Goal: Communication & Community: Answer question/provide support

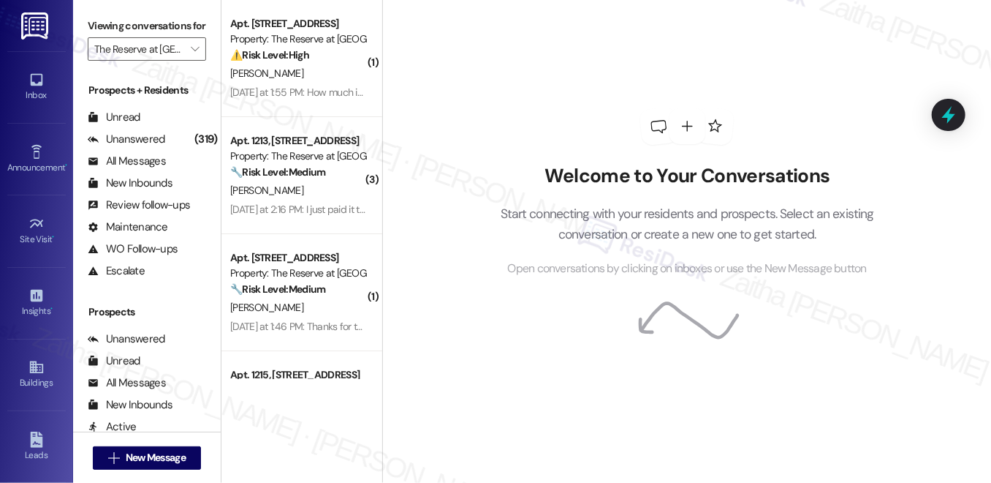
scroll to position [264, 0]
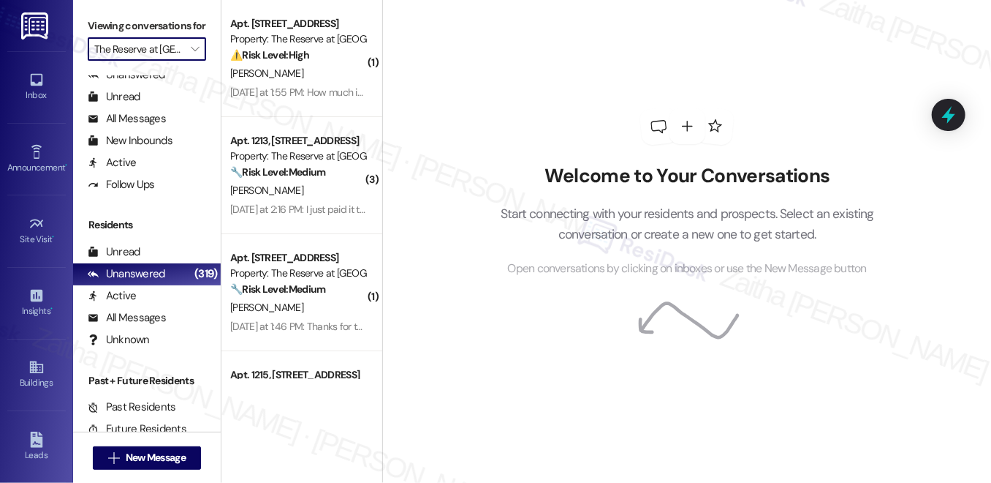
click at [173, 61] on input "The Reserve at [GEOGRAPHIC_DATA]" at bounding box center [138, 48] width 88 height 23
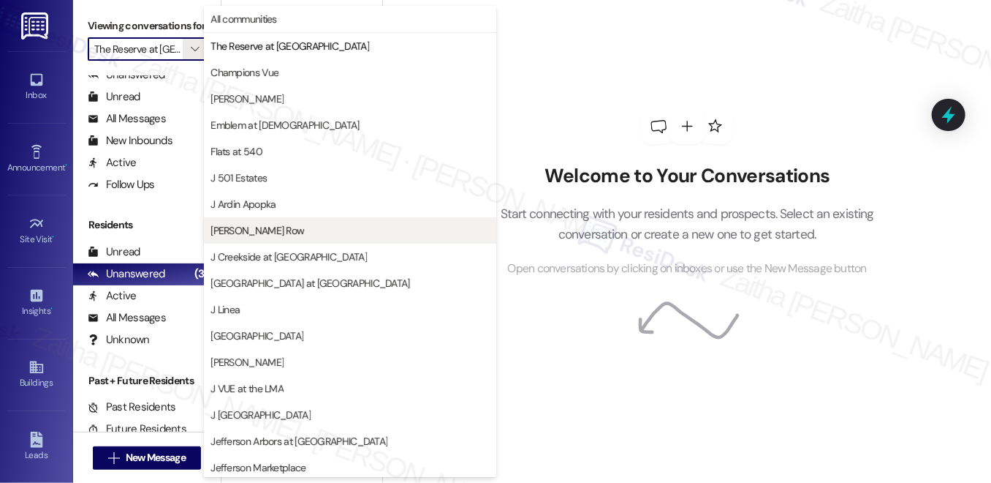
click at [281, 227] on span "J Coopers Row" at bounding box center [350, 230] width 279 height 15
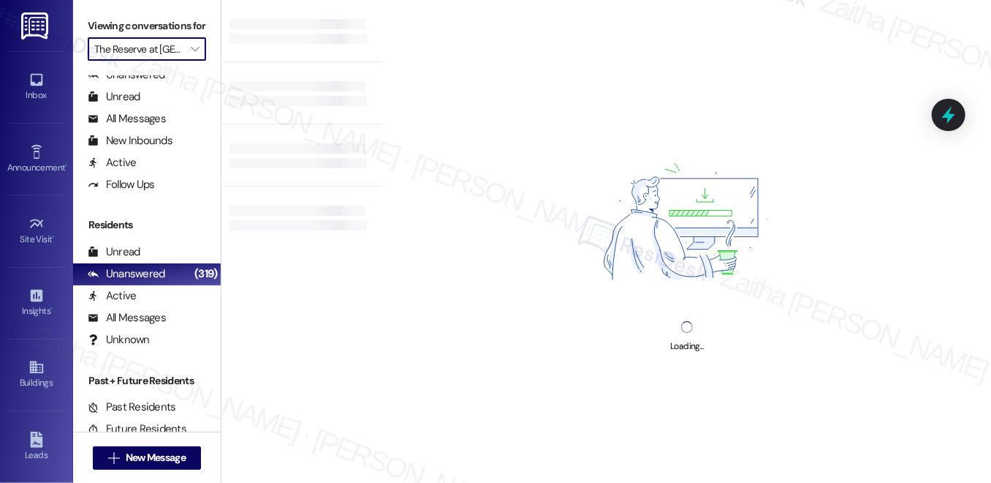
type input "J Coopers Row"
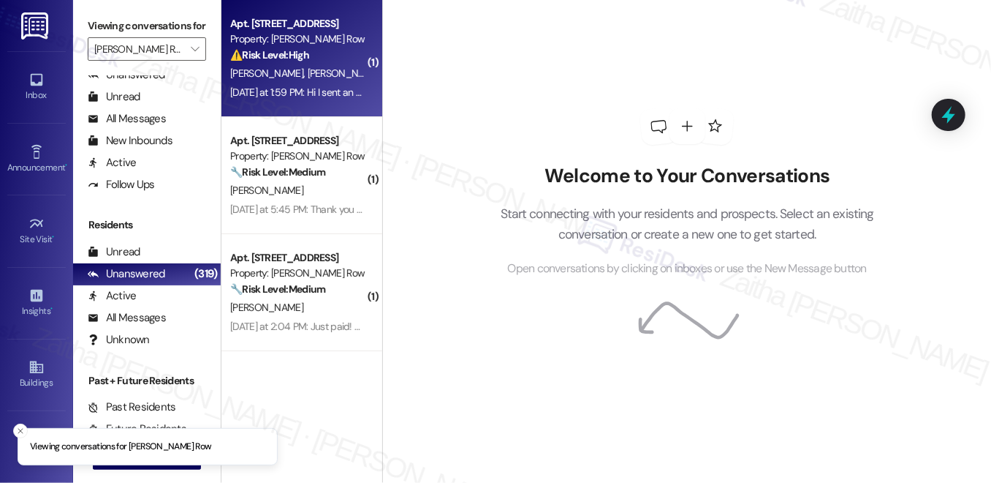
click at [329, 58] on div "⚠️ Risk Level: High The resident is questioning the rent amount due, claiming a…" at bounding box center [297, 55] width 135 height 15
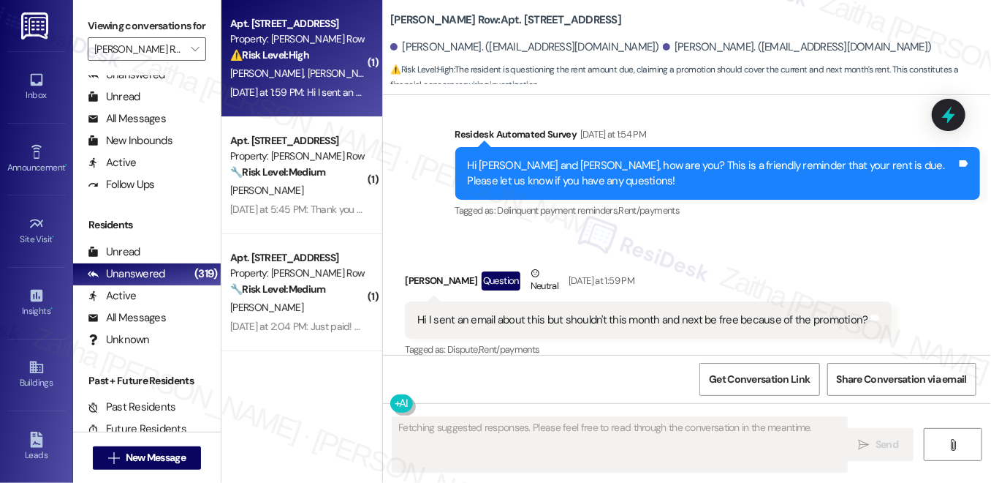
scroll to position [405, 0]
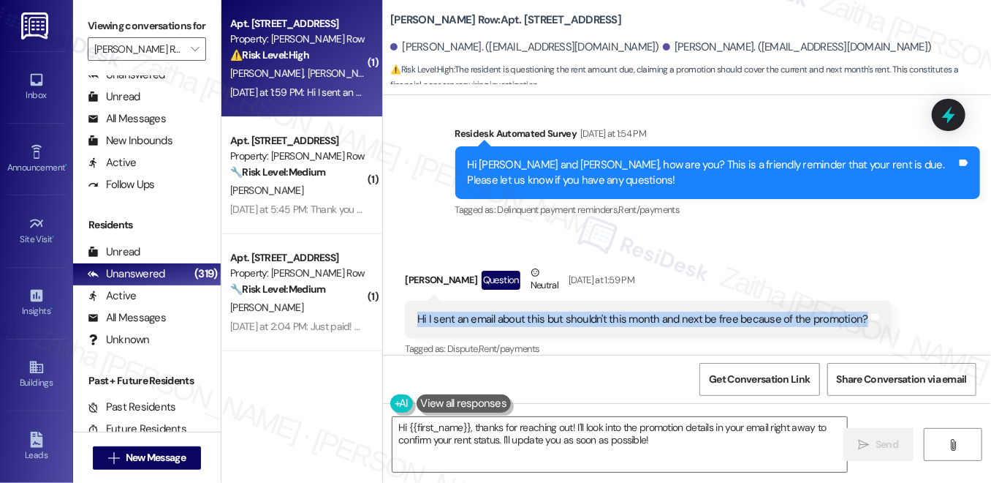
drag, startPoint x: 412, startPoint y: 302, endPoint x: 862, endPoint y: 314, distance: 449.8
click at [861, 314] on div "Hi I sent an email about this but shouldn't this month and next be free because…" at bounding box center [648, 319] width 486 height 37
click at [864, 313] on div "Hi I sent an email about this but shouldn't this month and next be free because…" at bounding box center [648, 319] width 486 height 37
copy div "Hi I sent an email about this but shouldn't this month and next be free because…"
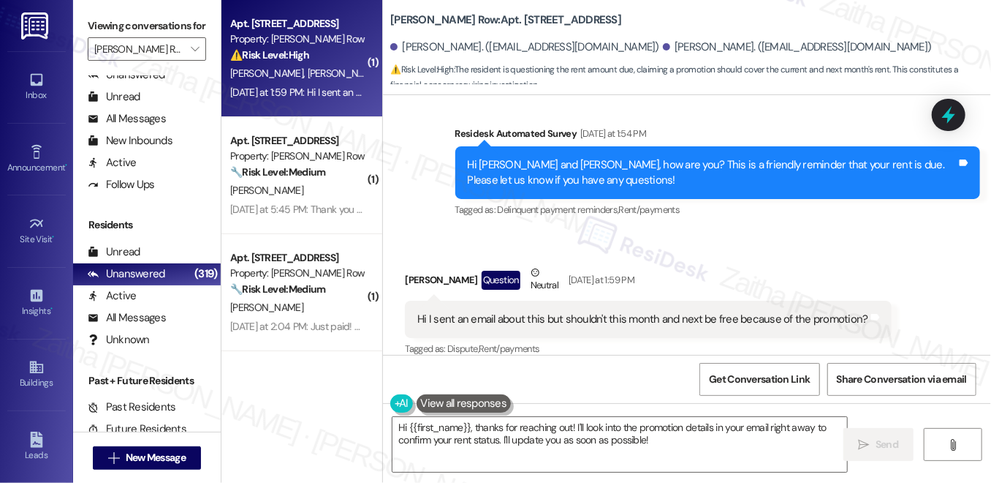
click at [716, 265] on div "Sidney Ozcan Question Neutral Yesterday at 1:59 PM" at bounding box center [648, 283] width 486 height 36
click at [415, 268] on div "Sidney Ozcan Question Neutral Yesterday at 1:59 PM" at bounding box center [648, 283] width 486 height 36
copy div "Sidney"
click at [766, 265] on div "Sidney Ozcan Question Neutral Yesterday at 1:59 PM" at bounding box center [648, 283] width 486 height 36
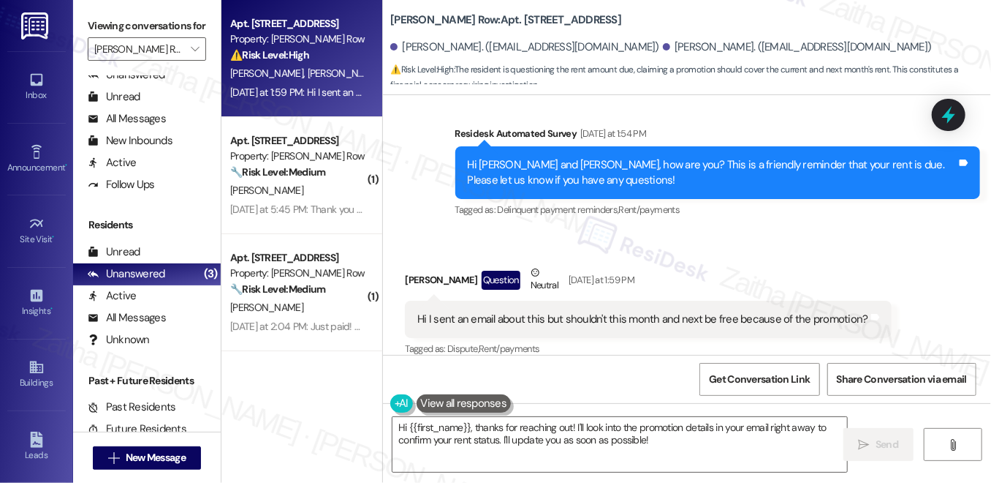
click at [684, 265] on div "Sidney Ozcan Question Neutral Yesterday at 1:59 PM" at bounding box center [648, 283] width 486 height 36
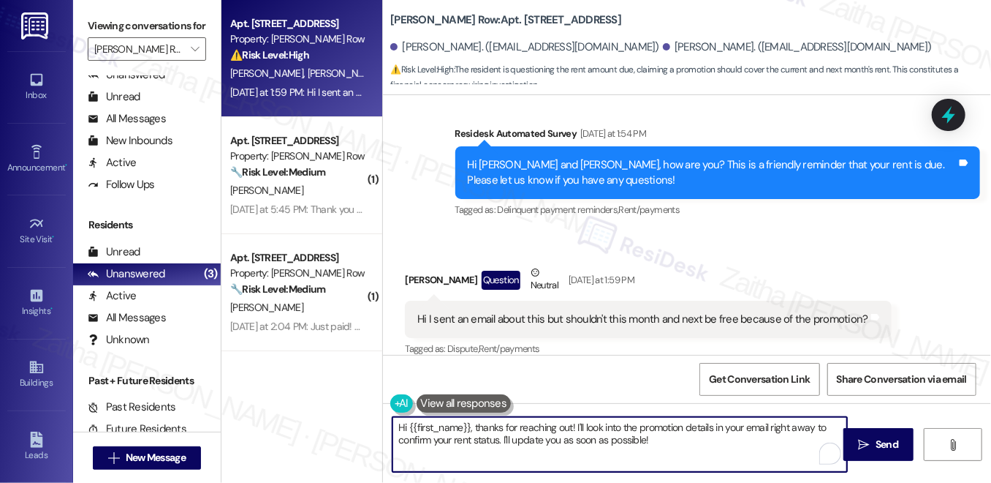
drag, startPoint x: 392, startPoint y: 425, endPoint x: 694, endPoint y: 437, distance: 302.2
click at [694, 439] on textarea "Hi {{first_name}}, thanks for reaching out! I'll look into the promotion detail…" at bounding box center [620, 444] width 455 height 55
type textarea "Hi {{first_name}}, thanks for reaching out! I'll look into the promotion detail…"
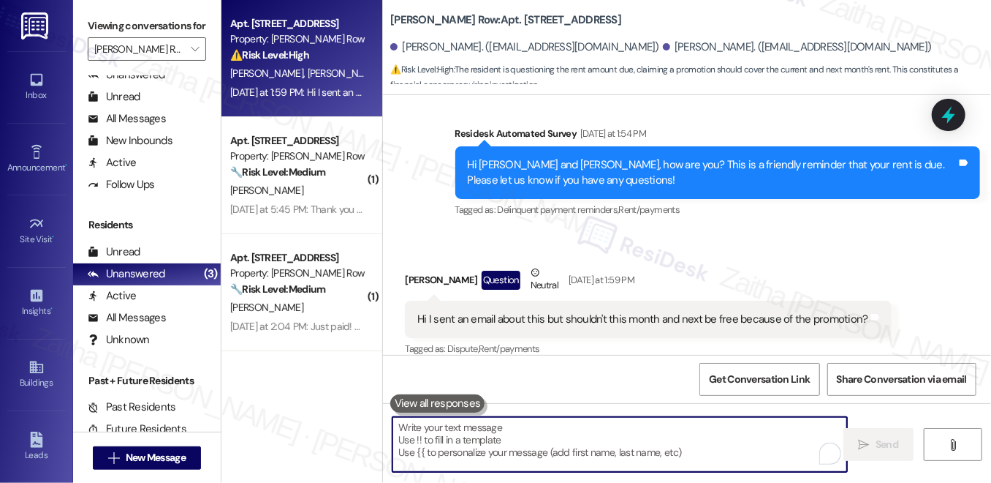
paste textarea "Hi Sidney, thanks for letting me know. I understand you’ve already sent an emai…"
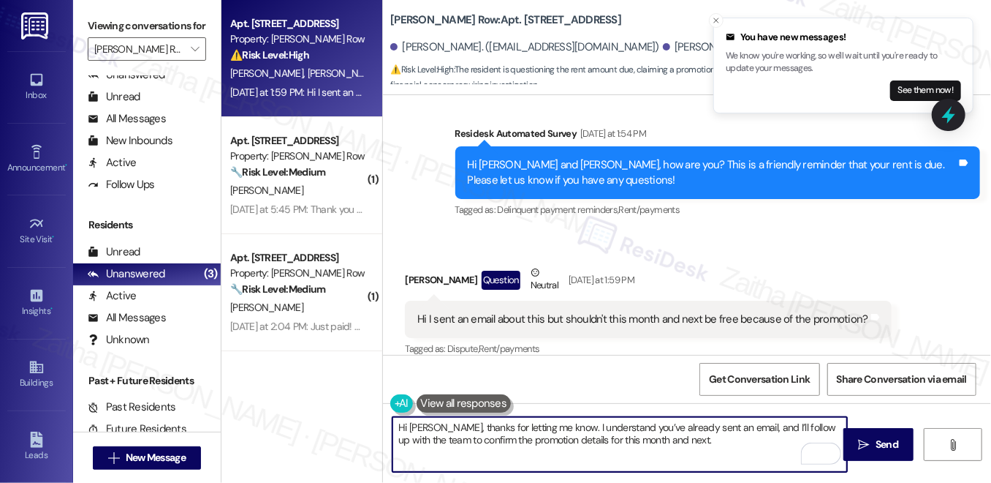
paste textarea "I’ll get back to you as soon as I have an update"
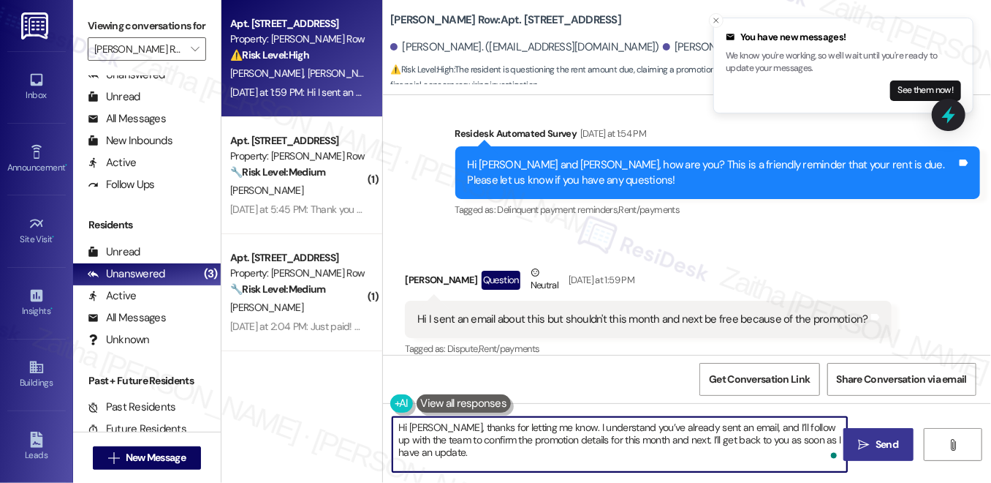
type textarea "Hi Sidney, thanks for letting me know. I understand you’ve already sent an emai…"
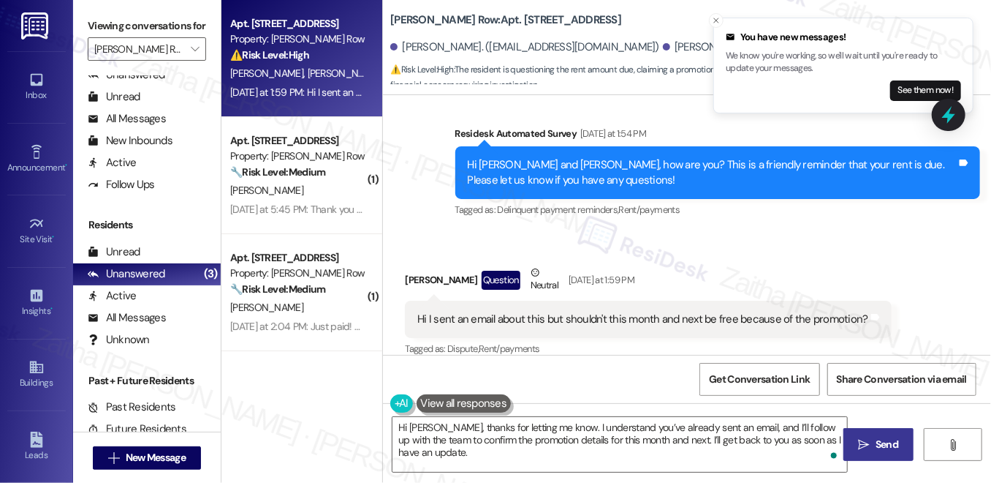
drag, startPoint x: 886, startPoint y: 441, endPoint x: 874, endPoint y: 428, distance: 17.6
click at [886, 441] on span "Send" at bounding box center [887, 444] width 23 height 15
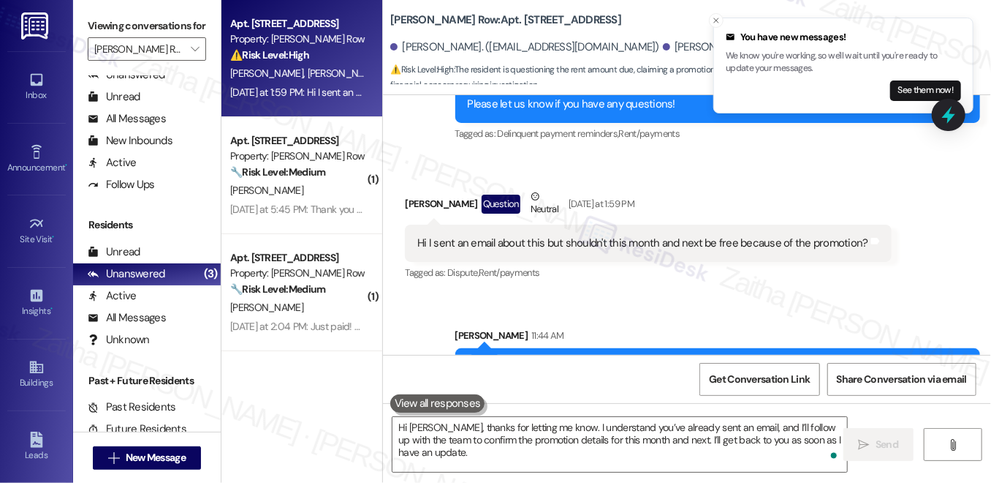
scroll to position [538, 0]
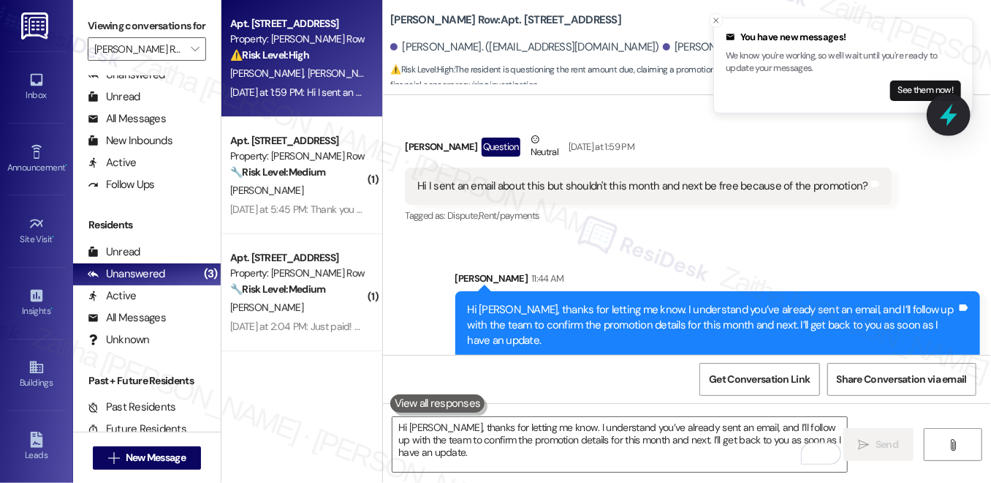
click at [953, 118] on icon at bounding box center [949, 115] width 18 height 23
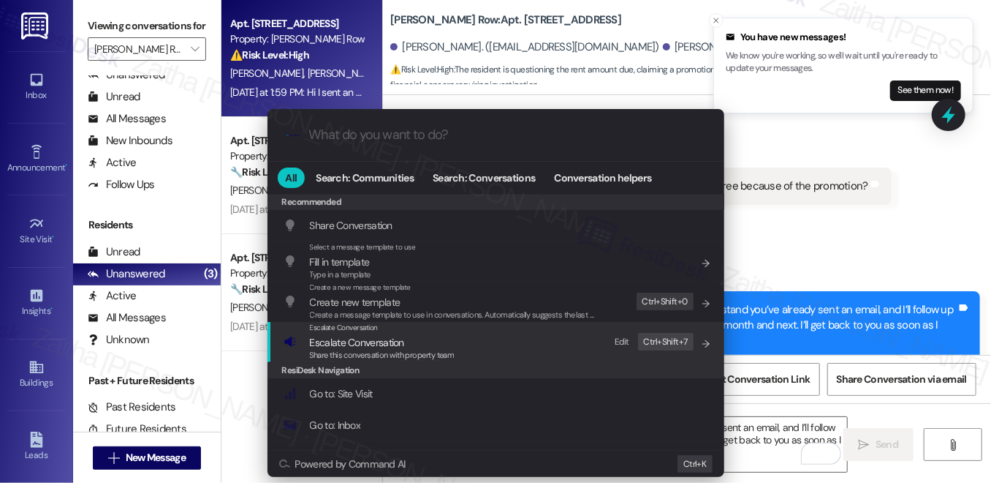
click at [388, 342] on span "Escalate Conversation" at bounding box center [357, 342] width 94 height 13
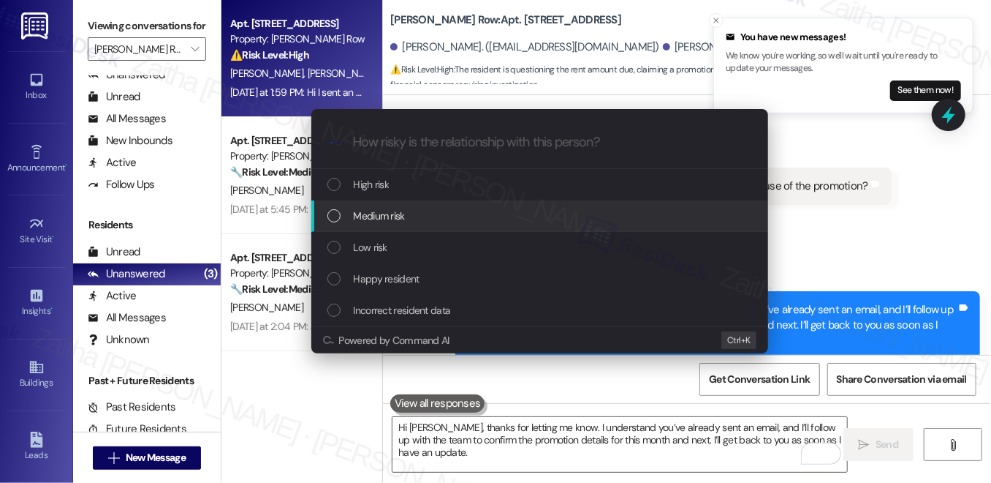
click at [424, 226] on div "Medium risk" at bounding box center [539, 215] width 457 height 31
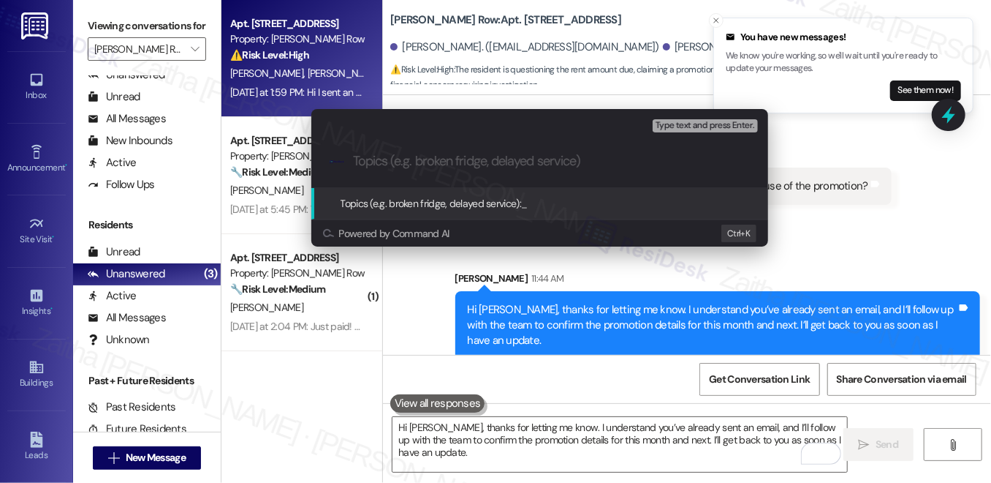
paste input "Checking on Promotion for This Month and Next"
type input "Checking on Promotion for This Month and Next"
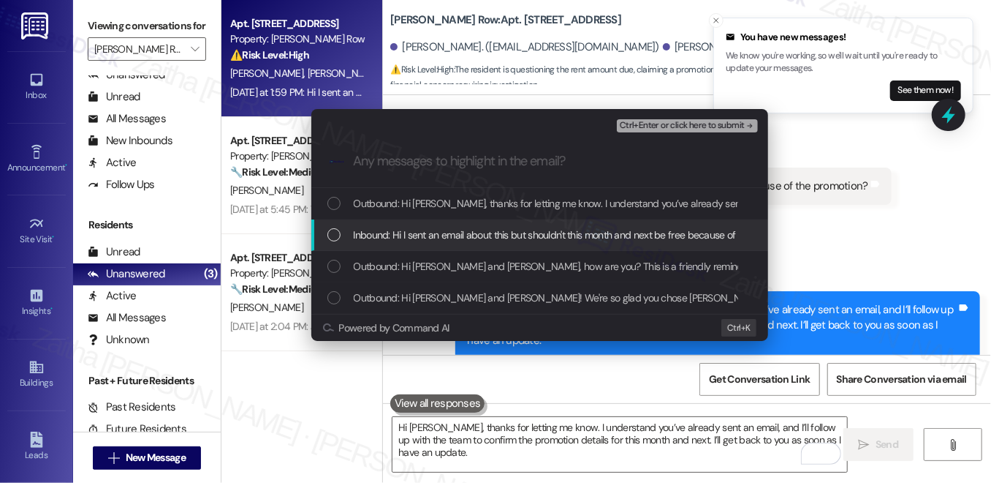
click at [553, 227] on span "Inbound: Hi I sent an email about this but shouldn't this month and next be fre…" at bounding box center [579, 235] width 450 height 16
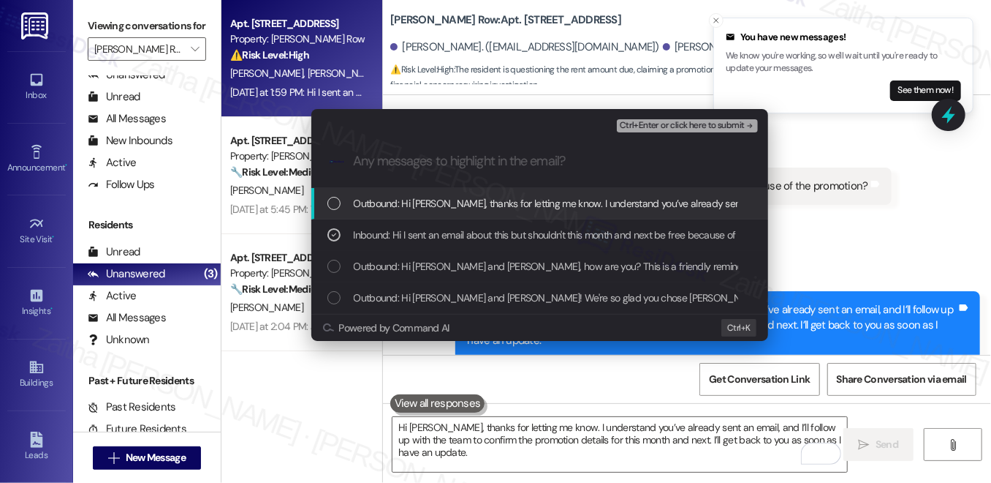
click at [698, 126] on span "Ctrl+Enter or click here to submit" at bounding box center [682, 126] width 125 height 10
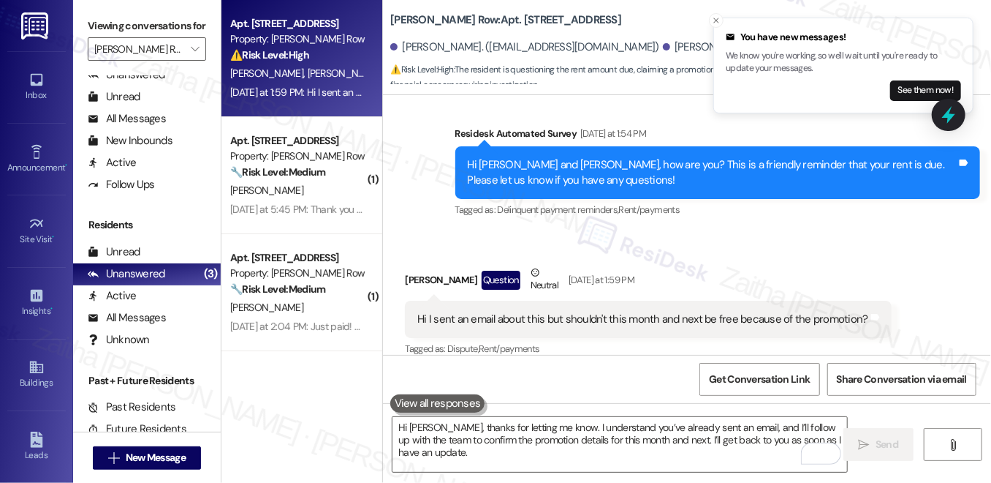
scroll to position [405, 0]
click at [146, 61] on input "[PERSON_NAME] Row" at bounding box center [138, 48] width 88 height 23
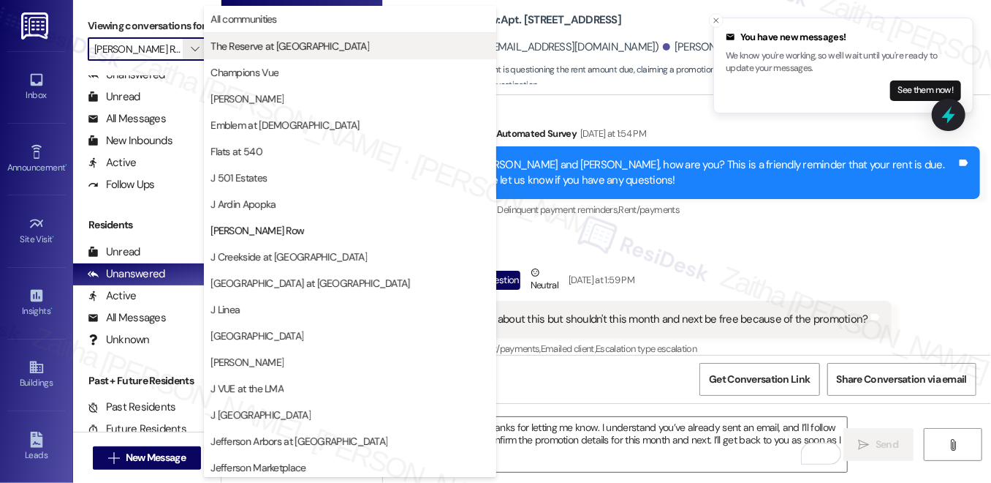
click at [279, 43] on span "The Reserve at [GEOGRAPHIC_DATA]" at bounding box center [290, 46] width 159 height 15
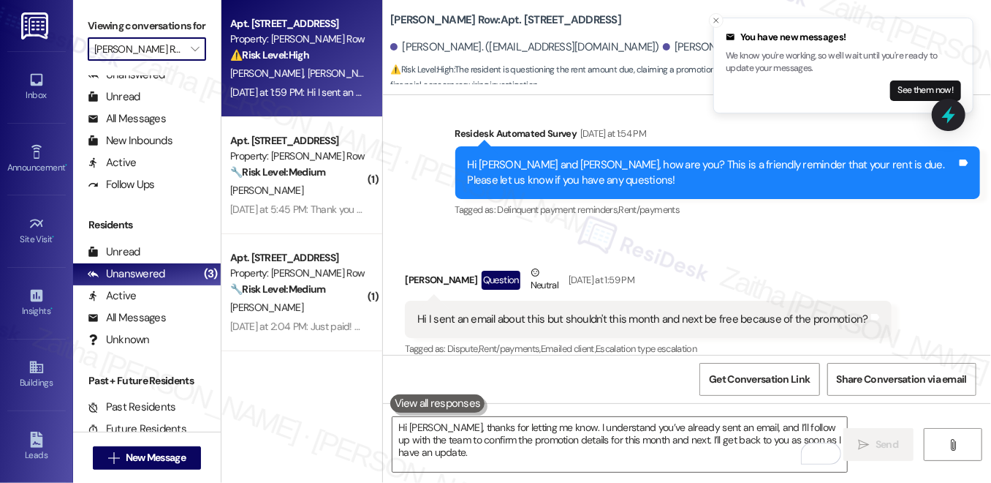
type input "The Reserve at [GEOGRAPHIC_DATA]"
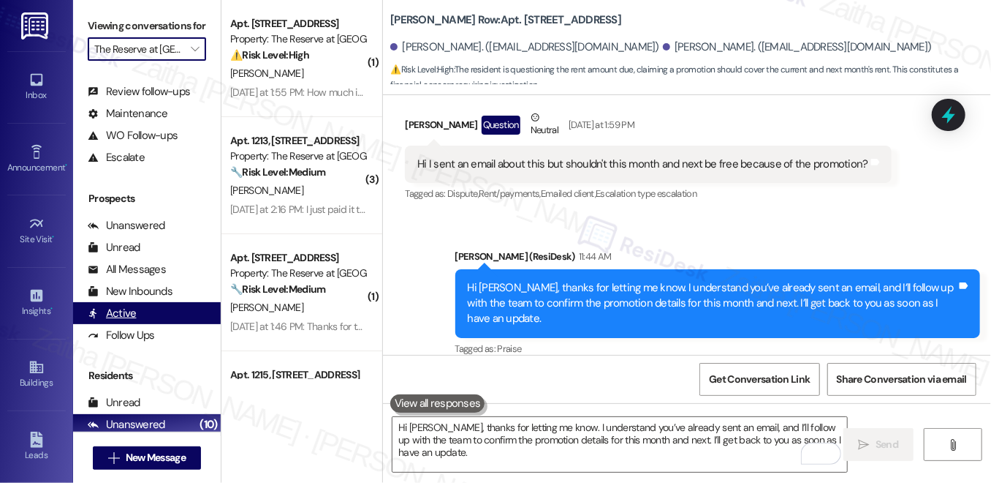
scroll to position [64, 0]
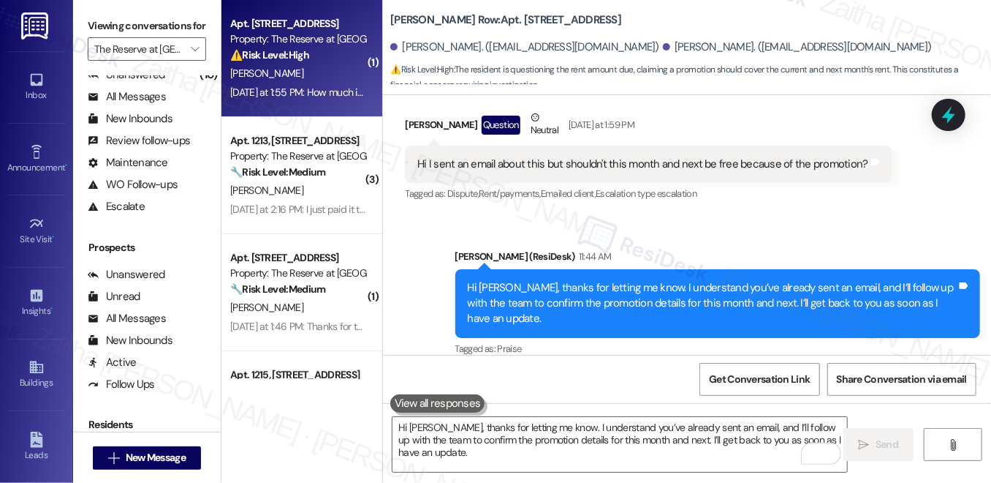
click at [331, 73] on div "B. Johnson" at bounding box center [298, 73] width 138 height 18
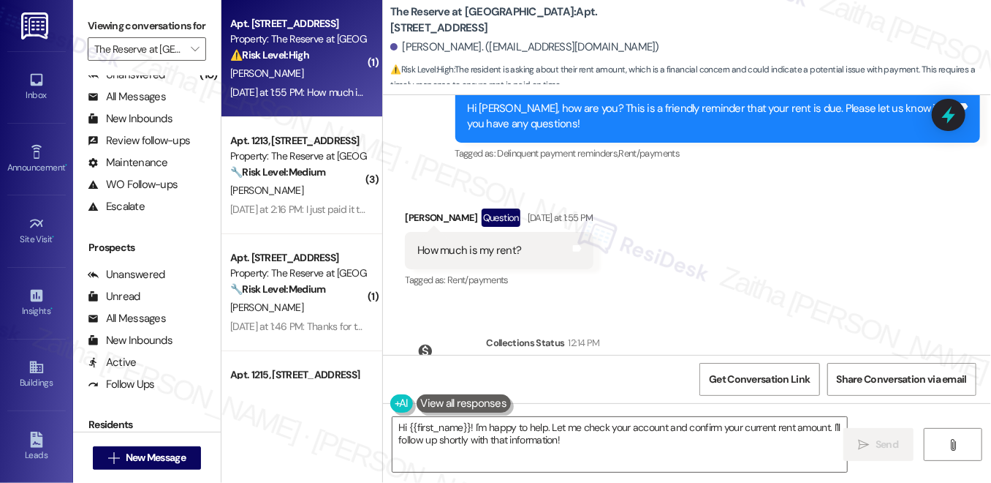
scroll to position [1674, 0]
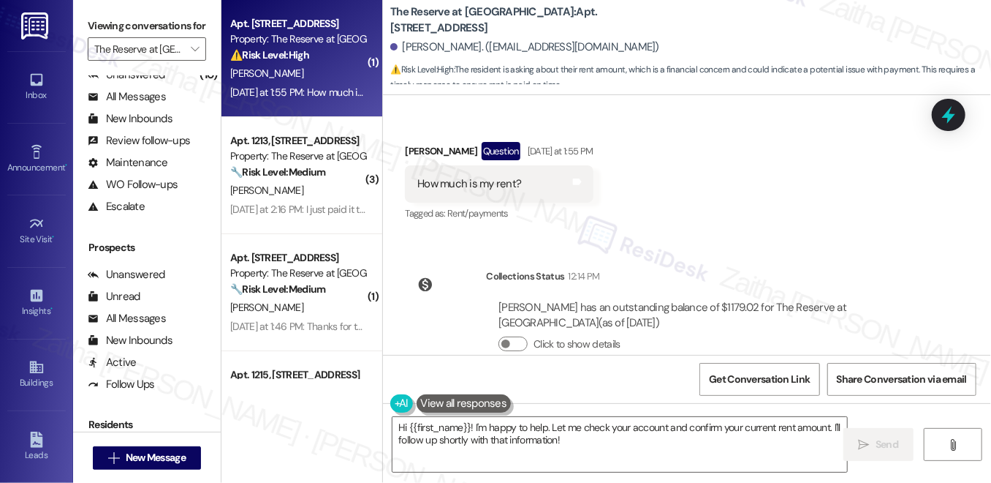
drag, startPoint x: 895, startPoint y: 276, endPoint x: 568, endPoint y: 287, distance: 327.0
click at [568, 300] on div "Brandon Johnson has an outstanding balance of $1179.02 for The Reserve at White…" at bounding box center [708, 315] width 419 height 31
copy div "as of Sep 04, 2025"
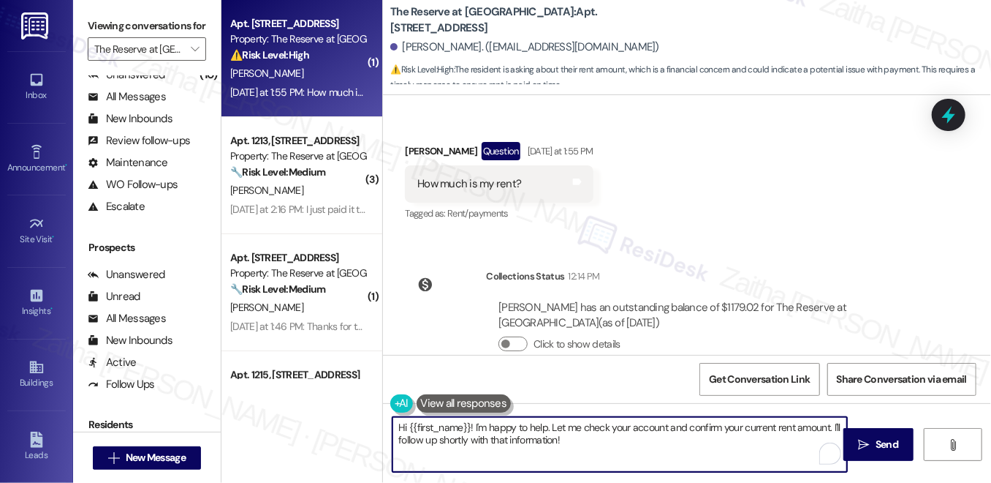
drag, startPoint x: 552, startPoint y: 427, endPoint x: 575, endPoint y: 445, distance: 28.7
click at [575, 445] on textarea "Hi {{first_name}}! I'm happy to help. Let me check your account and confirm you…" at bounding box center [620, 444] width 455 height 55
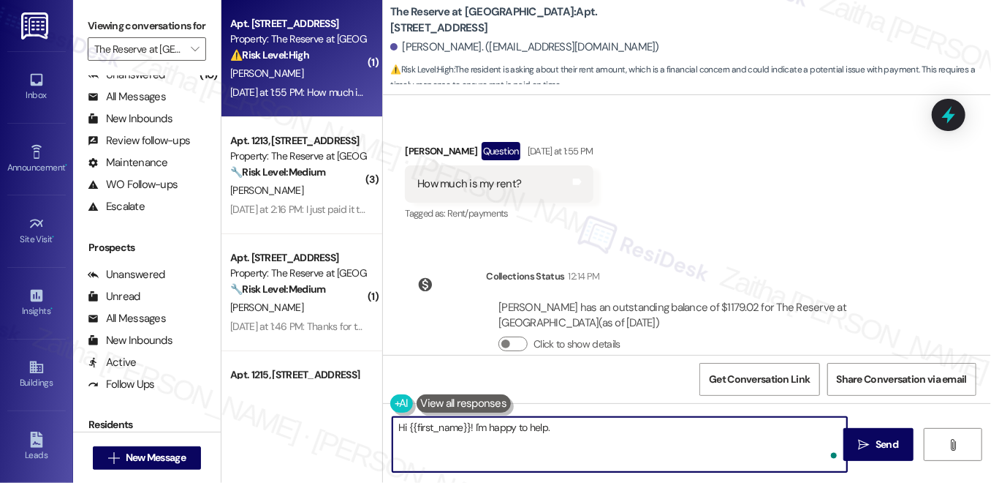
paste textarea "as of Sep 04, 2025"
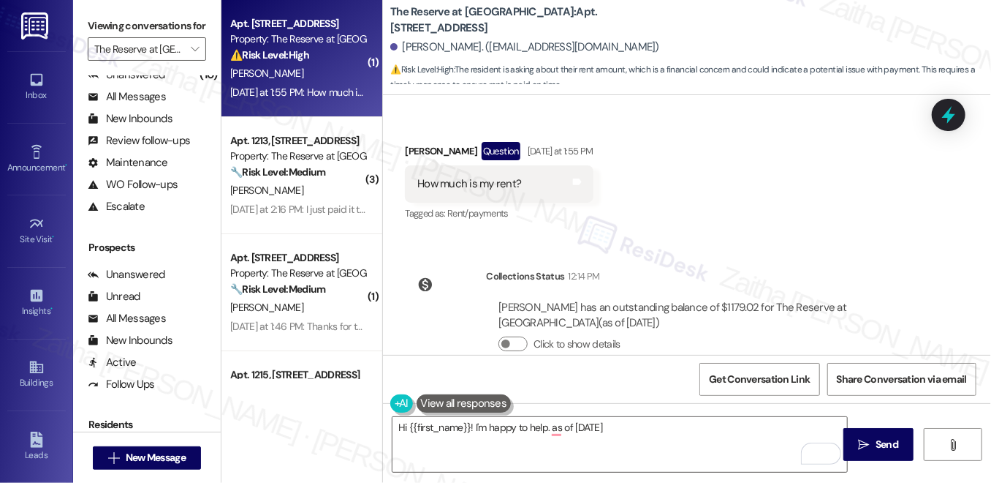
drag, startPoint x: 611, startPoint y: 271, endPoint x: 601, endPoint y: 280, distance: 12.9
click at [611, 300] on div "Brandon Johnson has an outstanding balance of $1179.02 for The Reserve at White…" at bounding box center [708, 315] width 419 height 31
drag, startPoint x: 597, startPoint y: 275, endPoint x: 887, endPoint y: 278, distance: 290.3
click at [887, 300] on div "Brandon Johnson has an outstanding balance of $1179.02 for The Reserve at White…" at bounding box center [708, 315] width 419 height 31
copy div "an outstanding balance of $1179.02 for The Reserve at White Oak"
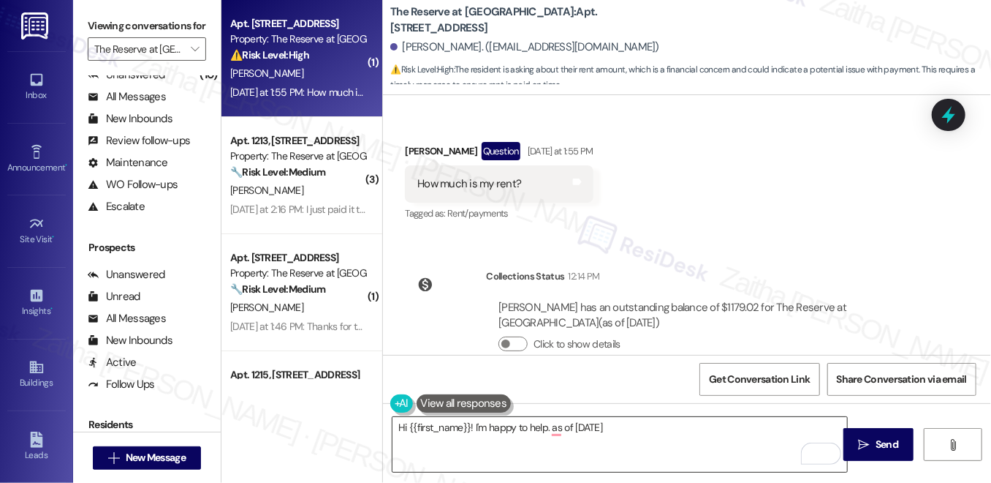
click at [650, 428] on textarea "Hi {{first_name}}! I'm happy to help. as of Sep 04, 2025" at bounding box center [620, 444] width 455 height 55
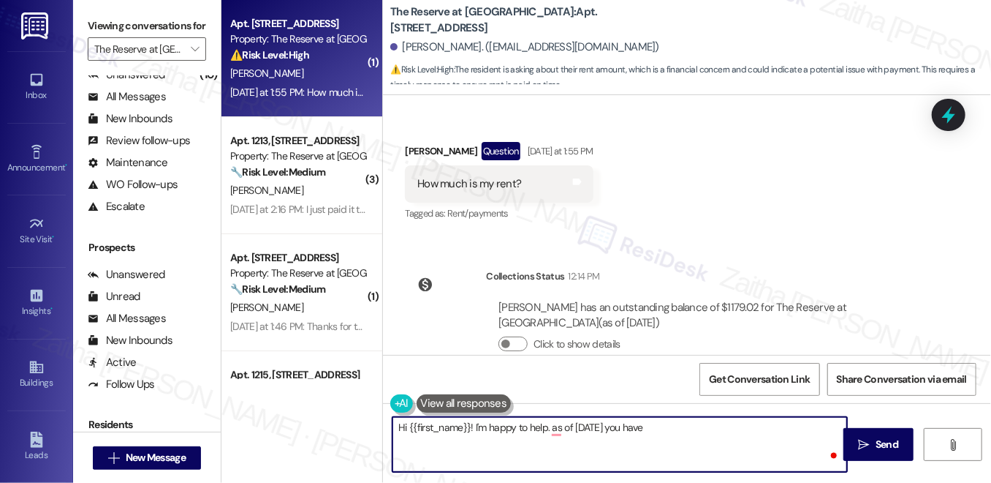
paste textarea "an outstanding balance of $1179.02 for The Reserve at White Oak"
type textarea "Hi {{first_name}}! I'm happy to help. as of Sep 04, 2025 you have an outstandin…"
drag, startPoint x: 393, startPoint y: 429, endPoint x: 548, endPoint y: 442, distance: 154.8
click at [548, 442] on textarea "Hi {{first_name}}! I'm happy to help. as of Sep 04, 2025 you have an outstandin…" at bounding box center [620, 444] width 455 height 55
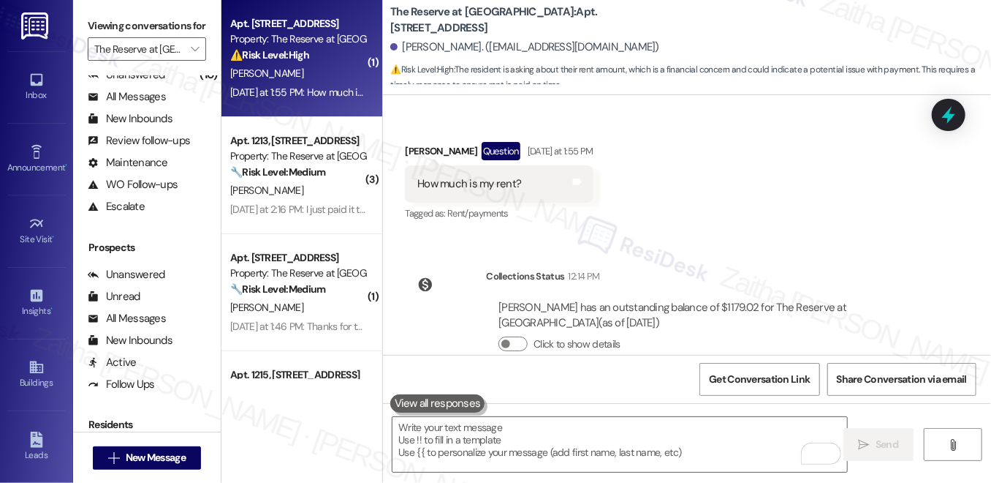
click at [760, 209] on div "Survey, sent via SMS Residesk Automated Survey Mar 27, 2025 at 12:54 PM Hi Bran…" at bounding box center [687, 225] width 608 height 260
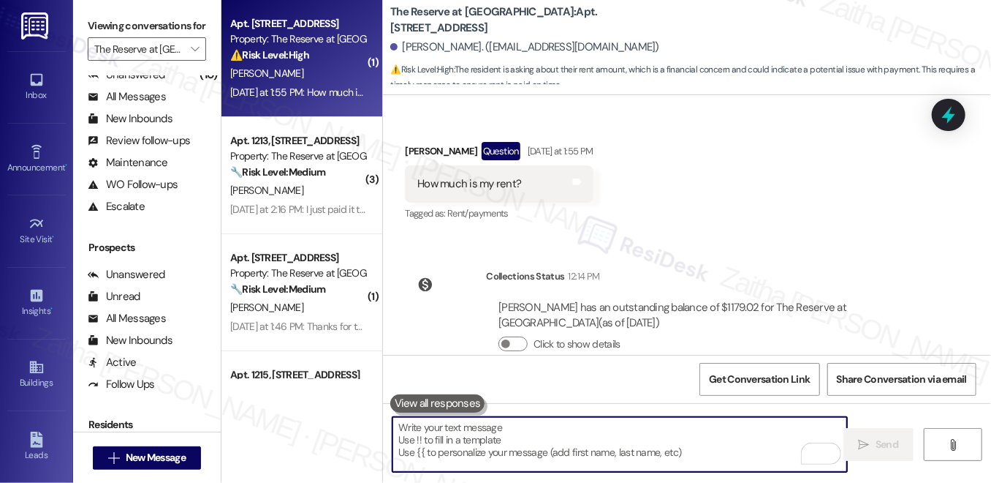
click at [564, 428] on textarea "To enrich screen reader interactions, please activate Accessibility in Grammarl…" at bounding box center [620, 444] width 455 height 55
paste textarea "Hi {{first_name}}! I’m happy to help. As of September 4, 2025, your outstanding…"
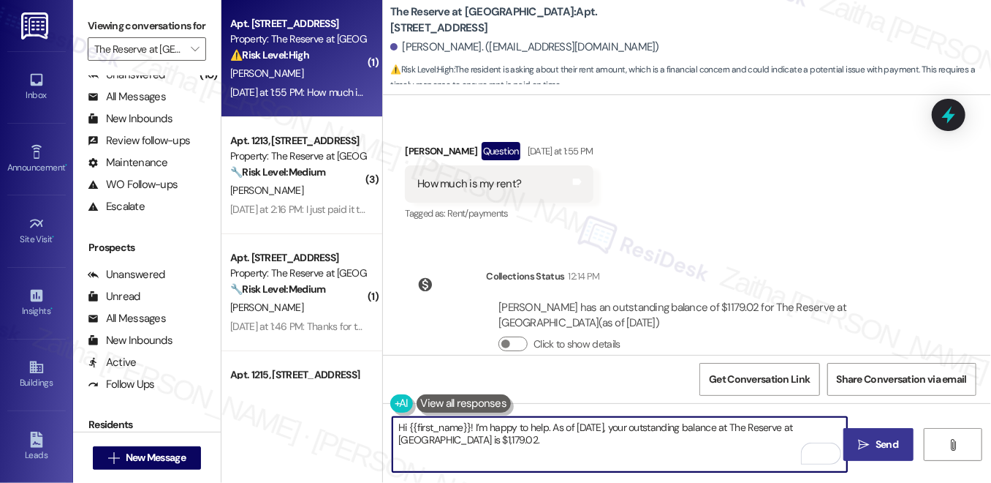
type textarea "Hi {{first_name}}! I’m happy to help. As of September 4, 2025, your outstanding…"
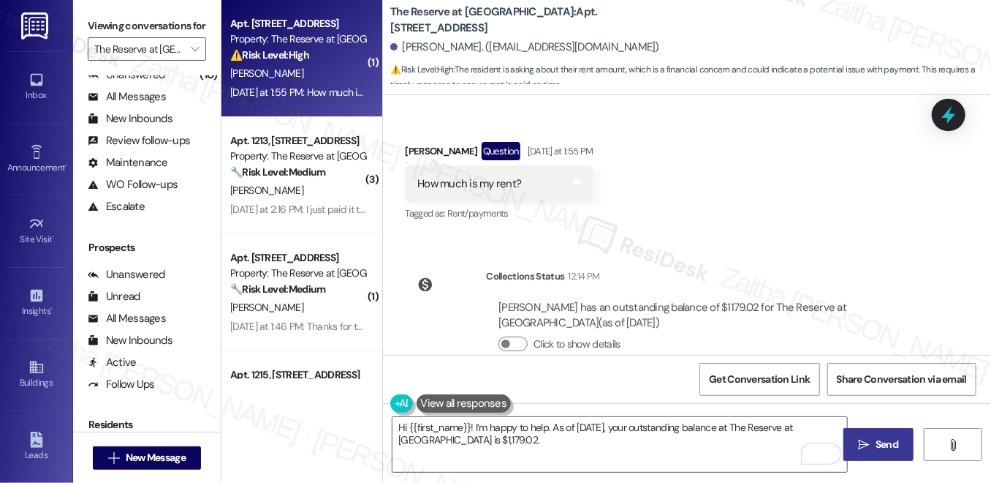
click at [895, 444] on span "Send" at bounding box center [887, 444] width 23 height 15
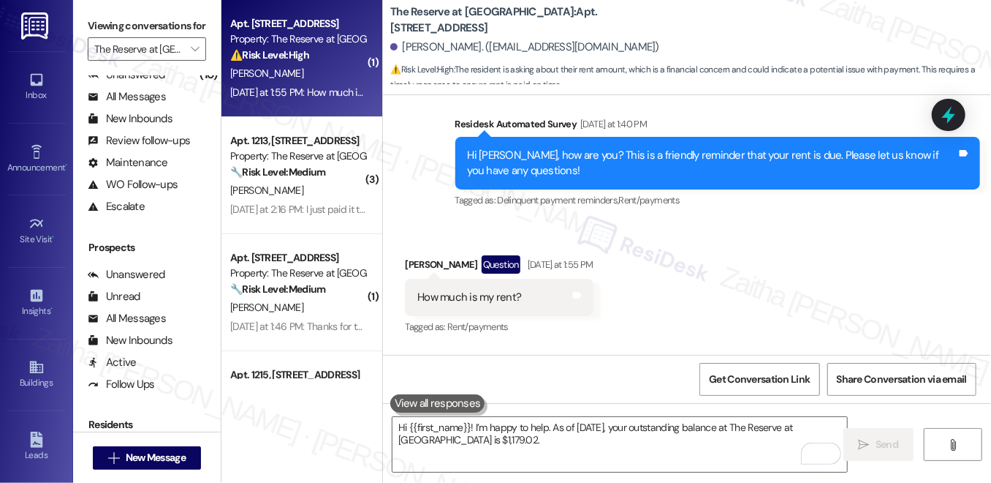
scroll to position [1523, 0]
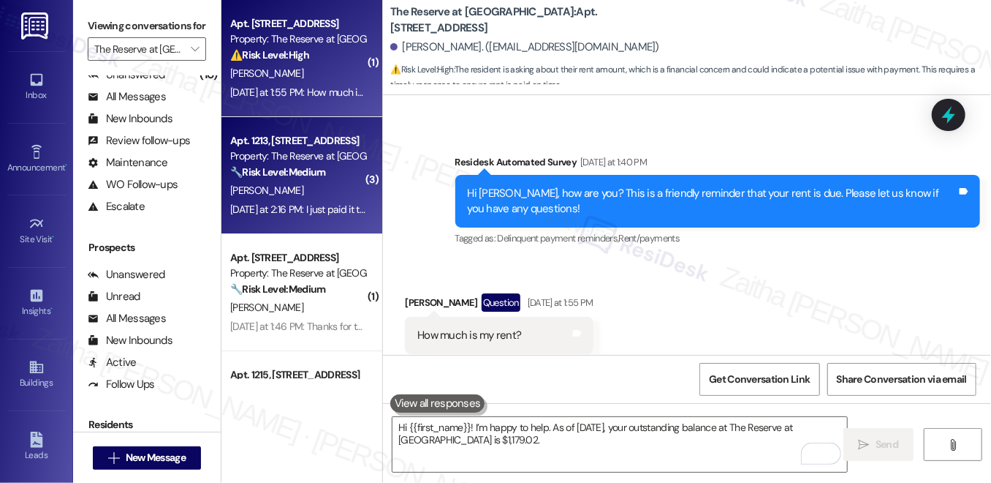
click at [341, 203] on div "Yesterday at 2:16 PM: I just paid it thank you Yesterday at 2:16 PM: I just pai…" at bounding box center [313, 209] width 167 height 13
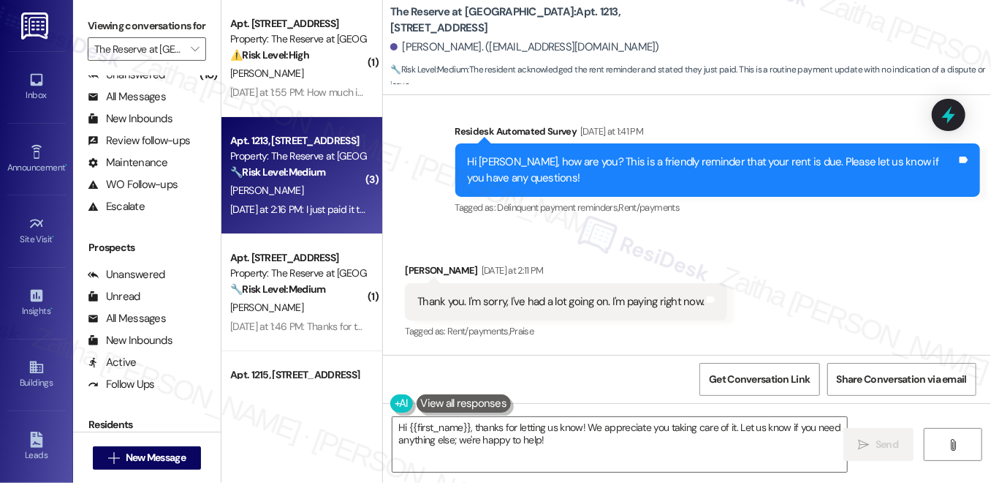
scroll to position [3001, 0]
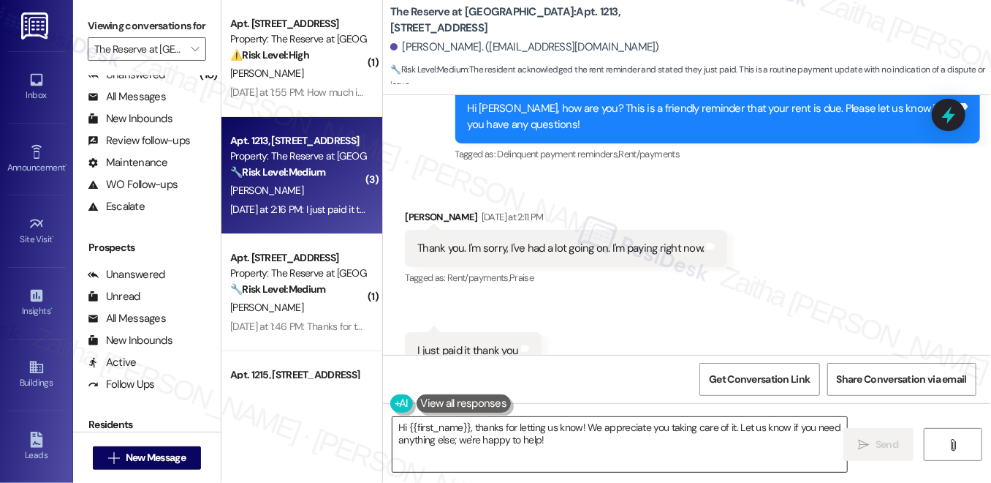
click at [627, 443] on textarea "Hi {{first_name}}, thanks for letting us know! We appreciate you taking care of…" at bounding box center [620, 444] width 455 height 55
click at [880, 443] on span "Send" at bounding box center [887, 444] width 23 height 15
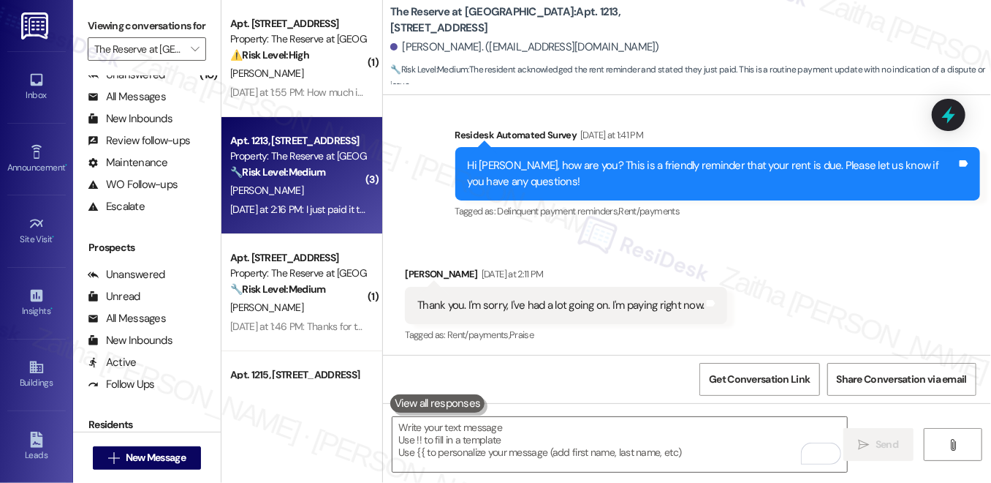
scroll to position [3118, 0]
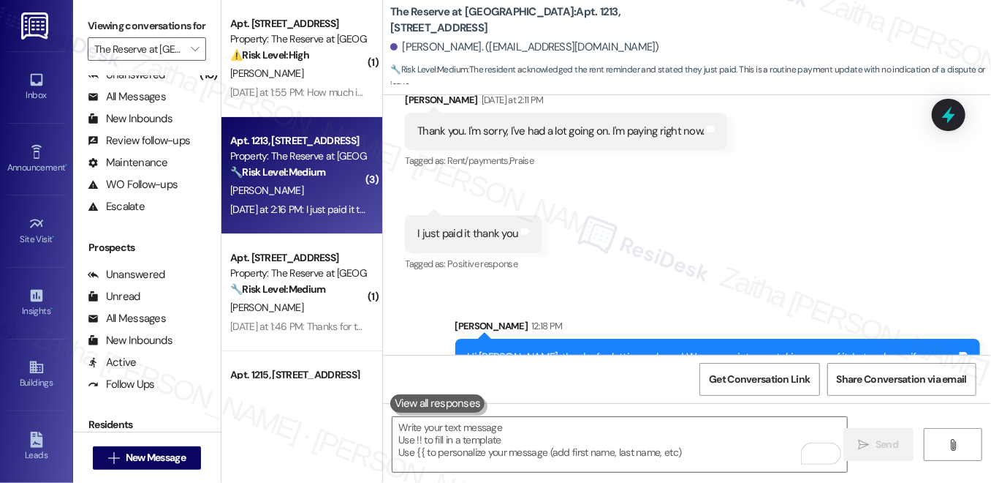
click at [343, 298] on div "M. Aklilu" at bounding box center [298, 307] width 138 height 18
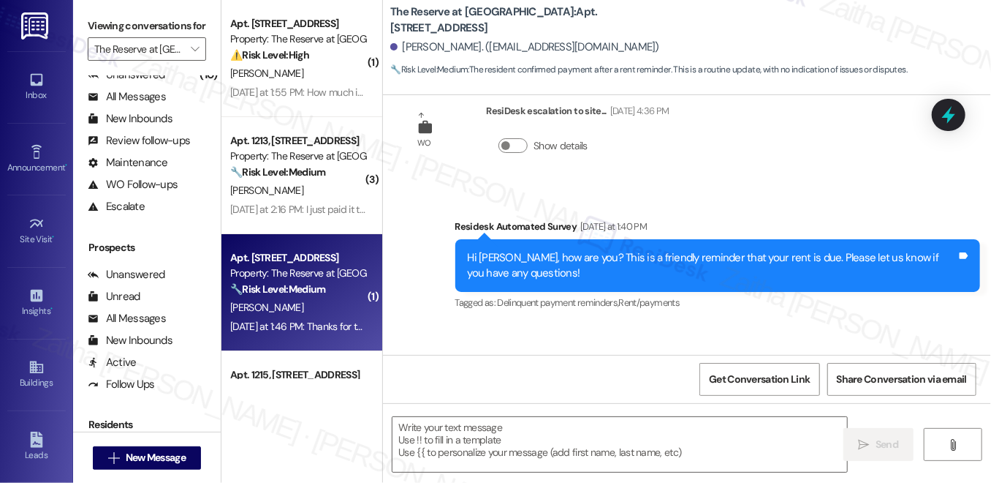
scroll to position [1969, 0]
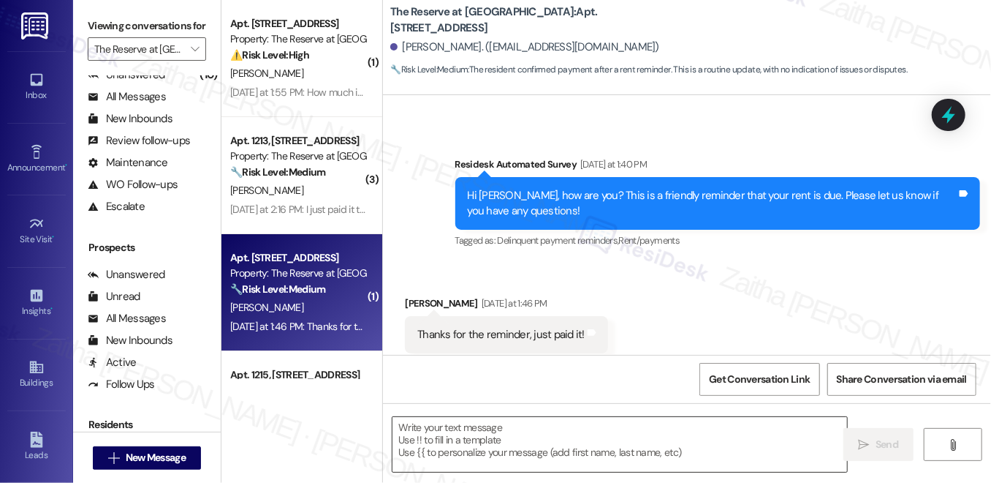
click at [448, 433] on textarea at bounding box center [620, 444] width 455 height 55
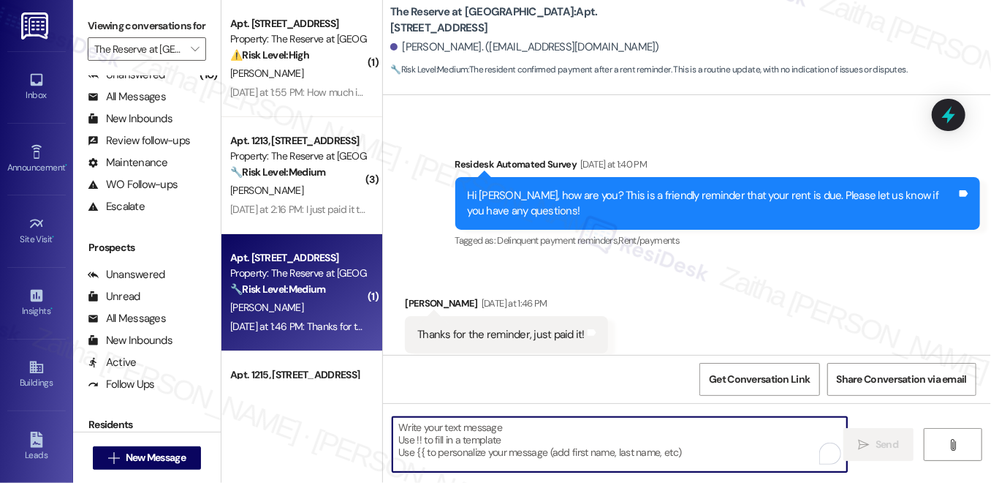
paste textarea "Thanks for confirming your payment! Our reminders go out to all residents to he…"
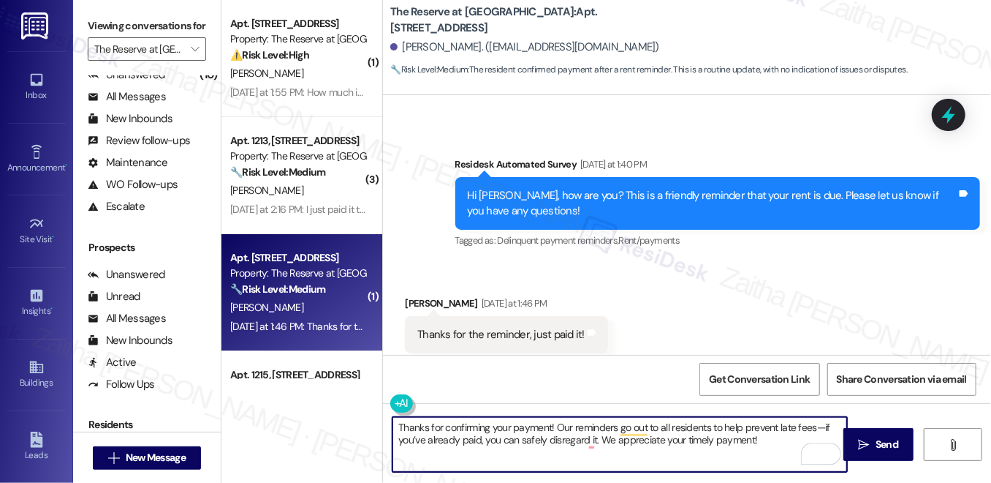
click at [415, 295] on div "Matthew Aklilu Yesterday at 1:46 PM" at bounding box center [506, 305] width 203 height 20
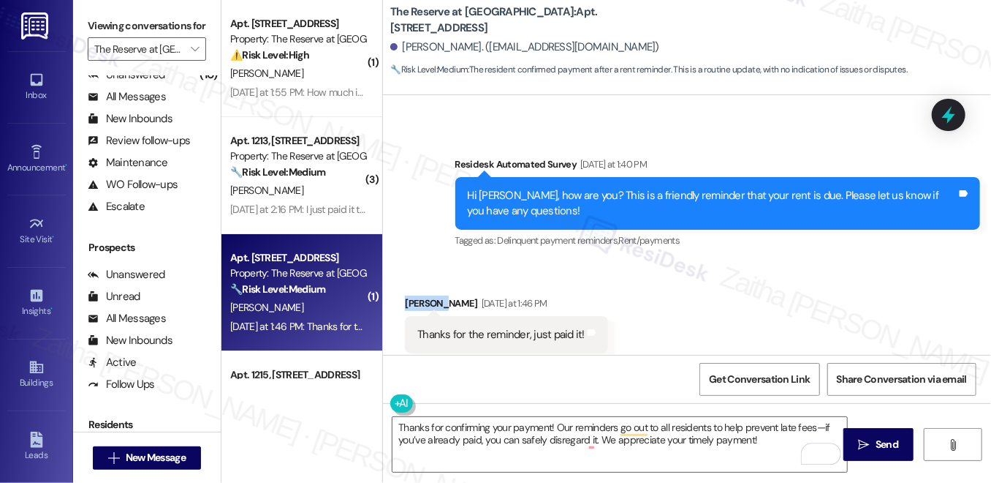
click at [415, 295] on div "Matthew Aklilu Yesterday at 1:46 PM" at bounding box center [506, 305] width 203 height 20
copy div "Matthew"
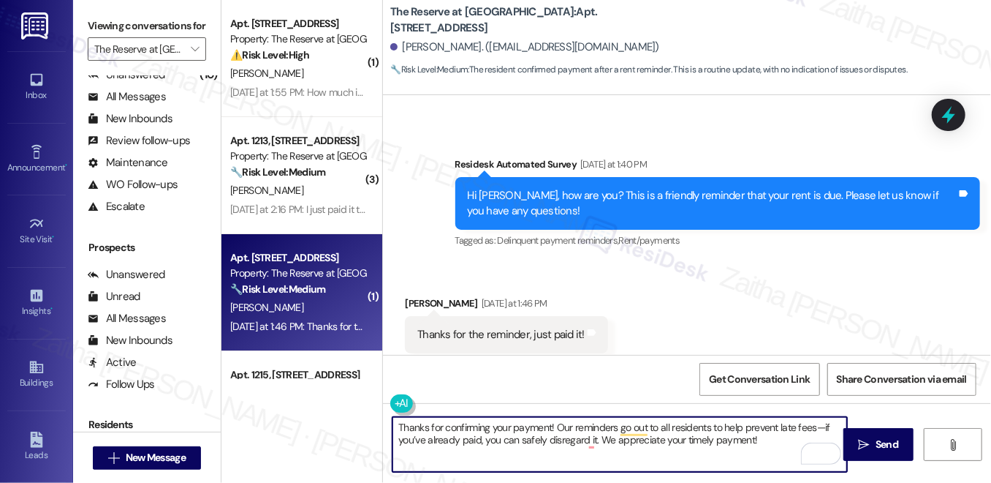
click at [548, 429] on textarea "Thanks for confirming your payment! Our reminders go out to all residents to he…" at bounding box center [620, 444] width 455 height 55
paste textarea "Matthew"
drag, startPoint x: 594, startPoint y: 426, endPoint x: 787, endPoint y: 443, distance: 193.0
click at [787, 443] on textarea "Thanks for confirming your payment, Matthew! Our reminders go out to all reside…" at bounding box center [620, 444] width 455 height 55
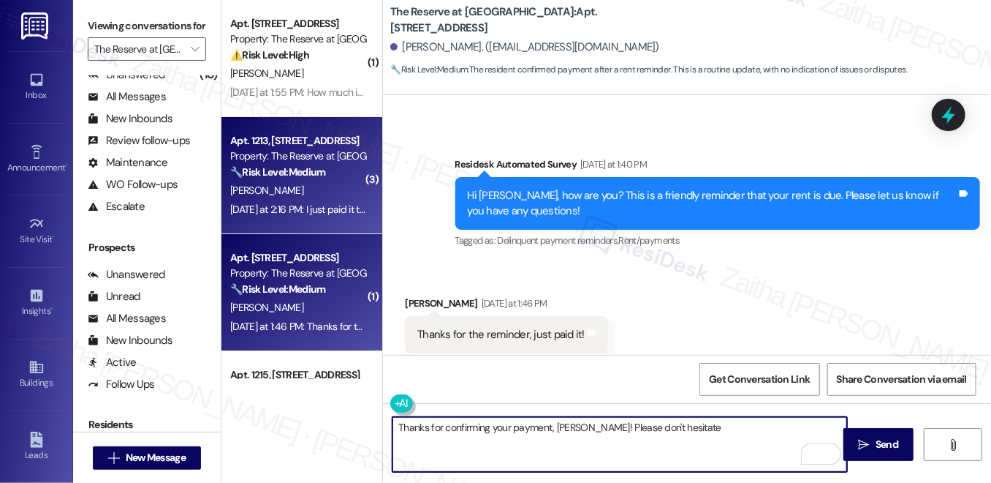
type textarea "Thanks for confirming your payment, Matthew! Please don't hesitate"
click at [308, 178] on strong "🔧 Risk Level: Medium" at bounding box center [277, 171] width 95 height 13
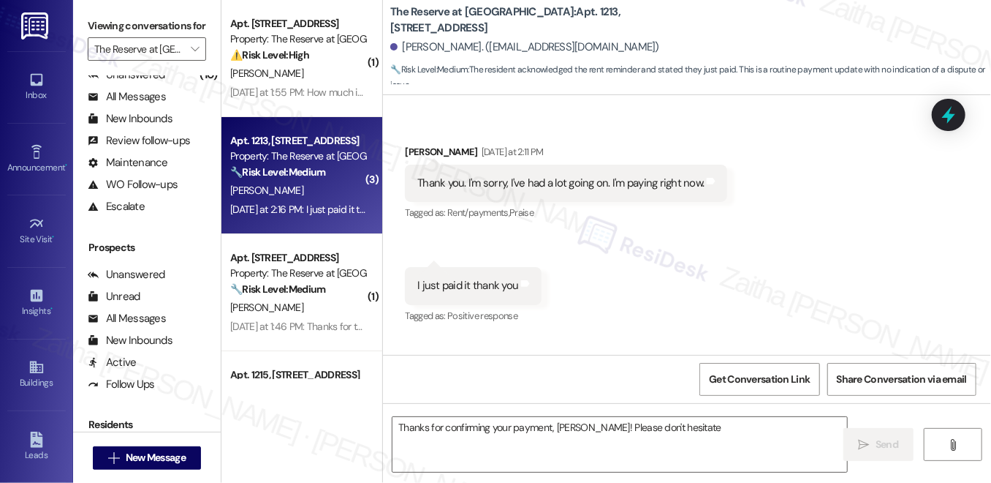
scroll to position [3140, 0]
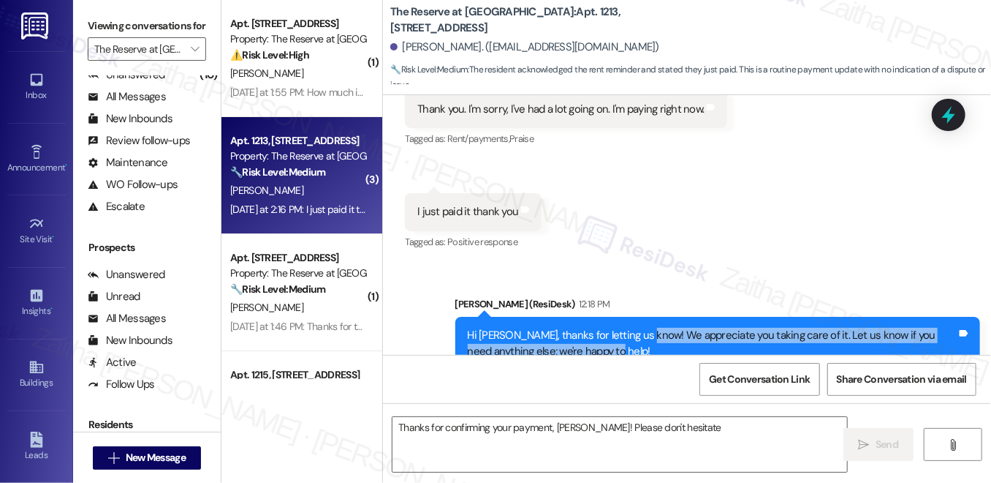
drag, startPoint x: 639, startPoint y: 284, endPoint x: 648, endPoint y: 301, distance: 19.0
click at [648, 328] on div "Hi Deborah, thanks for letting us know! We appreciate you taking care of it. Le…" at bounding box center [712, 343] width 489 height 31
copy div "We appreciate you taking care of it. Let us know if you need anything else; we'…"
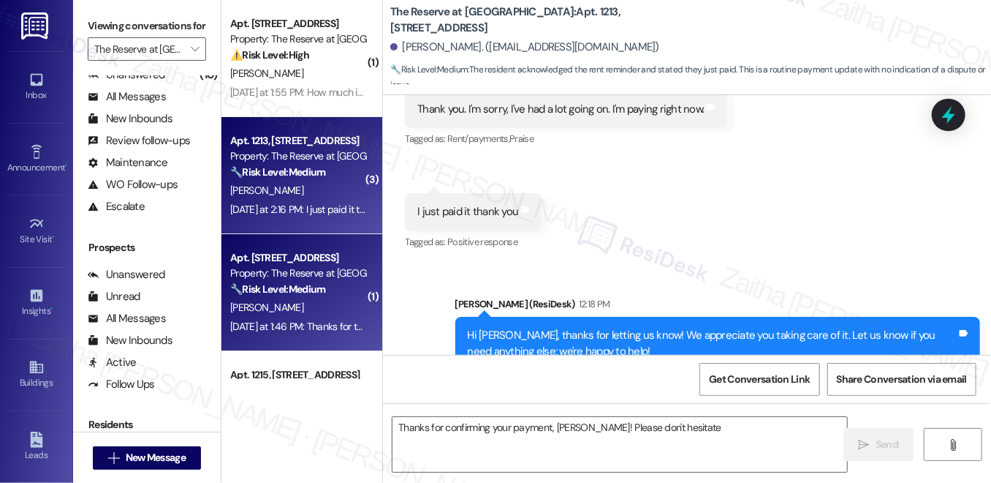
click at [325, 282] on strong "🔧 Risk Level: Medium" at bounding box center [277, 288] width 95 height 13
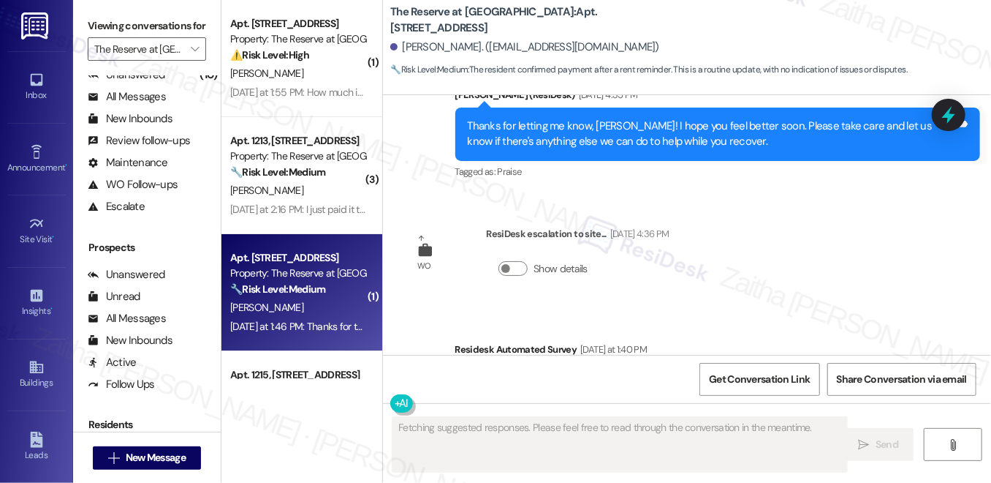
scroll to position [1969, 0]
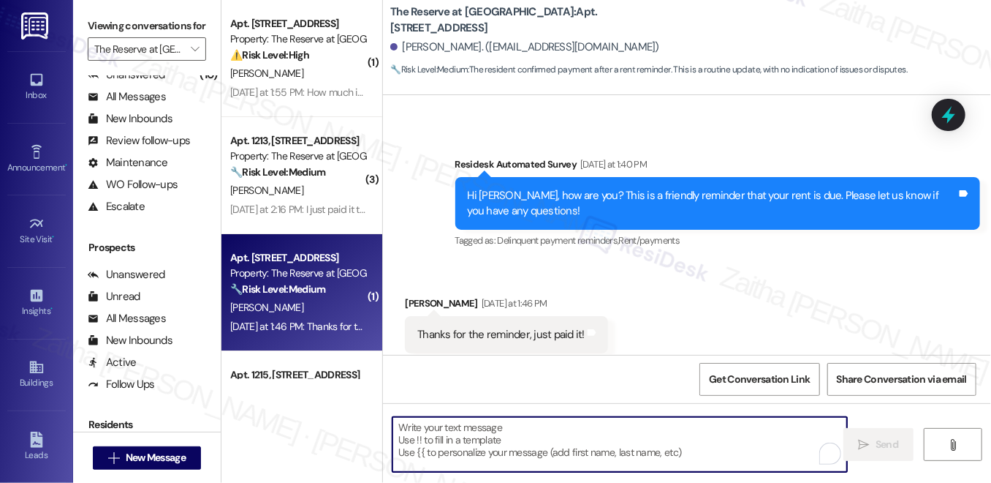
click at [552, 431] on textarea "To enrich screen reader interactions, please activate Accessibility in Grammarl…" at bounding box center [620, 444] width 455 height 55
paste textarea "We appreciate you taking care of it. Let us know if you need anything else; we'…"
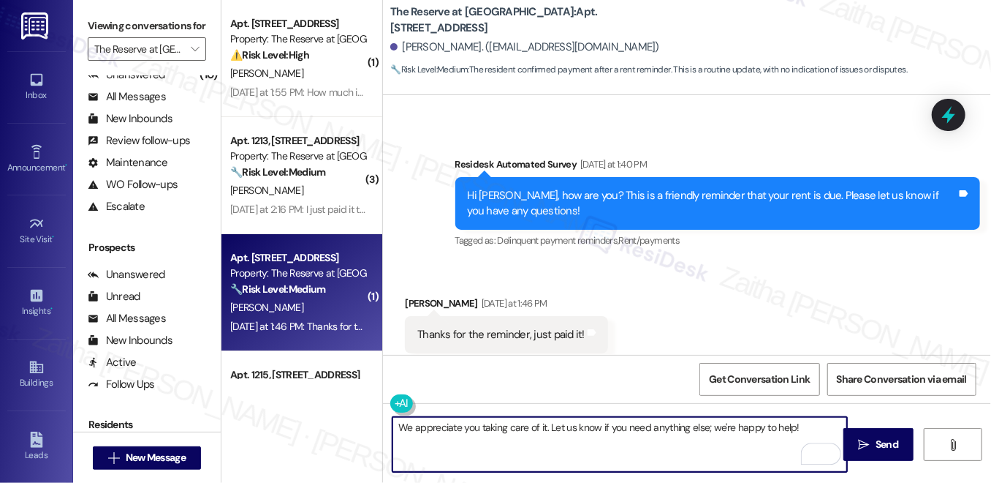
type textarea "We appreciate you taking care of it. Let us know if you need anything else; we'…"
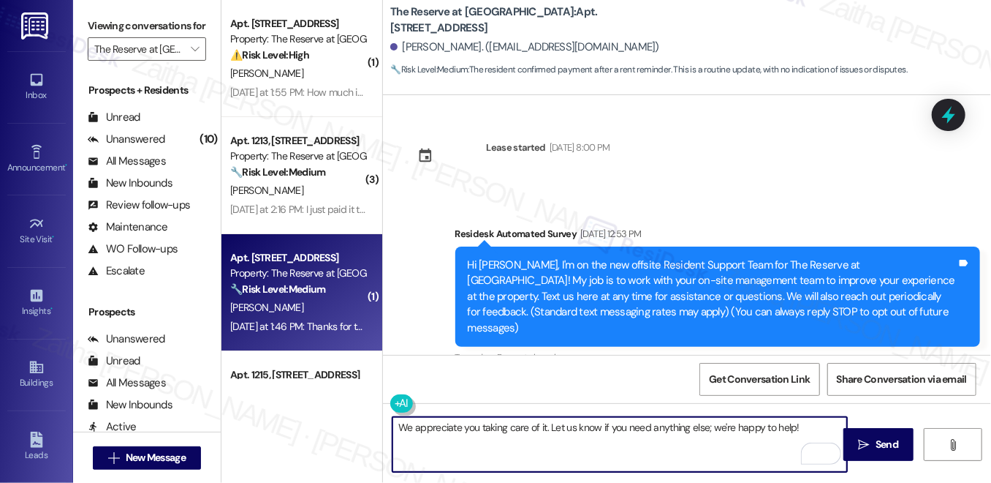
scroll to position [1969, 0]
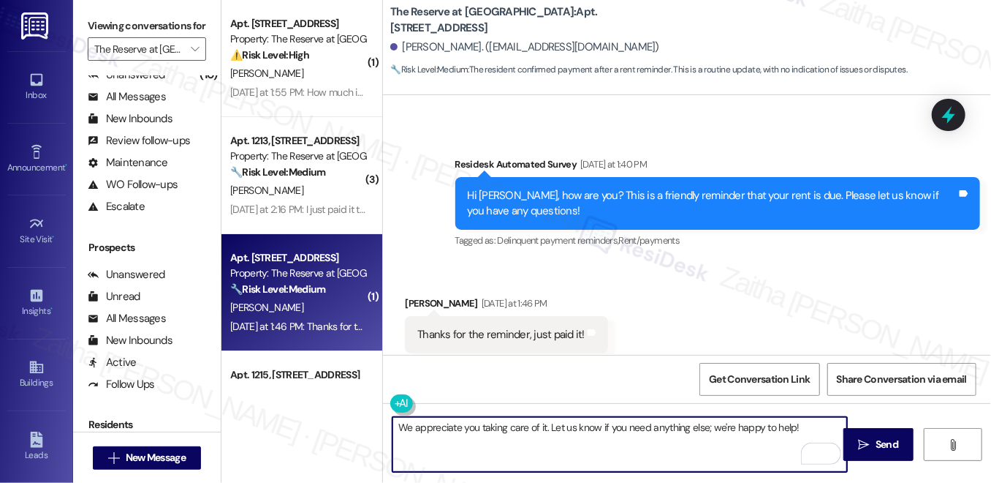
click at [393, 431] on textarea "We appreciate you taking care of it. Let us know if you need anything else; we'…" at bounding box center [620, 444] width 455 height 55
click at [415, 295] on div "Matthew Aklilu Yesterday at 1:46 PM" at bounding box center [506, 305] width 203 height 20
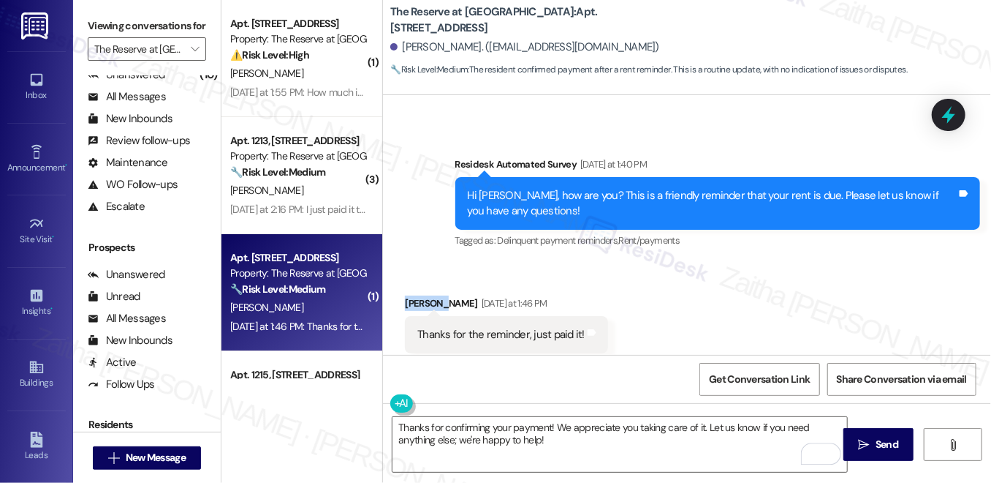
click at [415, 295] on div "Matthew Aklilu Yesterday at 1:46 PM" at bounding box center [506, 305] width 203 height 20
copy div "Matthew"
click at [548, 423] on textarea "Thanks for confirming your payment! We appreciate you taking care of it. Let us…" at bounding box center [620, 444] width 455 height 55
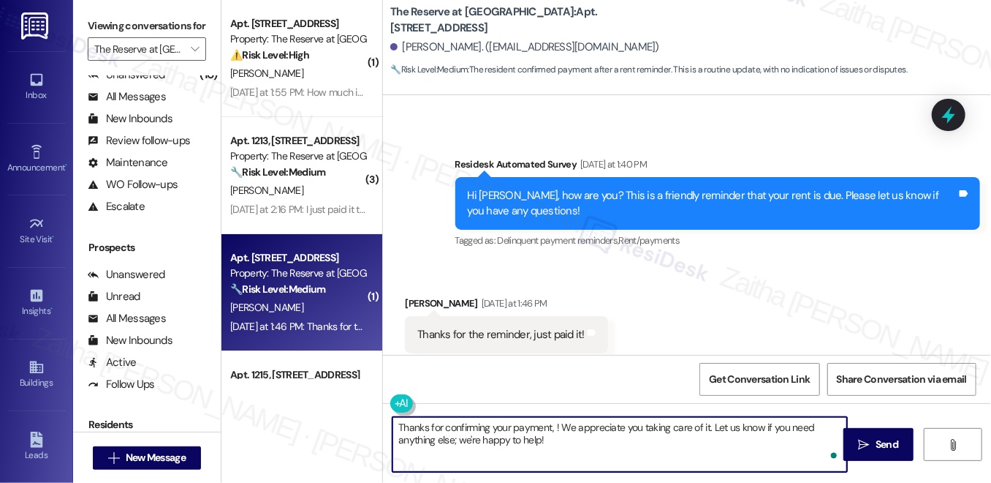
paste textarea "Matthew"
drag, startPoint x: 396, startPoint y: 426, endPoint x: 602, endPoint y: 439, distance: 206.6
click at [602, 439] on textarea "Thanks for confirming your payment, Matthew! We appreciate you taking care of i…" at bounding box center [620, 444] width 455 height 55
type textarea "Thanks for confirming your payment, Matthew! We appreciate you taking care of i…"
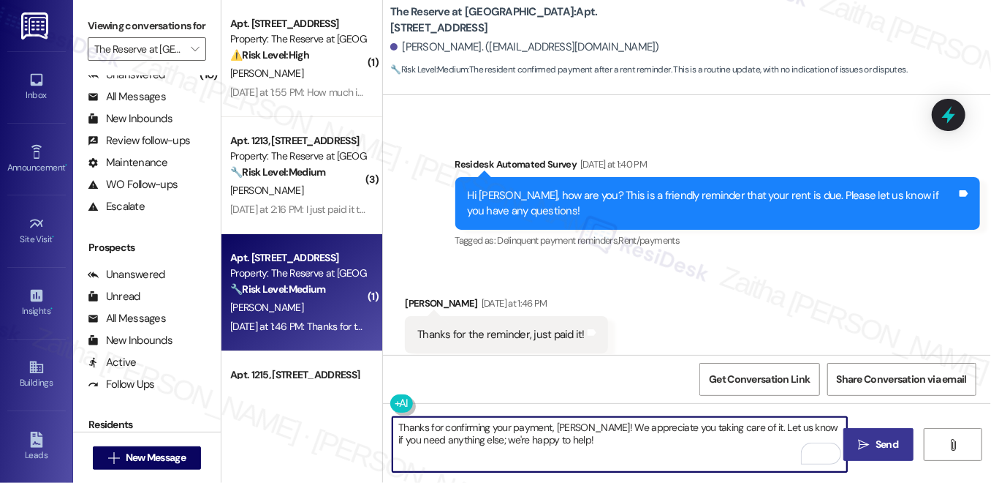
click at [879, 447] on span "Send" at bounding box center [887, 444] width 23 height 15
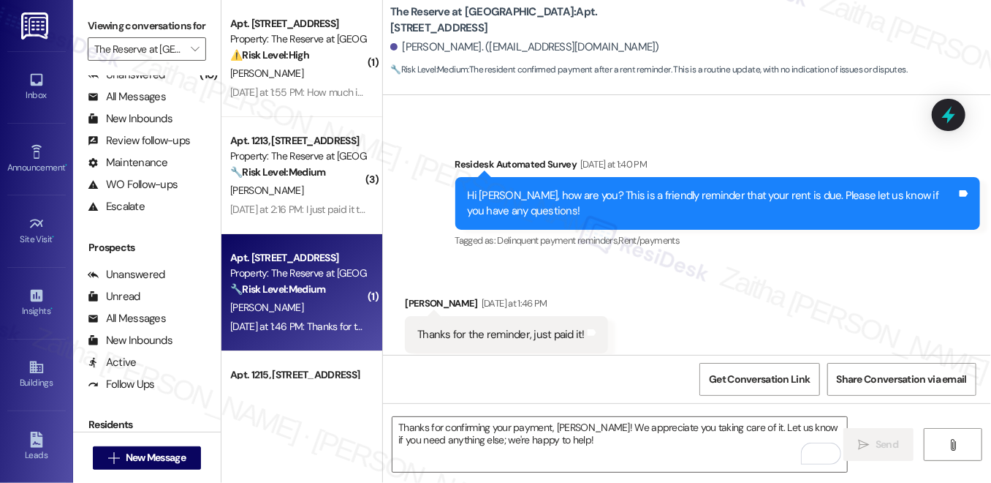
click at [630, 269] on div "Received via SMS Matthew Aklilu Yesterday at 1:46 PM Thanks for the reminder, j…" at bounding box center [687, 324] width 608 height 124
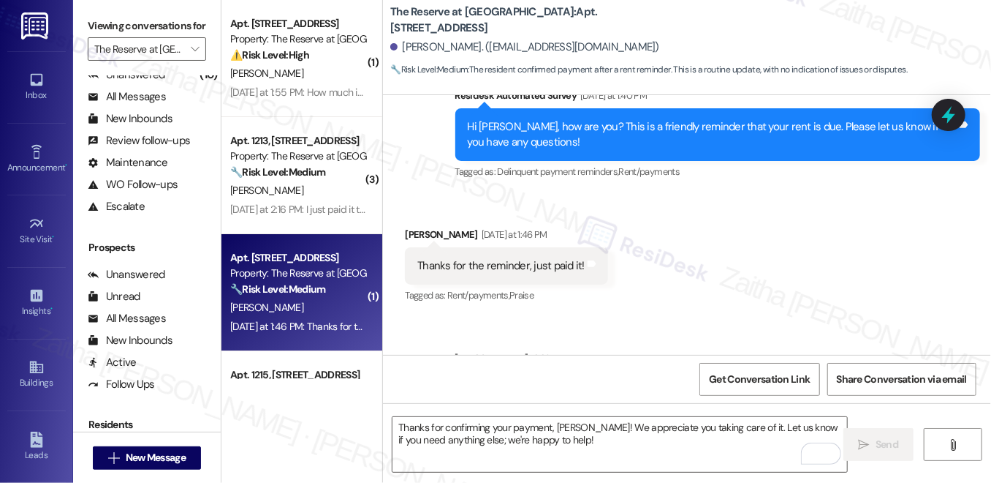
scroll to position [2087, 0]
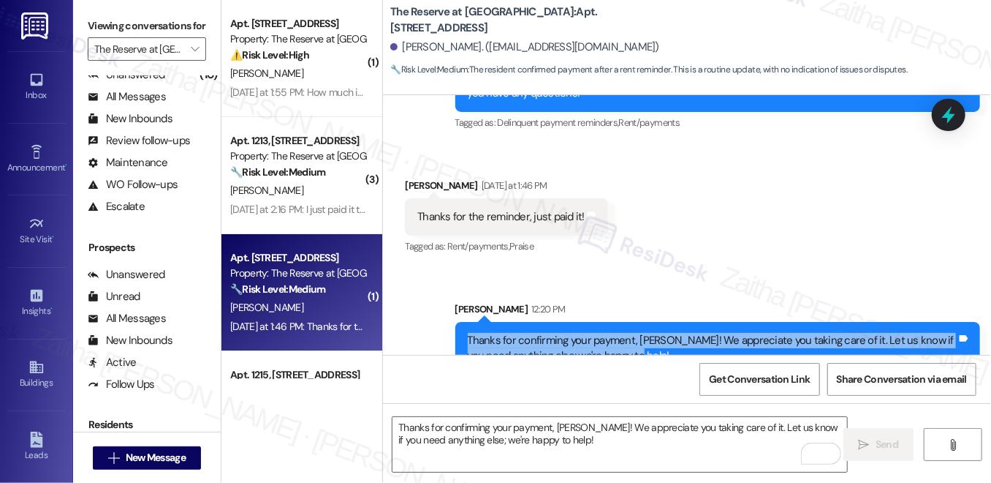
drag, startPoint x: 462, startPoint y: 307, endPoint x: 646, endPoint y: 330, distance: 185.7
click at [646, 330] on div "Thanks for confirming your payment, Matthew! We appreciate you taking care of i…" at bounding box center [718, 348] width 525 height 53
copy div "Thanks for confirming your payment, Matthew! We appreciate you taking care of i…"
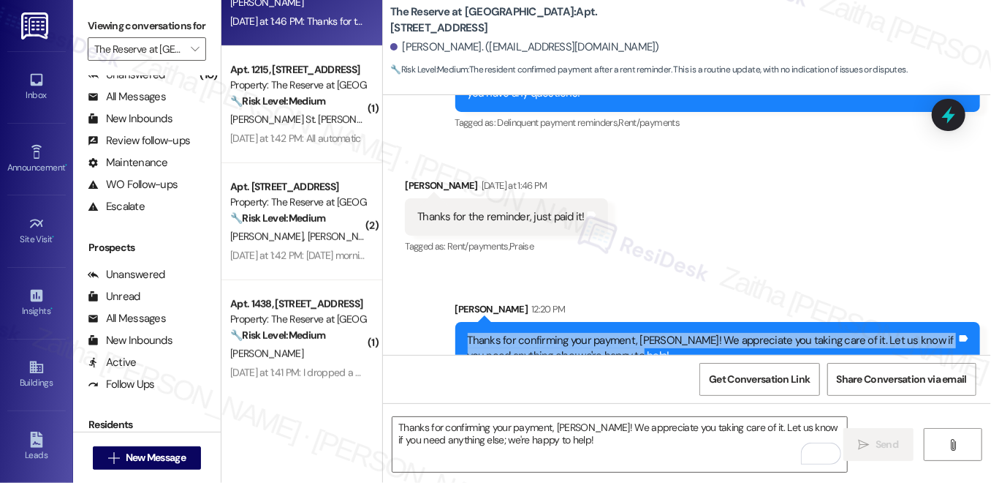
scroll to position [332, 0]
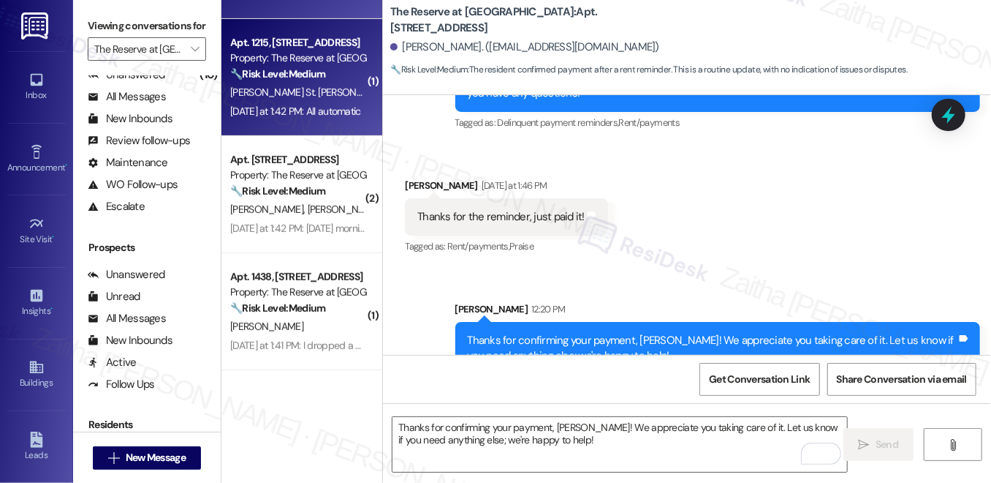
click at [320, 94] on div "[PERSON_NAME] St. [PERSON_NAME]" at bounding box center [298, 92] width 138 height 18
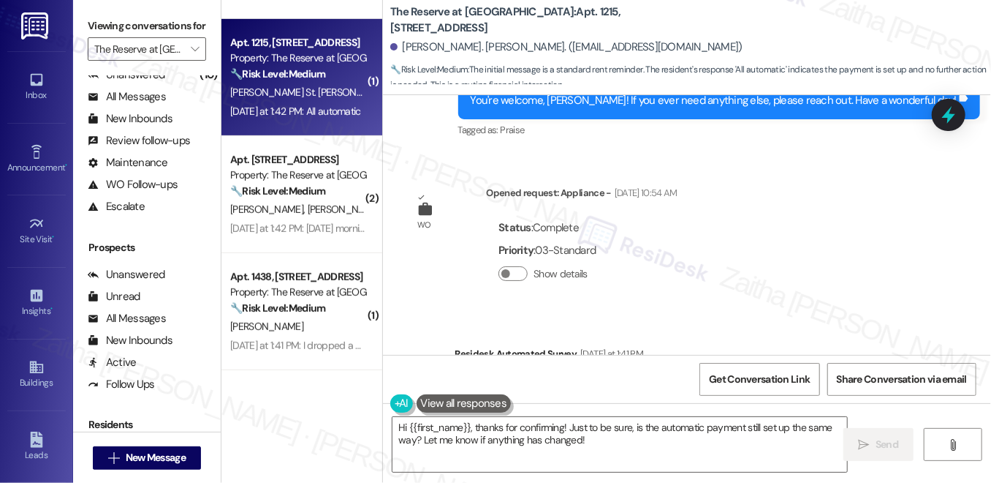
scroll to position [1312, 0]
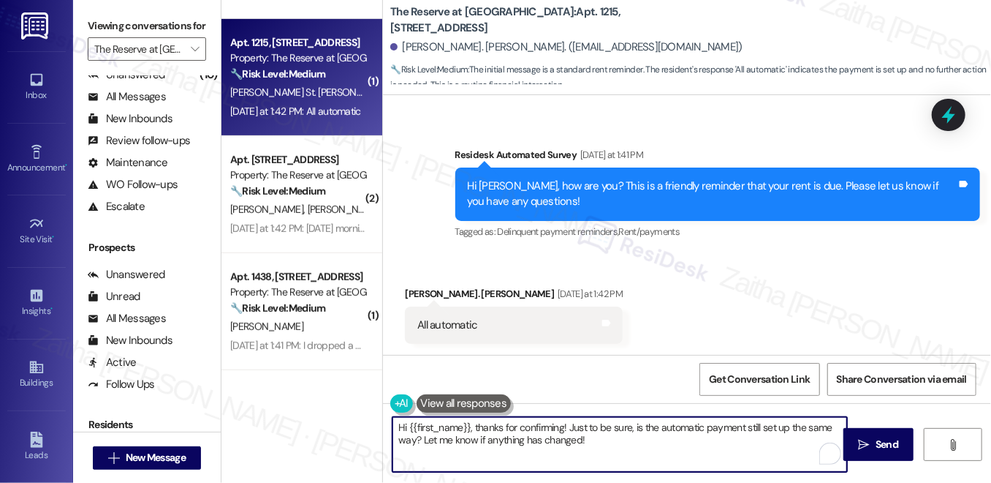
click at [607, 437] on textarea "Hi {{first_name}}, thanks for confirming! Just to be sure, is the automatic pay…" at bounding box center [620, 444] width 455 height 55
drag, startPoint x: 567, startPoint y: 423, endPoint x: 611, endPoint y: 437, distance: 45.8
click at [611, 437] on textarea "Hi {{first_name}}, thanks for confirming! Just to be sure, is the automatic pay…" at bounding box center [620, 444] width 455 height 55
click at [618, 439] on textarea "Hi {{first_name}}, thanks for confirming! Just to be sure, is the automatic pay…" at bounding box center [620, 444] width 455 height 55
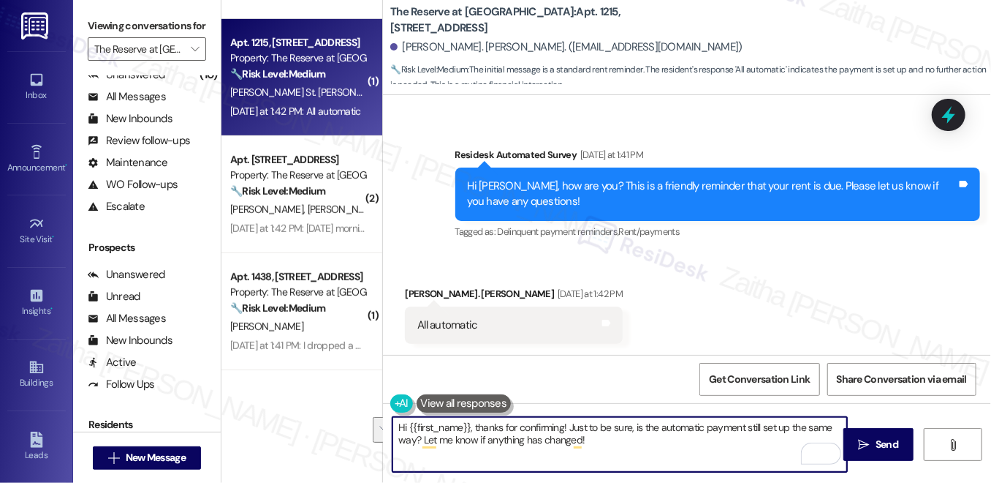
drag, startPoint x: 567, startPoint y: 426, endPoint x: 610, endPoint y: 445, distance: 46.5
click at [610, 445] on textarea "Hi {{first_name}}, thanks for confirming! Just to be sure, is the automatic pay…" at bounding box center [620, 444] width 455 height 55
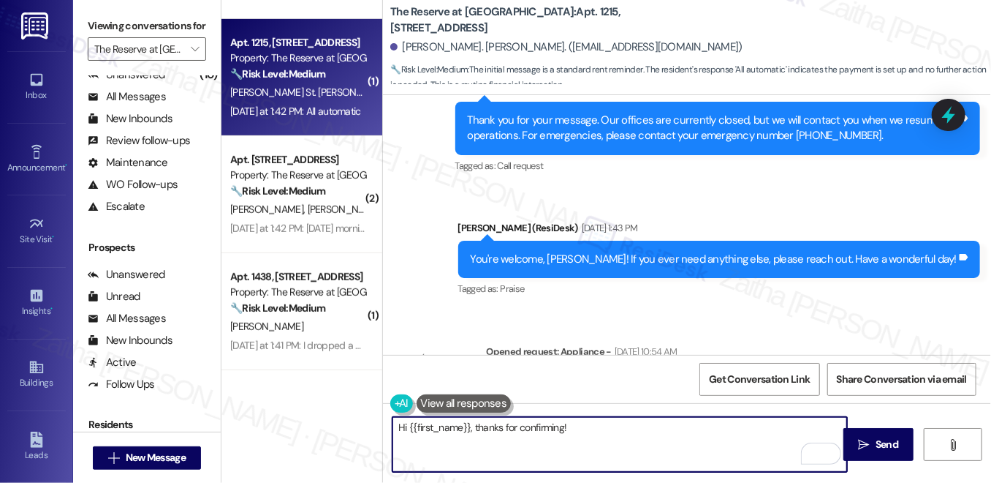
scroll to position [1113, 0]
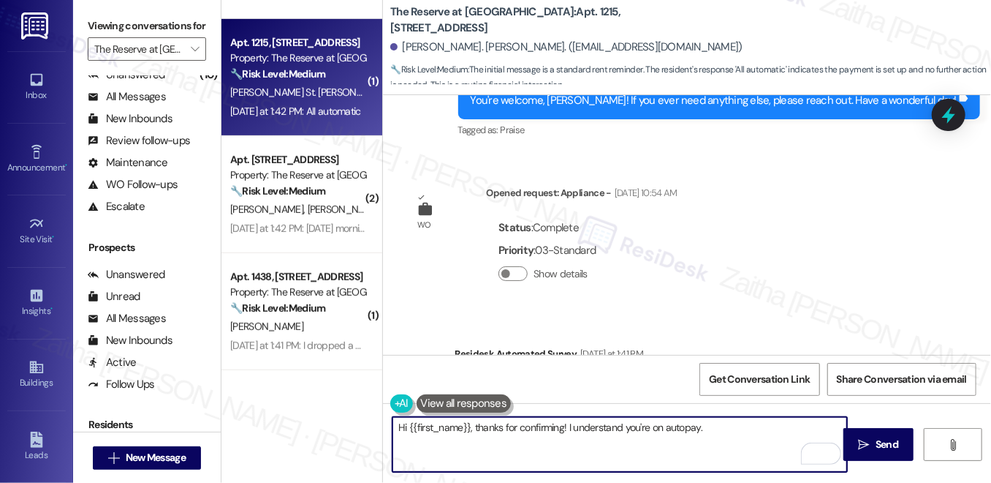
type textarea "Hi {{first_name}}, thanks for confirming! I understand you're on autopay."
drag, startPoint x: 393, startPoint y: 423, endPoint x: 741, endPoint y: 424, distance: 348.0
click at [741, 424] on textarea "Hi {{first_name}}, thanks for confirming! I understand you're on autopay." at bounding box center [620, 444] width 455 height 55
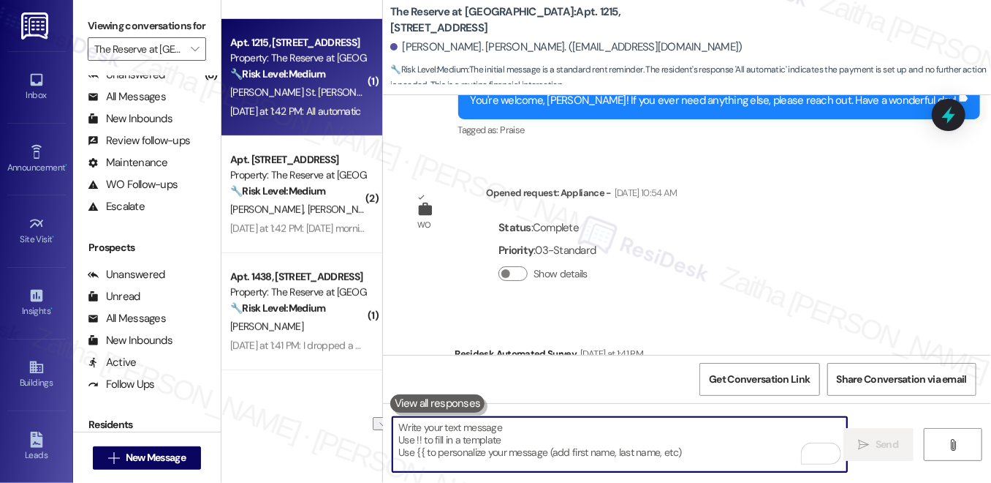
paste textarea "Hi {{first_name}}, thanks for confirming! I understand that you’re enrolled in …"
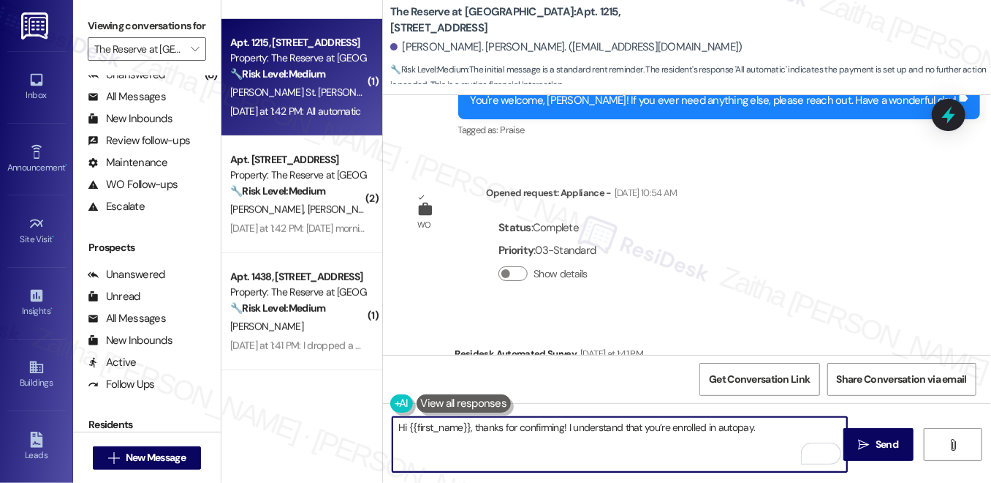
paste textarea "Let us know if you need anything else; we're happy to help!"
click at [766, 418] on textarea "Hi {{first_name}}, thanks for confirming! I understand that you’re enrolled in …" at bounding box center [620, 444] width 455 height 55
click at [770, 426] on textarea "Hi {{first_name}}, thanks for confirming! I understand that you’re enrolled in …" at bounding box center [620, 444] width 455 height 55
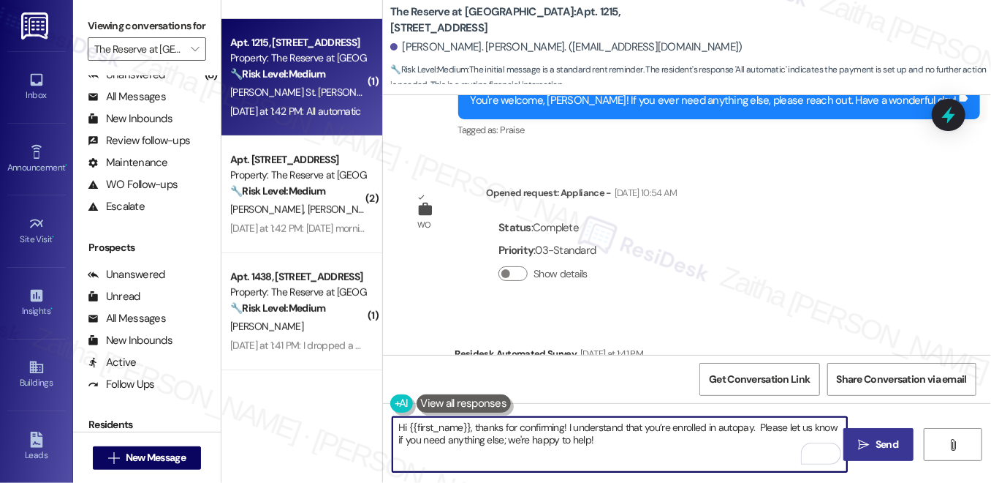
type textarea "Hi {{first_name}}, thanks for confirming! I understand that you’re enrolled in …"
drag, startPoint x: 883, startPoint y: 443, endPoint x: 874, endPoint y: 438, distance: 10.2
click at [883, 443] on span "Send" at bounding box center [887, 444] width 23 height 15
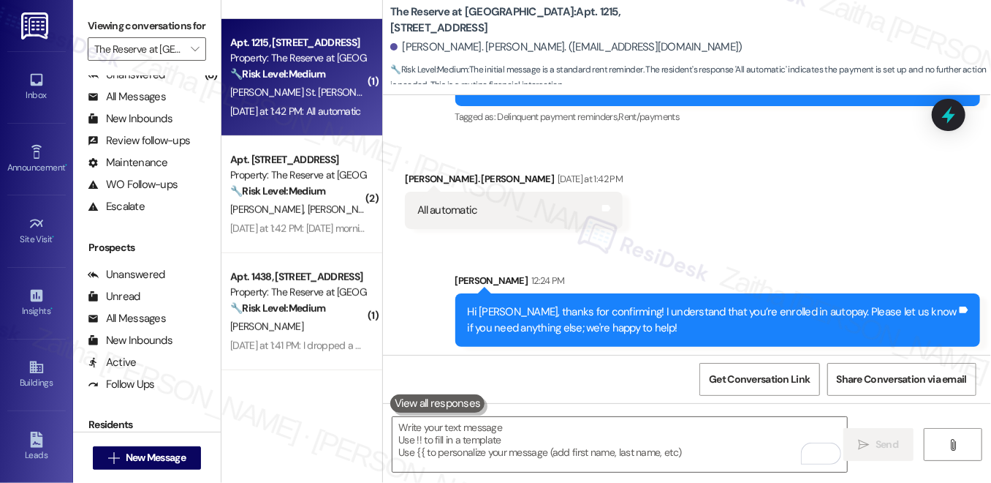
scroll to position [1430, 0]
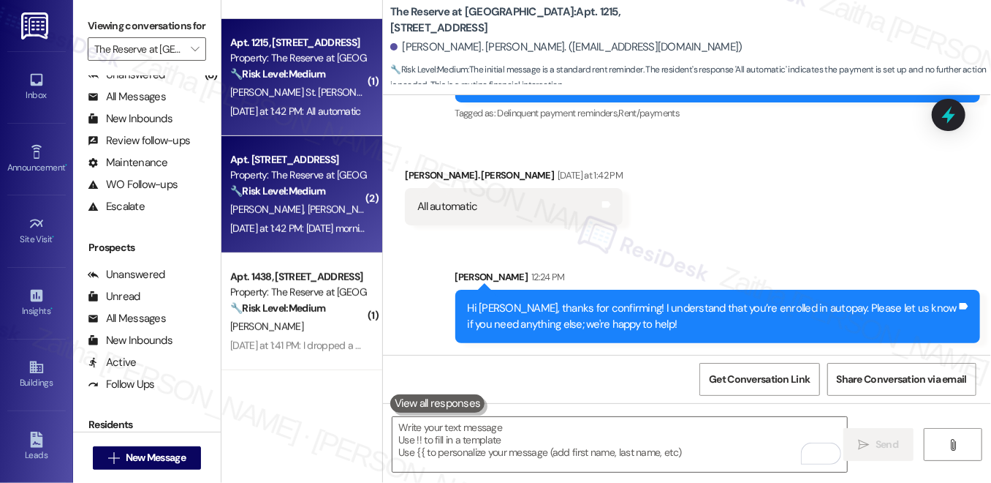
click at [303, 186] on strong "🔧 Risk Level: Medium" at bounding box center [277, 190] width 95 height 13
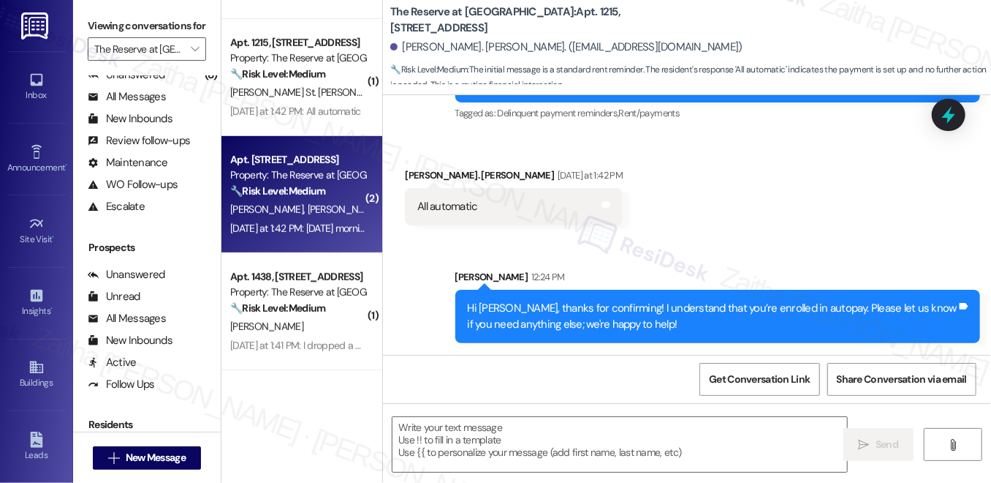
type textarea "Fetching suggested responses. Please feel free to read through the conversation…"
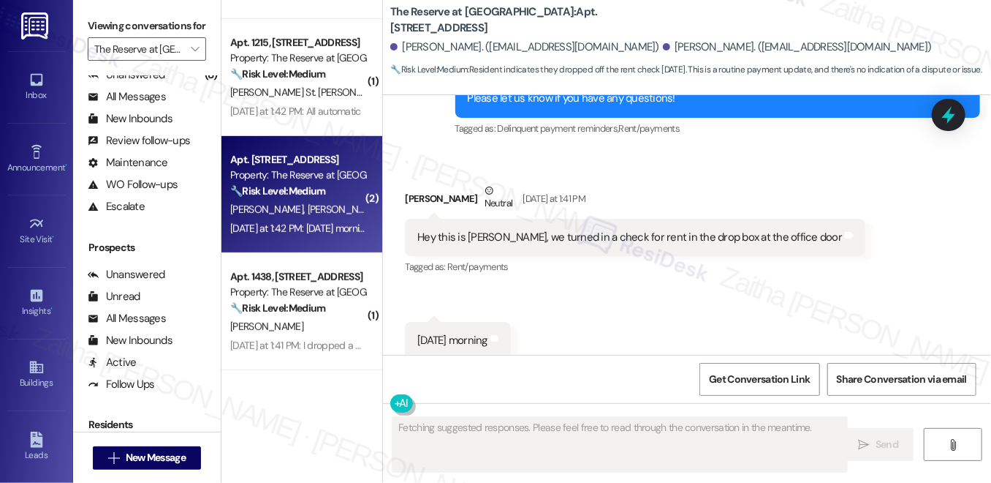
scroll to position [1718, 0]
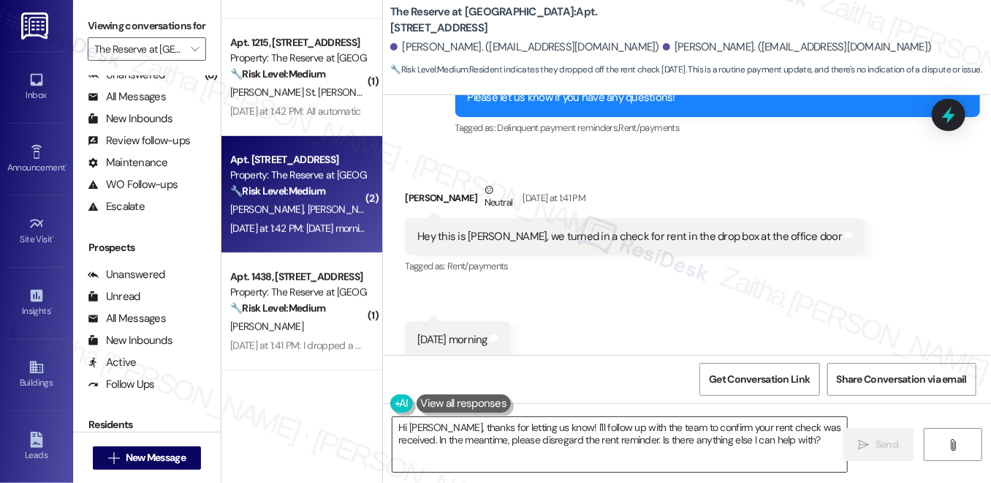
click at [514, 426] on textarea "Hi James, thanks for letting us know! I'll follow up with the team to confirm y…" at bounding box center [620, 444] width 455 height 55
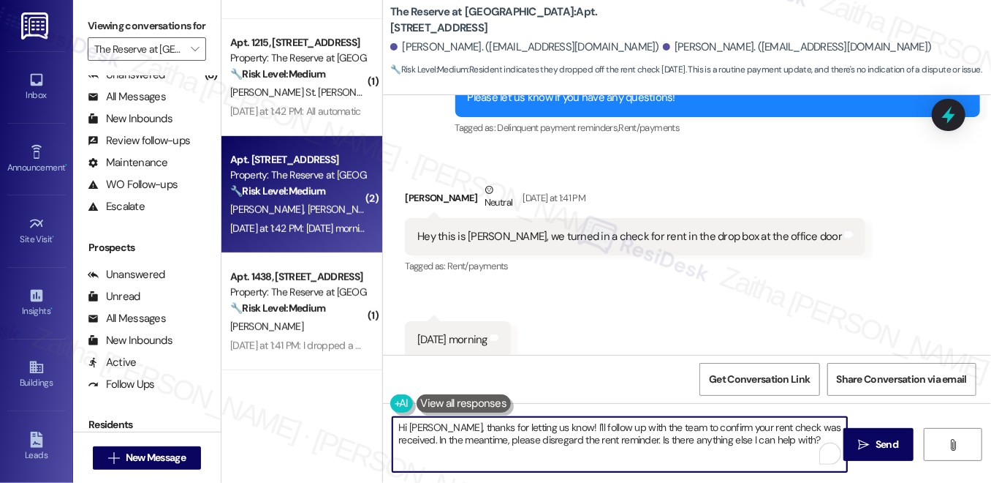
click at [515, 426] on textarea "Hi James, thanks for letting us know! I'll follow up with the team to confirm y…" at bounding box center [620, 444] width 455 height 55
type textarea "Hi James, thanks for letting me know! I'll follow up with the team to confirm y…"
click at [879, 442] on span "Send" at bounding box center [887, 444] width 23 height 15
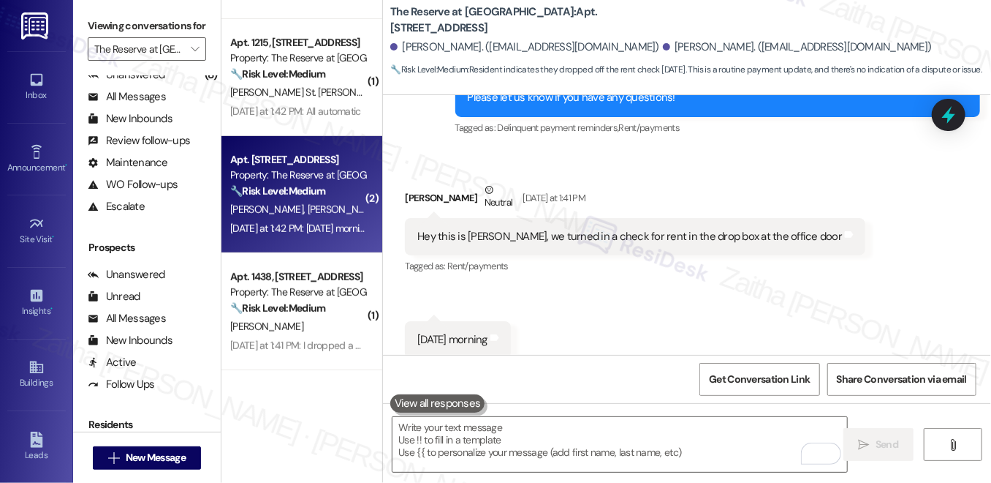
scroll to position [1717, 0]
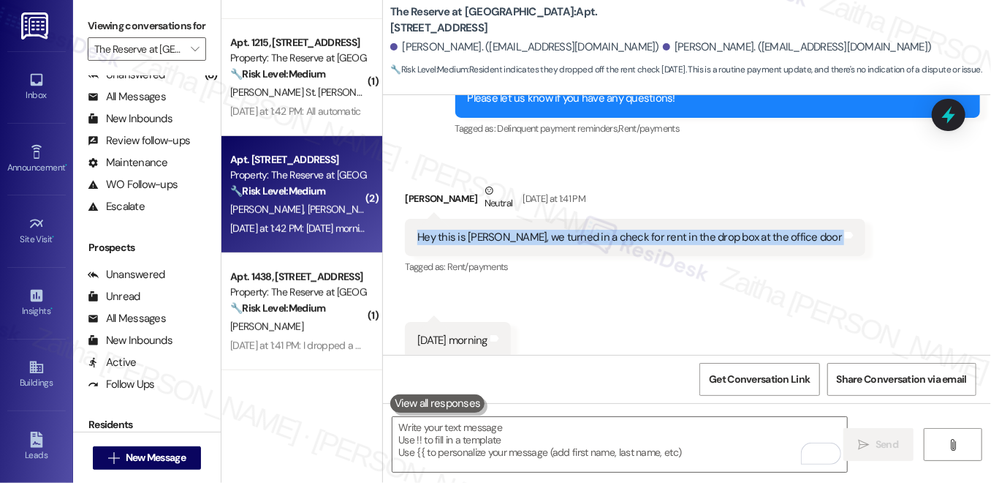
drag, startPoint x: 411, startPoint y: 221, endPoint x: 788, endPoint y: 230, distance: 377.4
click at [788, 230] on div "Hey this is James, we turned in a check for rent in the drop box at the office …" at bounding box center [635, 237] width 461 height 37
copy div "Hey this is James, we turned in a check for rent in the drop box at the office …"
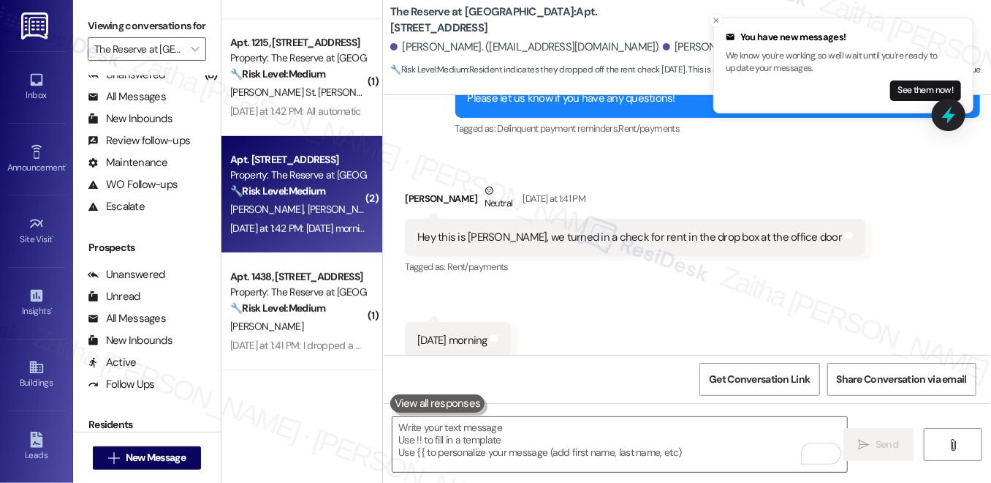
click at [719, 275] on div "Received via SMS James Cole Neutral Yesterday at 1:41 PM Hey this is James, we …" at bounding box center [687, 260] width 608 height 220
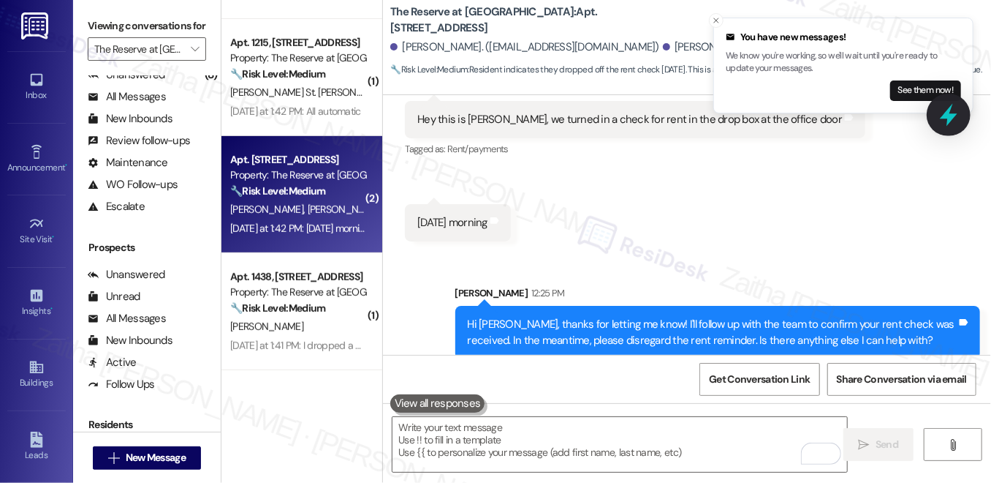
click at [945, 118] on icon at bounding box center [949, 115] width 18 height 23
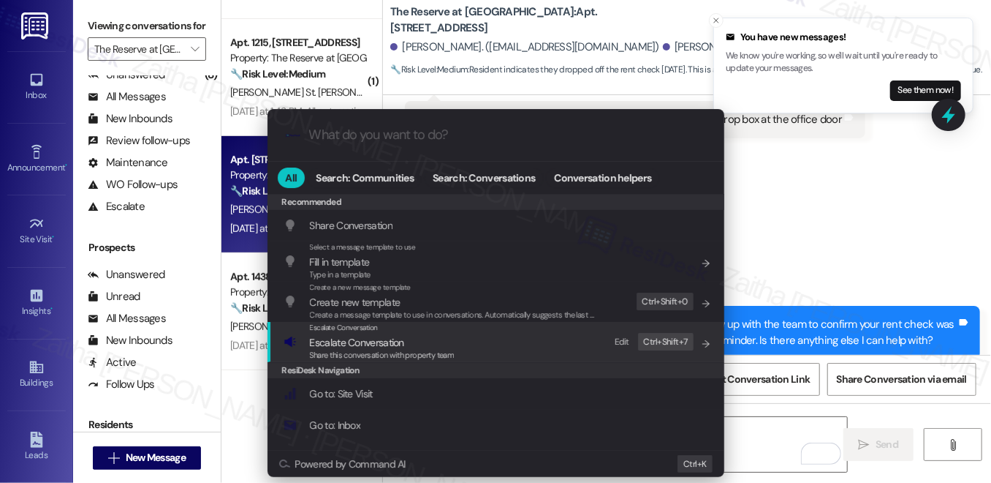
click at [364, 347] on span "Escalate Conversation" at bounding box center [357, 342] width 94 height 13
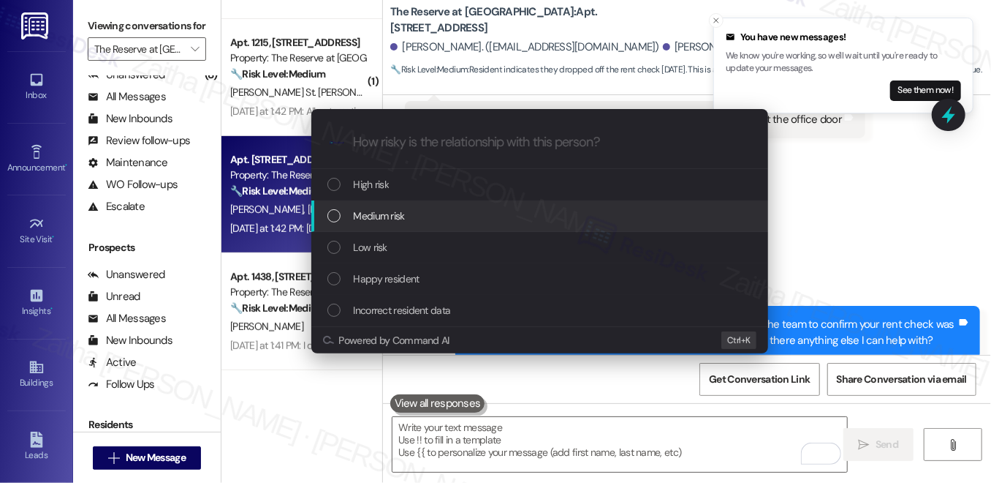
click at [409, 217] on div "Medium risk" at bounding box center [542, 216] width 428 height 16
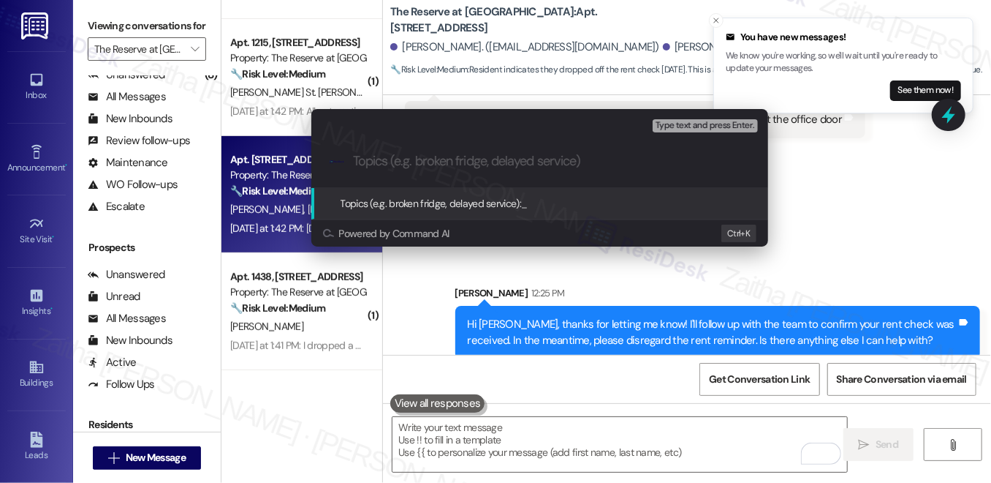
paste input "Rent Check Dropped Off at Office Door"
type input "Rent Check Dropped Off at Office Door"
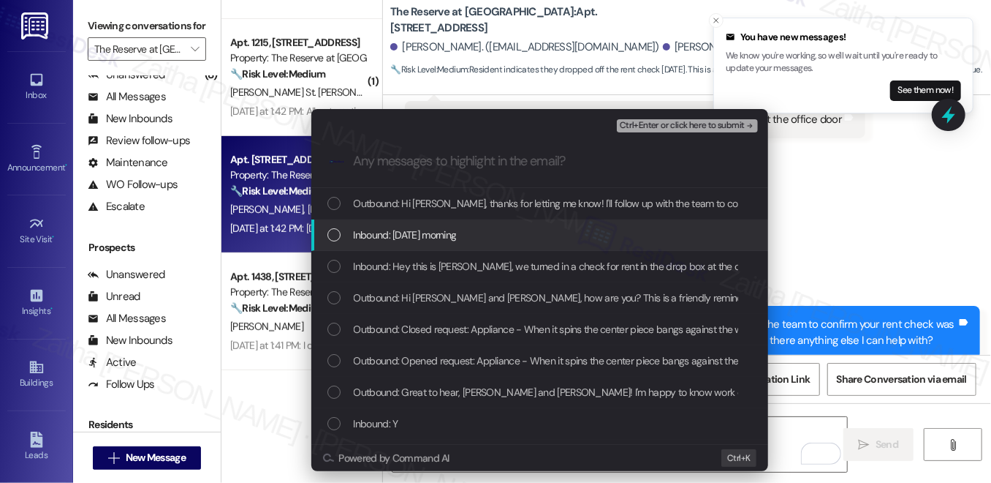
click at [520, 228] on div "Inbound: Yesterday morning" at bounding box center [542, 235] width 428 height 16
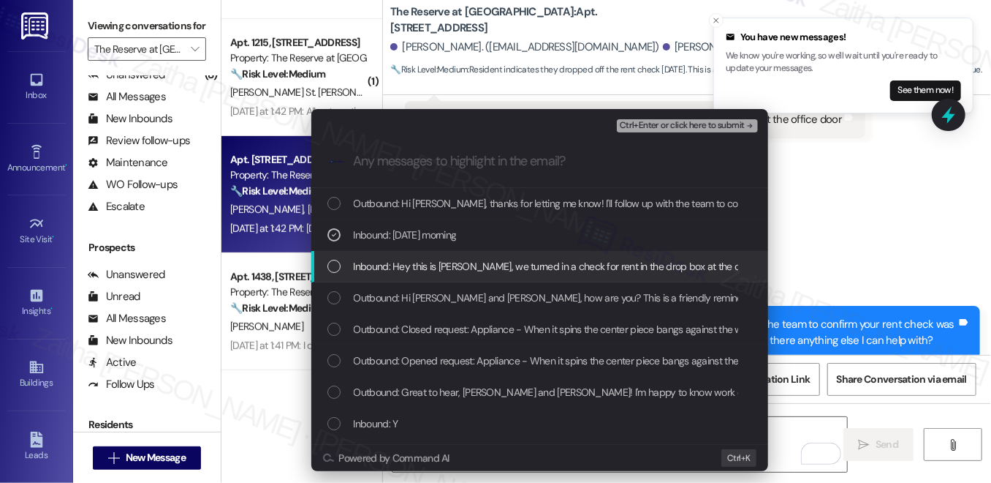
click at [518, 265] on span "Inbound: Hey this is James, we turned in a check for rent in the drop box at th…" at bounding box center [568, 266] width 428 height 16
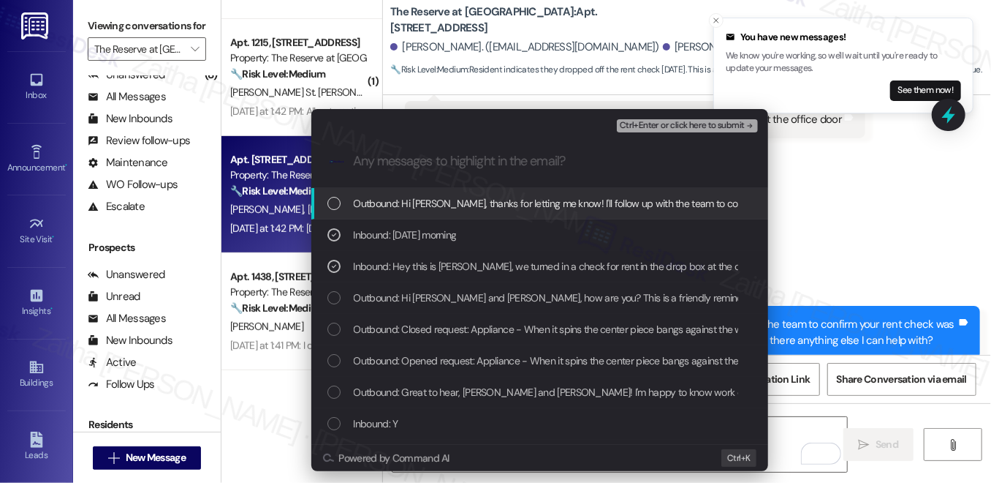
click at [662, 127] on span "Ctrl+Enter or click here to submit" at bounding box center [682, 126] width 125 height 10
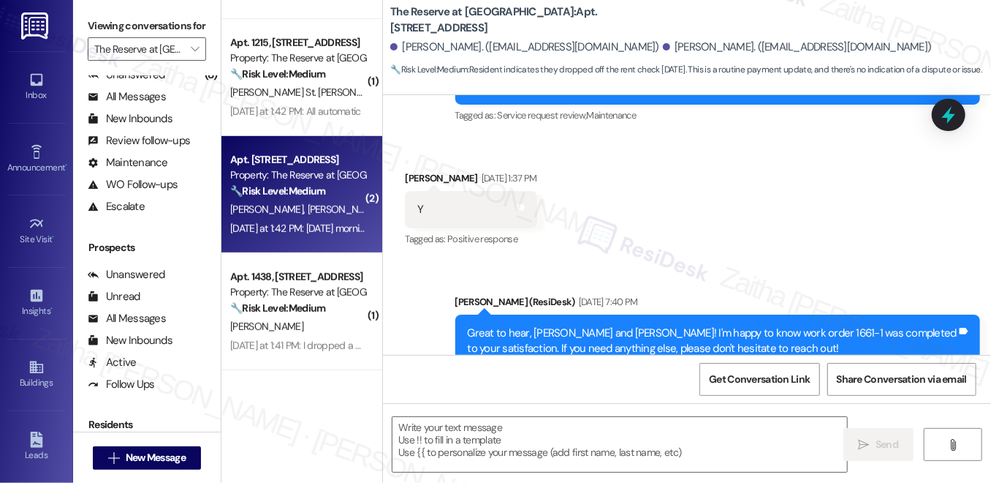
scroll to position [1492, 0]
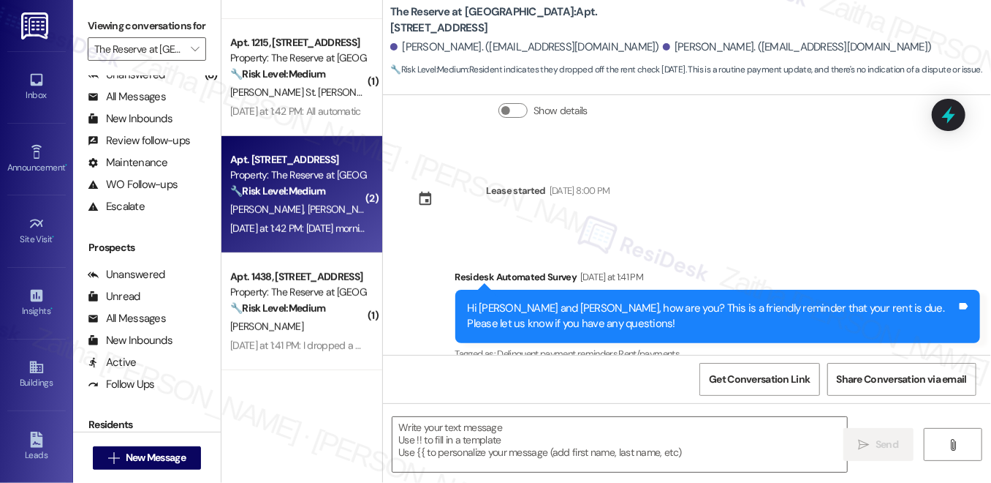
type textarea "Fetching suggested responses. Please feel free to read through the conversation…"
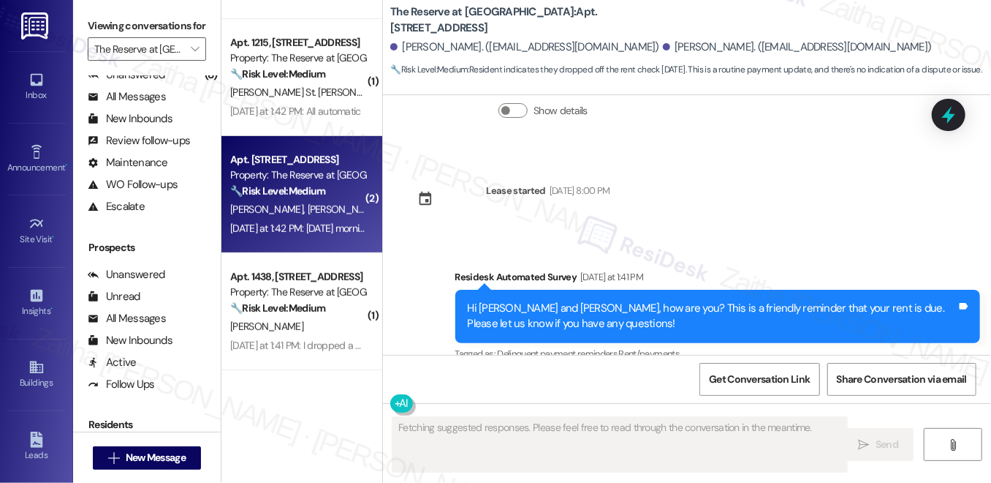
scroll to position [1738, 0]
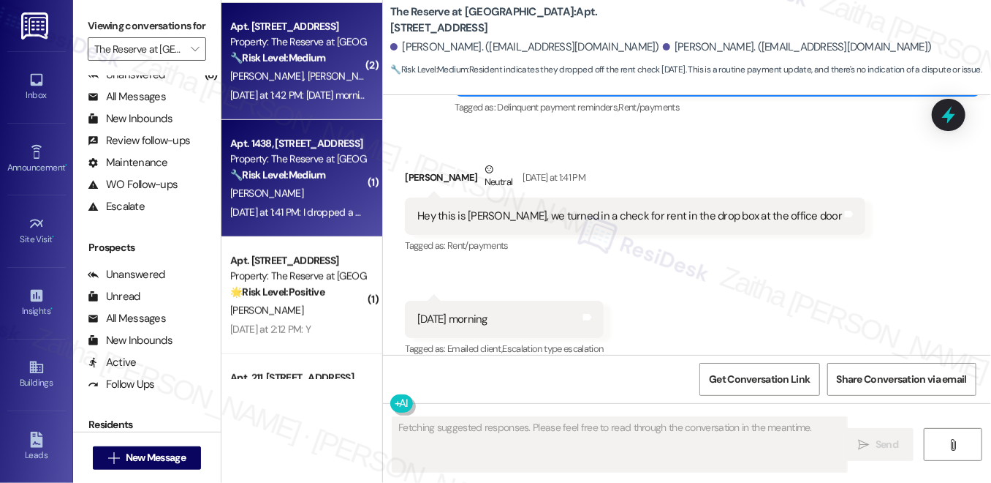
click at [325, 180] on strong "🔧 Risk Level: Medium" at bounding box center [277, 174] width 95 height 13
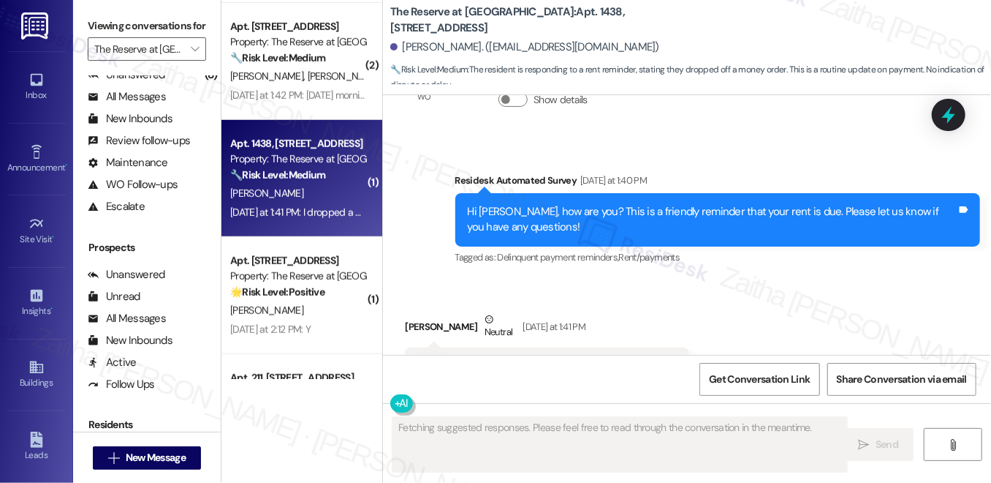
scroll to position [3435, 0]
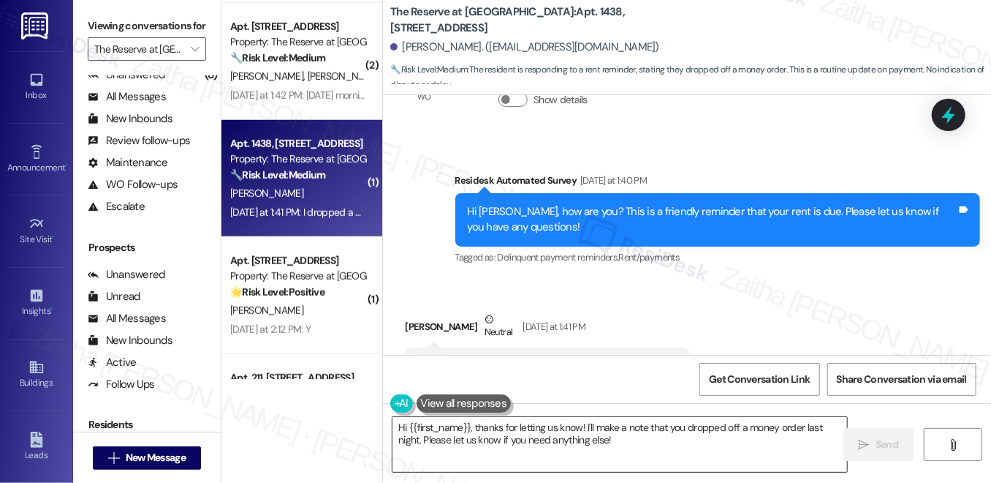
click at [549, 426] on textarea "Hi {{first_name}}, thanks for letting us know! I'll make a note that you droppe…" at bounding box center [620, 444] width 455 height 55
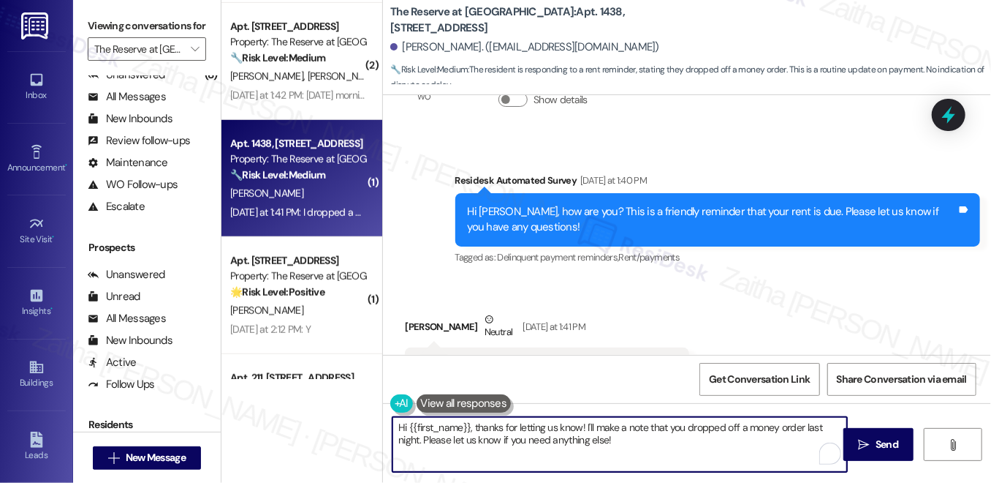
click at [549, 426] on textarea "Hi {{first_name}}, thanks for letting us know! I'll make a note that you droppe…" at bounding box center [620, 444] width 455 height 55
type textarea "Hi {{first_name}}, thanks for letting me know! I'll make a note that you droppe…"
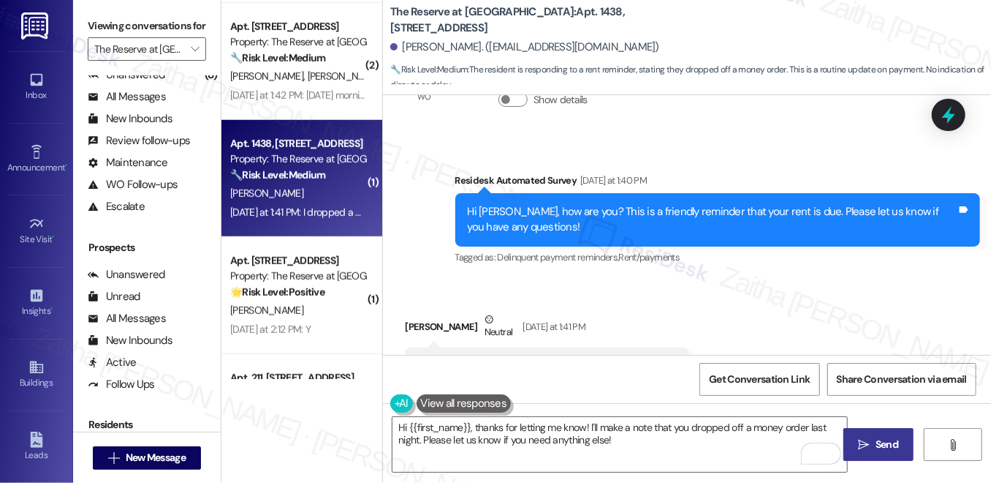
click at [893, 447] on span "Send" at bounding box center [887, 444] width 23 height 15
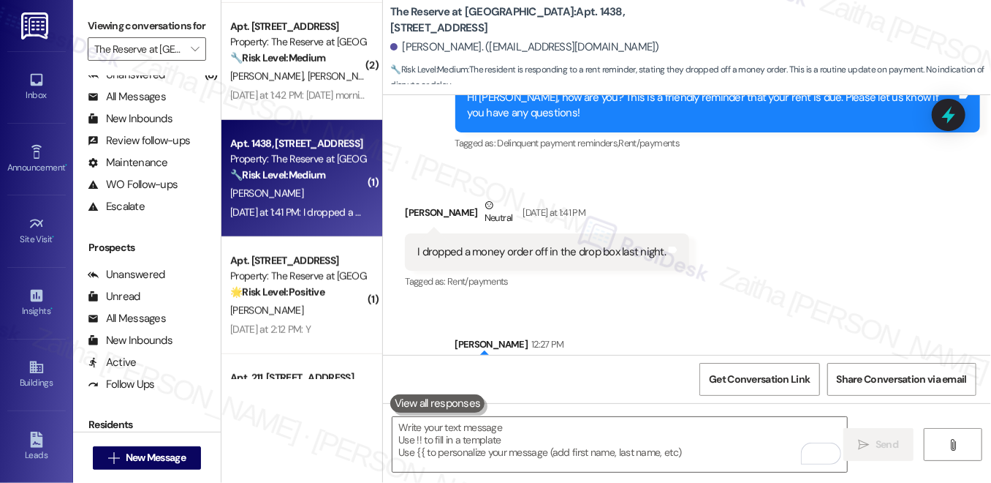
scroll to position [3553, 0]
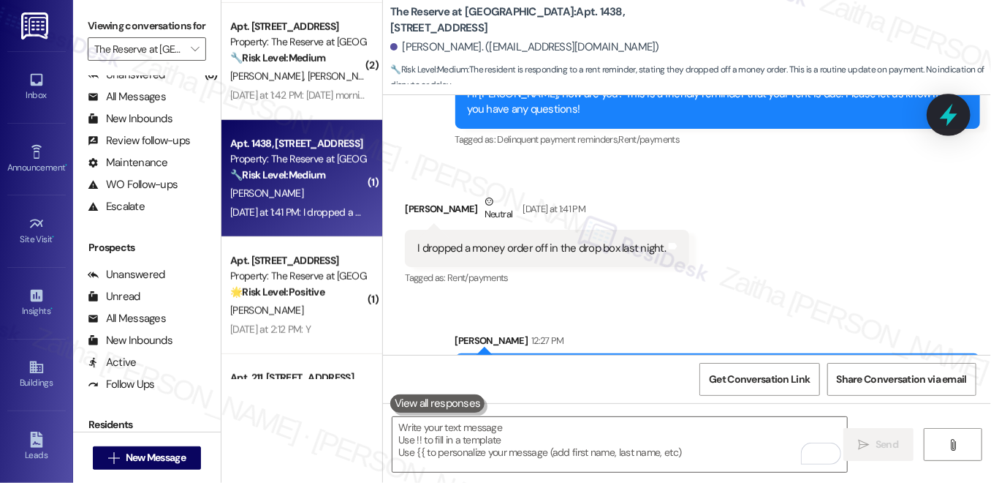
click at [957, 118] on icon at bounding box center [949, 114] width 25 height 25
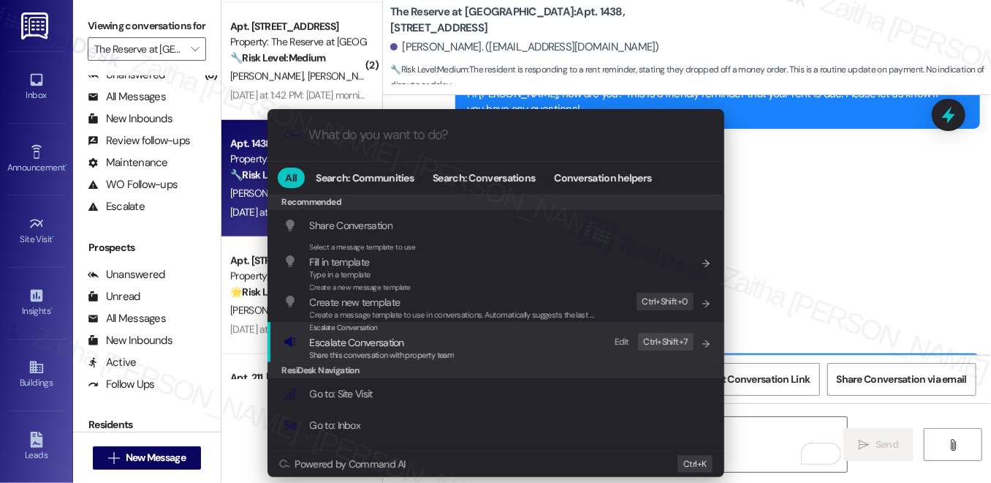
click at [399, 341] on span "Escalate Conversation" at bounding box center [357, 342] width 94 height 13
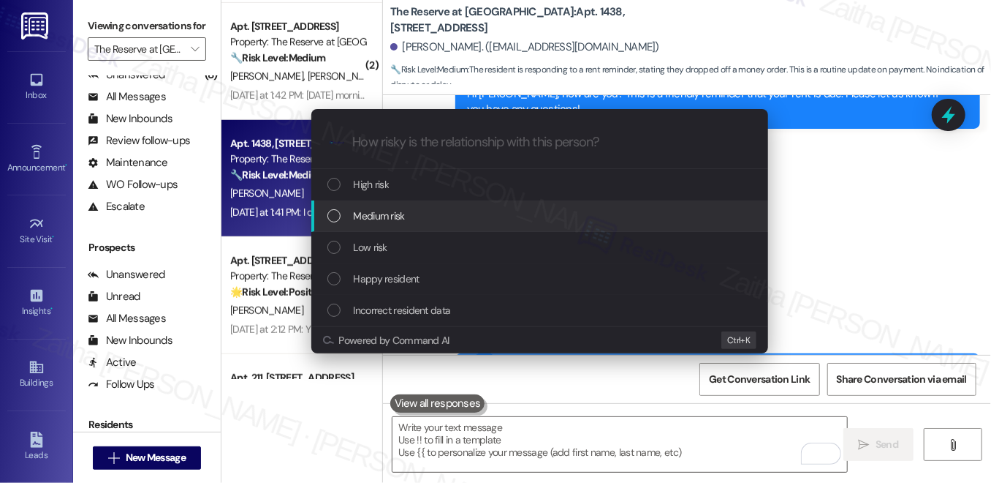
click at [430, 214] on div "Medium risk" at bounding box center [542, 216] width 428 height 16
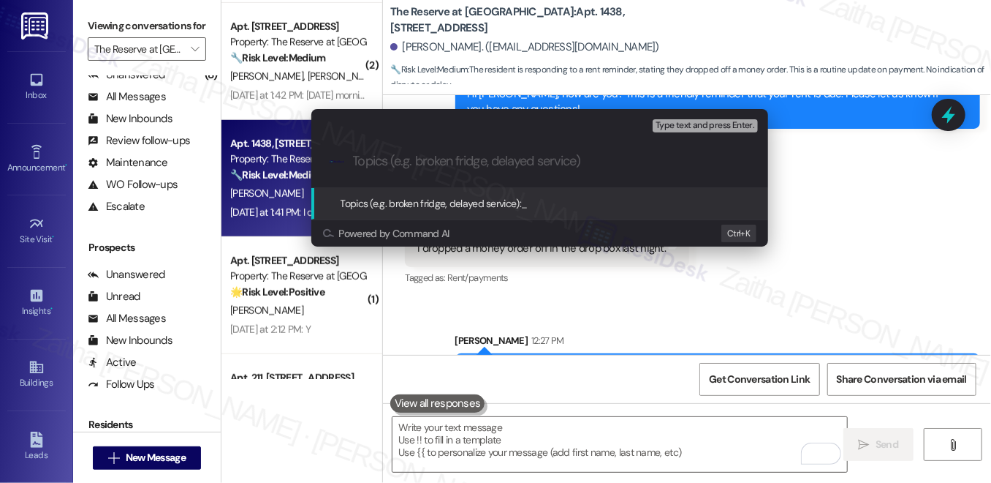
click at [510, 156] on input "Topics (e.g. broken fridge, delayed service)" at bounding box center [551, 161] width 397 height 15
paste input "Dropped Off at Office Door"
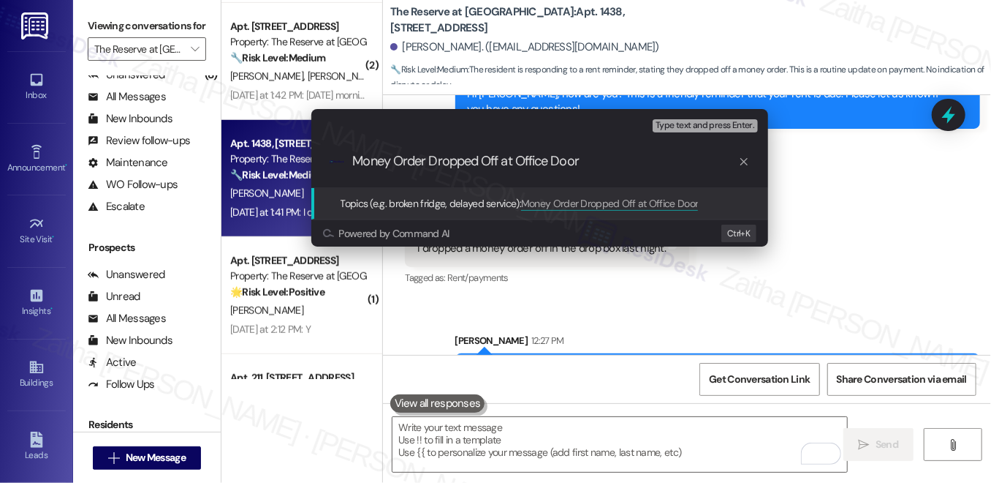
drag, startPoint x: 497, startPoint y: 164, endPoint x: 588, endPoint y: 160, distance: 90.7
click at [588, 160] on input "Money Order Dropped Off at Office Door" at bounding box center [545, 161] width 385 height 15
drag, startPoint x: 567, startPoint y: 160, endPoint x: 340, endPoint y: 170, distance: 227.6
click at [340, 170] on div ".cls-1{fill:#0a055f;}.cls-2{fill:#0cc4c4;} resideskLogoBlueOrange Money Order D…" at bounding box center [539, 161] width 457 height 52
type input "Money Order Dropped Off"
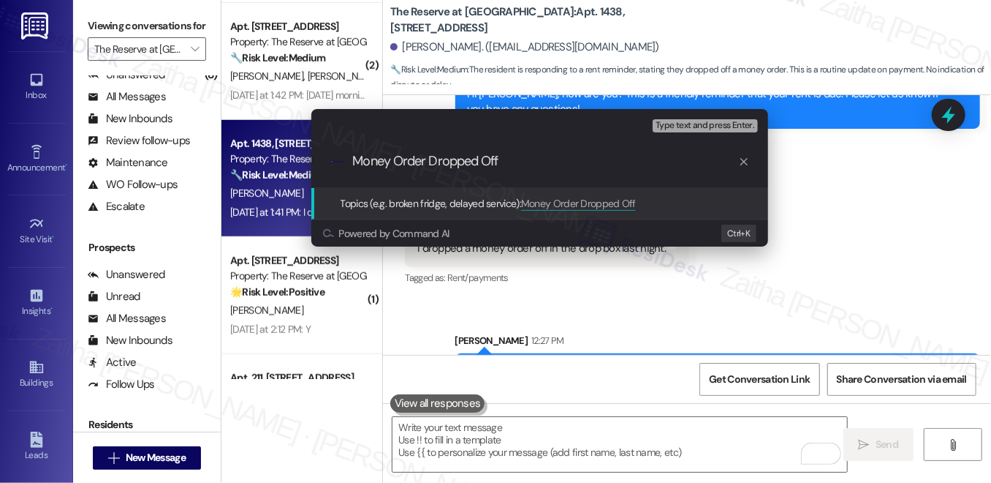
click at [749, 160] on icon "progress bar" at bounding box center [744, 162] width 12 height 12
click at [846, 171] on div "Escalate Conversation Medium risk Topics (e.g. broken fridge, delayed service) …" at bounding box center [495, 241] width 991 height 483
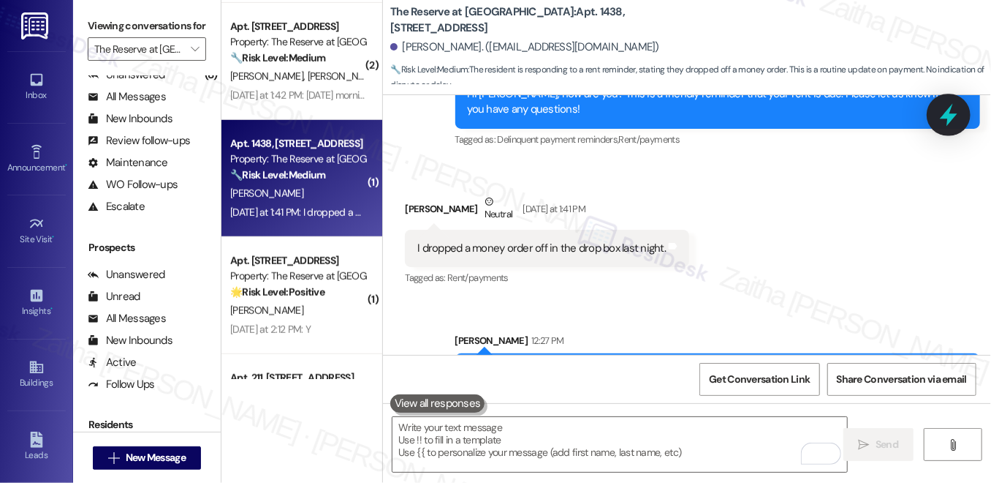
click at [941, 116] on icon at bounding box center [949, 114] width 25 height 25
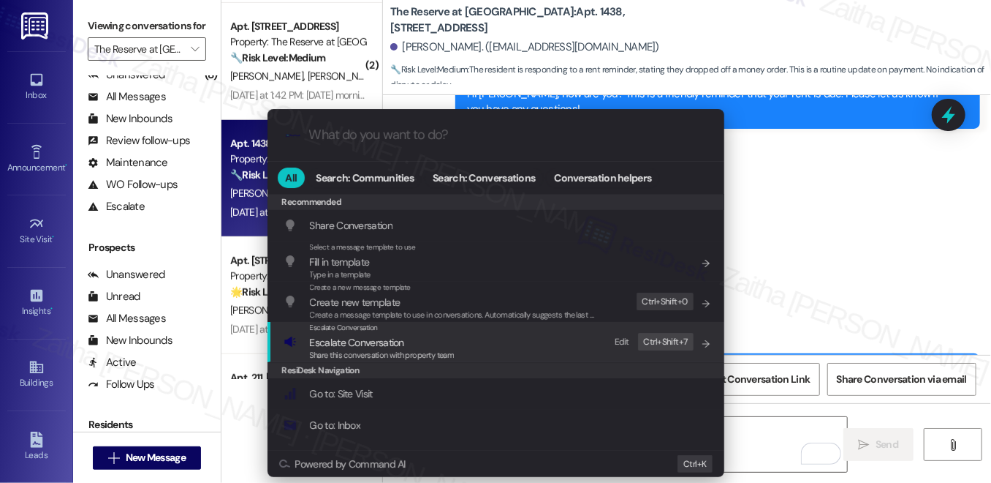
click at [347, 339] on span "Escalate Conversation" at bounding box center [357, 342] width 94 height 13
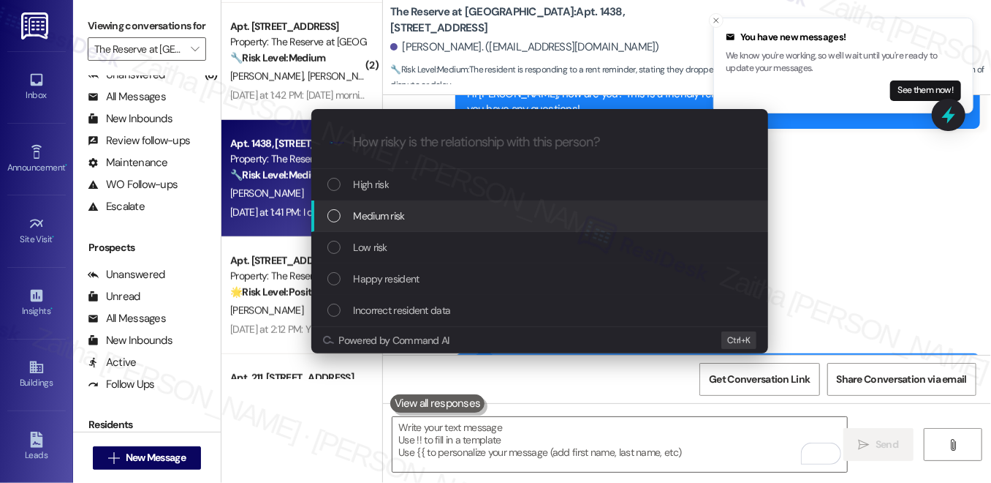
click at [424, 215] on div "Medium risk" at bounding box center [542, 216] width 428 height 16
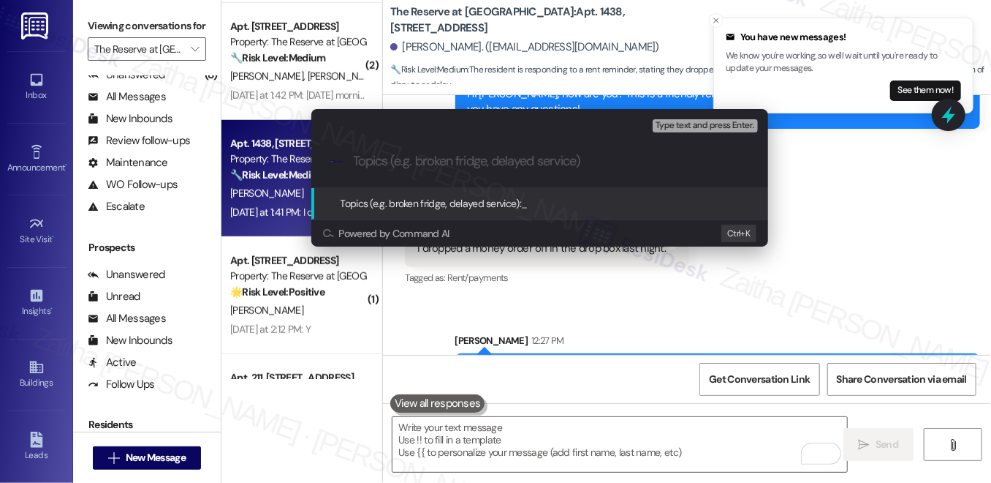
paste input "Money Order Dropped Off"
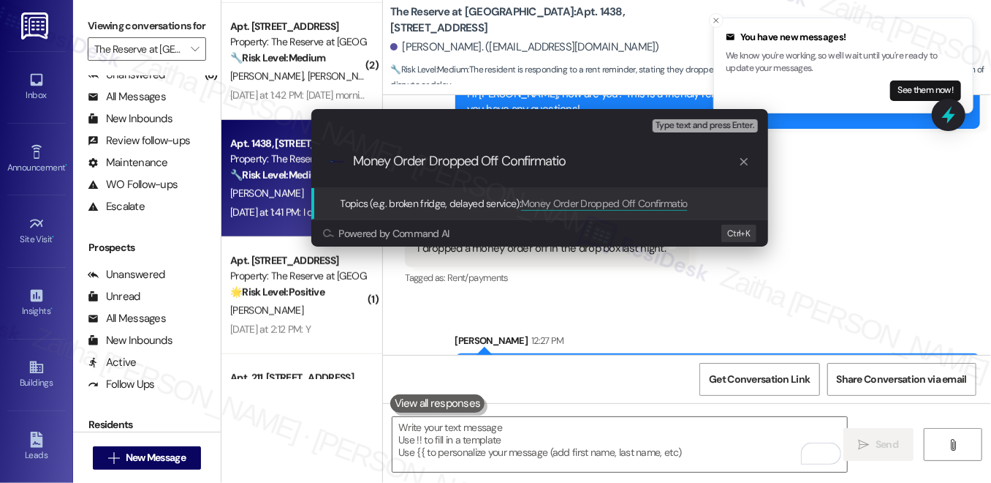
type input "Money Order Dropped Off Confirmation"
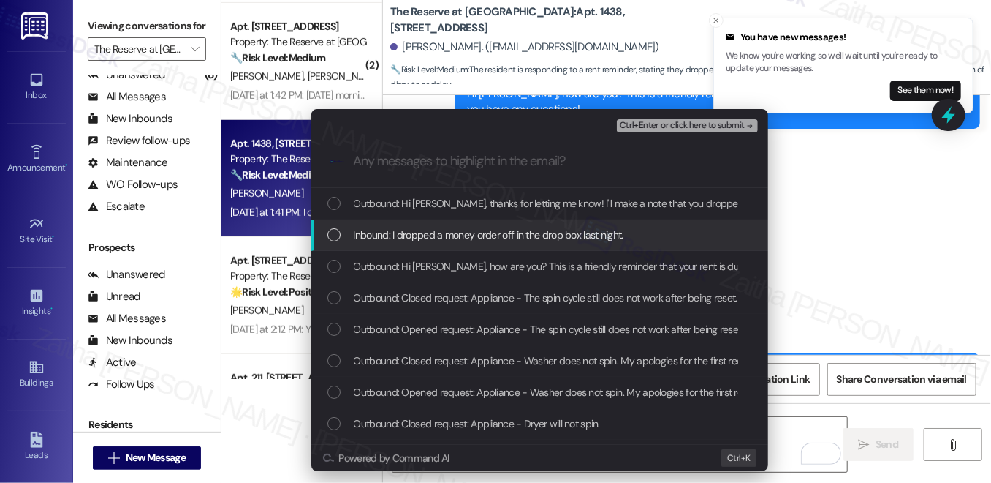
click at [529, 233] on span "Inbound: I dropped a money order off in the drop box last night." at bounding box center [489, 235] width 270 height 16
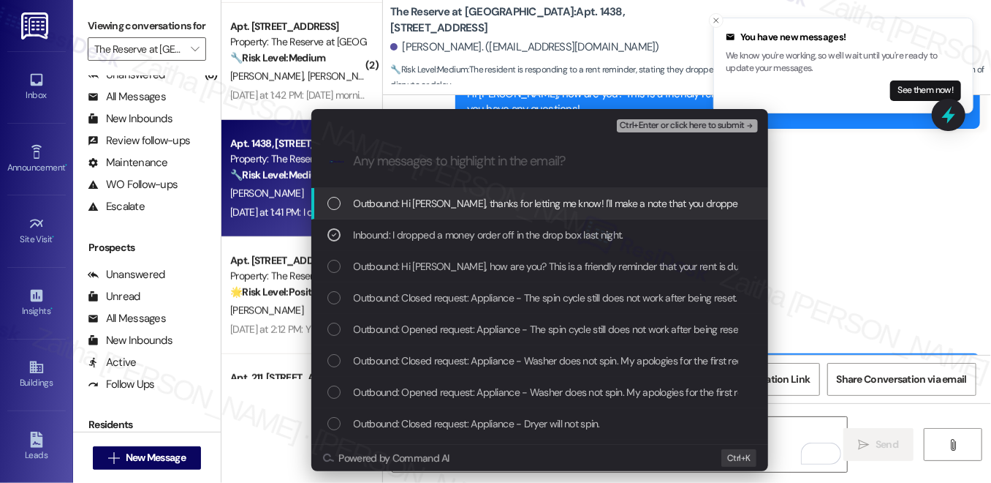
click at [681, 128] on span "Ctrl+Enter or click here to submit" at bounding box center [682, 126] width 125 height 10
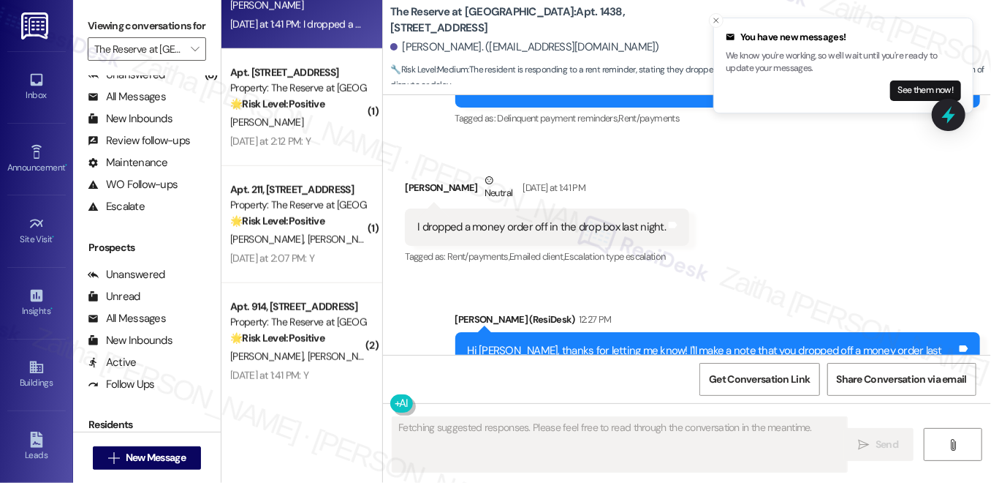
scroll to position [665, 0]
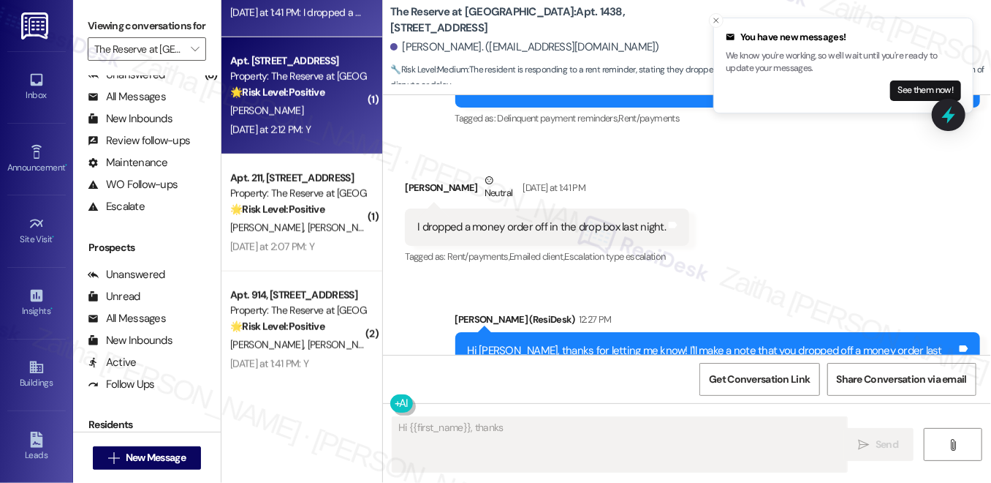
type textarea "Hi {{first_name}}, thanks"
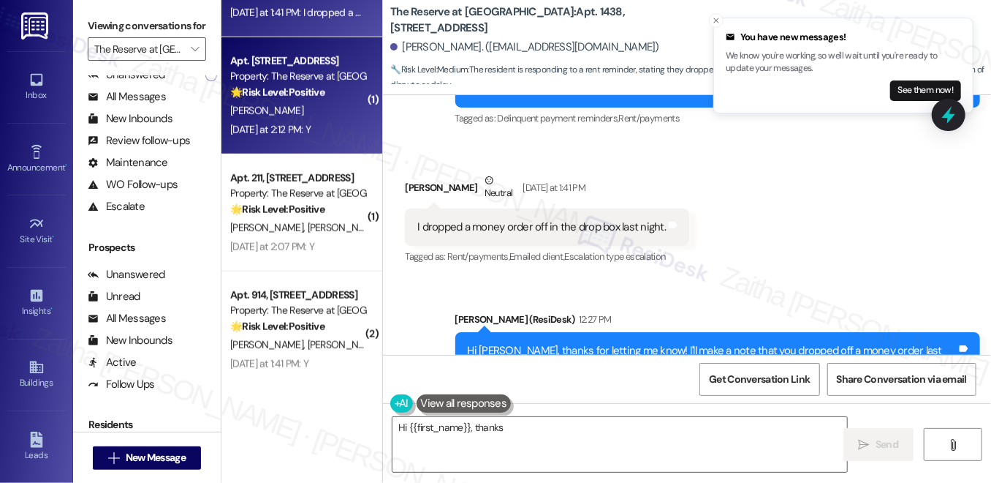
click at [323, 118] on div "S. Fryar" at bounding box center [298, 111] width 138 height 18
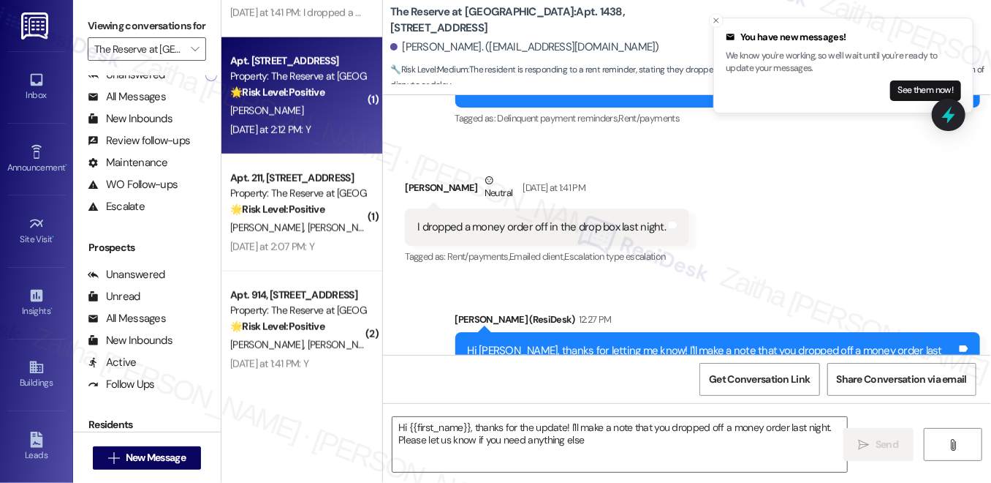
type textarea "Hi {{first_name}}, thanks for the update! I'll make a note that you dropped off…"
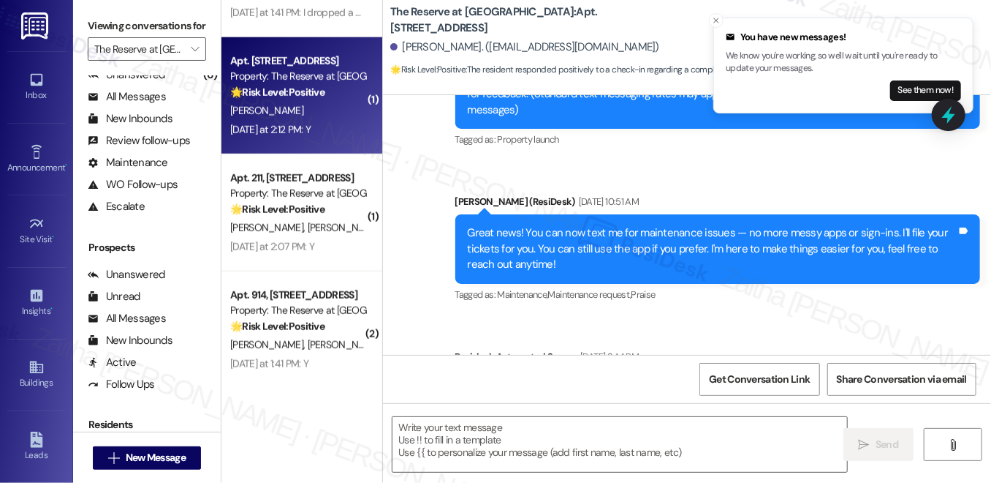
type textarea "Fetching suggested responses. Please feel free to read through the conversation…"
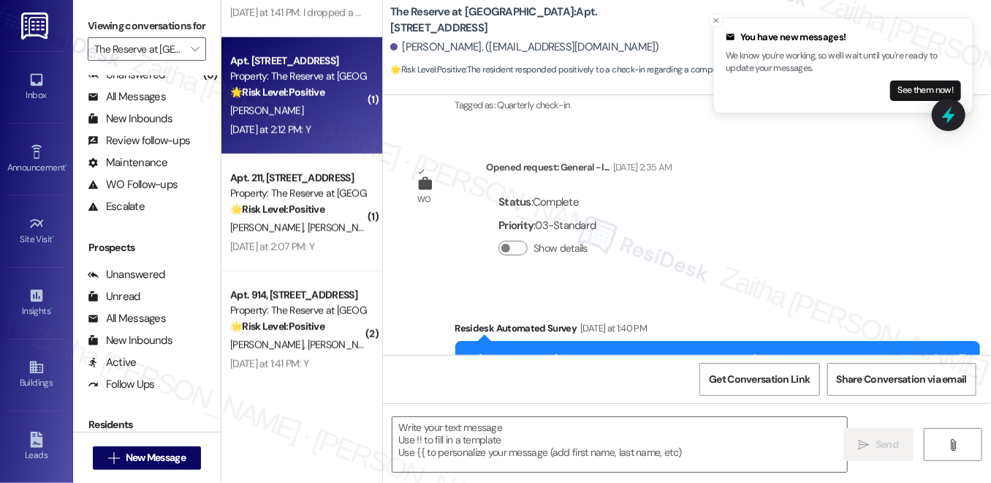
scroll to position [881, 0]
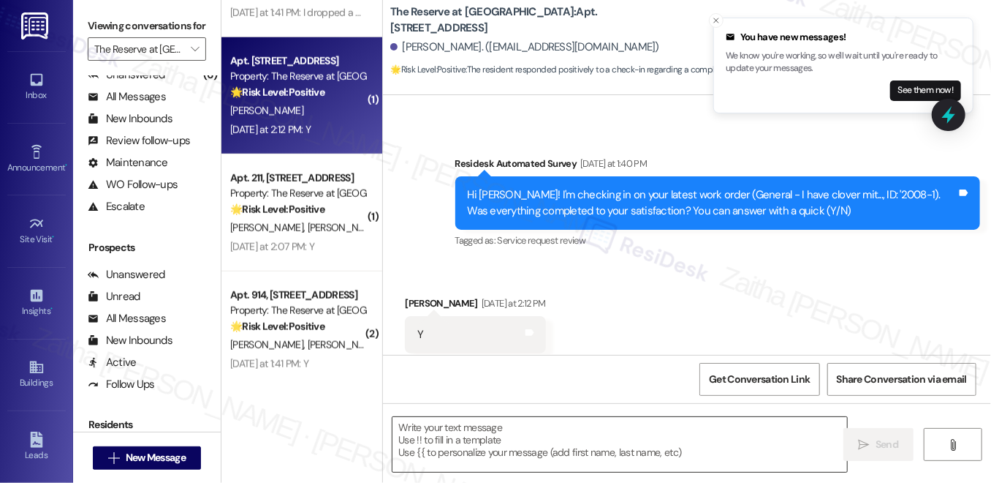
click at [502, 434] on textarea at bounding box center [620, 444] width 455 height 55
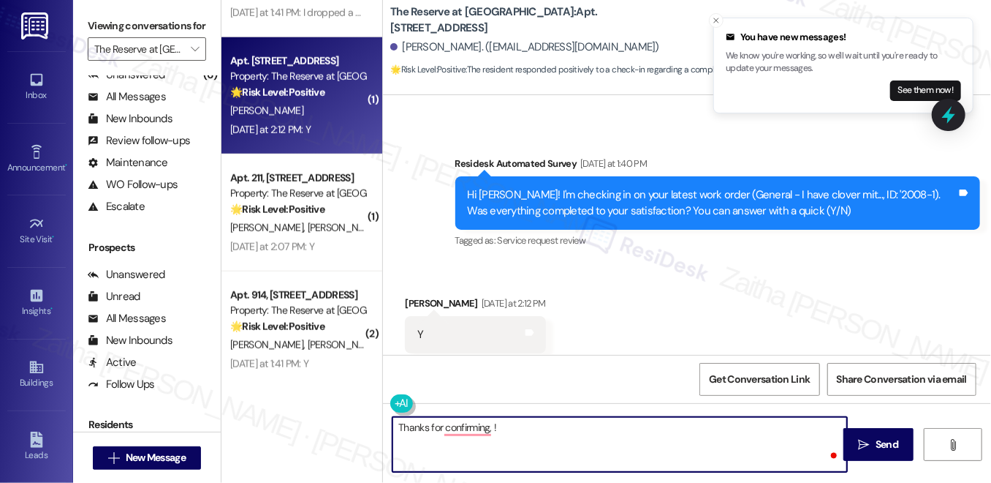
paste textarea "I'm happy the work order was completed to your satisfaction! We'd also love to …"
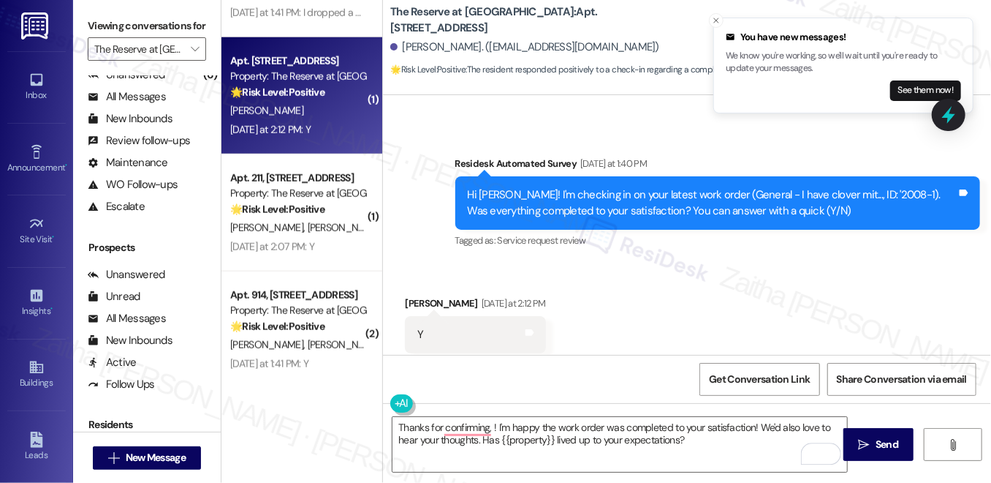
click at [421, 295] on div "Sharon Fryar Yesterday at 2:12 PM" at bounding box center [475, 305] width 141 height 20
copy div "Sharon"
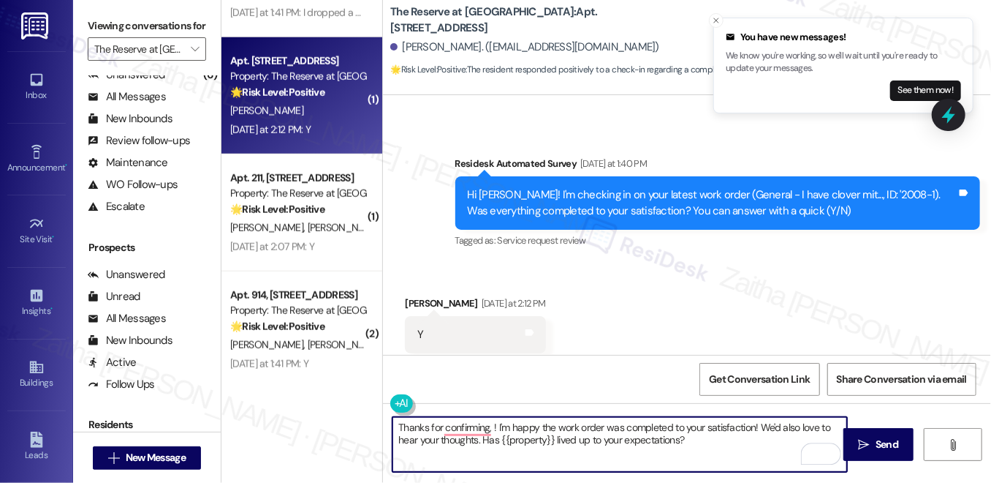
click at [489, 425] on textarea "Thanks for confirming, ! I'm happy the work order was completed to your satisfa…" at bounding box center [620, 444] width 455 height 55
paste textarea "Sharon"
type textarea "Thanks for confirming, Sharon! I'm happy the work order was completed to your s…"
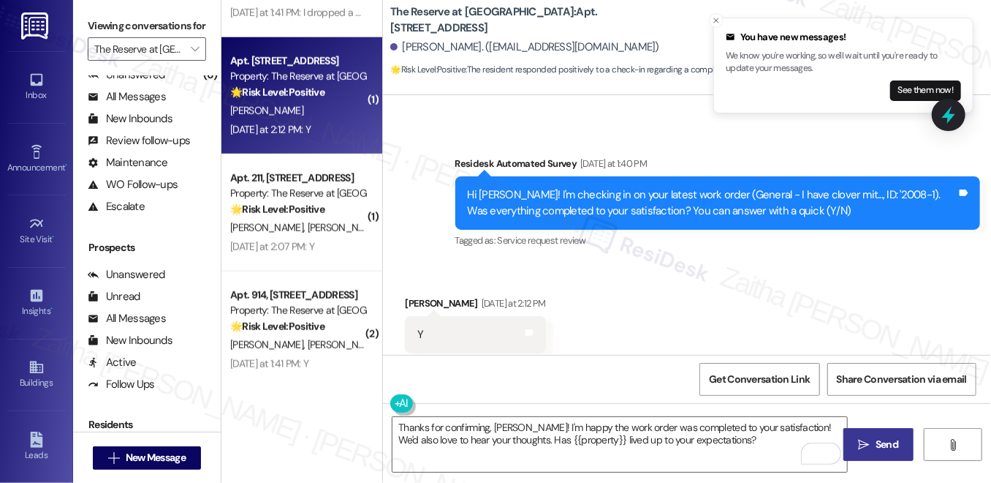
drag, startPoint x: 874, startPoint y: 447, endPoint x: 855, endPoint y: 431, distance: 24.9
click at [876, 447] on span "Send" at bounding box center [887, 444] width 23 height 15
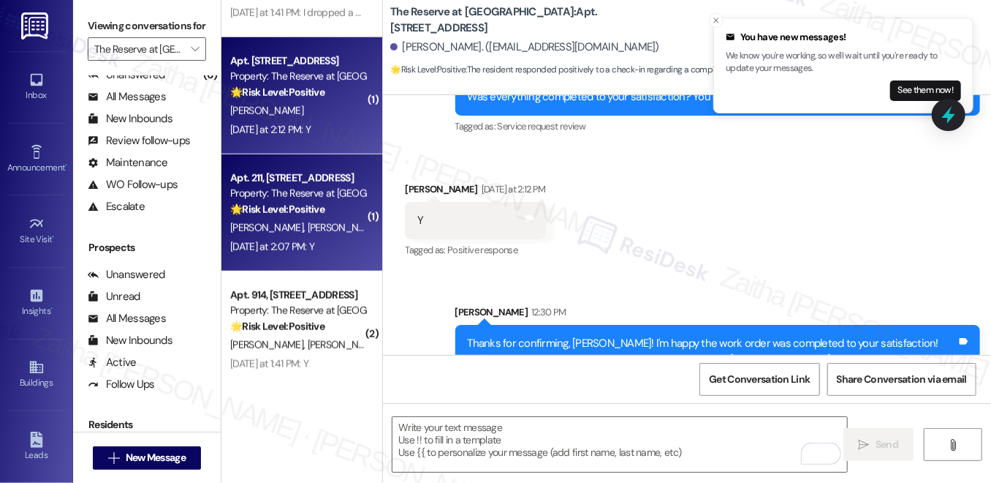
scroll to position [998, 0]
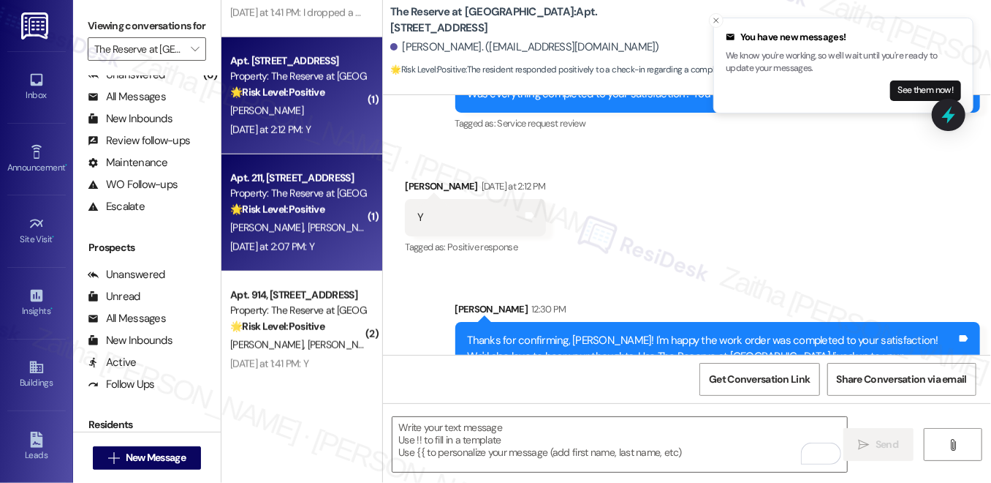
click at [339, 217] on div "Apt. 211, 1100 Deer Harbor Drive Property: The Reserve at White Oak 🌟 Risk Leve…" at bounding box center [298, 194] width 138 height 50
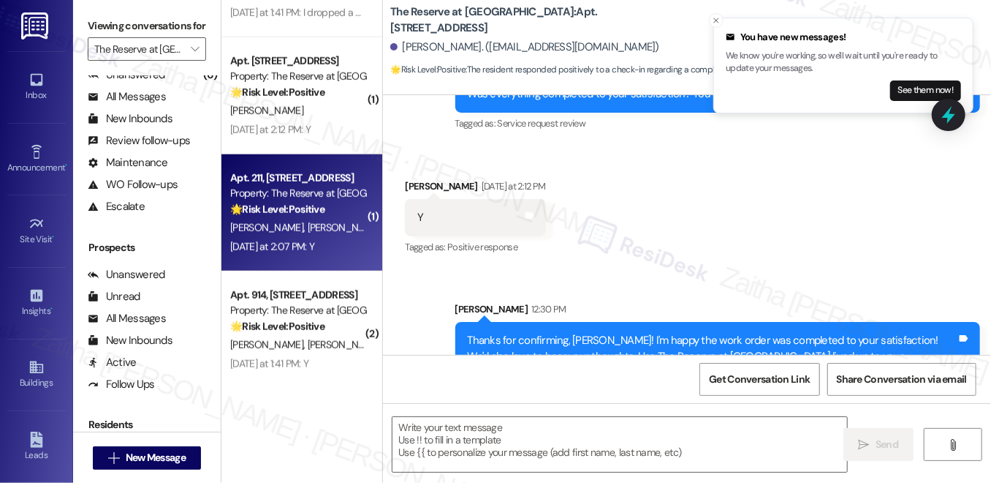
type textarea "Fetching suggested responses. Please feel free to read through the conversation…"
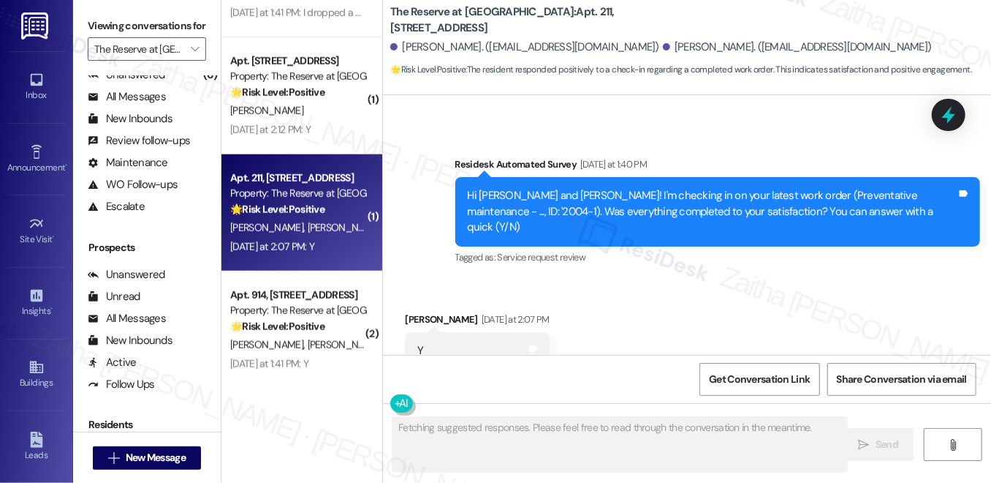
scroll to position [3782, 0]
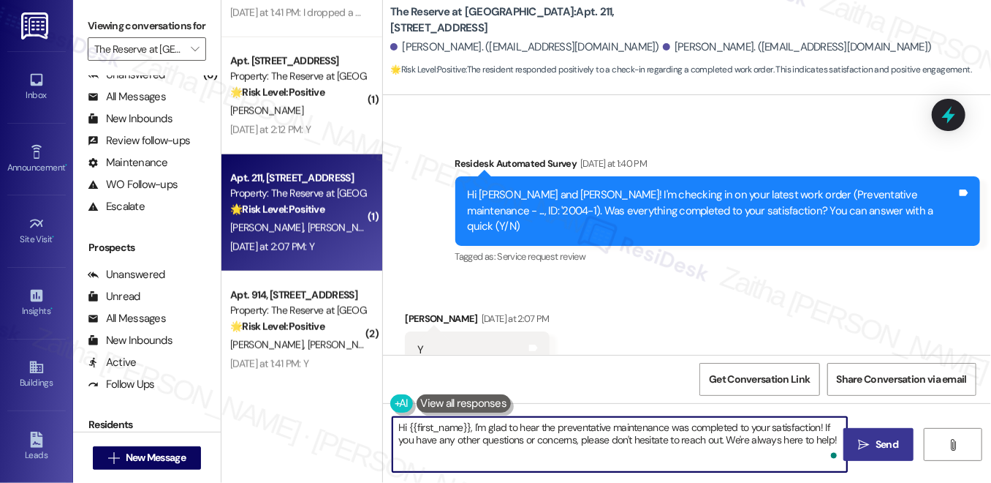
drag, startPoint x: 398, startPoint y: 426, endPoint x: 627, endPoint y: 456, distance: 231.6
click at [845, 453] on div "Hi {{first_name}}, I'm glad to hear the preventative maintenance was completed …" at bounding box center [687, 458] width 608 height 110
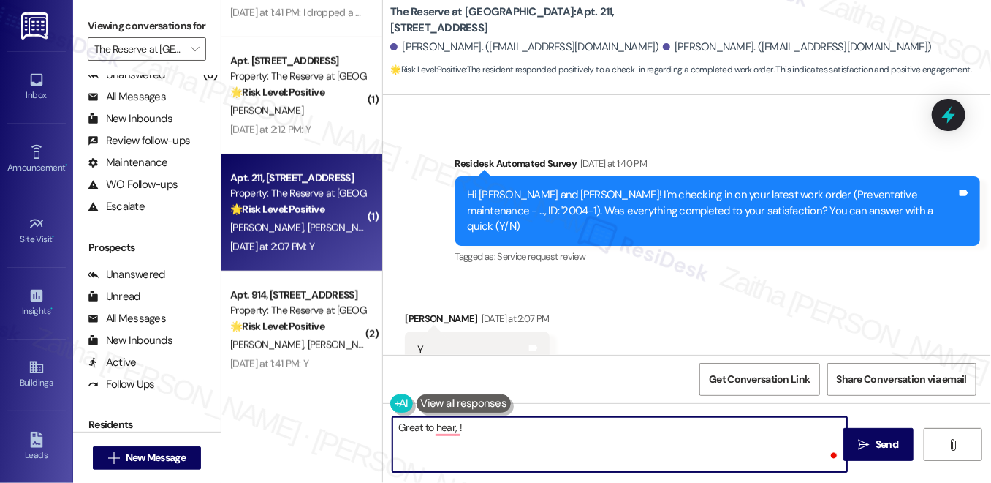
paste textarea "Sharon"
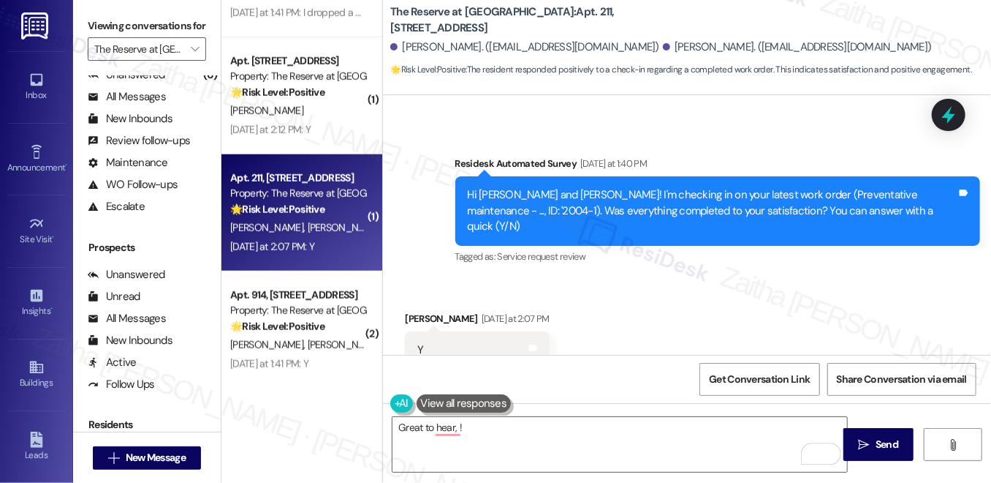
click at [407, 311] on div "Erica Vega Yesterday at 2:07 PM" at bounding box center [477, 321] width 145 height 20
copy div "Erica"
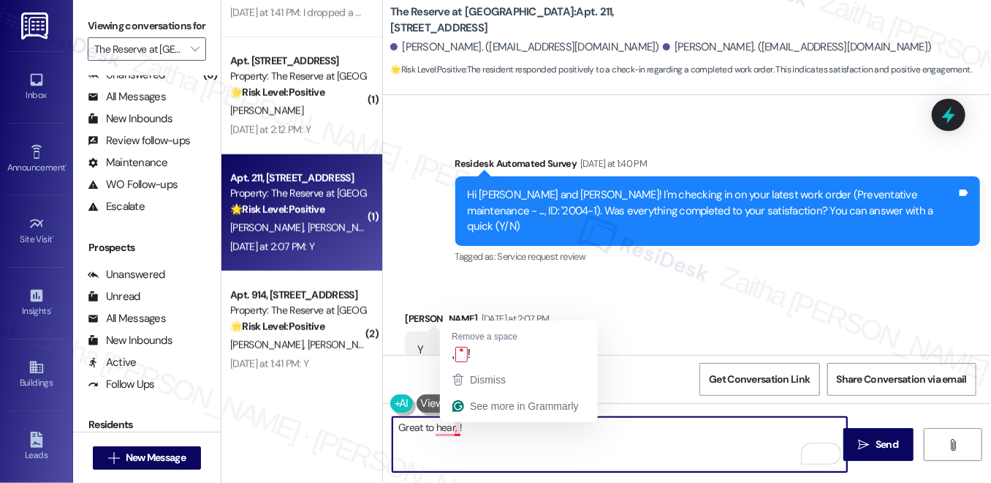
click at [454, 429] on textarea "Great to hear, !" at bounding box center [620, 444] width 455 height 55
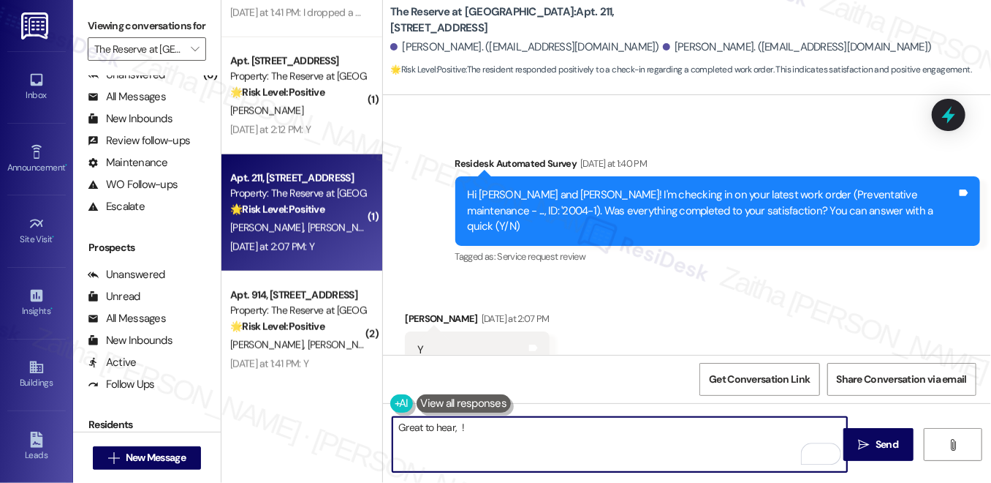
paste textarea "Erica"
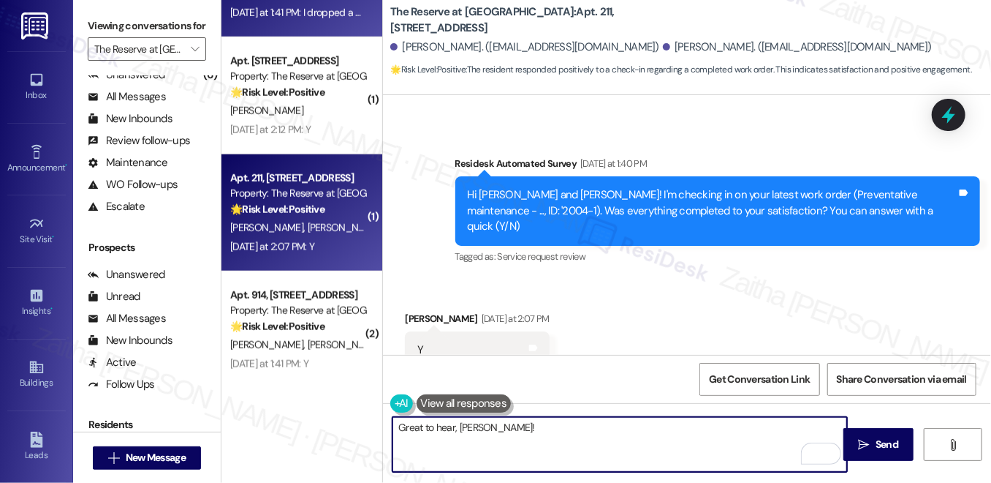
type textarea "Great to hear, Erica!"
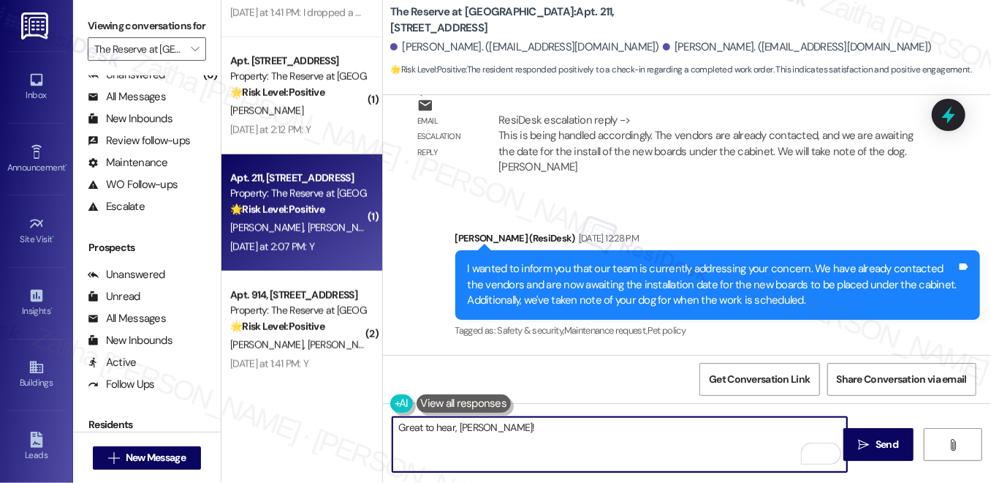
scroll to position [3384, 0]
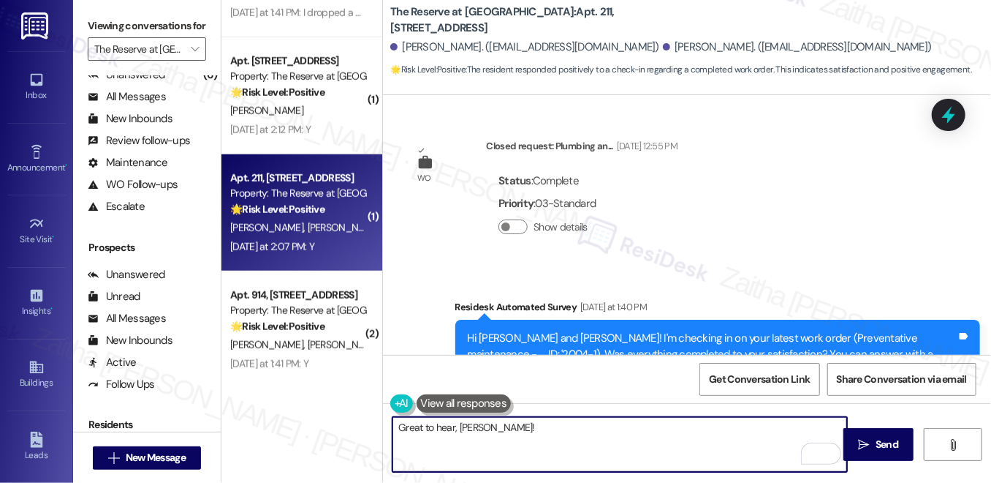
scroll to position [3782, 0]
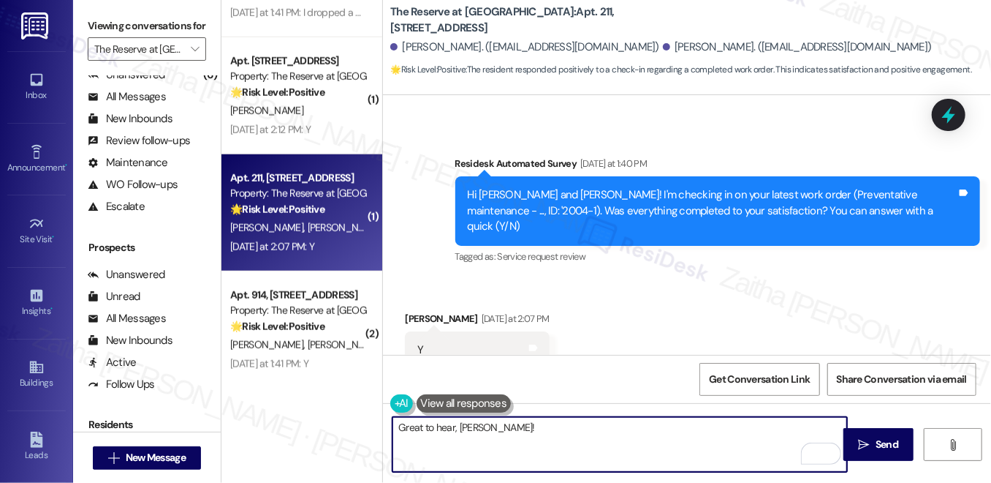
click at [529, 423] on textarea "Great to hear, [PERSON_NAME]!" at bounding box center [620, 444] width 455 height 55
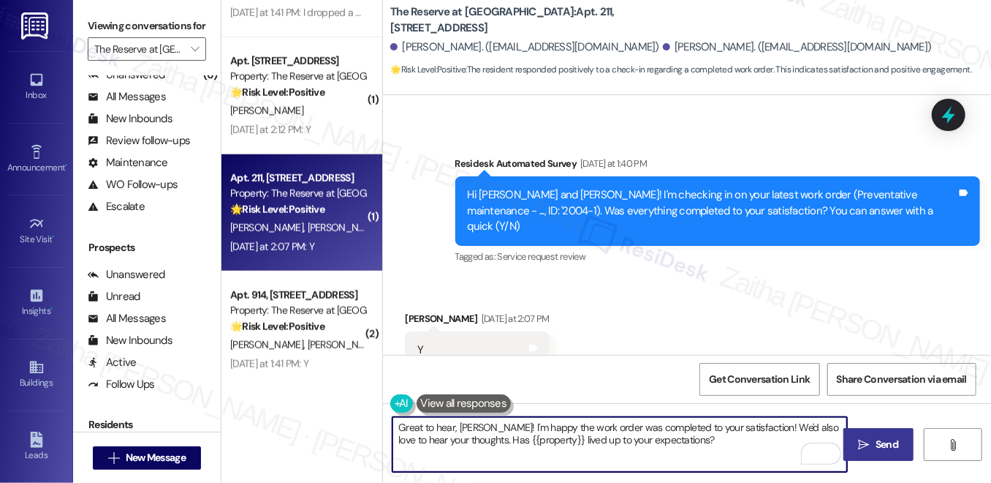
type textarea "Great to hear, Erica! I'm happy the work order was completed to your satisfacti…"
click at [882, 445] on span "Send" at bounding box center [887, 444] width 23 height 15
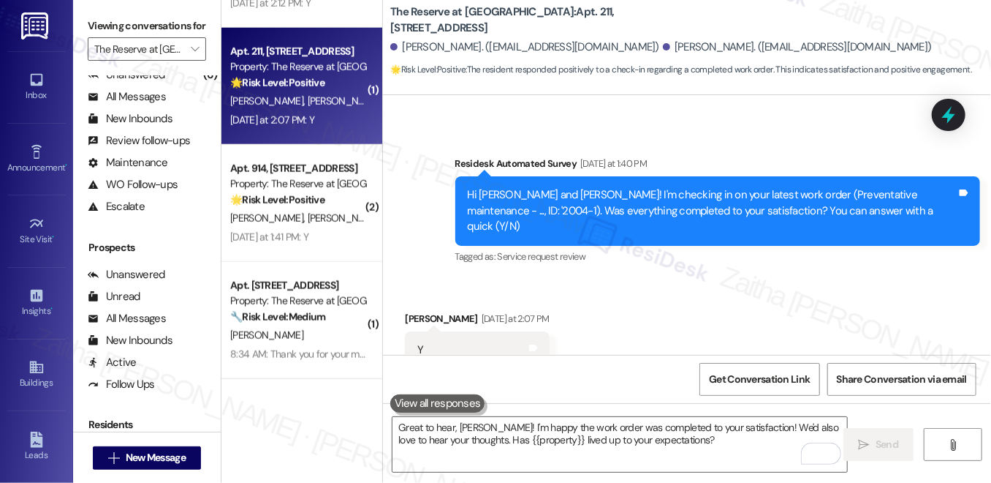
click at [325, 246] on div "Yesterday at 1:41 PM: Y Yesterday at 1:41 PM: Y" at bounding box center [298, 237] width 138 height 18
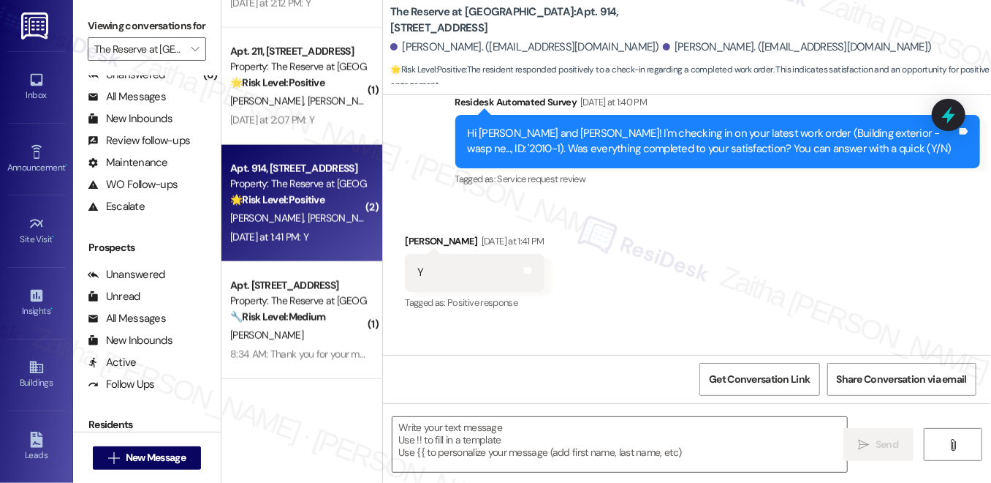
type textarea "Fetching suggested responses. Please feel free to read through the conversation…"
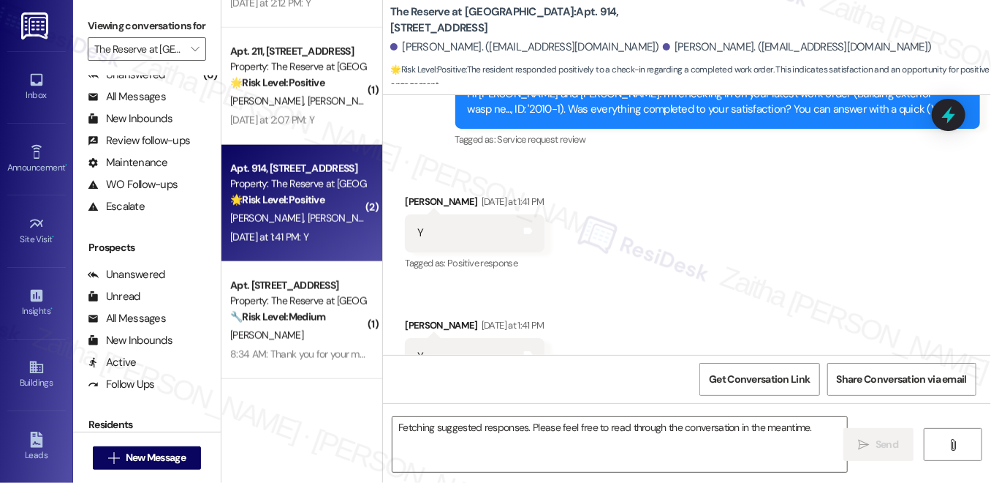
scroll to position [540, 0]
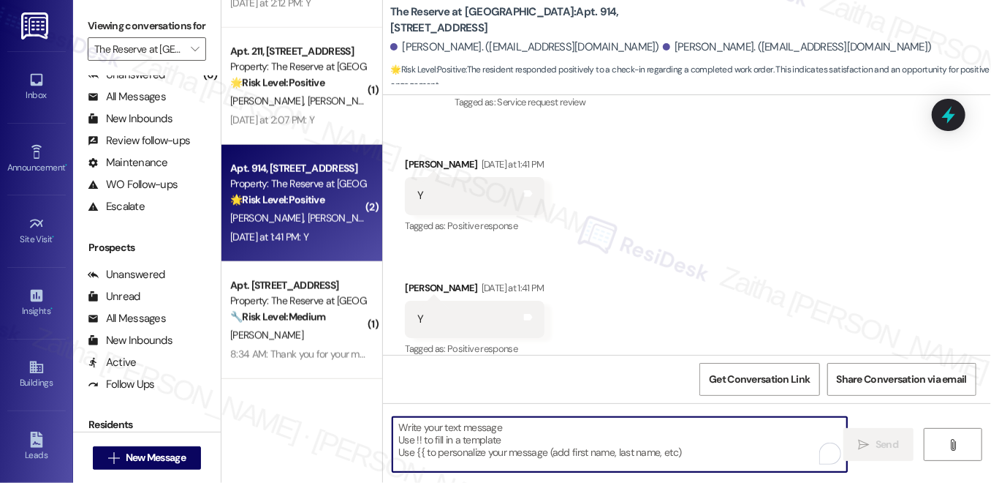
click at [513, 444] on textarea "To enrich screen reader interactions, please activate Accessibility in Grammarl…" at bounding box center [620, 444] width 455 height 55
paste textarea "I'm happy the work order was completed to your satisfaction! We'd also love to …"
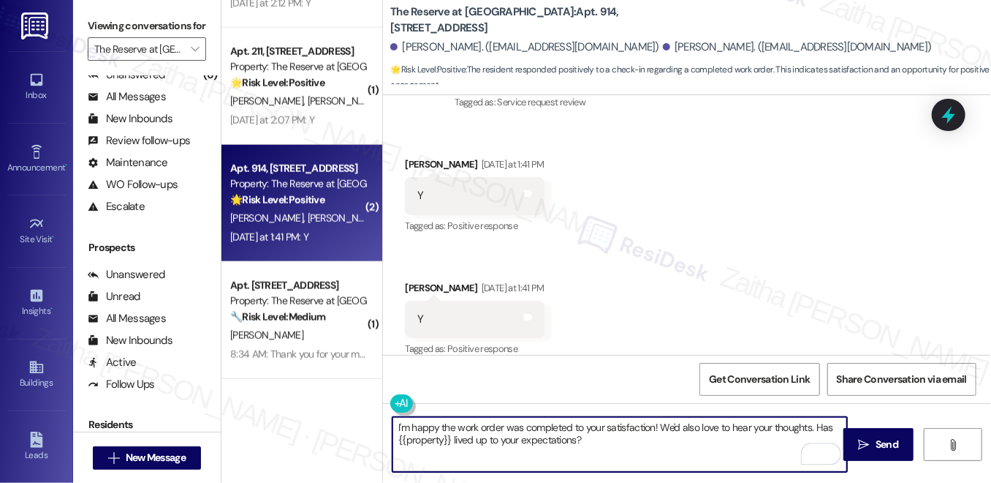
click at [394, 424] on textarea "I'm happy the work order was completed to your satisfaction! We'd also love to …" at bounding box center [620, 444] width 455 height 55
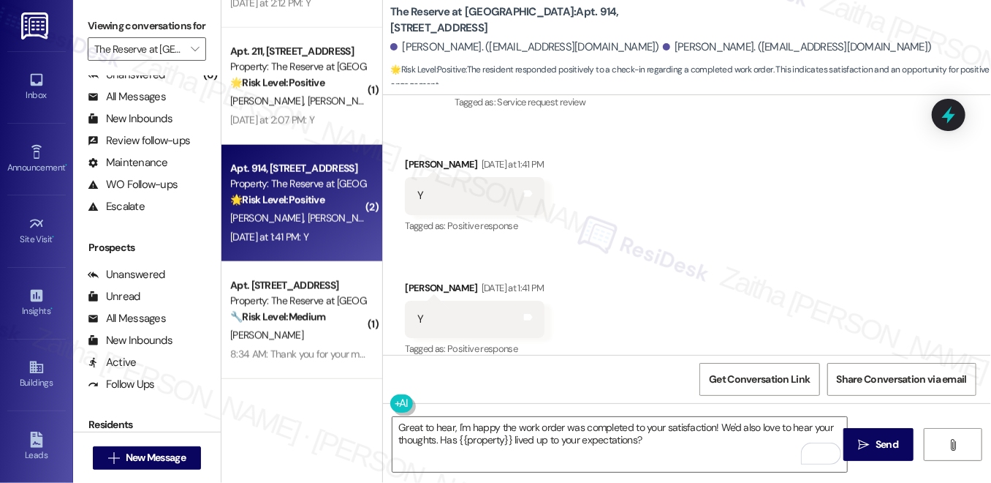
click at [423, 280] on div "Lorenzo Torres Yesterday at 1:41 PM" at bounding box center [475, 290] width 140 height 20
copy div "Lorenzo"
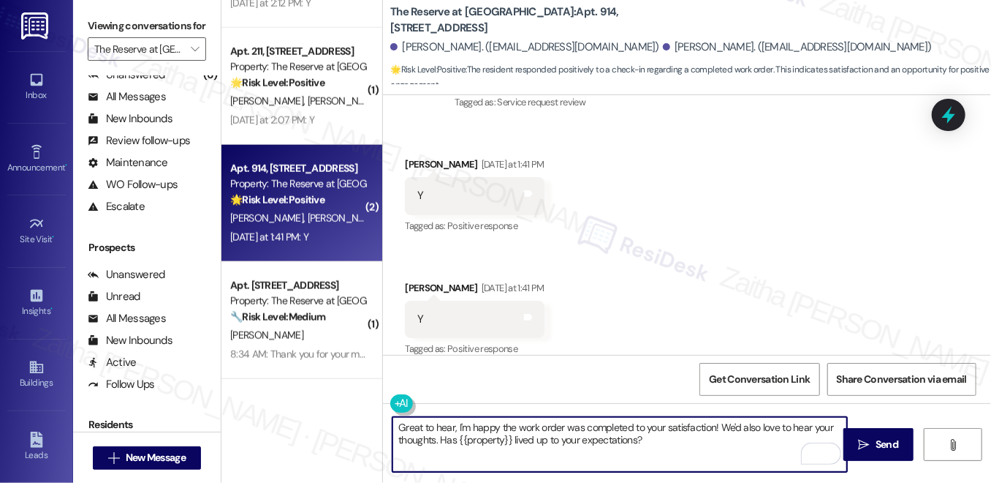
click at [456, 423] on textarea "Great to hear, I'm happy the work order was completed to your satisfaction! We'…" at bounding box center [620, 444] width 455 height 55
paste textarea "Lorenzo"
click at [413, 156] on div "Briona Mitchener Yesterday at 1:41 PM" at bounding box center [475, 166] width 140 height 20
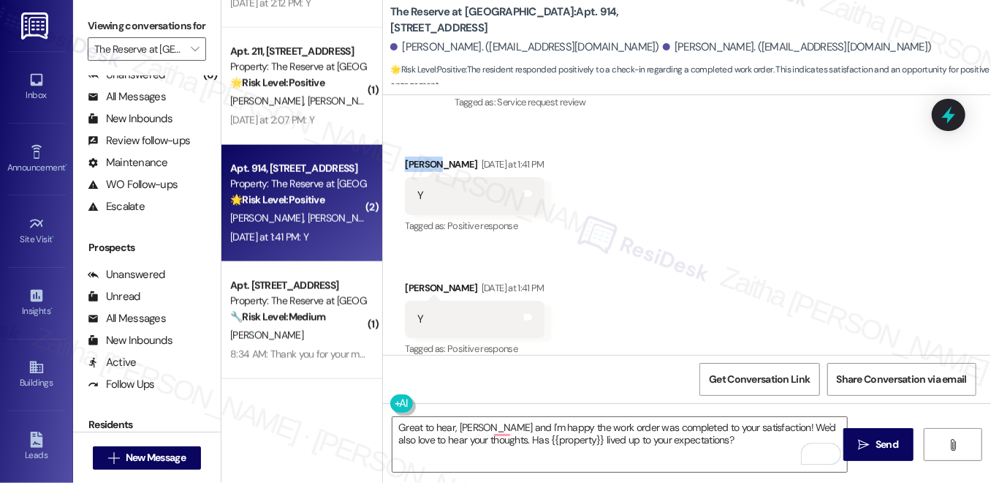
click at [413, 156] on div "Briona Mitchener Yesterday at 1:41 PM" at bounding box center [475, 166] width 140 height 20
copy div "Briona"
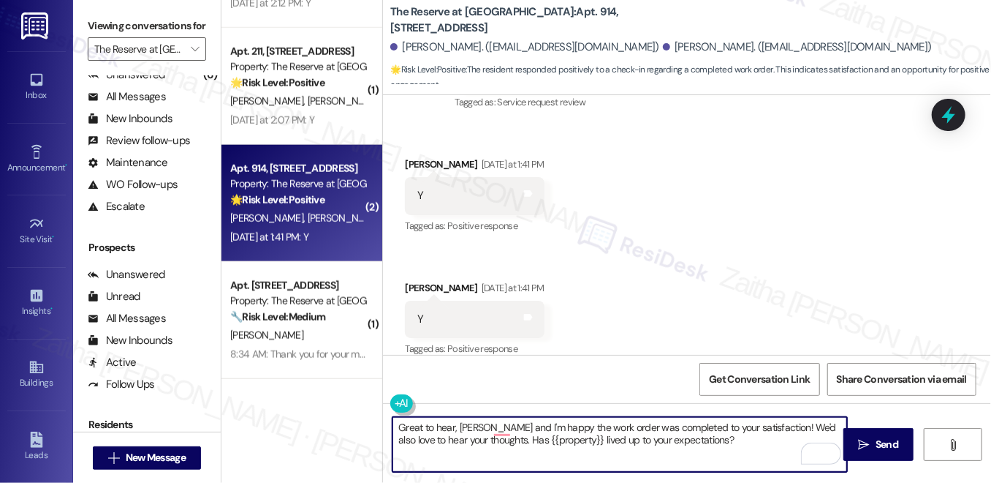
click at [507, 427] on textarea "Great to hear, Lorenzo and I'm happy the work order was completed to your satis…" at bounding box center [620, 444] width 455 height 55
paste textarea "Briona"
drag, startPoint x: 801, startPoint y: 425, endPoint x: 805, endPoint y: 447, distance: 23.0
click at [805, 447] on div "Great to hear, Lorenzo and Briona! I'm happy the work order was completed to yo…" at bounding box center [620, 444] width 456 height 56
type textarea "Great to hear, Lorenzo and Briona! I'm happy the work order was completed to yo…"
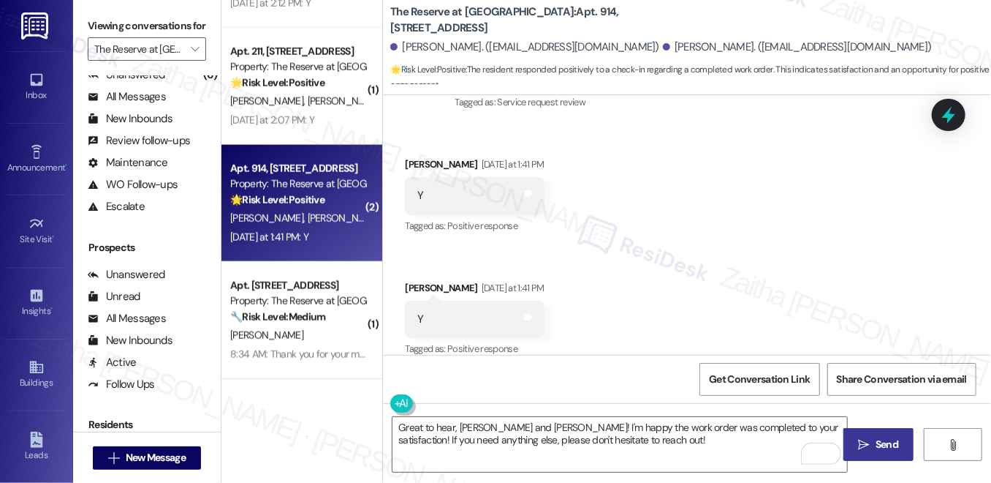
click at [873, 445] on span "Send" at bounding box center [887, 444] width 29 height 15
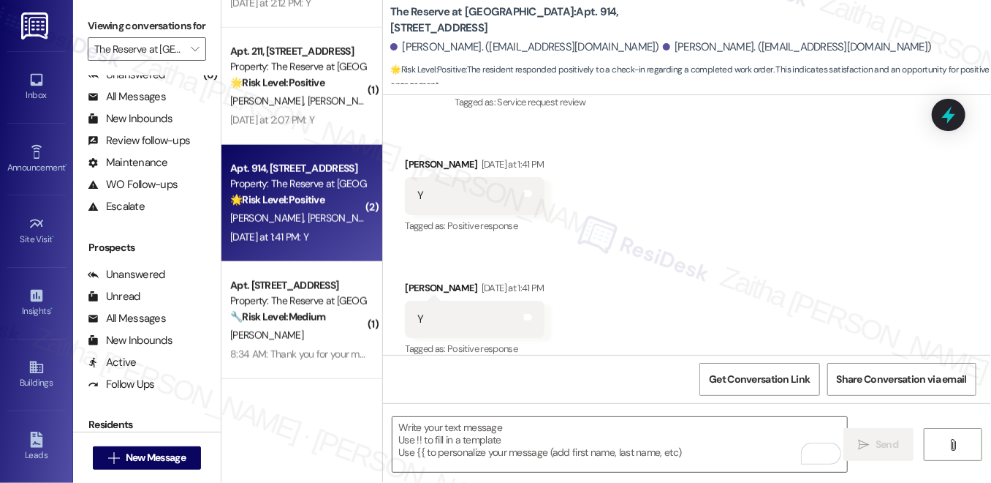
click at [333, 338] on div "K. Judd" at bounding box center [298, 335] width 138 height 18
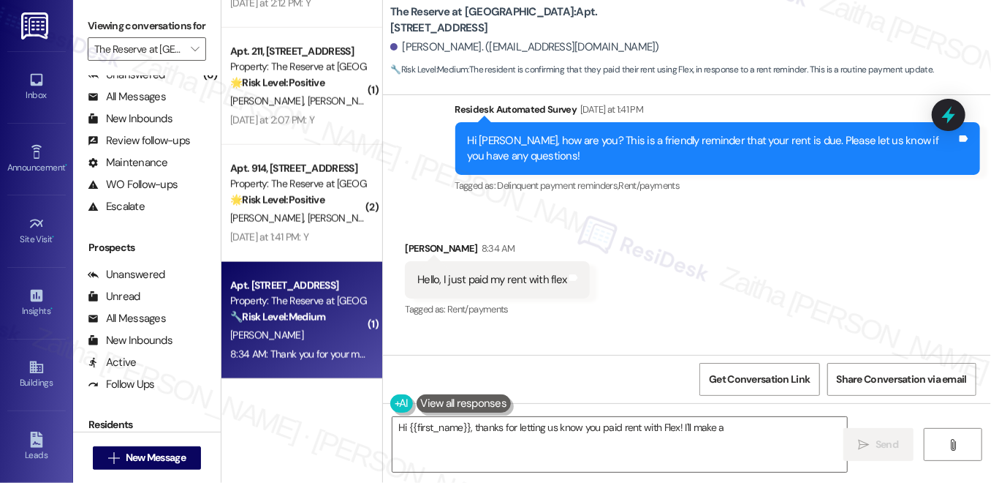
scroll to position [3146, 0]
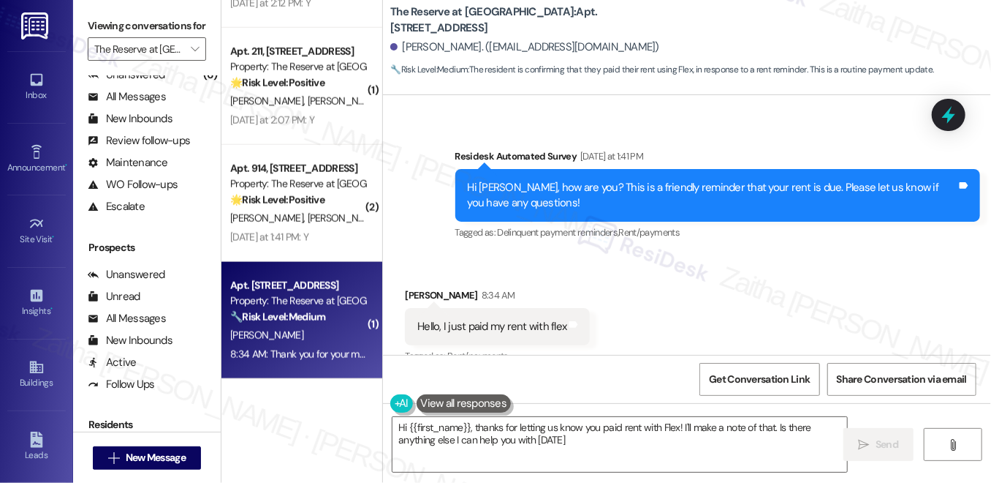
type textarea "Hi {{first_name}}, thanks for letting us know you paid rent with Flex! I'll mak…"
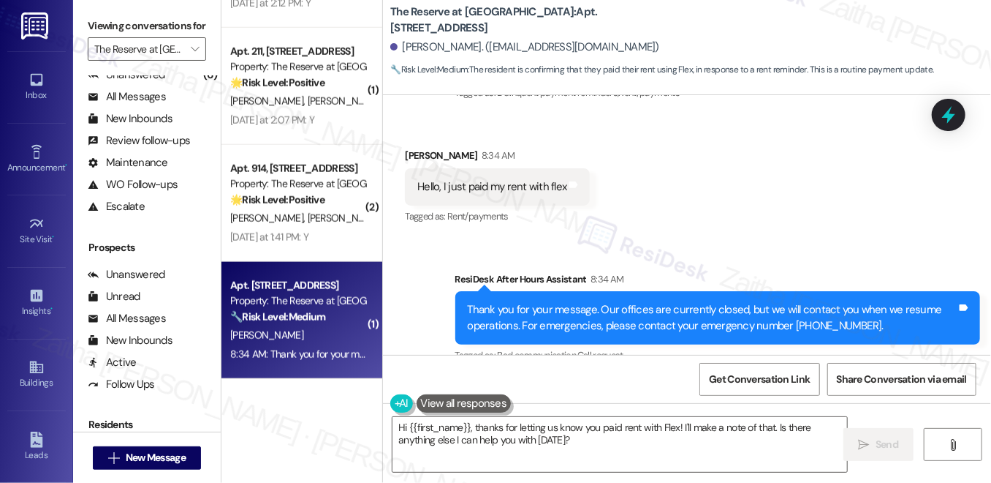
scroll to position [3412, 0]
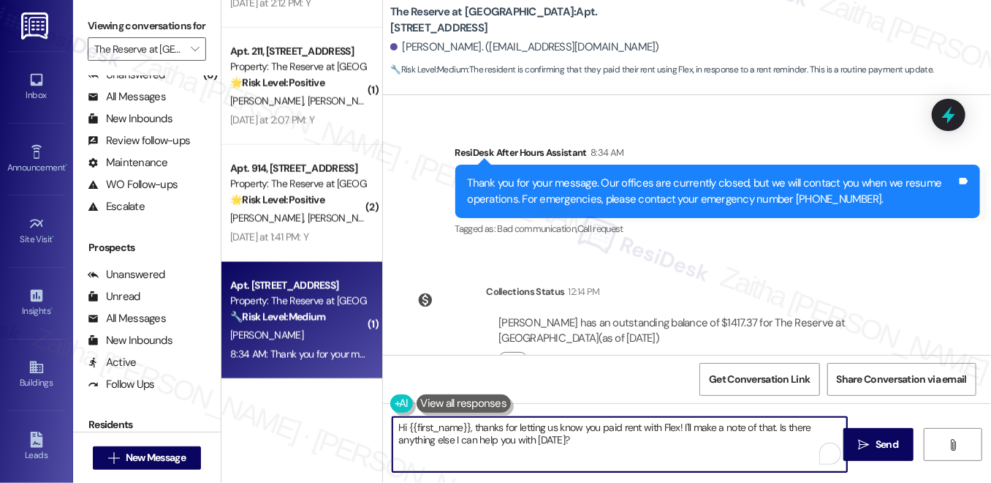
drag, startPoint x: 682, startPoint y: 429, endPoint x: 699, endPoint y: 450, distance: 26.5
click at [698, 449] on textarea "Hi {{first_name}}, thanks for letting us know you paid rent with Flex! I'll mak…" at bounding box center [620, 444] width 455 height 55
click at [699, 450] on textarea "Hi {{first_name}}, thanks for letting us know you paid rent with Flex! I'll mak…" at bounding box center [620, 444] width 455 height 55
click at [700, 450] on textarea "Hi {{first_name}}, thanks for letting us know you paid rent with Flex! I'll mak…" at bounding box center [620, 444] width 455 height 55
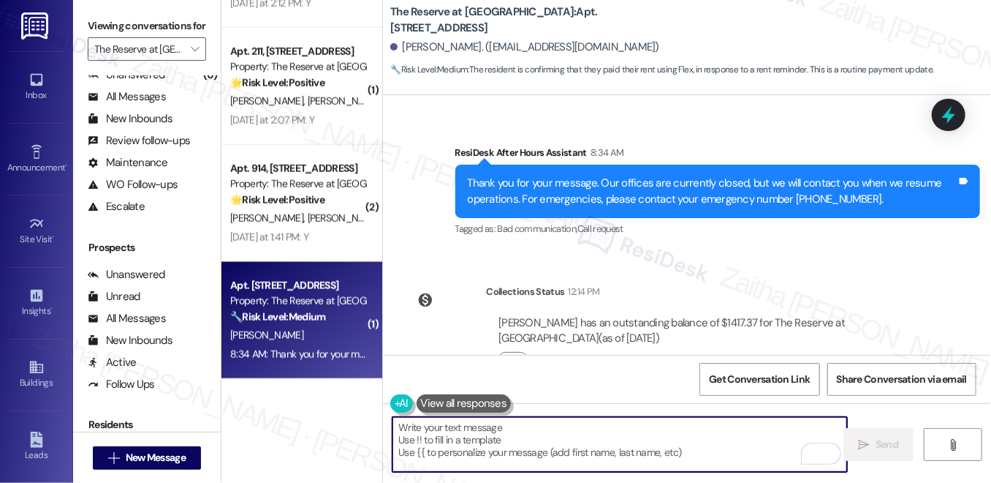
type textarea "Hi {{first_name}}, thanks for letting us know you paid rent with Flex! I'll mak…"
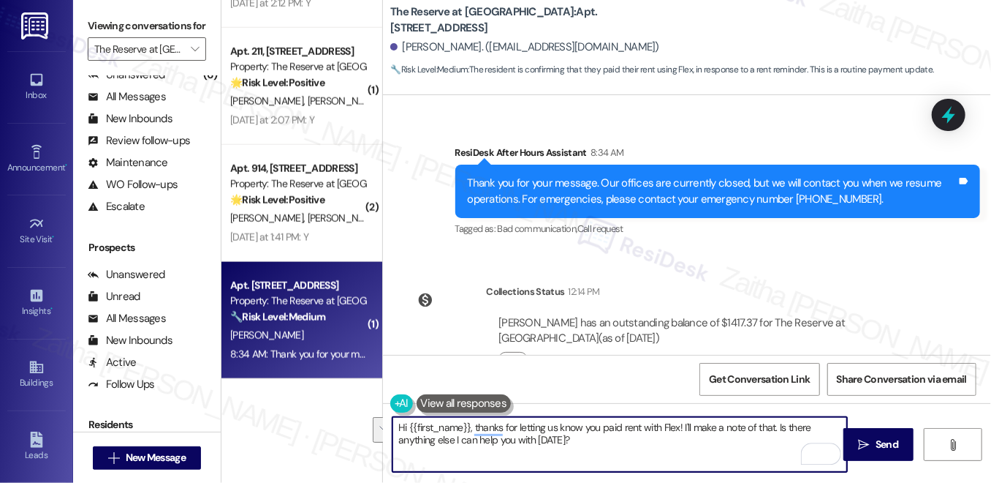
click at [694, 439] on textarea "Hi {{first_name}}, thanks for letting us know you paid rent with Flex! I'll mak…" at bounding box center [620, 444] width 455 height 55
drag, startPoint x: 686, startPoint y: 421, endPoint x: 694, endPoint y: 437, distance: 18.0
click at [689, 427] on textarea "Hi {{first_name}}, thanks for letting us know you paid rent with Flex! I'll mak…" at bounding box center [620, 444] width 455 height 55
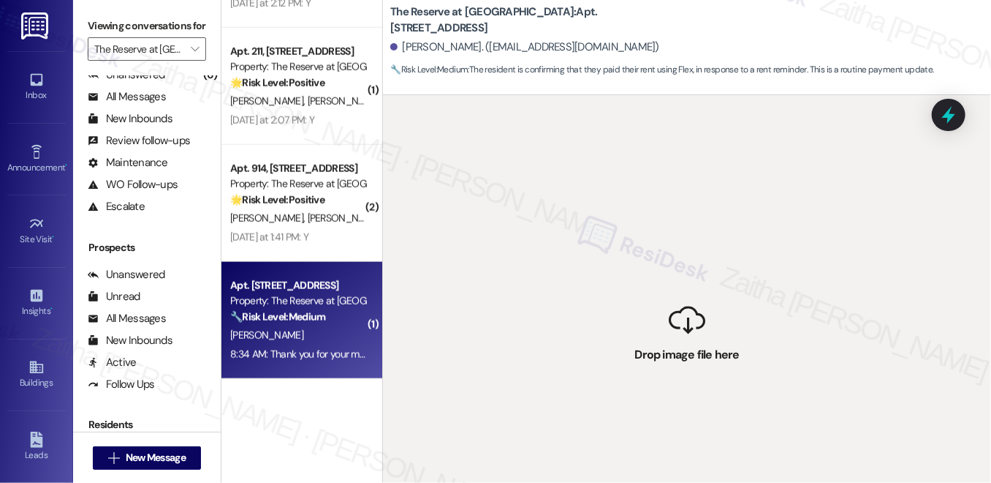
click at [698, 443] on div " Drop image file here" at bounding box center [687, 336] width 608 height 483
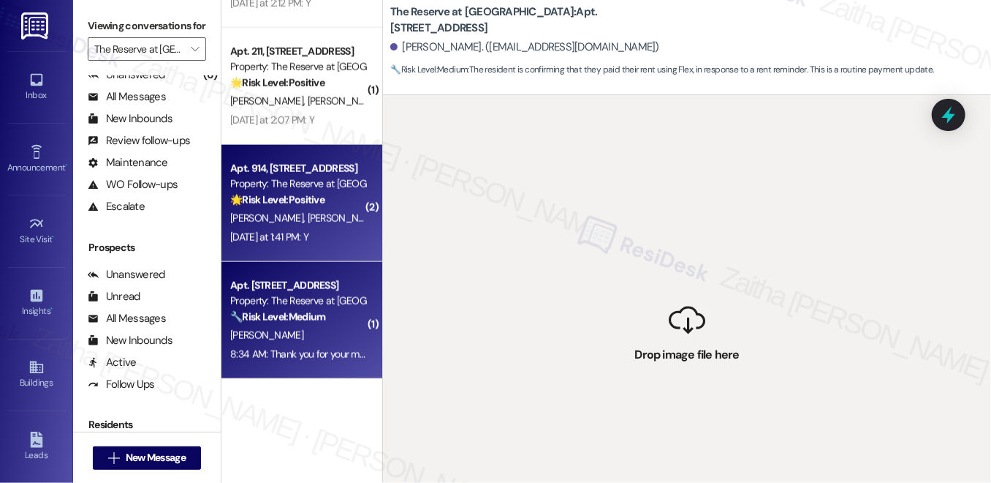
click at [346, 250] on div "Apt. 914, 1100 Deer Harbor Drive Property: The Reserve at White Oak 🌟 Risk Leve…" at bounding box center [302, 203] width 161 height 117
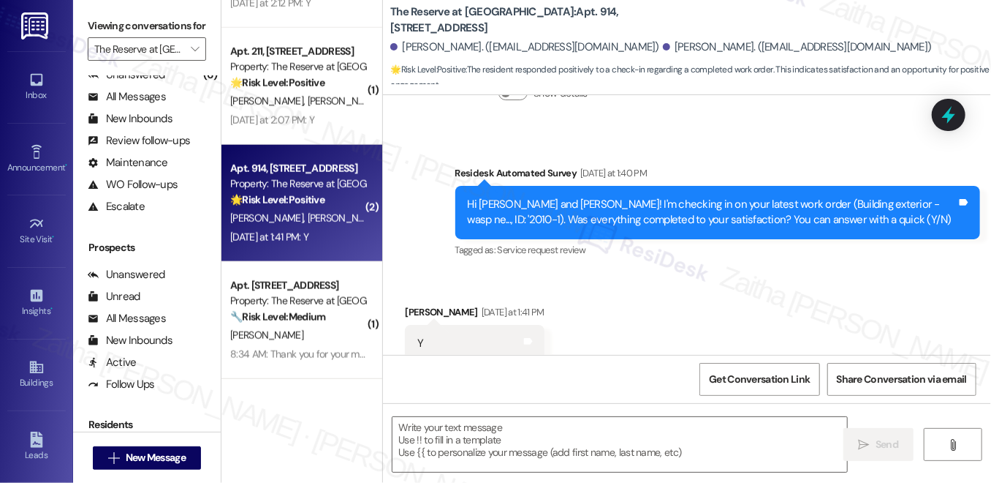
type textarea "Fetching suggested responses. Please feel free to read through the conversation…"
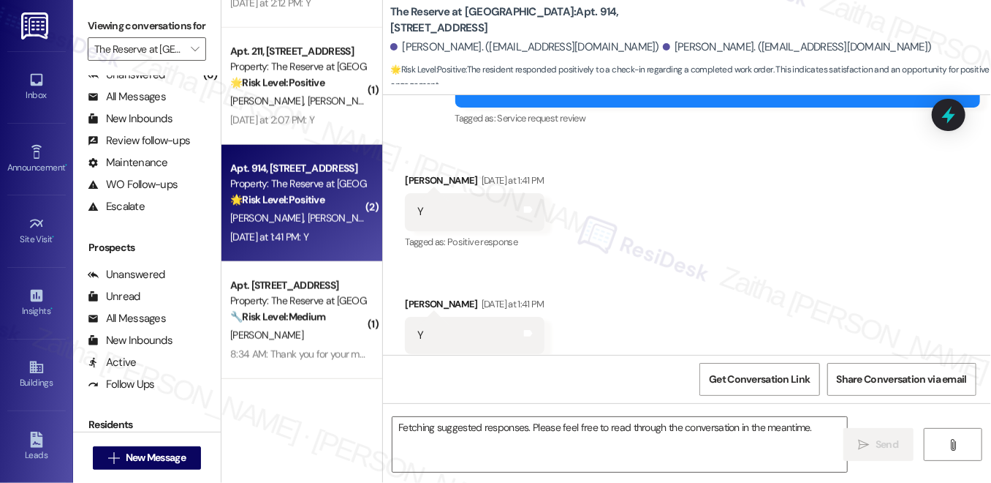
click at [341, 304] on div "Property: The Reserve at White Oak" at bounding box center [297, 300] width 135 height 15
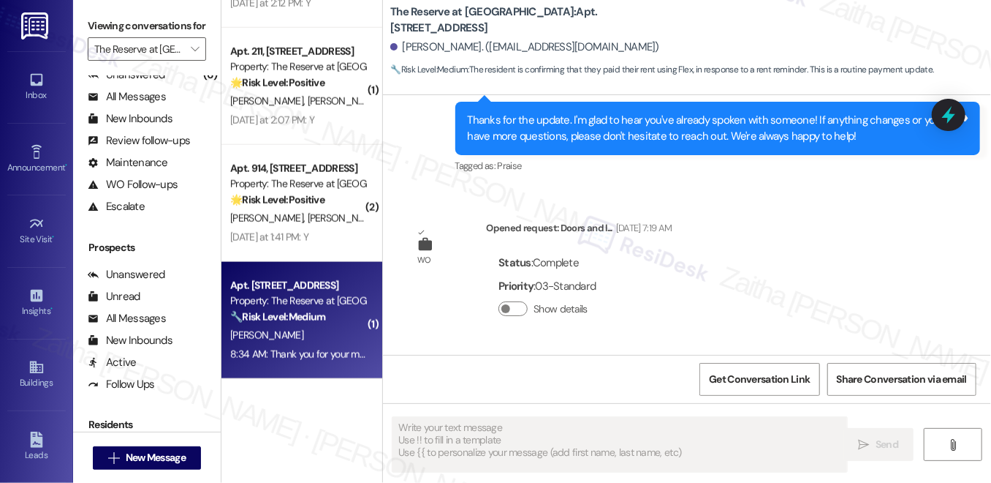
scroll to position [3121, 0]
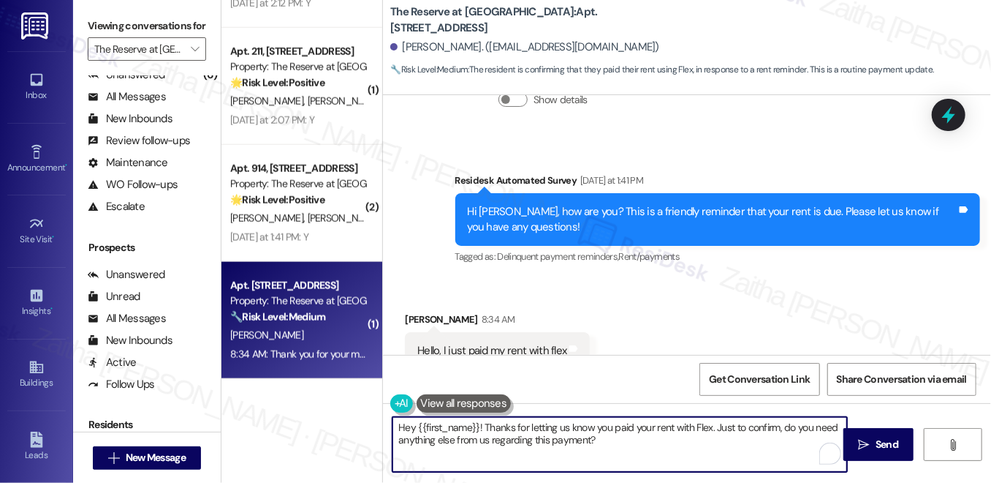
drag, startPoint x: 714, startPoint y: 426, endPoint x: 728, endPoint y: 449, distance: 26.8
click at [728, 449] on textarea "Hey {{first_name}}! Thanks for letting us know you paid your rent with Flex. Ju…" at bounding box center [620, 444] width 455 height 55
click at [411, 426] on textarea "Hey {{first_name}}! Thank you for letting us know that you paid your rent with …" at bounding box center [620, 444] width 455 height 55
type textarea "Hi {{first_name}}! Thank you for letting us know that you paid your rent with F…"
click at [883, 443] on span "Send" at bounding box center [887, 444] width 23 height 15
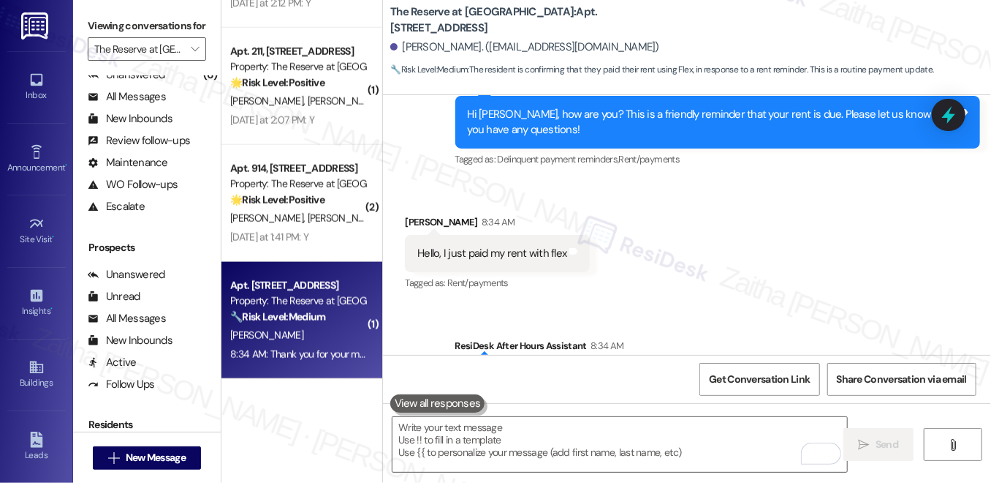
scroll to position [3197, 0]
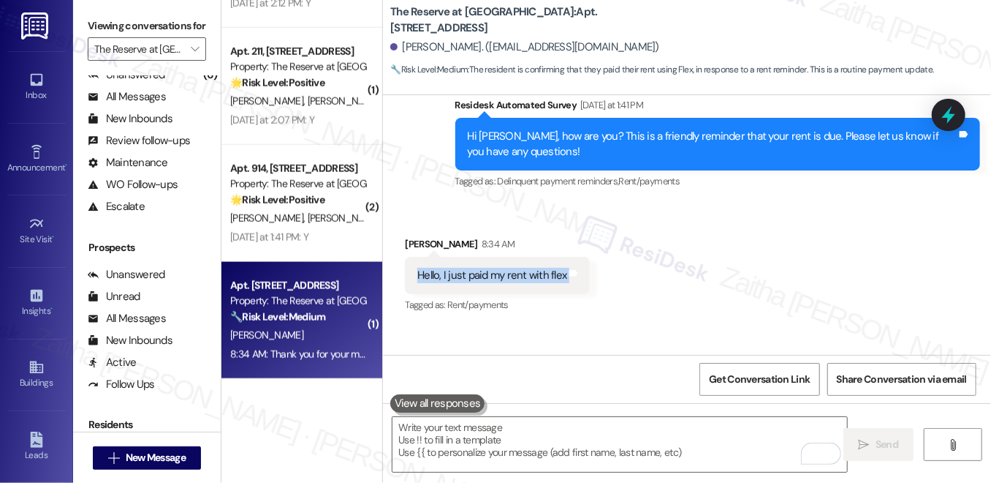
drag, startPoint x: 410, startPoint y: 223, endPoint x: 574, endPoint y: 232, distance: 164.0
click at [574, 257] on div "Hello, I just paid my rent with flex Tags and notes" at bounding box center [497, 275] width 185 height 37
copy div "Hello, I just paid my rent with flex Tags and notes"
click at [896, 222] on div "Received via SMS Kanika Judd 8:34 AM Hello, I just paid my rent with flex Tags …" at bounding box center [687, 265] width 608 height 124
drag, startPoint x: 948, startPoint y: 118, endPoint x: 820, endPoint y: 205, distance: 154.9
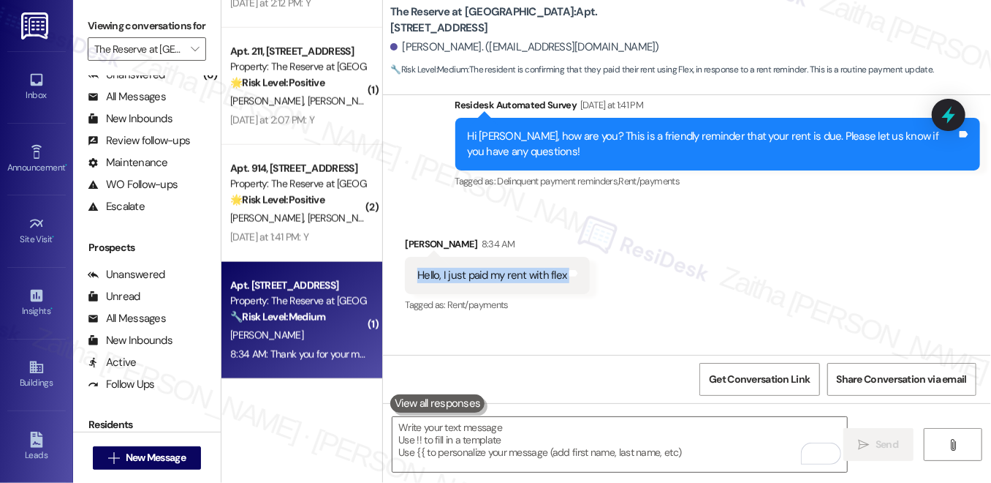
click at [948, 118] on icon at bounding box center [948, 115] width 13 height 18
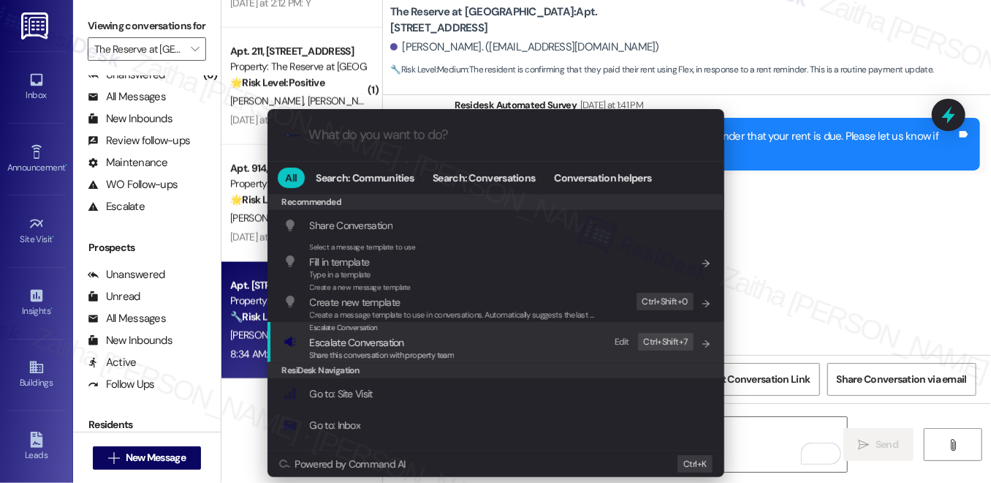
click at [369, 340] on span "Escalate Conversation" at bounding box center [357, 342] width 94 height 13
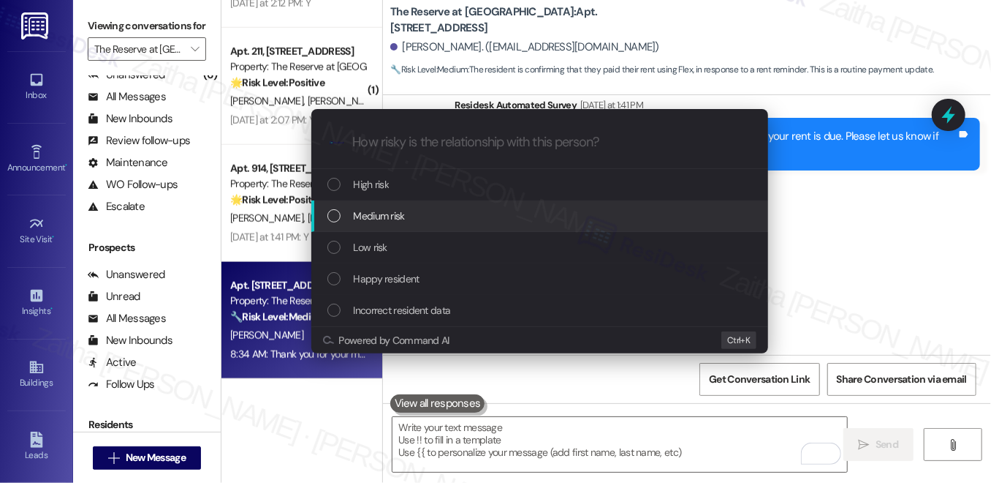
click at [398, 211] on span "Medium risk" at bounding box center [379, 216] width 51 height 16
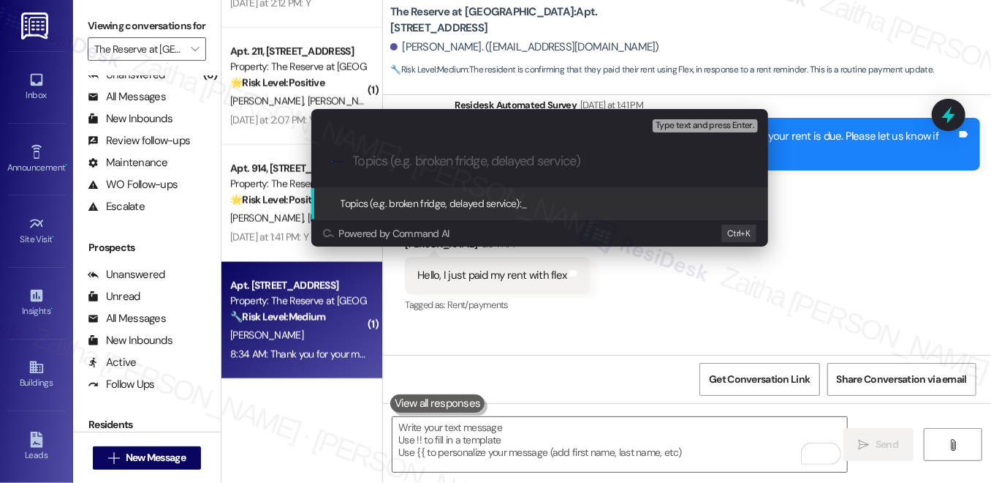
paste input "Rent Payment Made via Flex"
type input "Rent Payment Made via Flex"
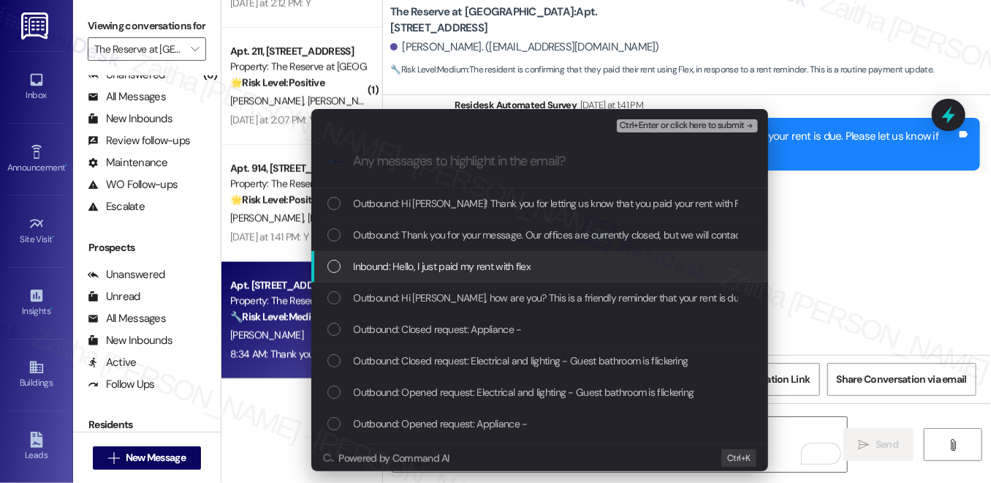
click at [462, 260] on span "Inbound: Hello, I just paid my rent with flex" at bounding box center [443, 266] width 178 height 16
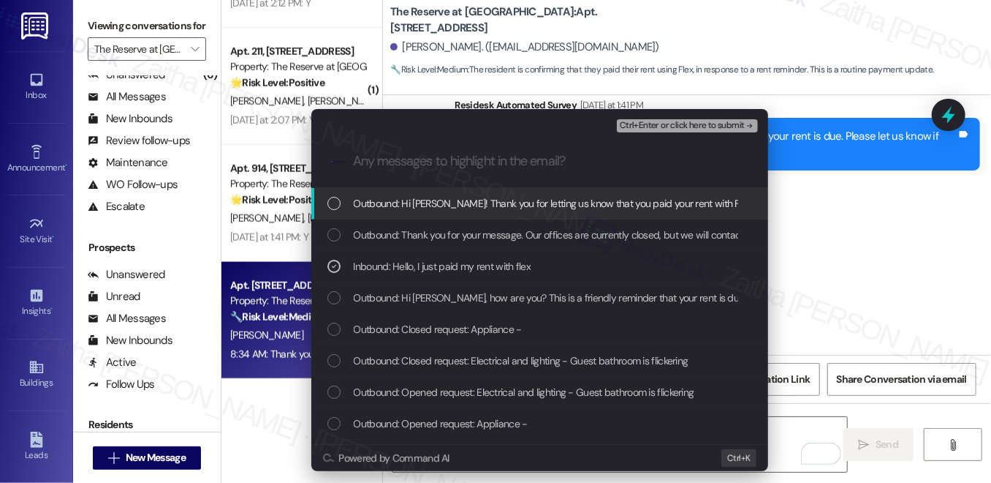
click at [659, 127] on span "Ctrl+Enter or click here to submit" at bounding box center [682, 126] width 125 height 10
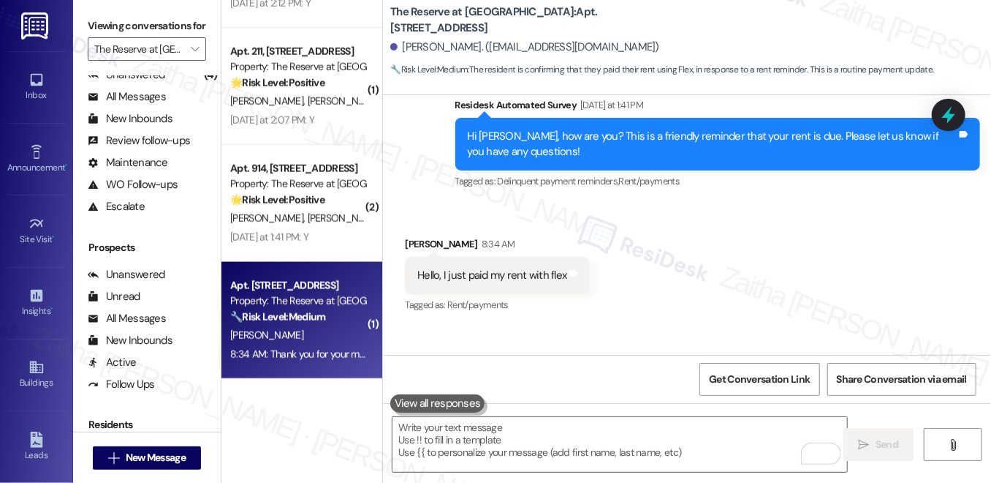
scroll to position [3121, 0]
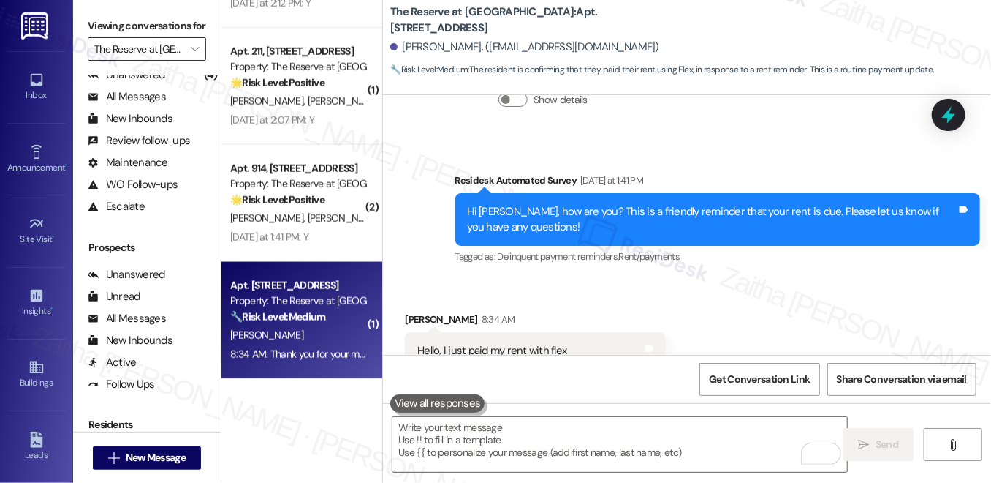
click at [180, 61] on input "The Reserve at White Oak" at bounding box center [138, 48] width 88 height 23
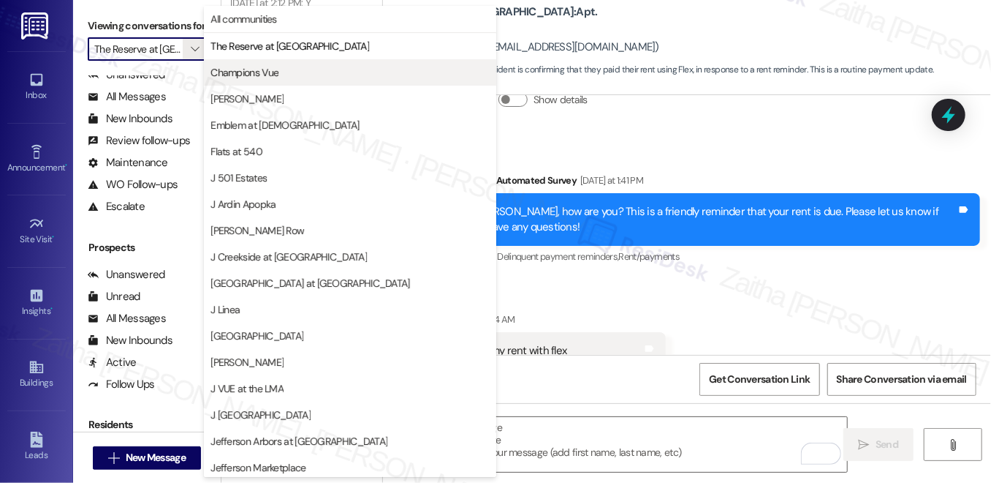
click at [255, 72] on span "Champions Vue" at bounding box center [245, 72] width 68 height 15
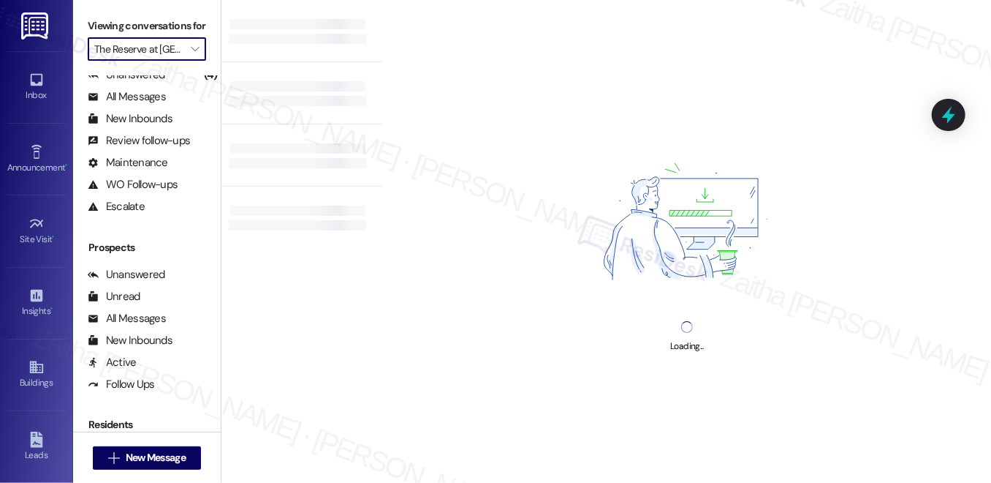
type input "Champions Vue"
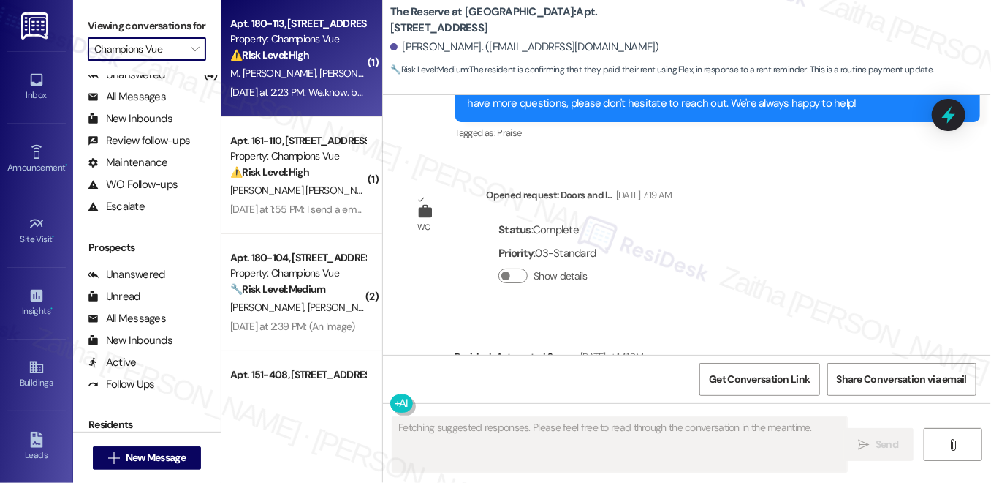
scroll to position [3121, 0]
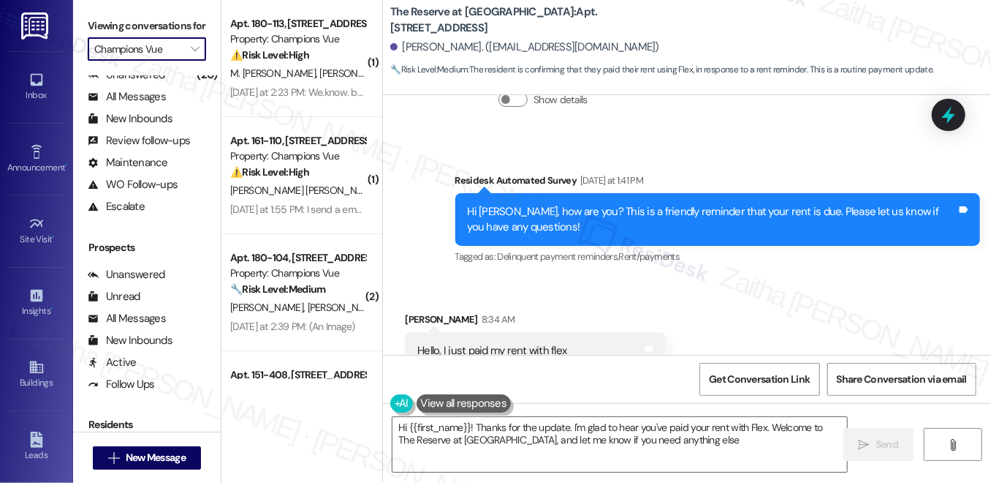
type textarea "Hi {{first_name}}! Thanks for the update. I'm glad to hear you've paid your ren…"
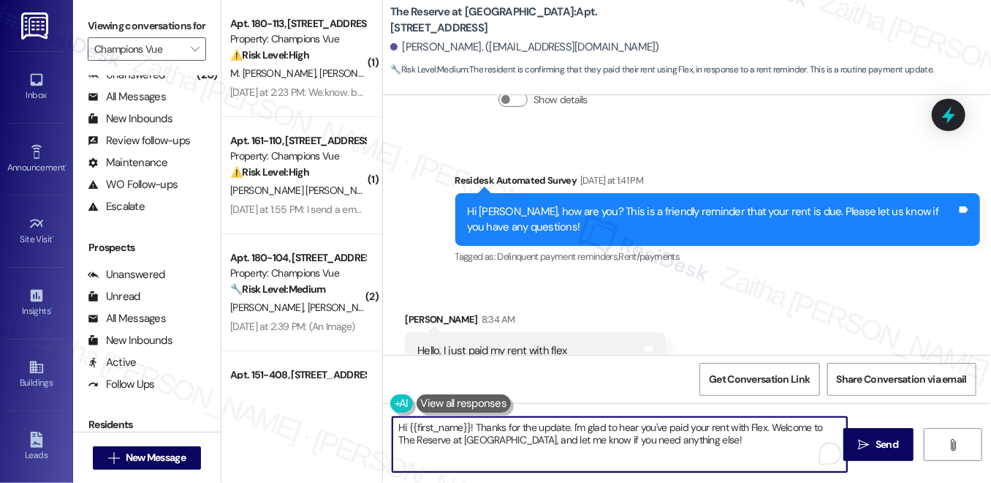
drag, startPoint x: 398, startPoint y: 428, endPoint x: 706, endPoint y: 442, distance: 308.2
click at [702, 445] on textarea "Hi {{first_name}}! Thanks for the update. I'm glad to hear you've paid your ren…" at bounding box center [620, 444] width 455 height 55
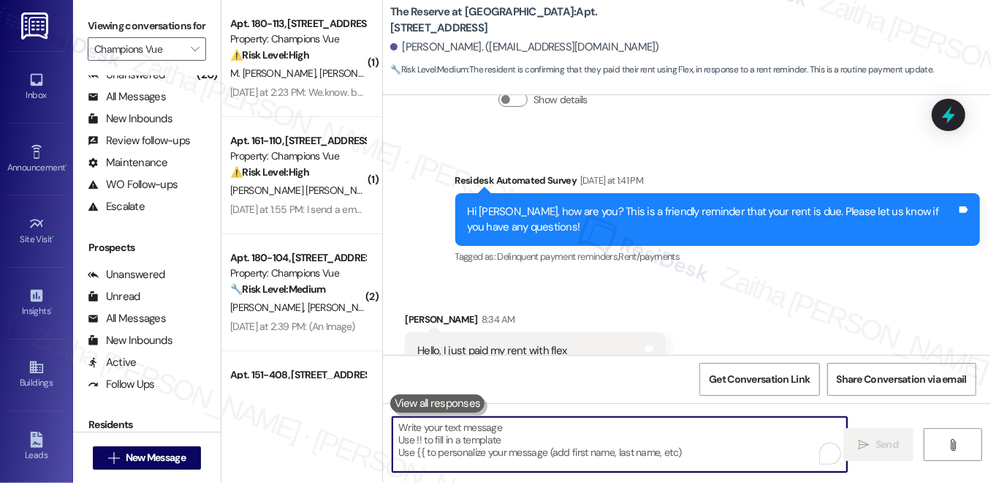
paste textarea "Got it, thanks! Please keep me posted after your call"
type textarea "Got it, thanks! Please keep me posted after your call"
type textarea "Hi {{first_name}}! Thanks for the update. I'm glad to hear you've paid your ren…"
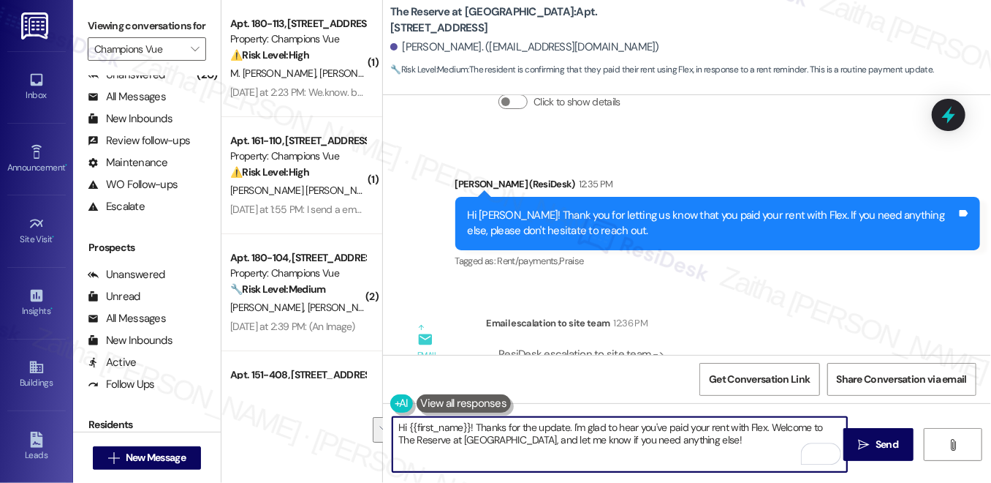
scroll to position [3730, 0]
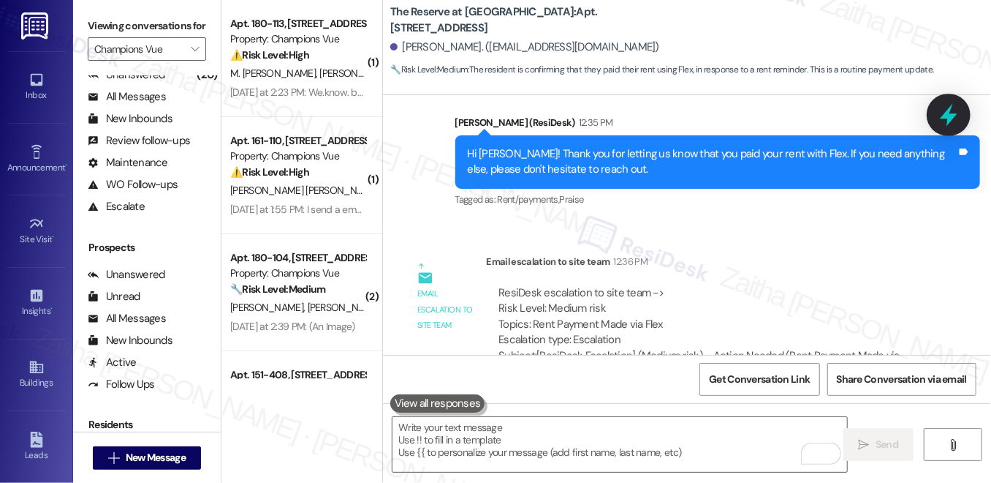
click at [944, 113] on icon at bounding box center [949, 114] width 25 height 25
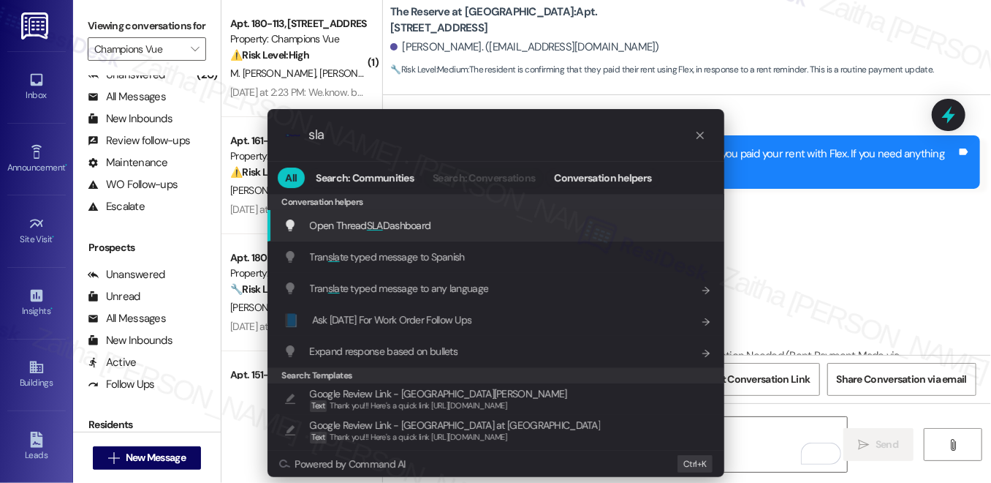
type input "sla"
click at [352, 222] on span "Open Thread SLA Dashboard" at bounding box center [370, 225] width 121 height 13
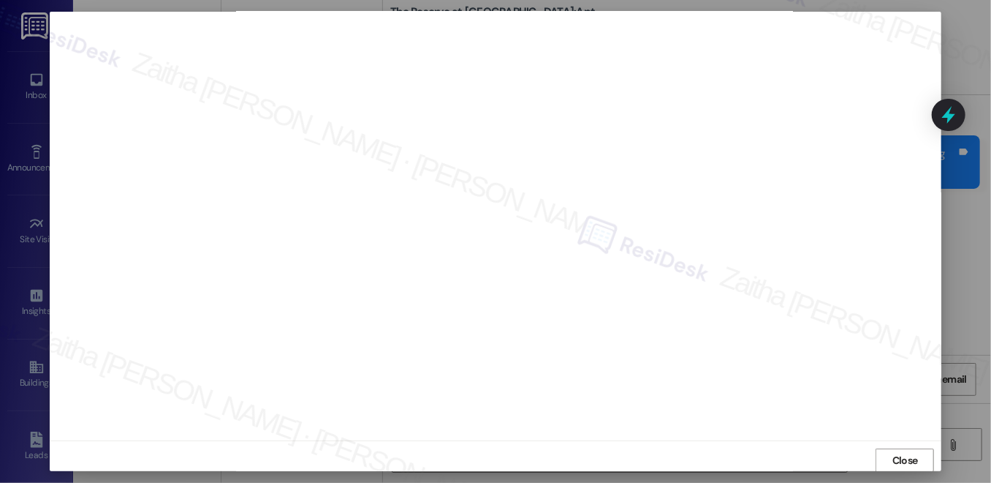
scroll to position [13, 0]
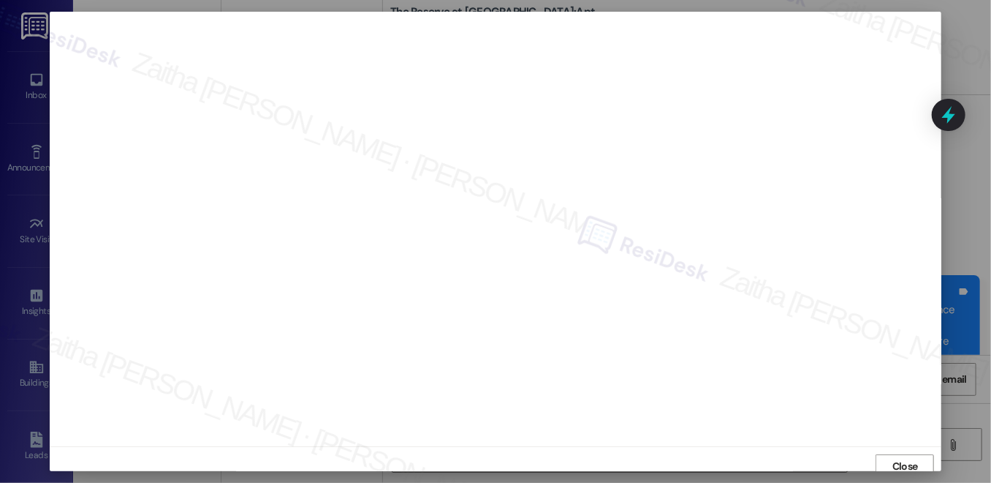
scroll to position [13, 0]
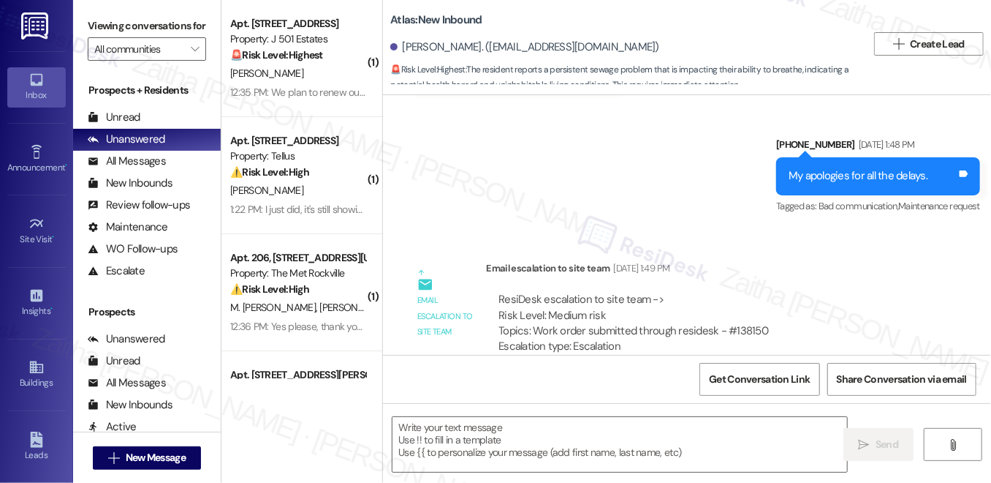
type textarea "Fetching suggested responses. Please feel free to read through the conversation…"
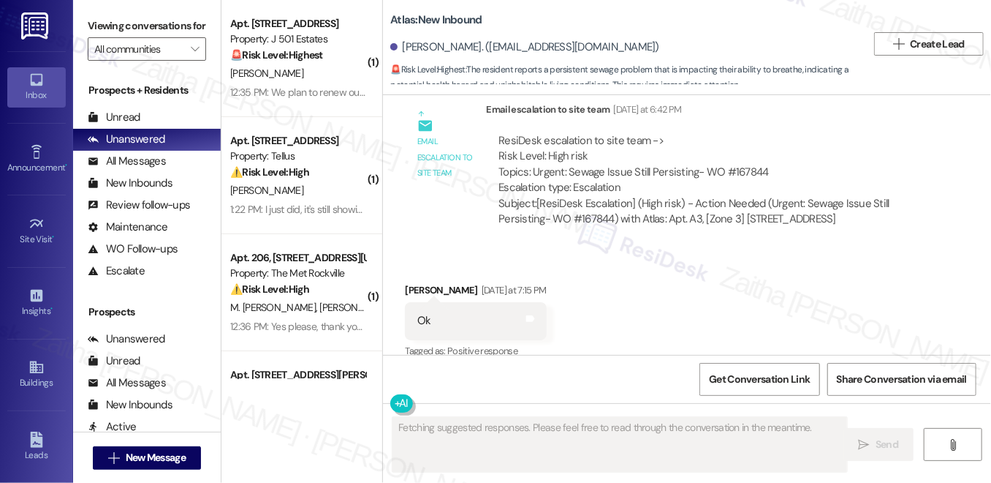
scroll to position [5845, 0]
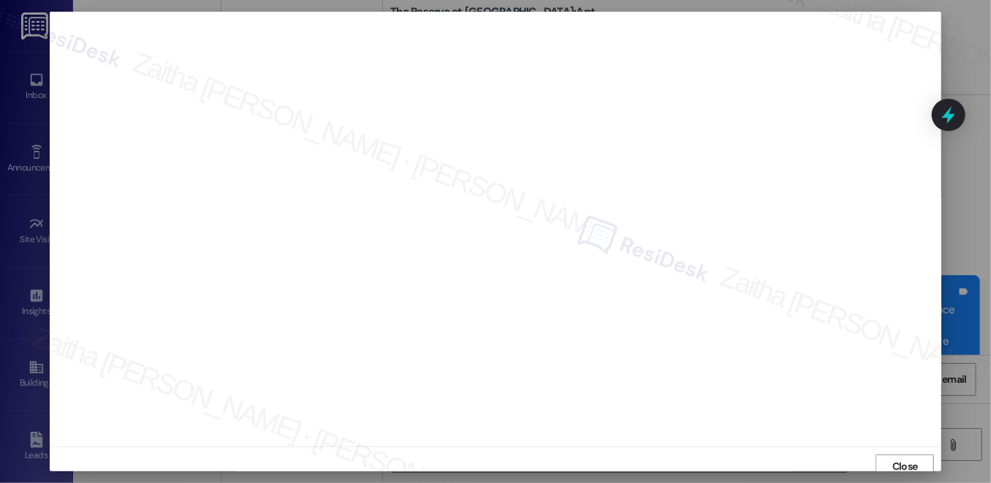
scroll to position [13, 0]
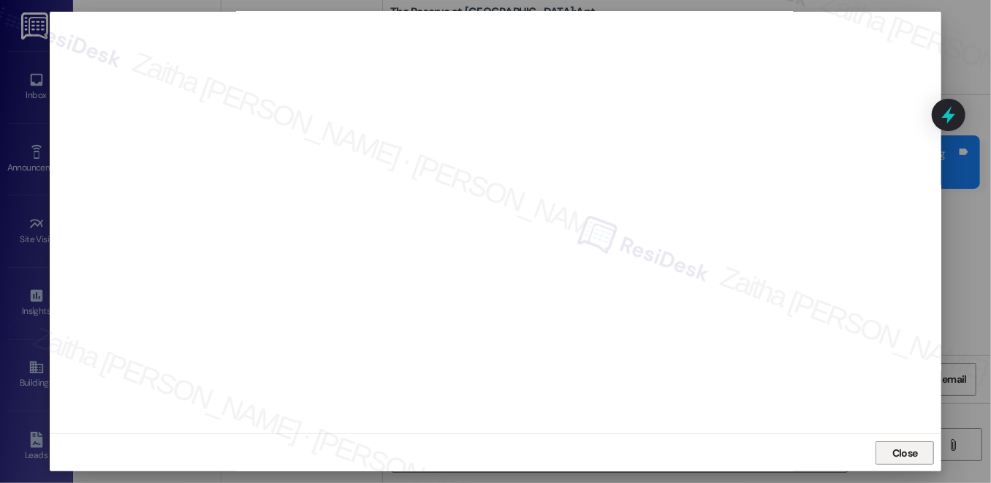
click at [895, 448] on span "Close" at bounding box center [906, 452] width 26 height 15
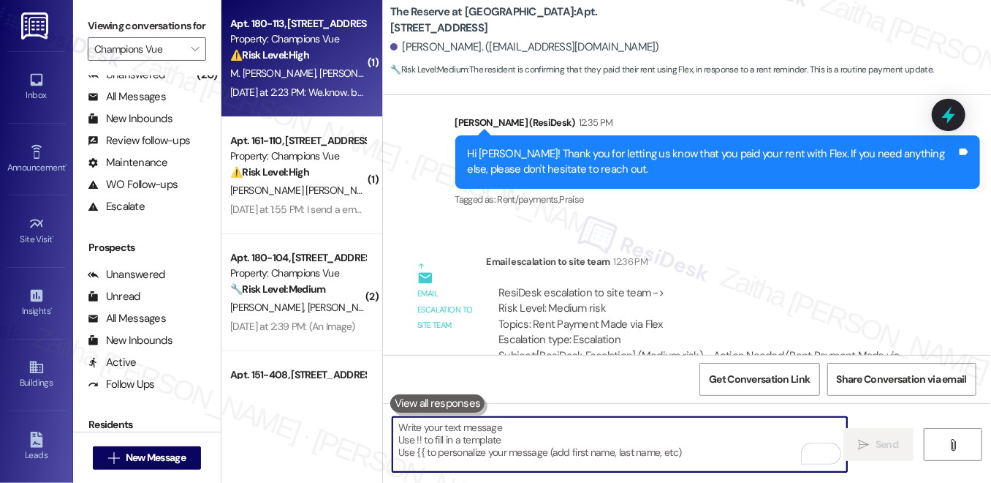
click at [357, 66] on div "M. [PERSON_NAME]" at bounding box center [298, 73] width 138 height 18
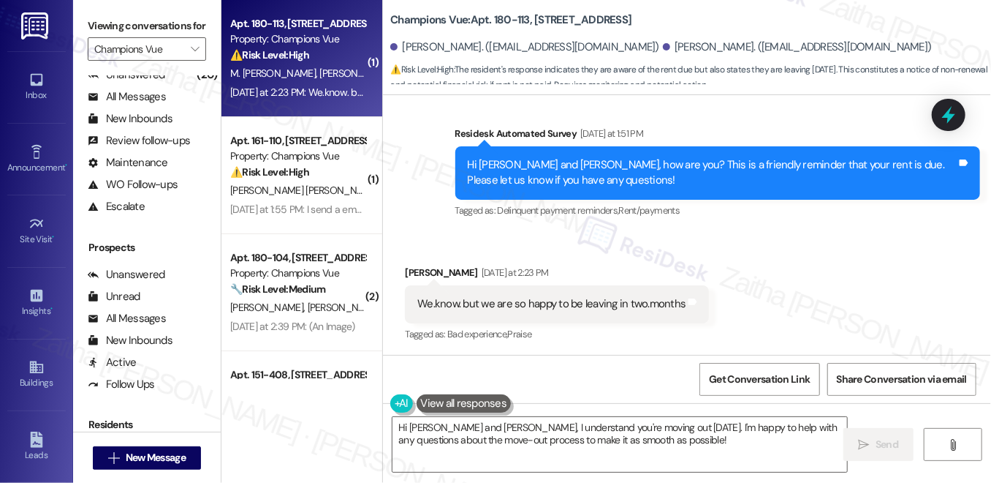
scroll to position [1379, 0]
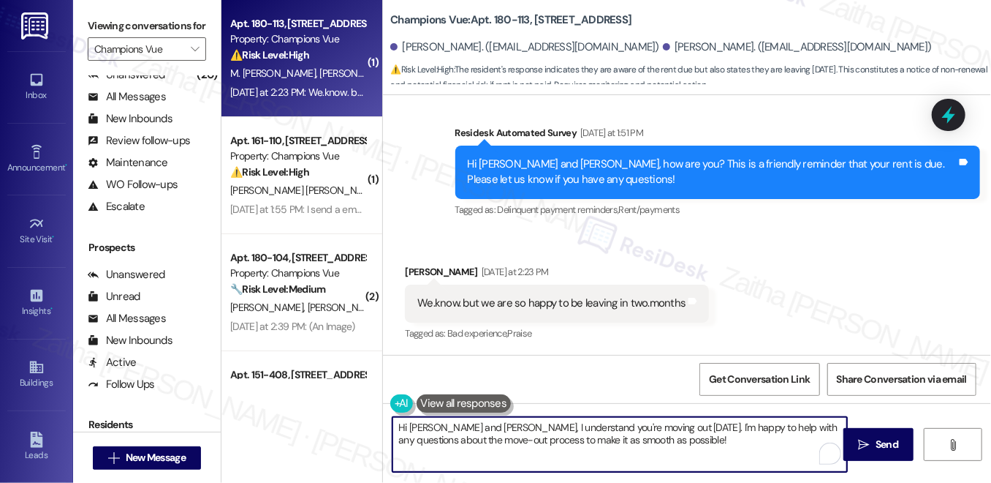
click at [737, 431] on textarea "Hi [PERSON_NAME] and [PERSON_NAME], I understand you're moving out [DATE]. I'm …" at bounding box center [620, 444] width 455 height 55
click at [411, 270] on div "[PERSON_NAME] [DATE] at 2:23 PM" at bounding box center [557, 274] width 304 height 20
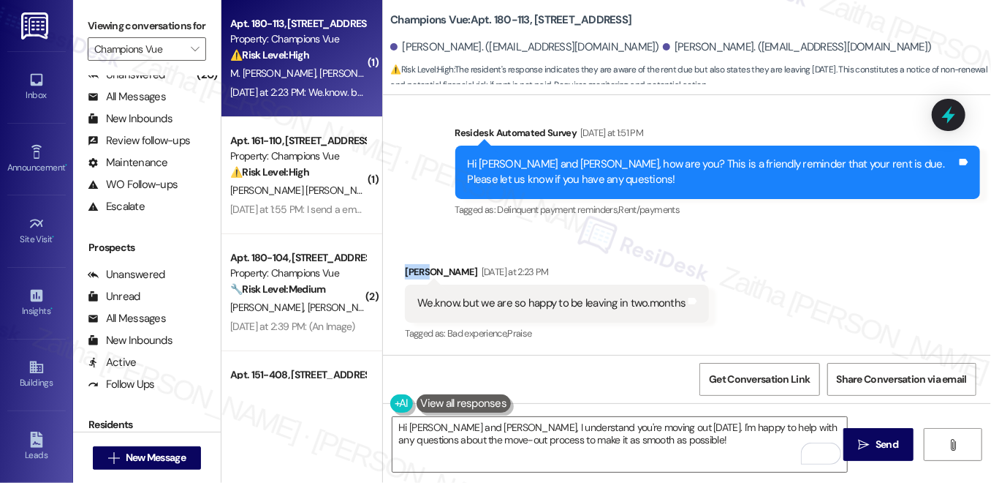
click at [411, 270] on div "[PERSON_NAME] [DATE] at 2:23 PM" at bounding box center [557, 274] width 304 height 20
copy div "[PERSON_NAME]"
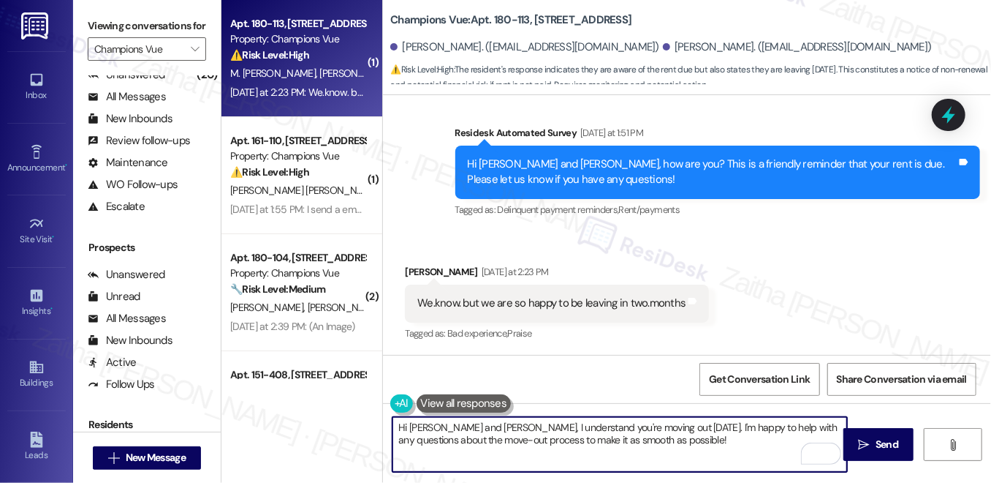
click at [719, 439] on textarea "Hi [PERSON_NAME] and [PERSON_NAME], I understand you're moving out [DATE]. I'm …" at bounding box center [620, 444] width 455 height 55
click at [466, 427] on textarea "Hi [PERSON_NAME] and [PERSON_NAME], I understand you're moving out [DATE]. I'm …" at bounding box center [620, 444] width 455 height 55
type textarea "Hi [PERSON_NAME], I understand you're moving out [DATE]. I'm happy to help with…"
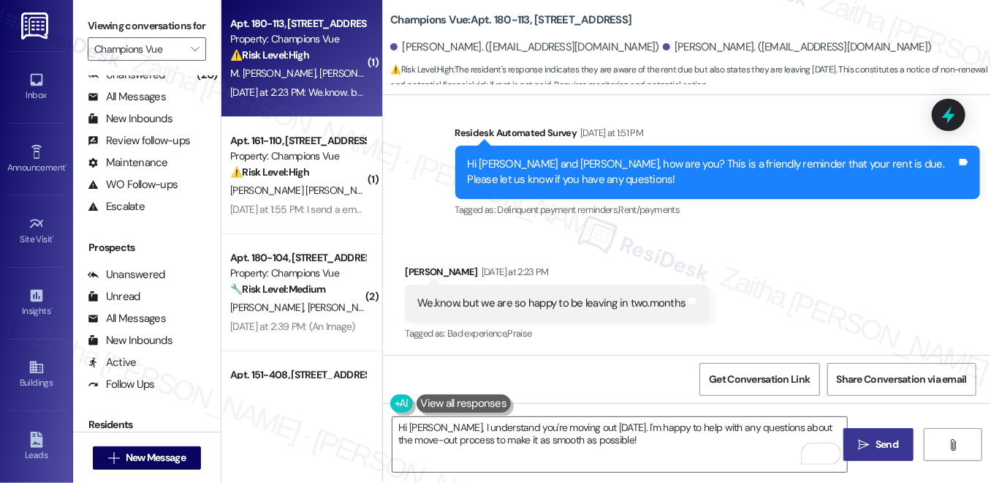
drag, startPoint x: 886, startPoint y: 447, endPoint x: 864, endPoint y: 437, distance: 24.9
click at [886, 447] on span "Send" at bounding box center [887, 444] width 23 height 15
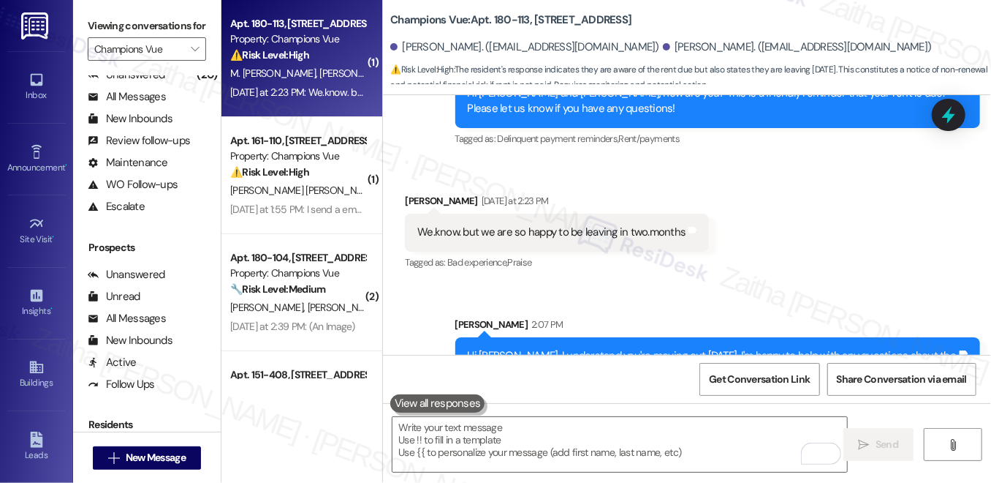
scroll to position [1497, 0]
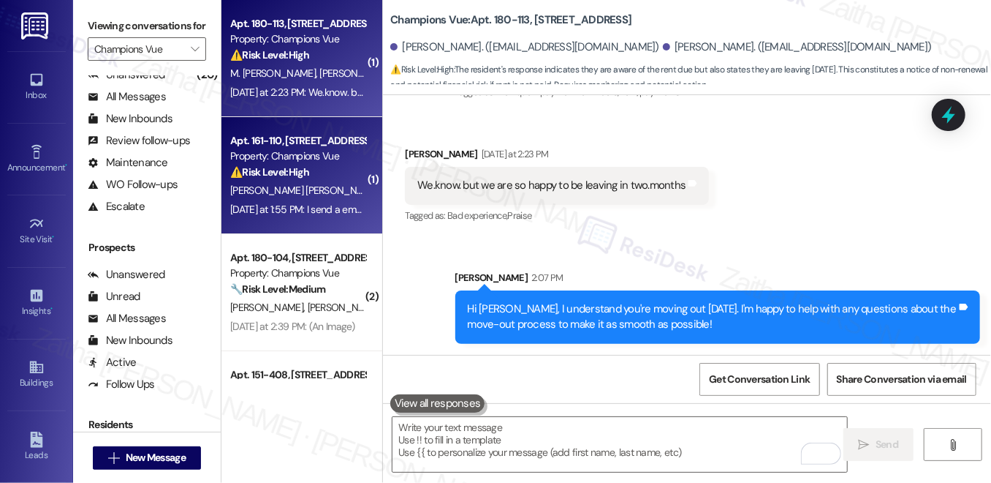
click at [383, 186] on span "[PERSON_NAME]" at bounding box center [419, 190] width 73 height 13
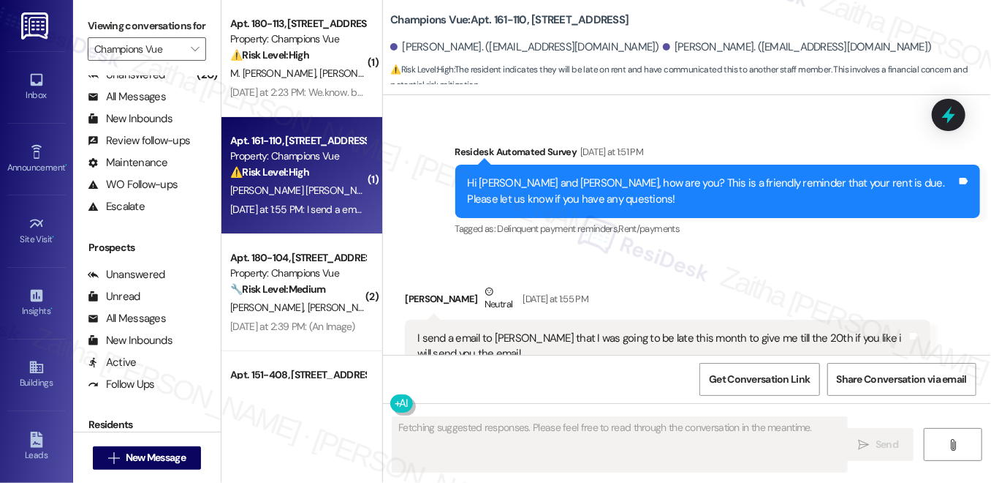
scroll to position [5190, 0]
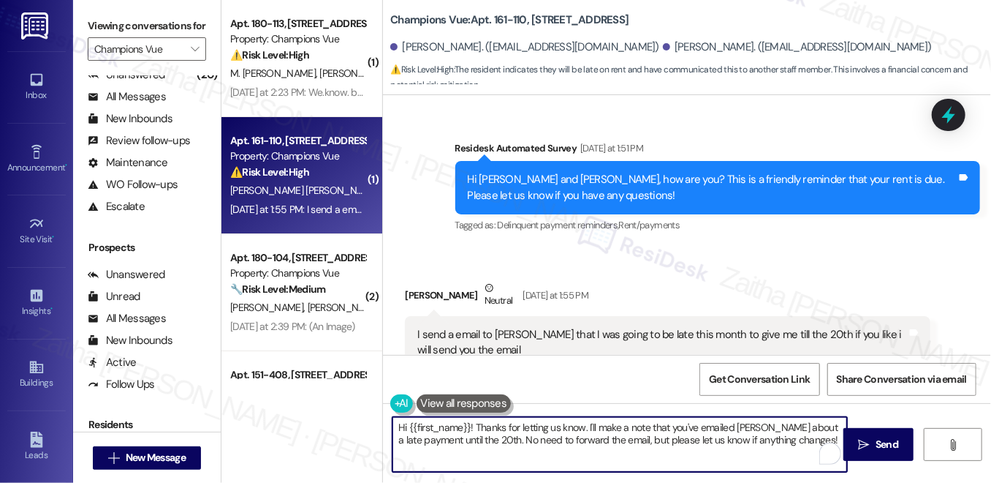
click at [739, 424] on textarea "Hi {{first_name}}! Thanks for letting us know. I'll make a note that you've ema…" at bounding box center [620, 444] width 455 height 55
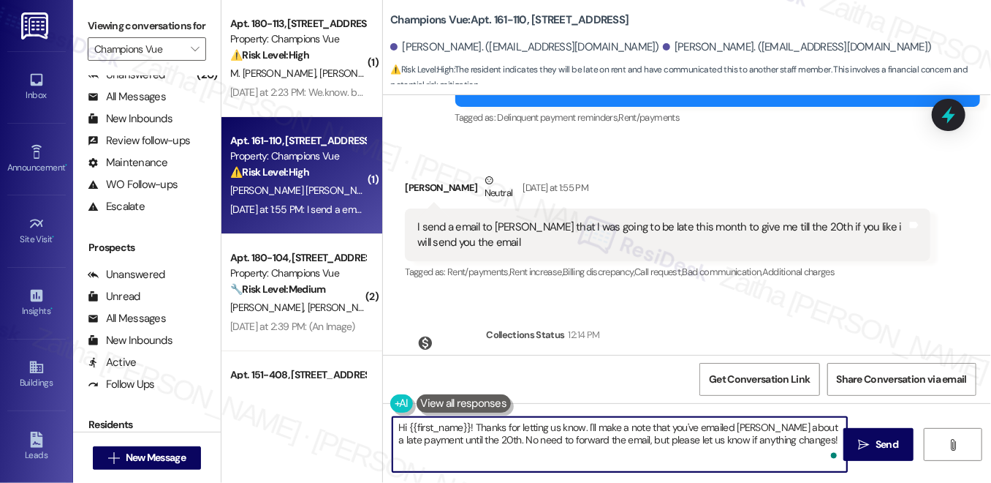
scroll to position [5275, 0]
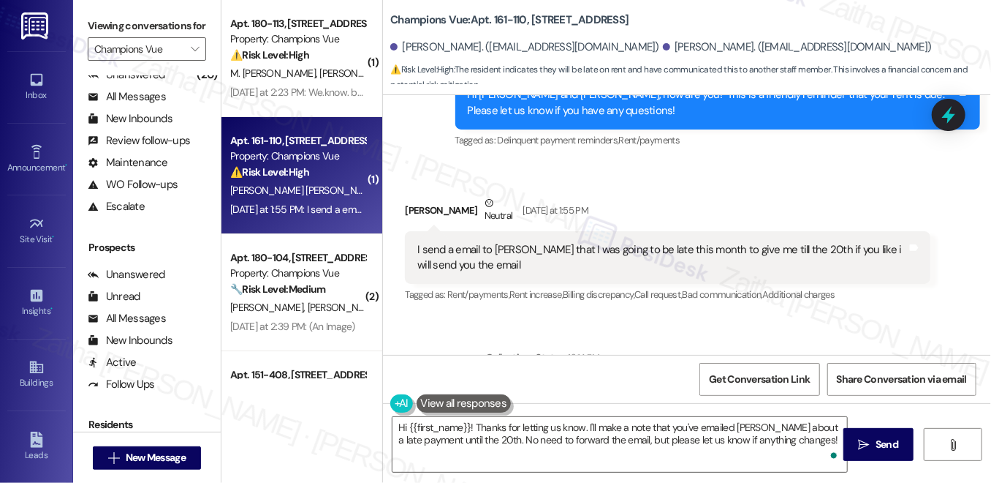
click at [420, 195] on div "Aidalyn Cotto Mnyika Neutral Yesterday at 1:55 PM" at bounding box center [667, 213] width 525 height 36
copy div "Aidalyn"
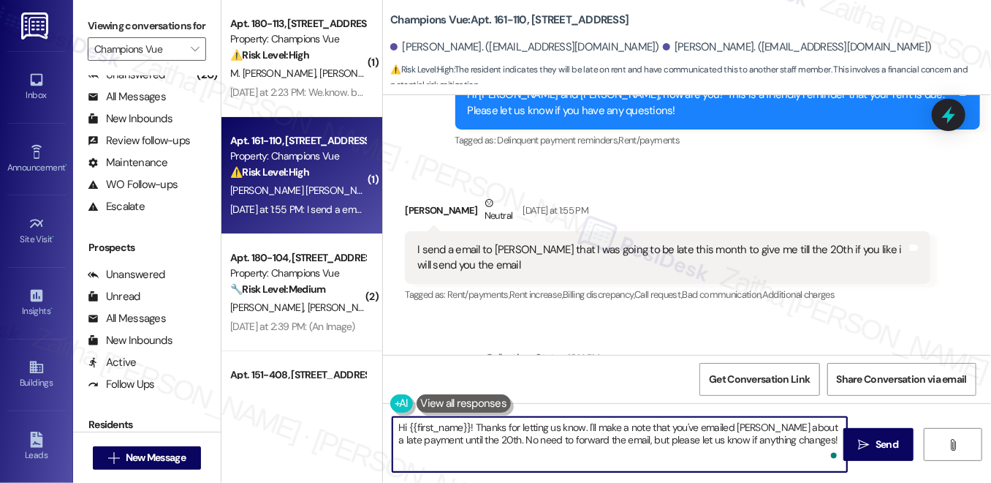
click at [440, 426] on textarea "Hi {{first_name}}! Thanks for letting us know. I'll make a note that you've ema…" at bounding box center [620, 444] width 455 height 55
paste textarea "Aidalyn"
type textarea "Hi Aidalyn! Thanks for letting us know. I'll make a note that you've emailed Cr…"
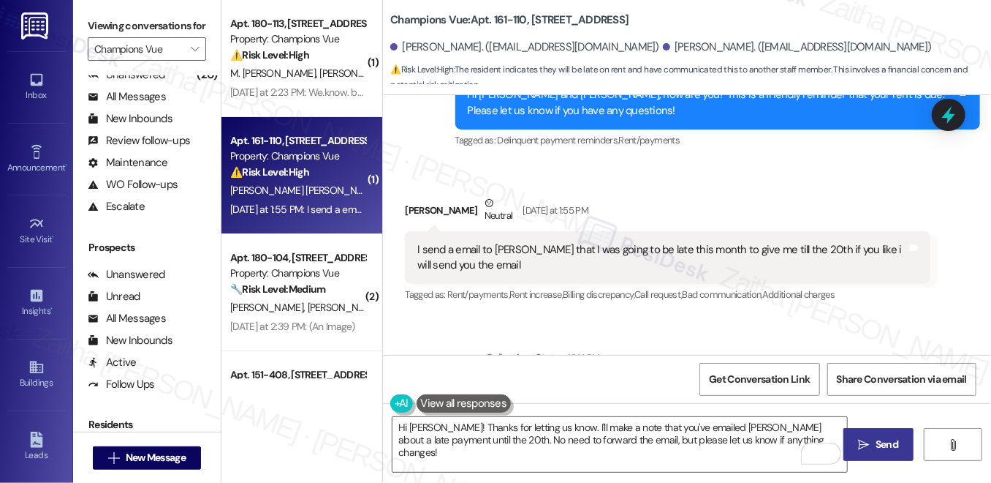
click at [876, 450] on span "Send" at bounding box center [887, 444] width 23 height 15
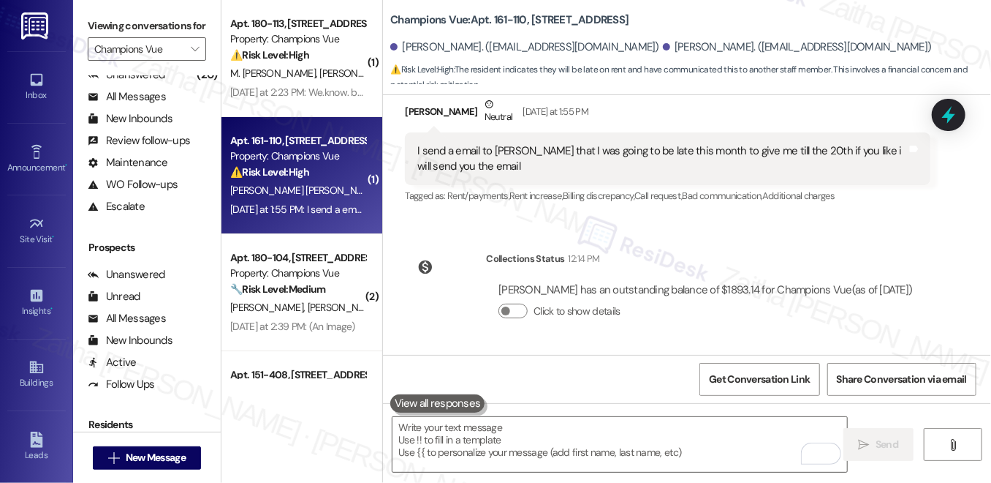
scroll to position [5389, 0]
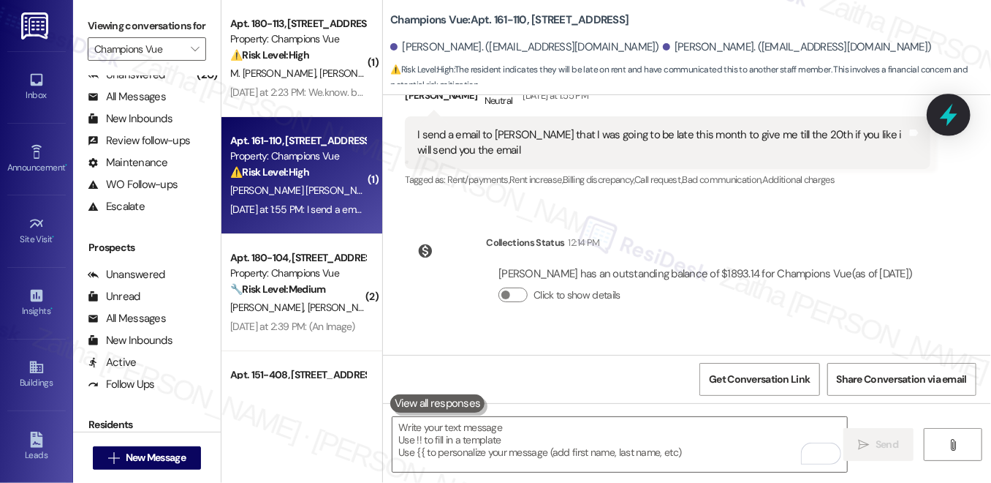
click at [936, 117] on div at bounding box center [949, 115] width 44 height 42
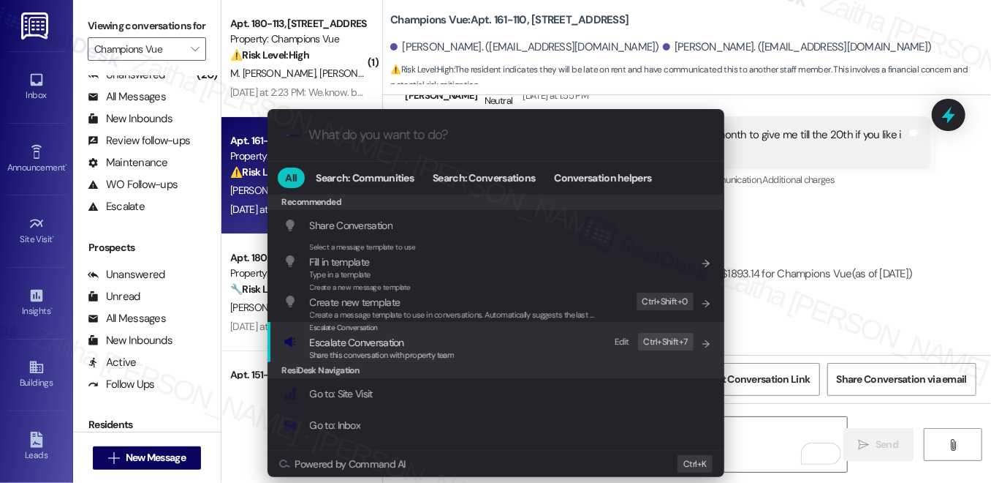
click at [378, 338] on span "Escalate Conversation" at bounding box center [357, 342] width 94 height 13
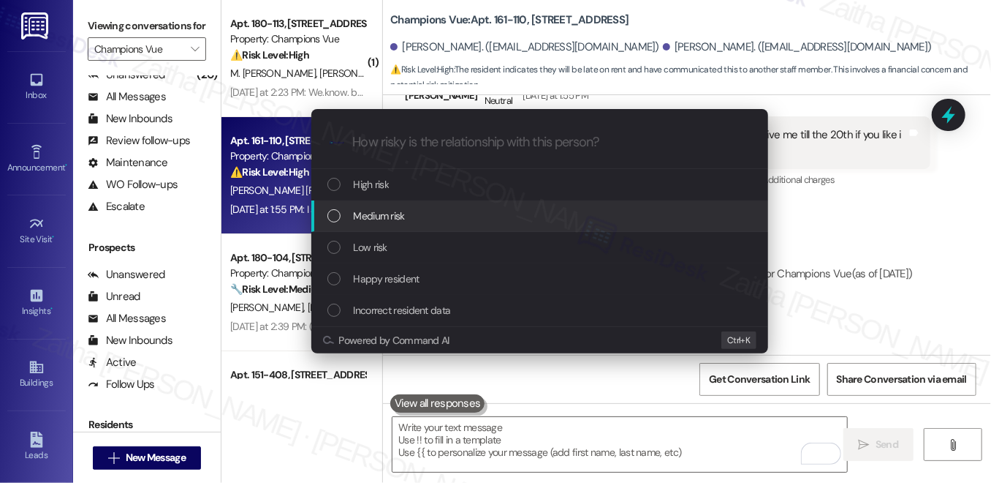
click at [406, 211] on div "Medium risk" at bounding box center [542, 216] width 428 height 16
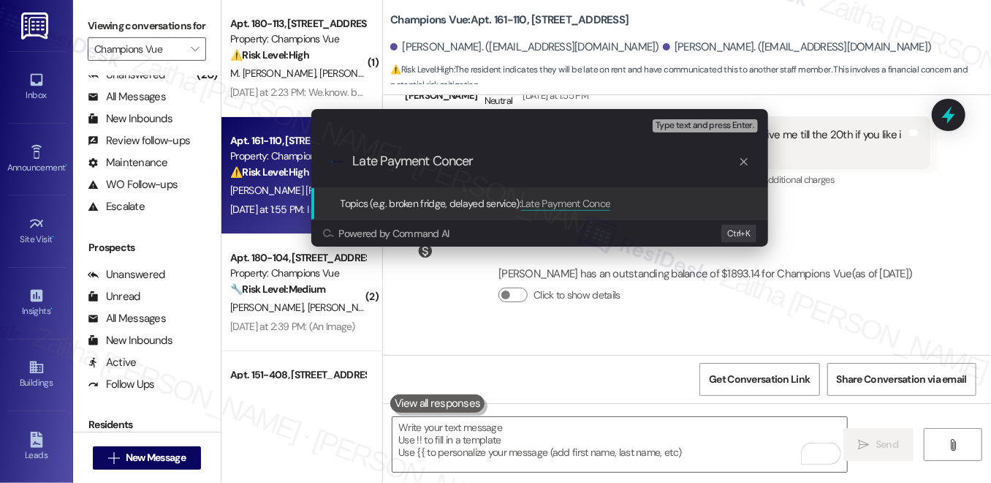
type input "Late Payment Concern"
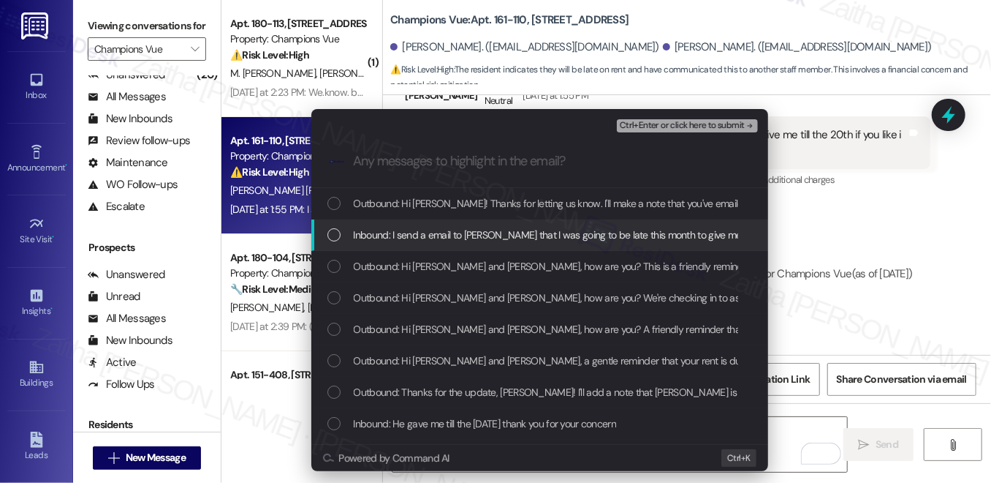
click at [420, 227] on span "Inbound: I send a email to cris that I was going to be late this month to give …" at bounding box center [644, 235] width 580 height 16
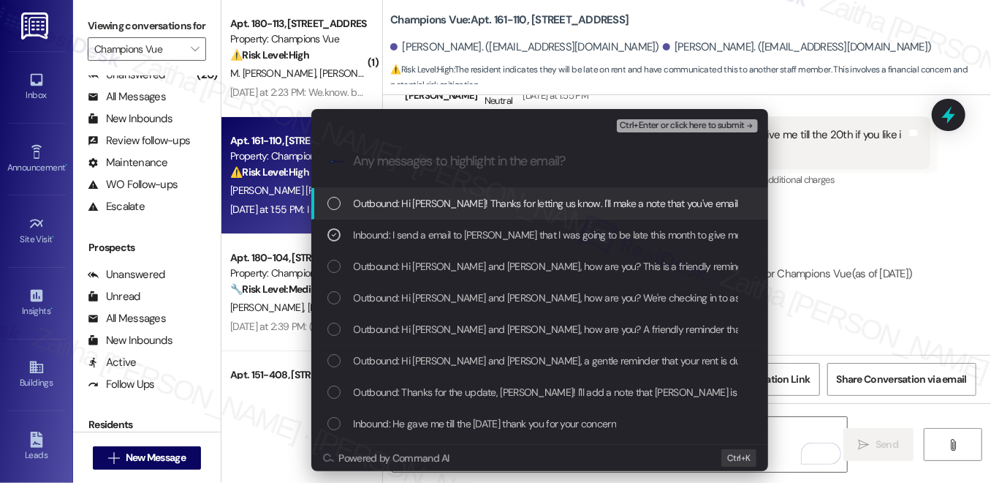
click at [695, 121] on span "Ctrl+Enter or click here to submit" at bounding box center [682, 126] width 125 height 10
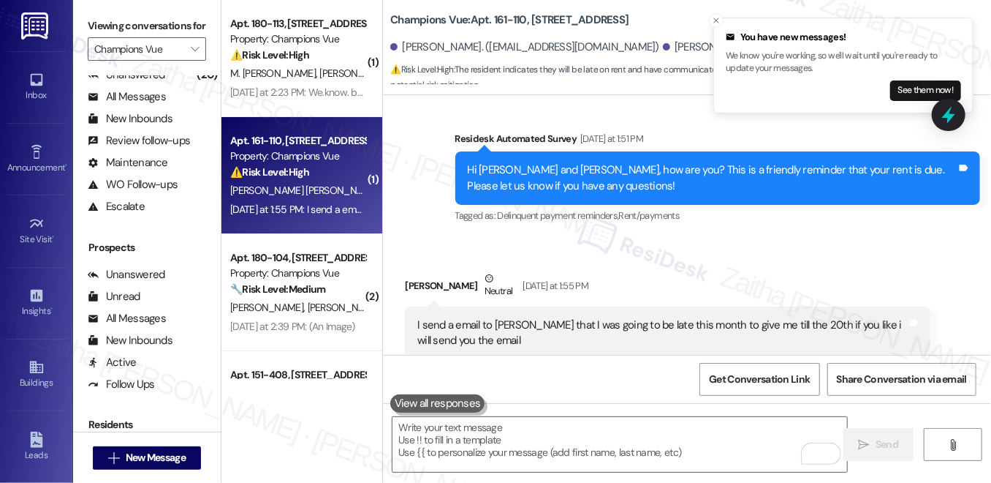
scroll to position [5199, 0]
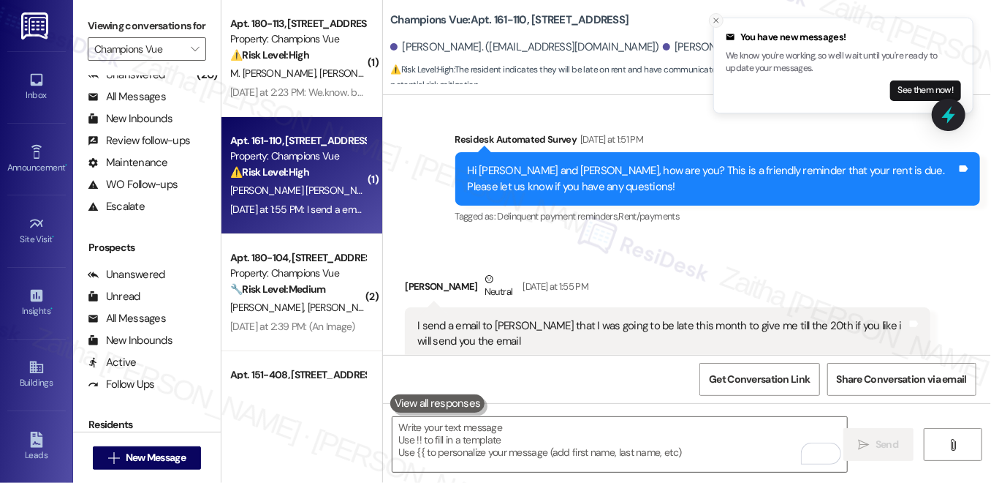
click at [718, 18] on line "Close toast" at bounding box center [716, 20] width 4 height 4
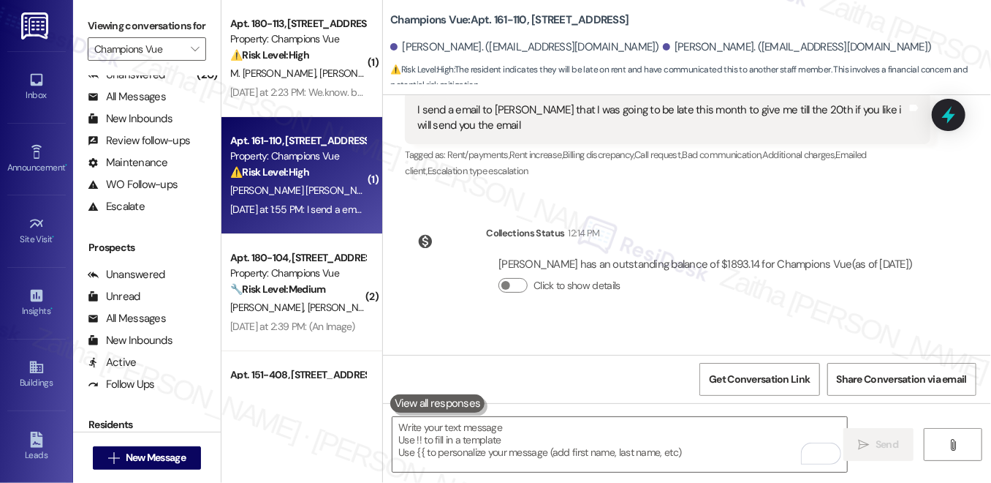
scroll to position [5598, 0]
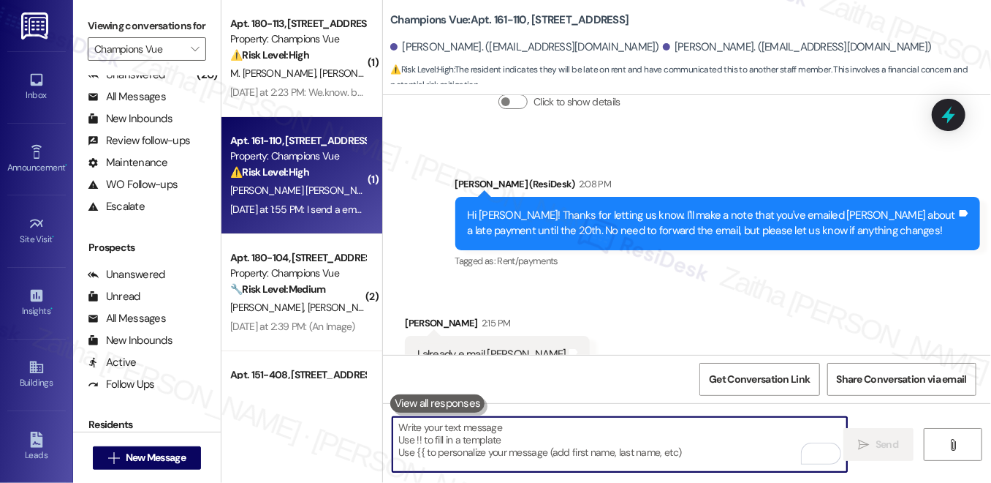
click at [530, 431] on textarea "To enrich screen reader interactions, please activate Accessibility in Grammarl…" at bounding box center [620, 444] width 455 height 55
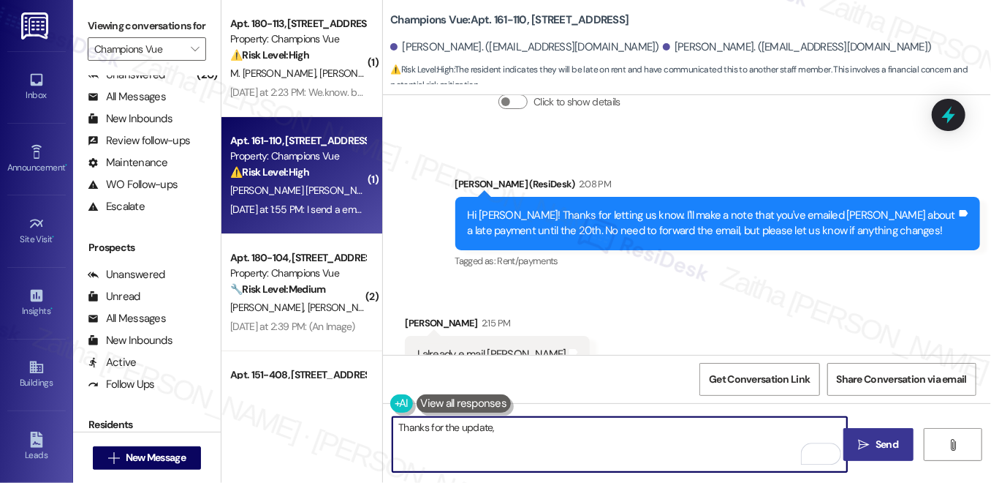
click at [413, 315] on div "Aidalyn Cotto Mnyika 2:15 PM" at bounding box center [497, 325] width 185 height 20
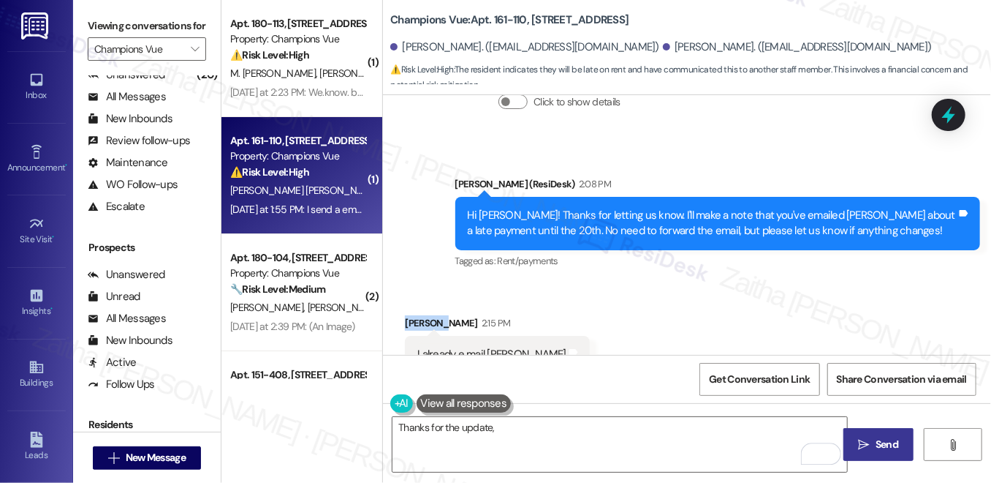
click at [413, 315] on div "Aidalyn Cotto Mnyika 2:15 PM" at bounding box center [497, 325] width 185 height 20
copy div "Aidalyn"
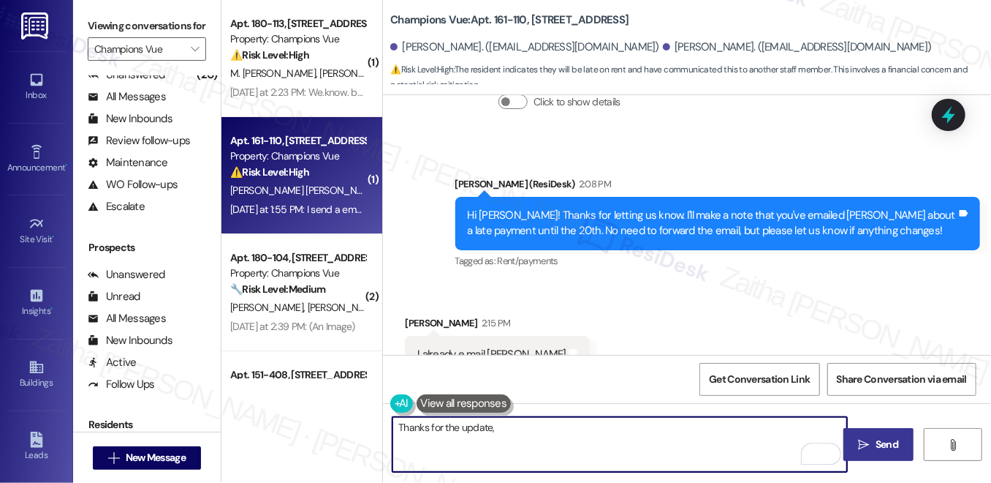
click at [501, 420] on textarea "Thanks for the update," at bounding box center [620, 444] width 455 height 55
paste textarea "Aidalyn"
click at [529, 423] on textarea "Thanks for the update, Aidalyn! Feel free to reach out if you need anything els…" at bounding box center [620, 444] width 455 height 55
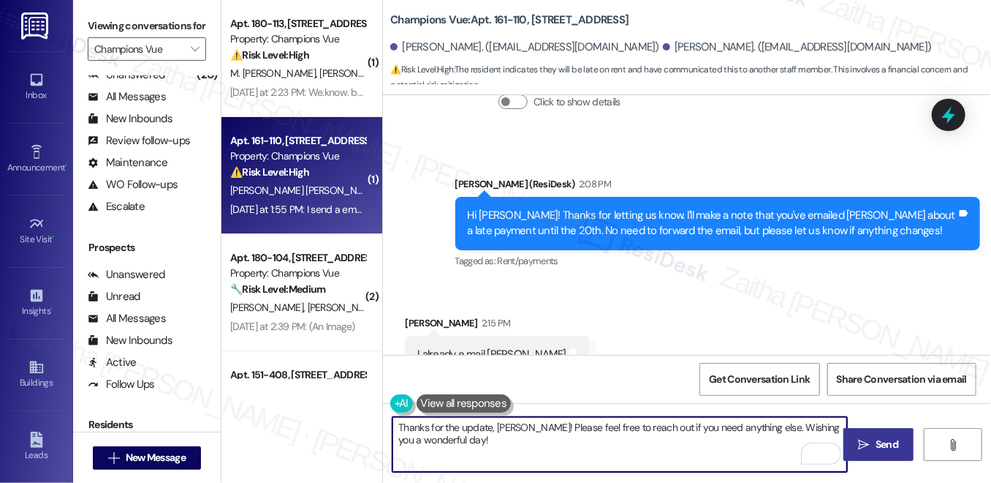
type textarea "Thanks for the update, [PERSON_NAME]! Please feel free to reach out if you need…"
click at [876, 437] on span "Send" at bounding box center [887, 444] width 23 height 15
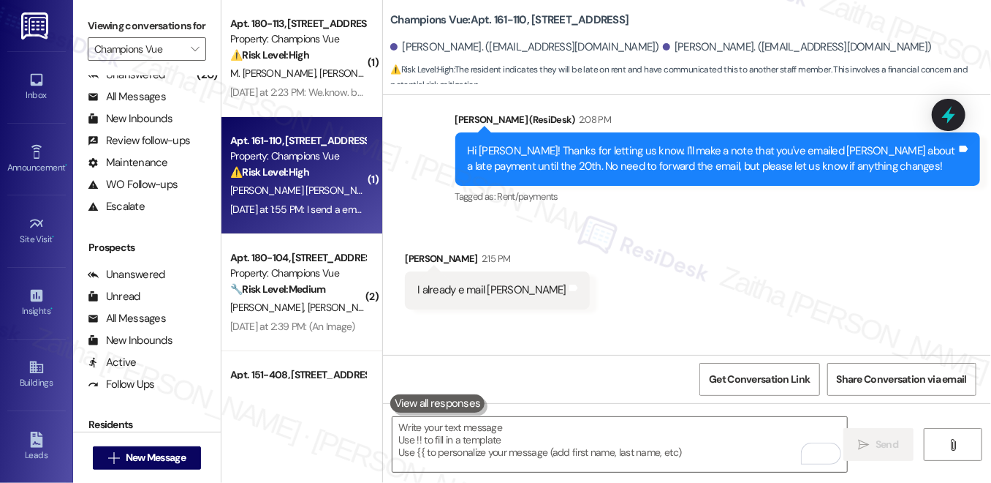
scroll to position [5715, 0]
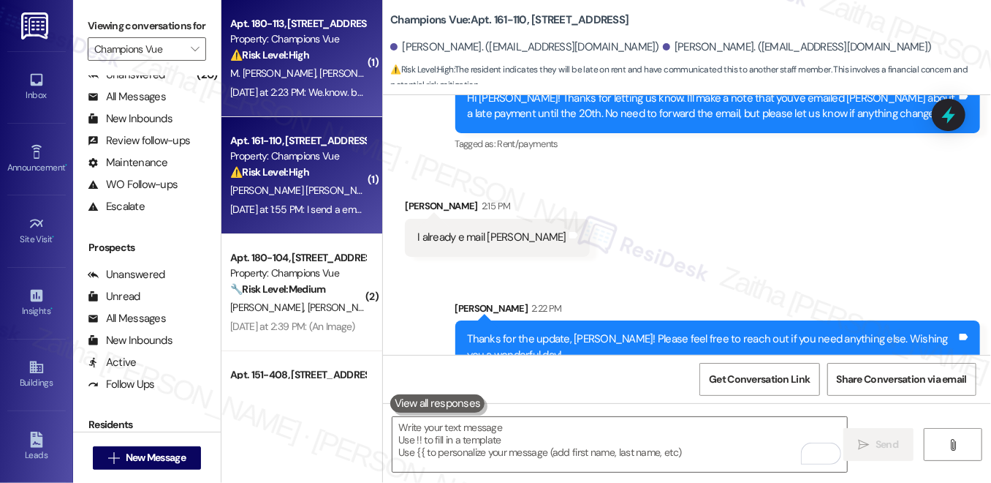
click at [337, 52] on div "⚠️ Risk Level: High The resident's response indicates they are aware of the ren…" at bounding box center [297, 55] width 135 height 15
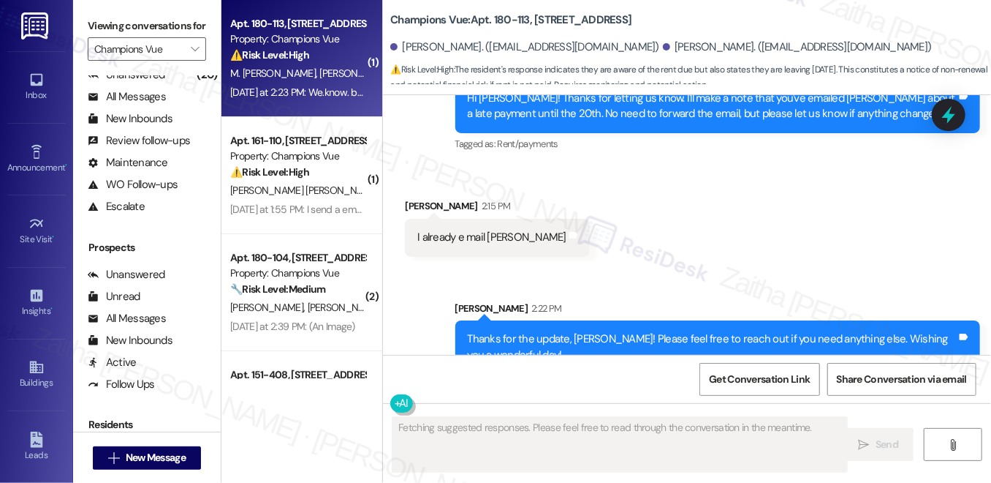
scroll to position [1519, 0]
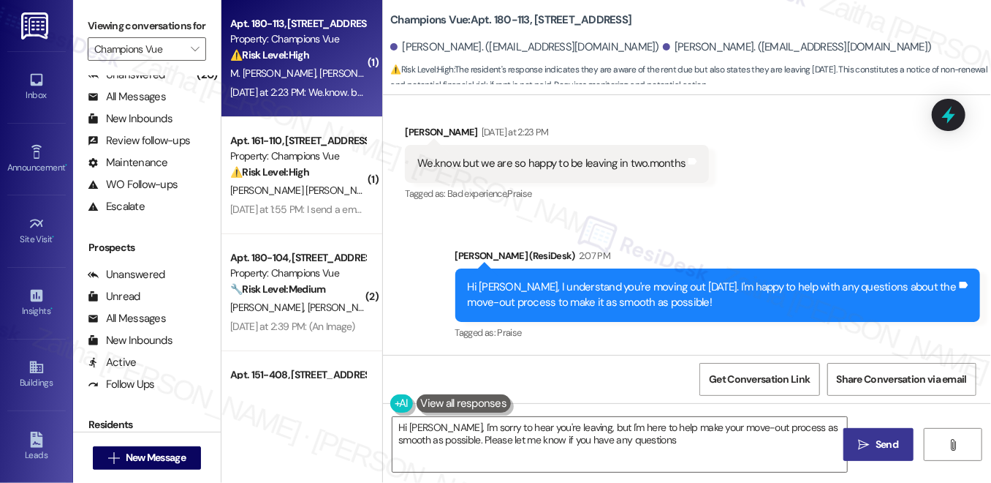
type textarea "Hi [PERSON_NAME], I'm sorry to hear you're leaving, but I'm here to help make y…"
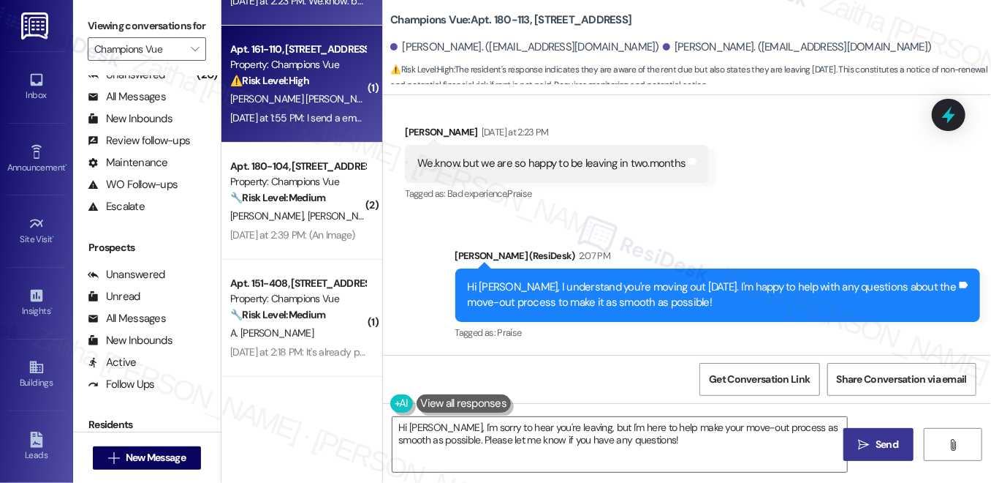
scroll to position [199, 0]
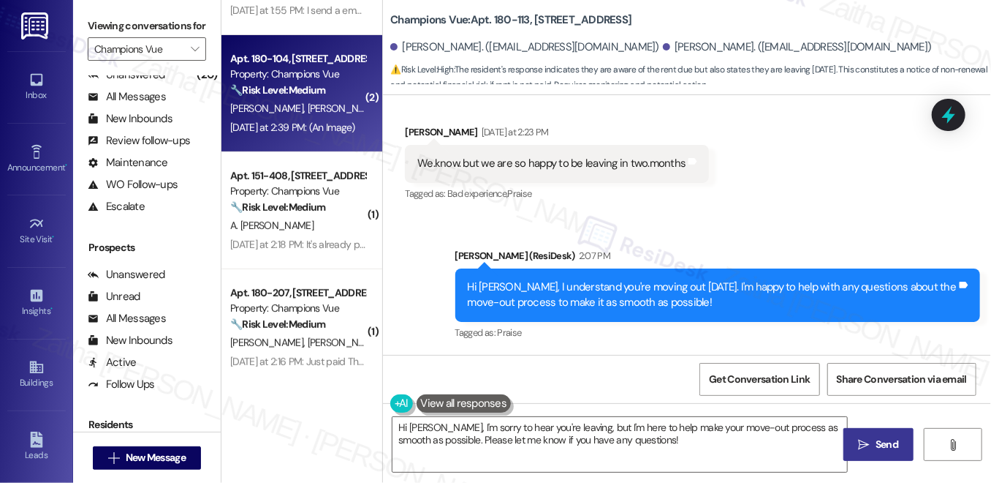
click at [304, 116] on div "N. Romero J. Romero R. D Lima" at bounding box center [298, 108] width 138 height 18
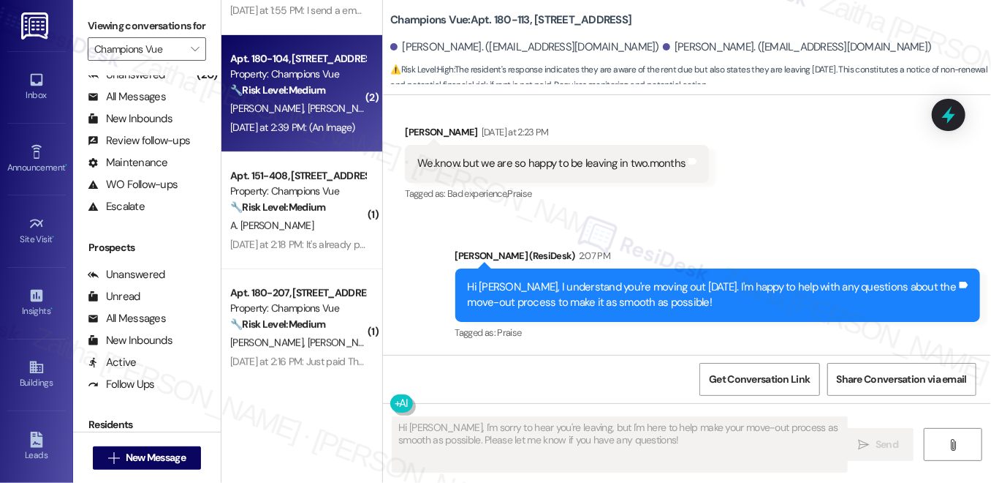
type textarea "Fetching suggested responses. Please feel free to read through the conversation…"
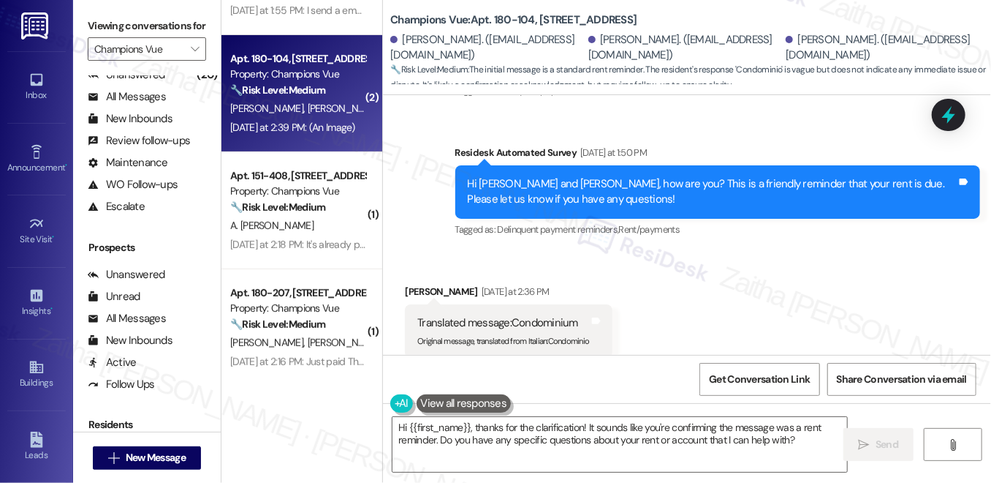
scroll to position [2231, 0]
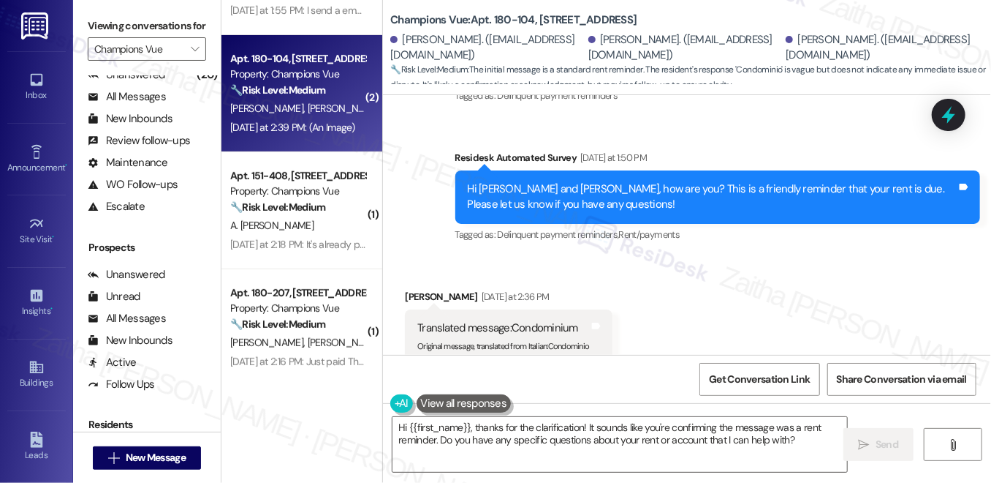
click at [414, 289] on div "Nelson Romero Yesterday at 2:36 PM" at bounding box center [509, 299] width 208 height 20
copy div "Nelson"
click at [433, 429] on textarea "Hi {{first_name}}, thanks for the clarification! It sounds like you're confirmi…" at bounding box center [620, 444] width 455 height 55
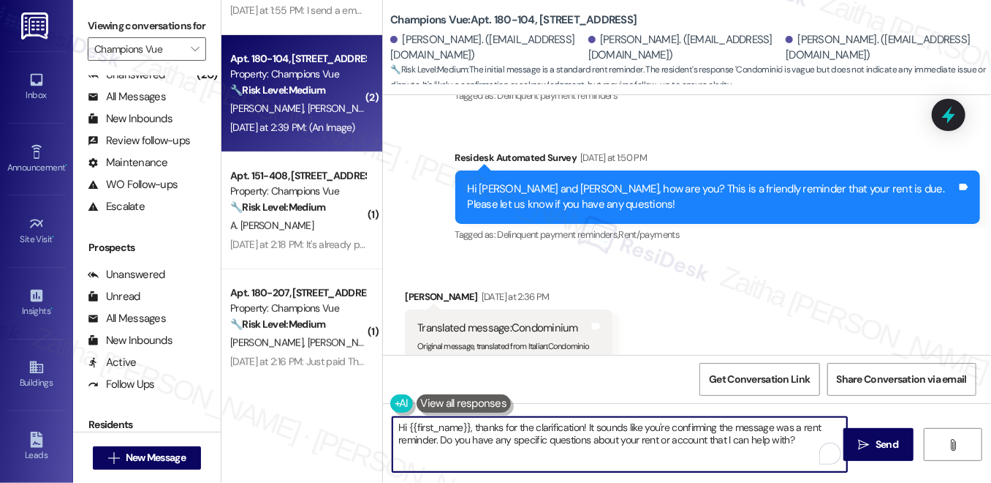
click at [433, 429] on textarea "Hi {{first_name}}, thanks for the clarification! It sounds like you're confirmi…" at bounding box center [620, 444] width 455 height 55
paste textarea "Nelson"
drag, startPoint x: 553, startPoint y: 426, endPoint x: 434, endPoint y: 415, distance: 119.8
click at [434, 415] on div "Hi Nelson , thanks for the clarification! It sounds like you're confirming the …" at bounding box center [687, 458] width 608 height 110
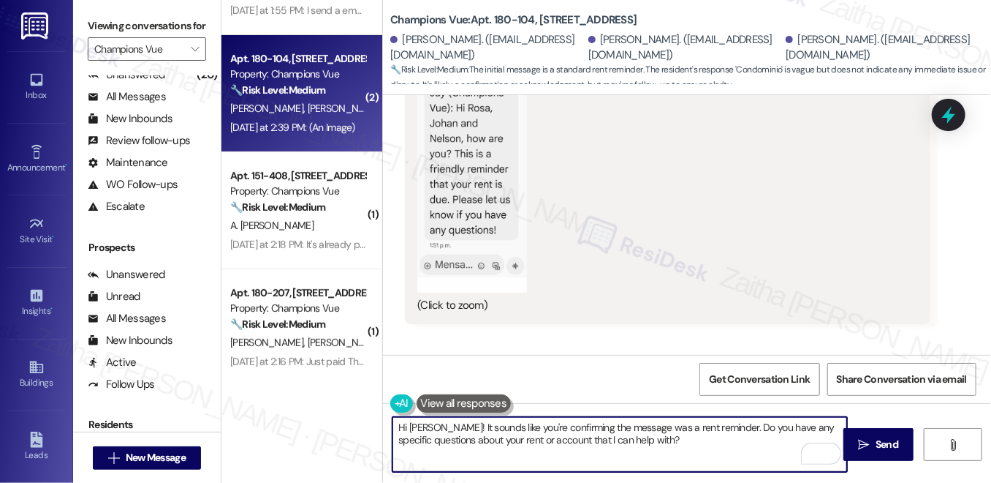
scroll to position [2829, 0]
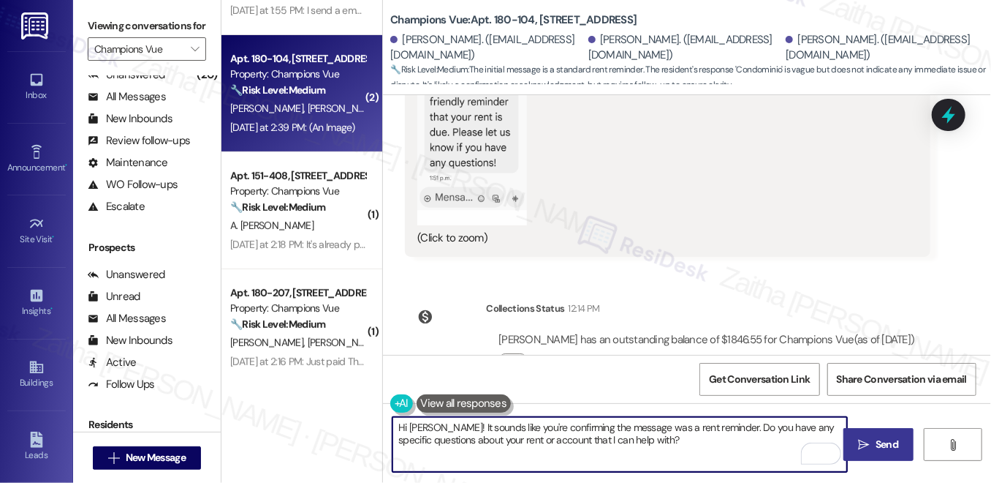
type textarea "Hi Nelson! It sounds like you're confirming the message was a rent reminder. Do…"
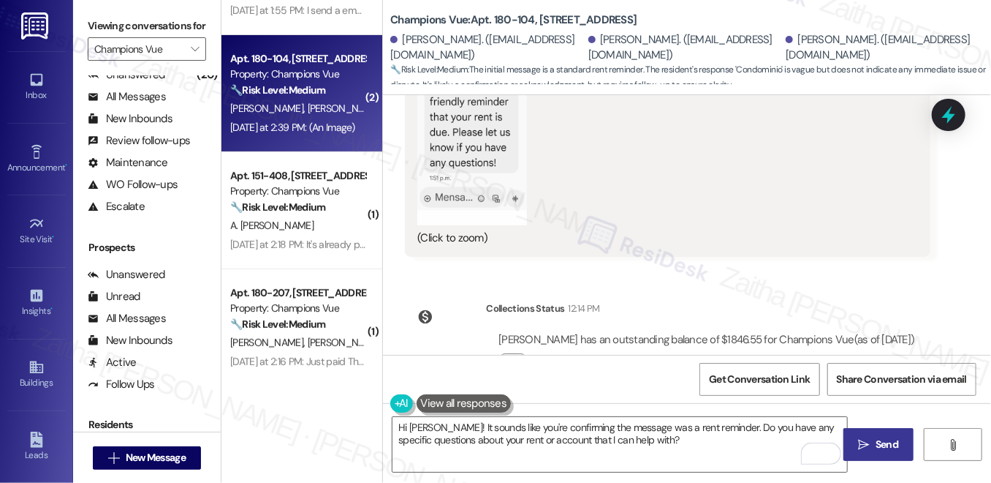
click at [886, 450] on span "Send" at bounding box center [887, 444] width 23 height 15
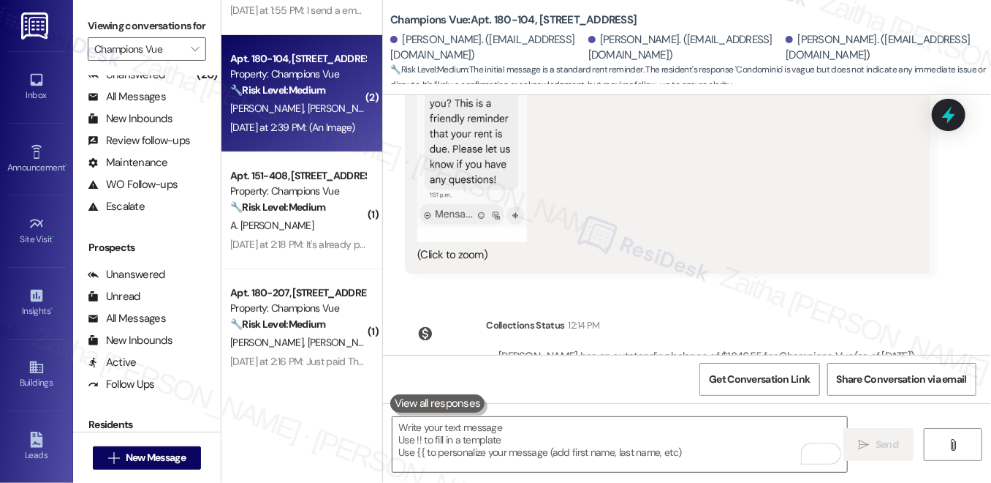
scroll to position [2947, 0]
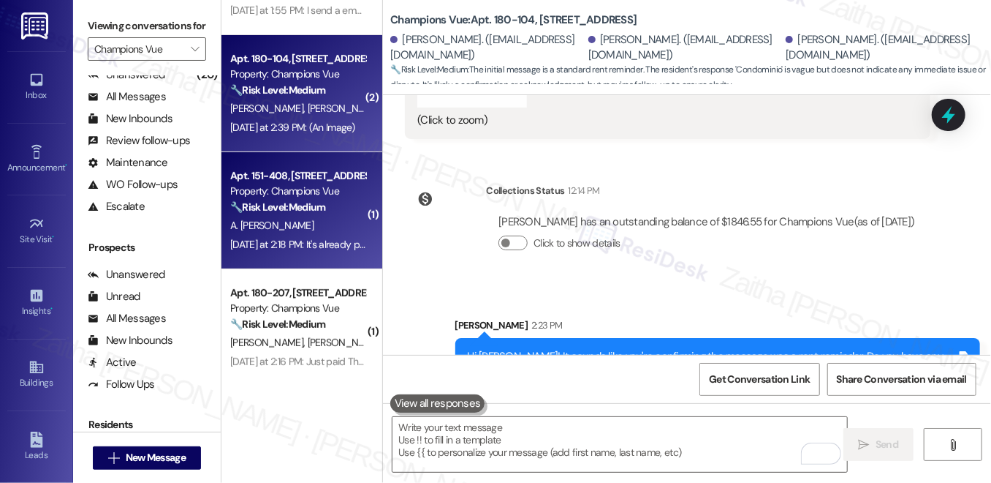
click at [325, 223] on div "A. Perez Nieves" at bounding box center [298, 225] width 138 height 18
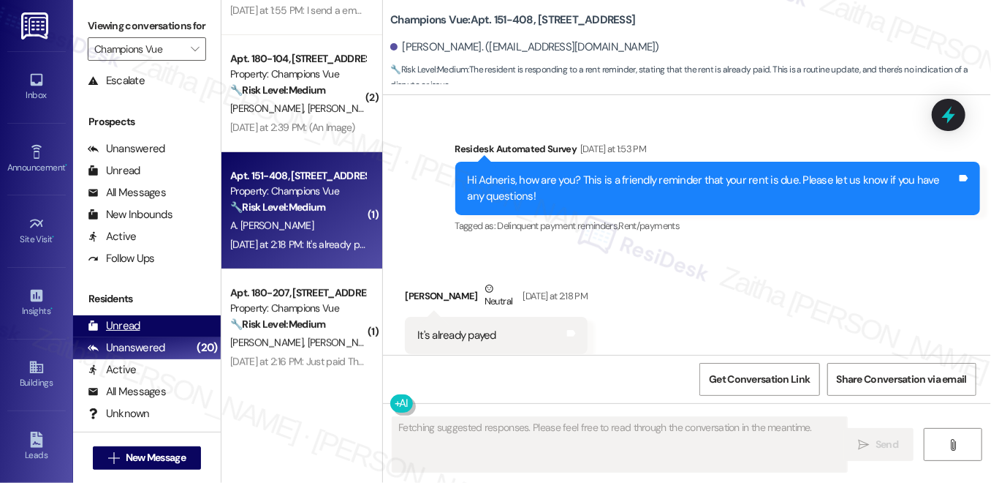
scroll to position [264, 0]
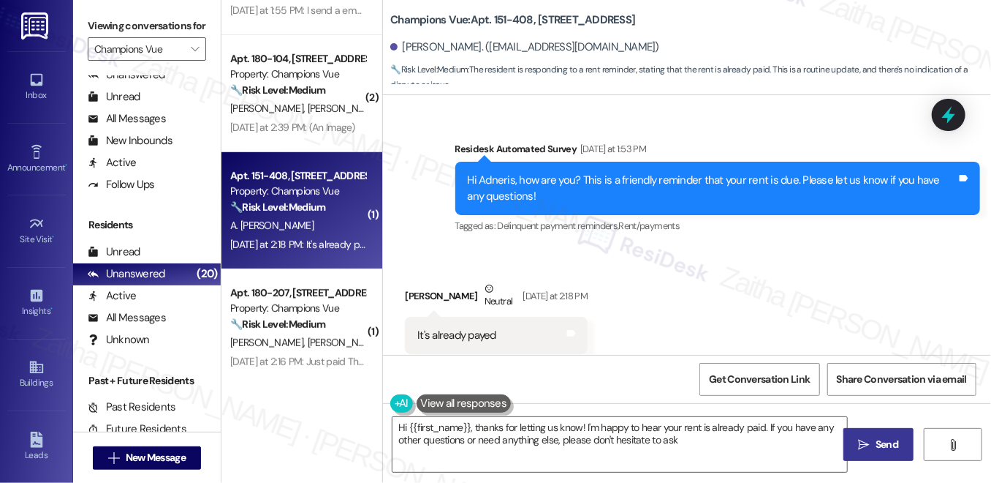
type textarea "Hi {{first_name}}, thanks for letting us know! I'm happy to hear your rent is a…"
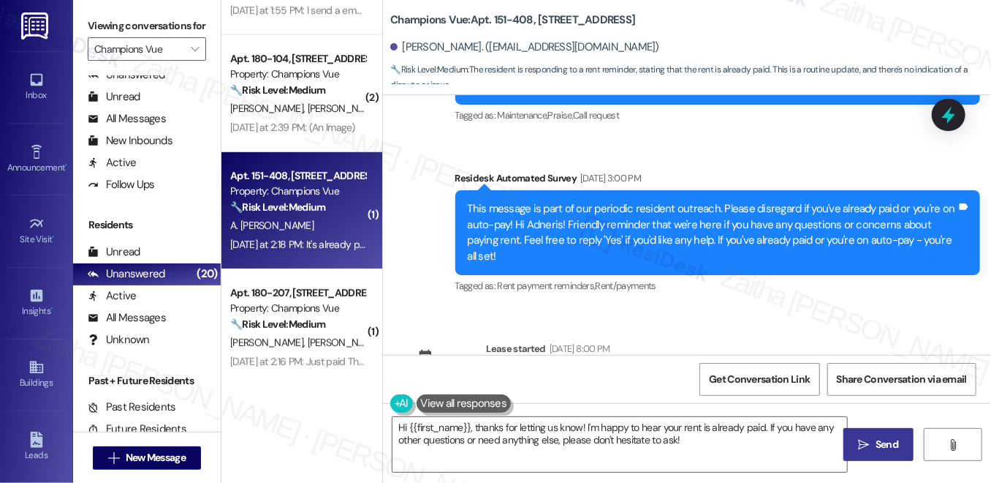
scroll to position [1236, 0]
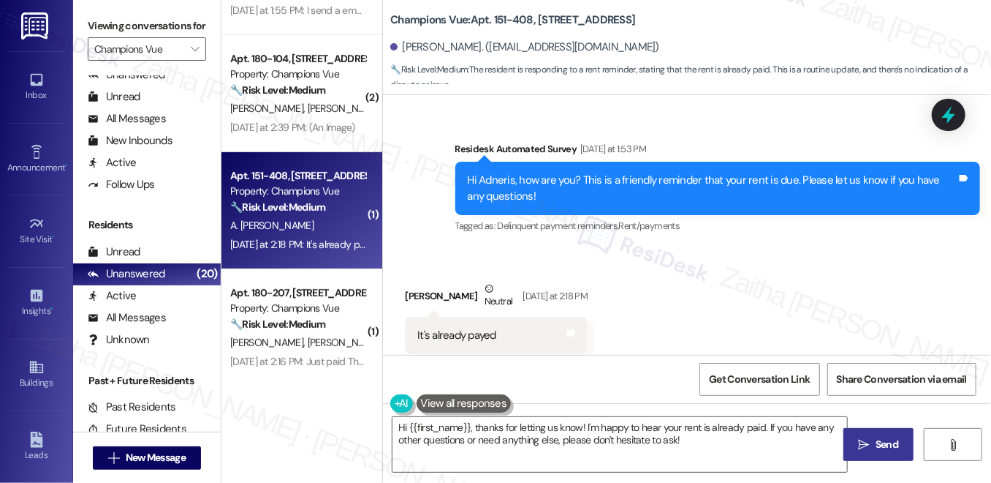
click at [879, 450] on span "Send" at bounding box center [887, 444] width 23 height 15
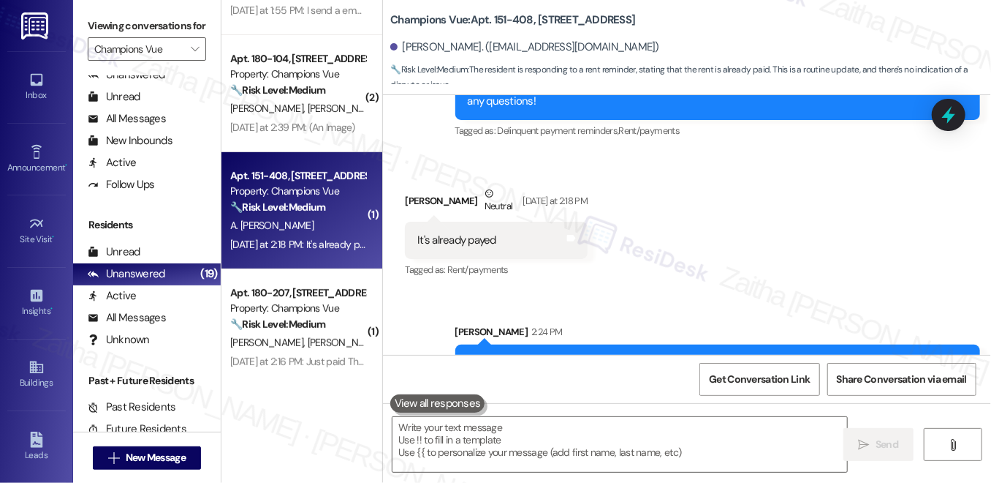
scroll to position [1354, 0]
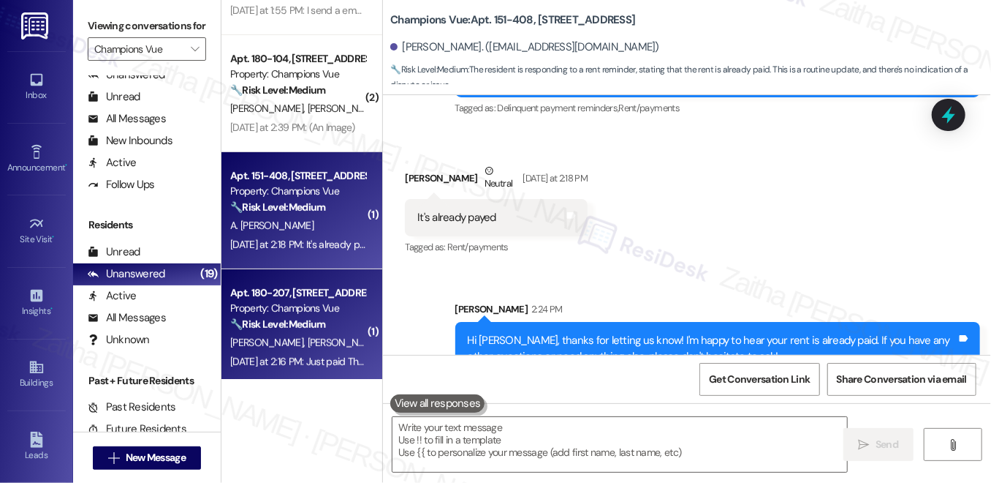
click at [333, 329] on div "🔧 Risk Level: Medium The resident confirmed payment of rent after a friendly re…" at bounding box center [297, 324] width 135 height 15
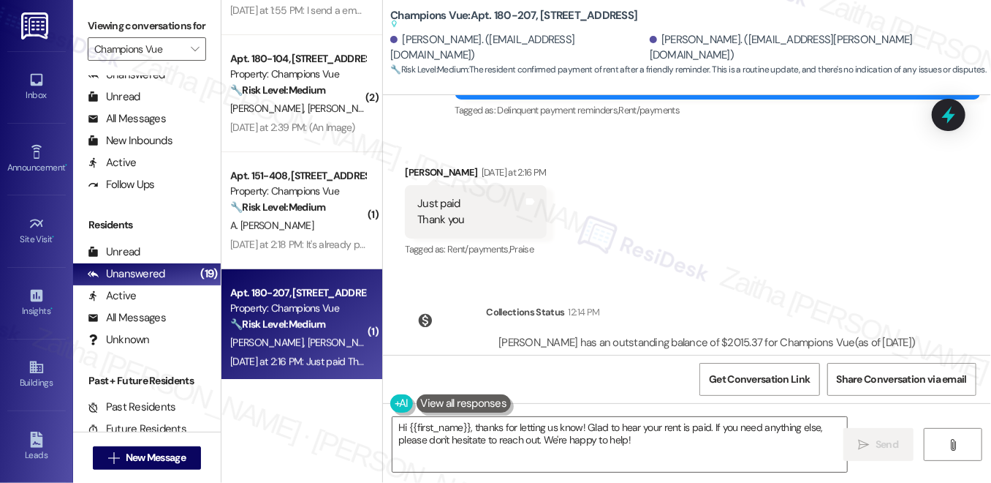
scroll to position [5865, 0]
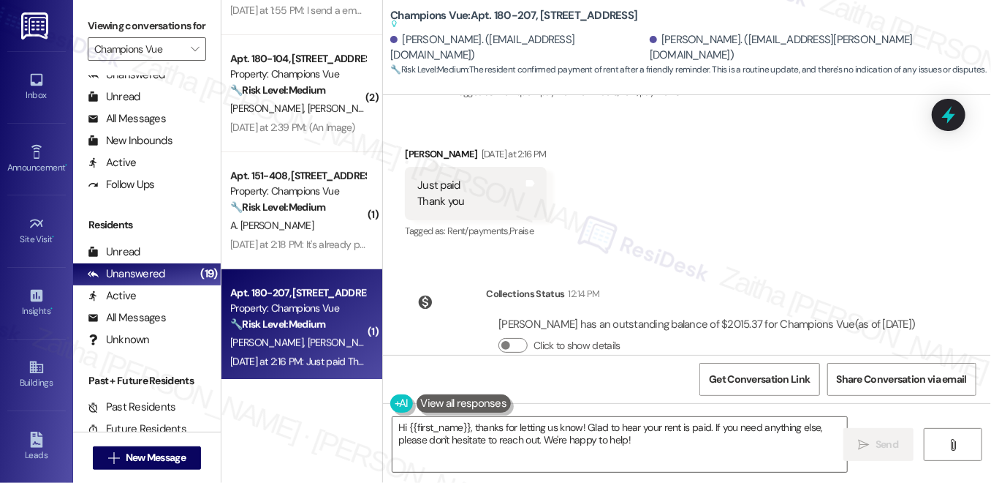
click at [417, 146] on div "Amanda Keller Yesterday at 2:16 PM" at bounding box center [476, 156] width 142 height 20
copy div "Amanda"
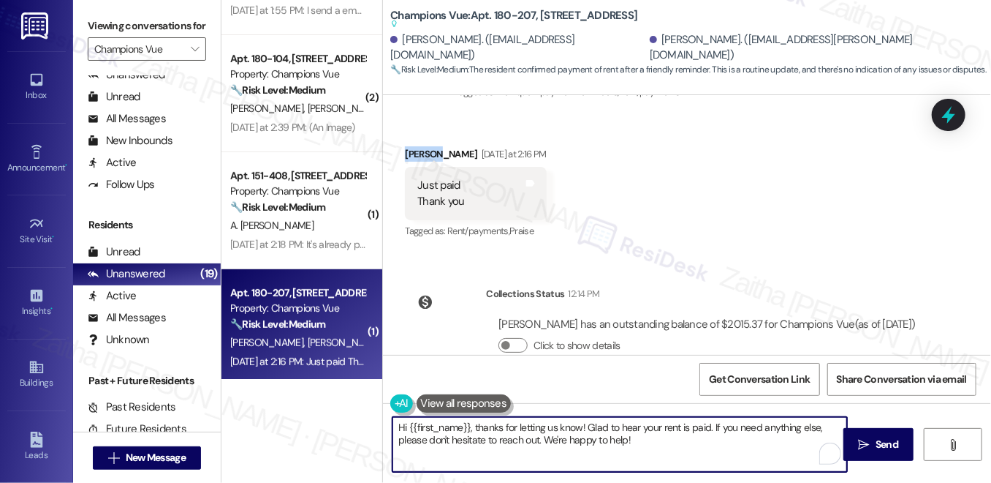
click at [446, 429] on textarea "Hi {{first_name}}, thanks for letting us know! Glad to hear your rent is paid. …" at bounding box center [620, 444] width 455 height 55
click at [445, 429] on textarea "Hi {{first_name}}, thanks for letting us know! Glad to hear your rent is paid. …" at bounding box center [620, 444] width 455 height 55
paste textarea "Amanda"
type textarea "Hi Amanda, thanks for letting us know! Glad to hear your rent is paid. If you n…"
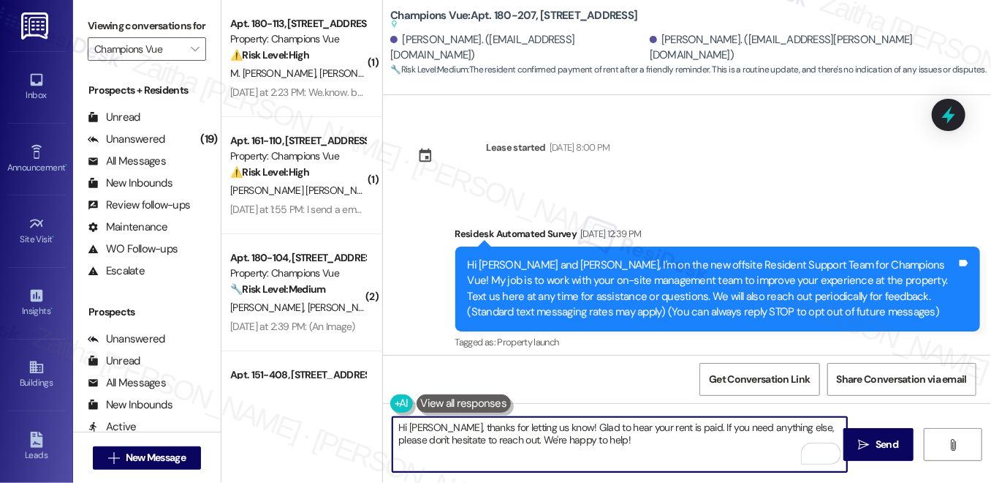
scroll to position [5865, 0]
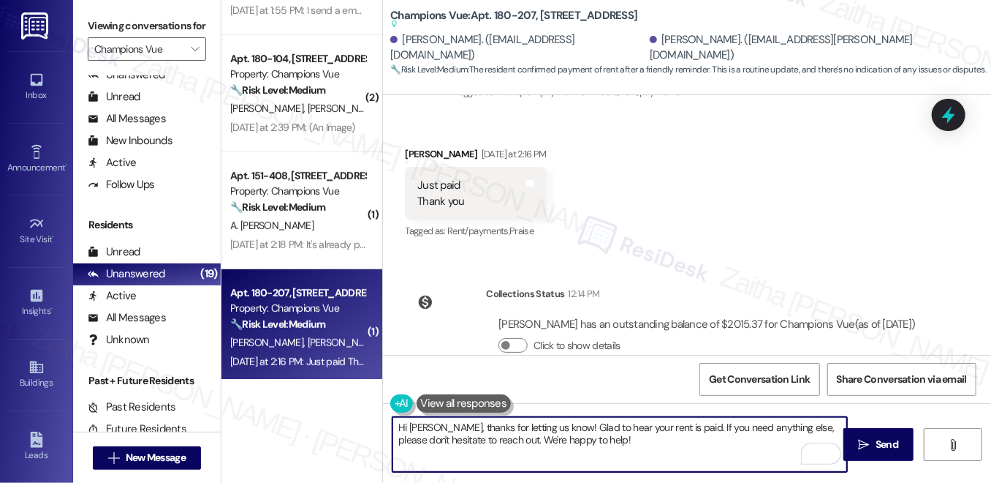
click at [522, 424] on textarea "Hi Amanda, thanks for letting us know! Glad to hear your rent is paid. If you n…" at bounding box center [620, 444] width 455 height 55
click at [524, 425] on textarea "Hi Amanda, thanks for letting us know! Glad to hear your rent is paid. If you n…" at bounding box center [620, 444] width 455 height 55
type textarea "Hi Amanda, thanks for letting me know! Glad to hear your rent is paid. If you n…"
click at [878, 445] on span "Send" at bounding box center [887, 444] width 23 height 15
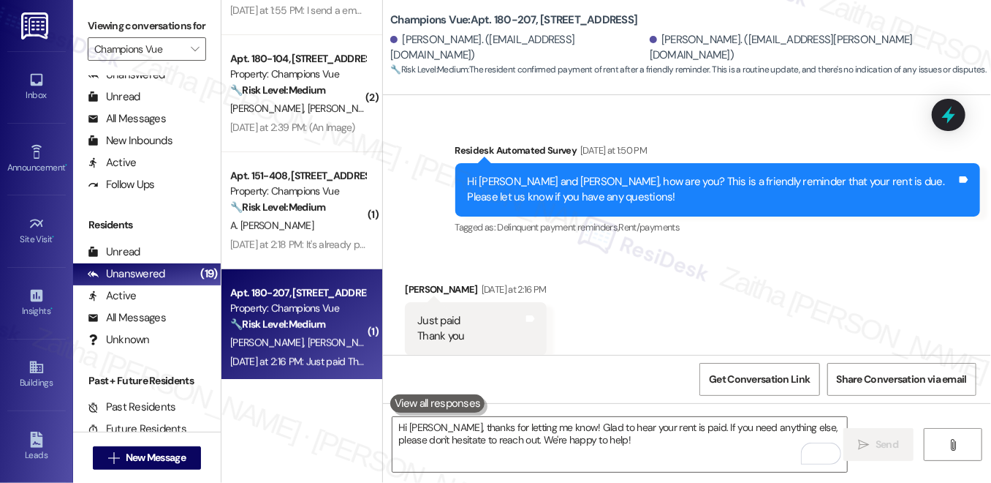
scroll to position [5946, 0]
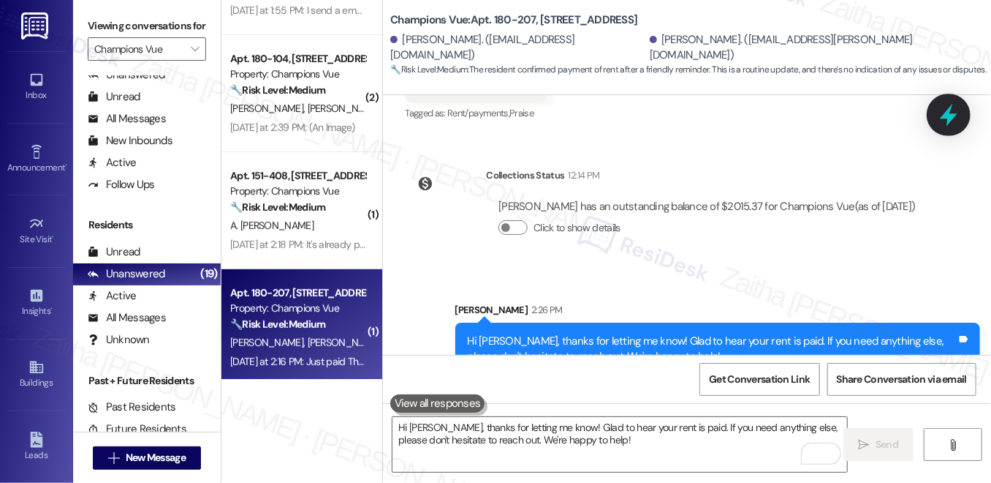
click at [948, 121] on icon at bounding box center [949, 114] width 25 height 25
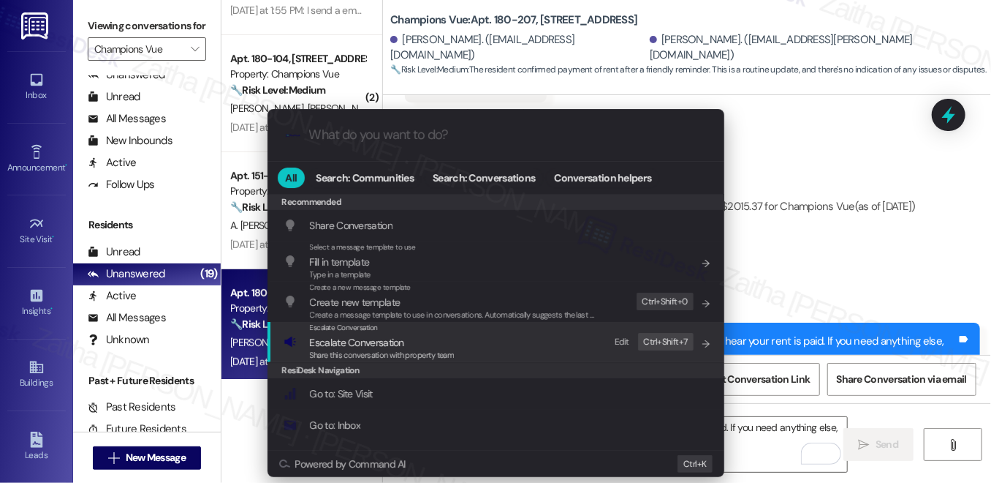
click at [360, 338] on span "Escalate Conversation" at bounding box center [357, 342] width 94 height 13
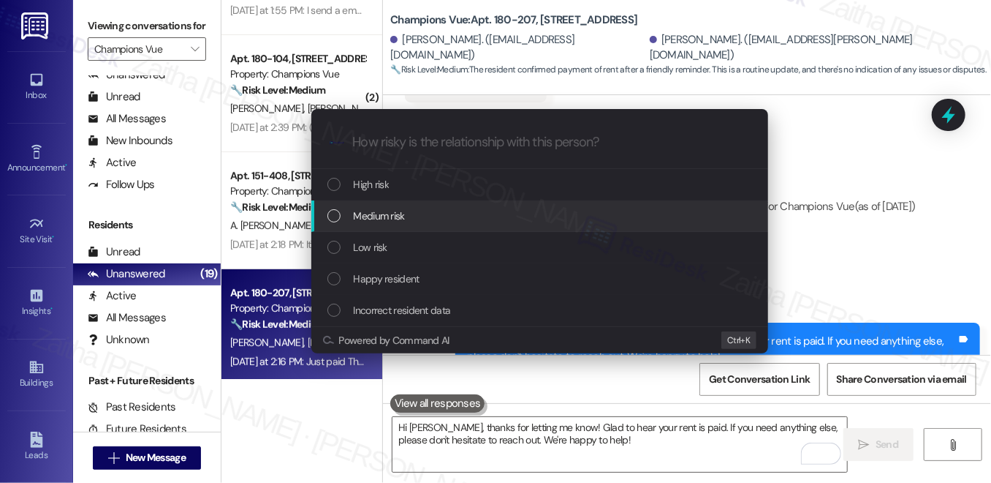
click at [390, 216] on span "Medium risk" at bounding box center [379, 216] width 51 height 16
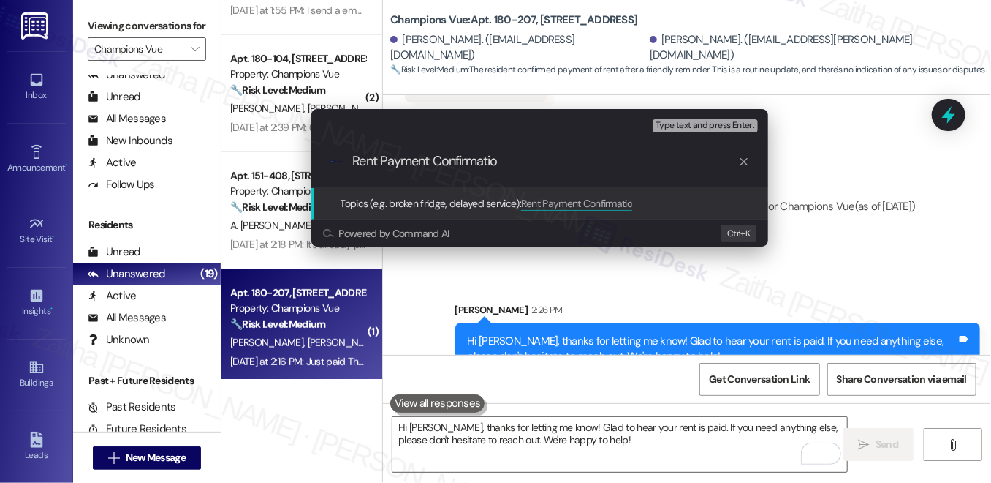
type input "Rent Payment Confirmation"
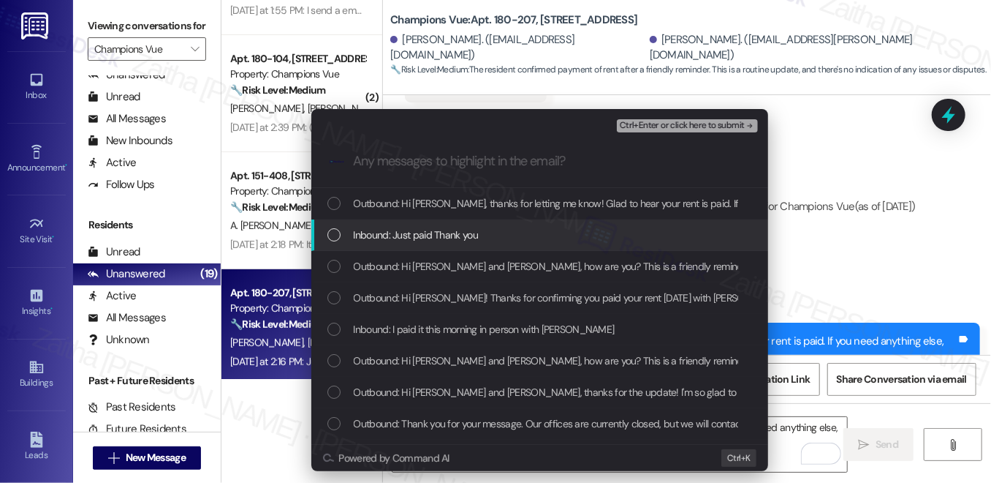
click at [418, 228] on span "Inbound: Just paid Thank you" at bounding box center [416, 235] width 124 height 16
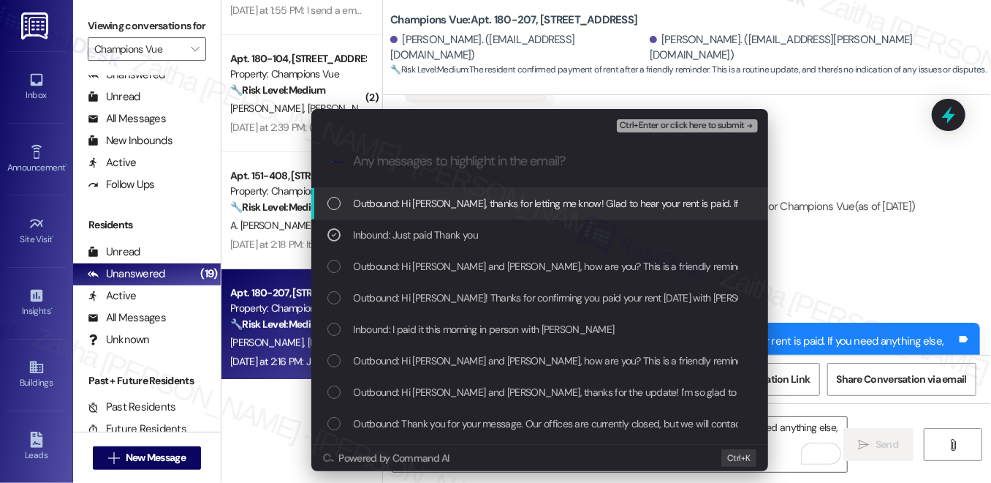
click at [661, 132] on div "Ctrl+Enter or click here to submit" at bounding box center [689, 125] width 144 height 19
click at [667, 121] on span "Ctrl+Enter or click here to submit" at bounding box center [682, 126] width 125 height 10
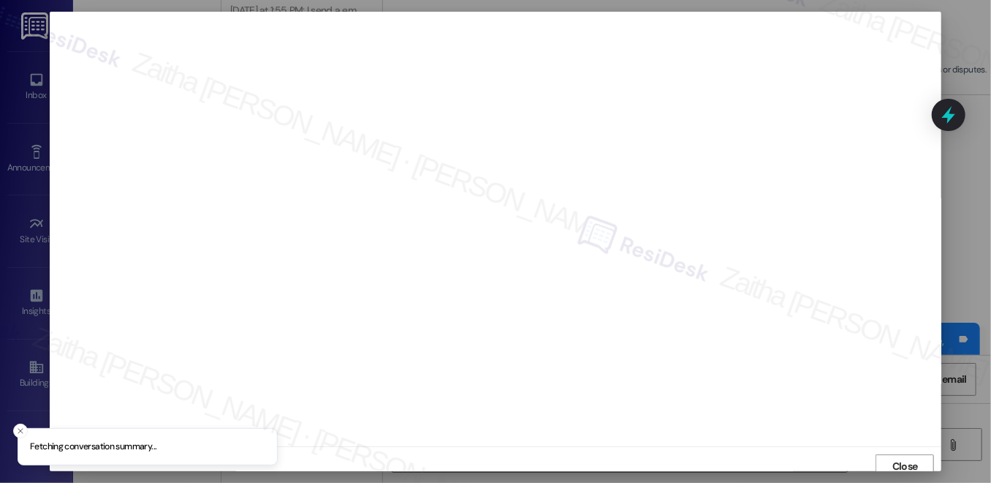
scroll to position [6, 0]
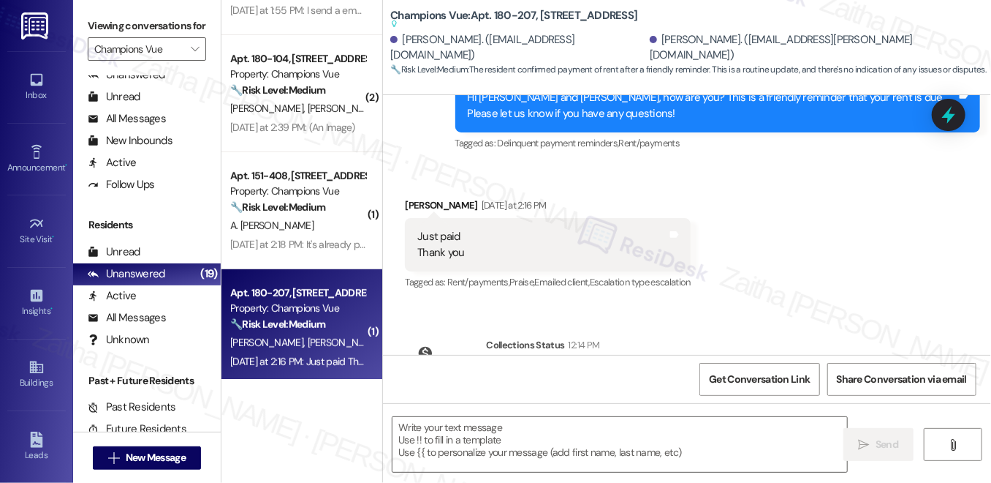
type textarea "Fetching suggested responses. Please feel free to read through the conversation…"
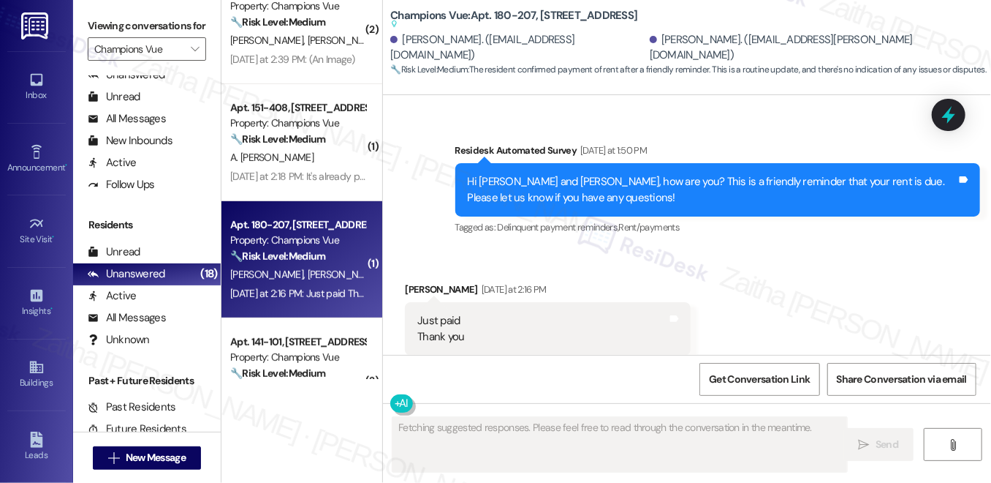
scroll to position [398, 0]
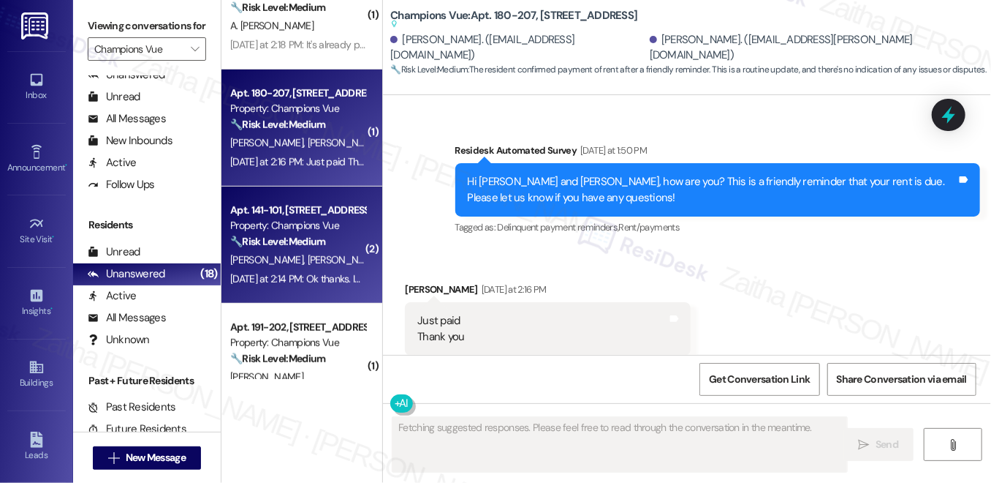
click at [317, 262] on div "M. Ott S. Ott" at bounding box center [298, 260] width 138 height 18
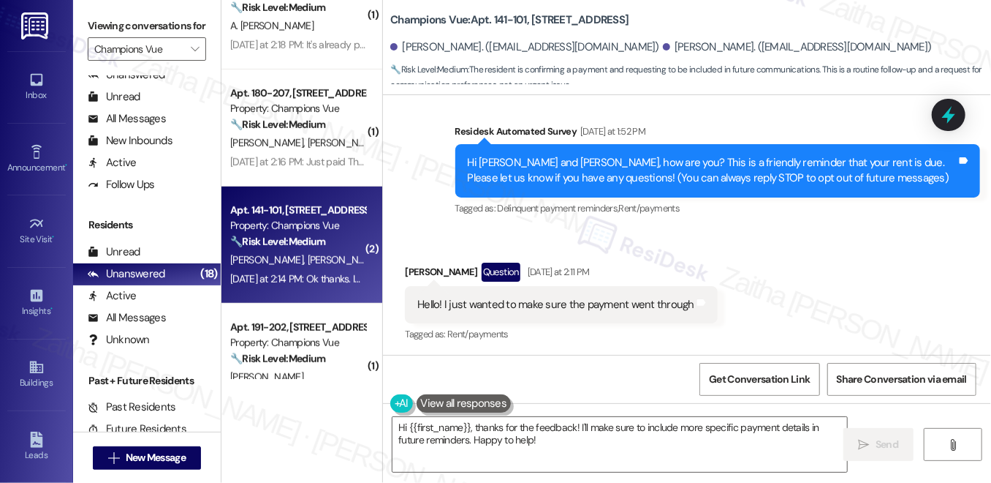
scroll to position [243, 0]
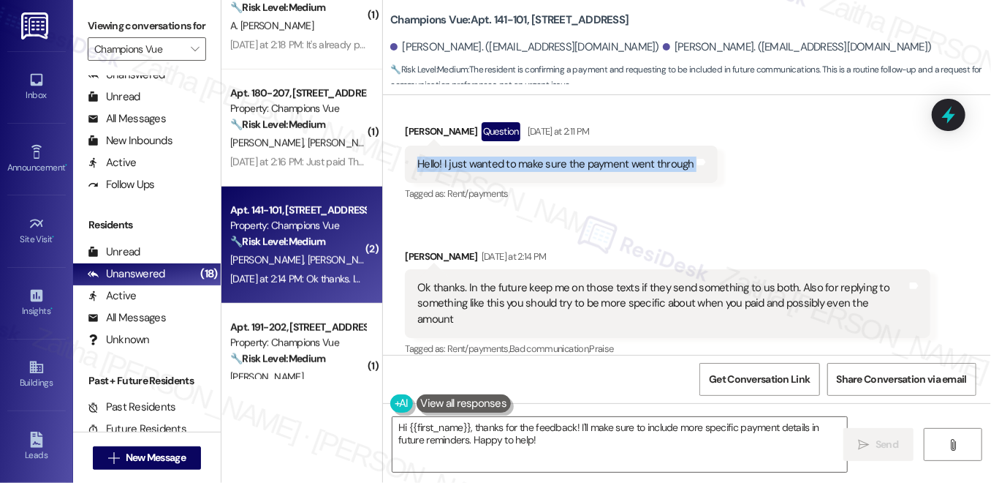
drag, startPoint x: 408, startPoint y: 162, endPoint x: 700, endPoint y: 157, distance: 292.5
click at [700, 157] on div "Hello! I just wanted to make sure the payment went through Tags and notes" at bounding box center [561, 164] width 313 height 37
copy div "Hello! I just wanted to make sure the payment went through Tags and notes"
click at [698, 201] on div "Tagged as: Rent/payments Click to highlight conversations about Rent/payments" at bounding box center [561, 193] width 313 height 21
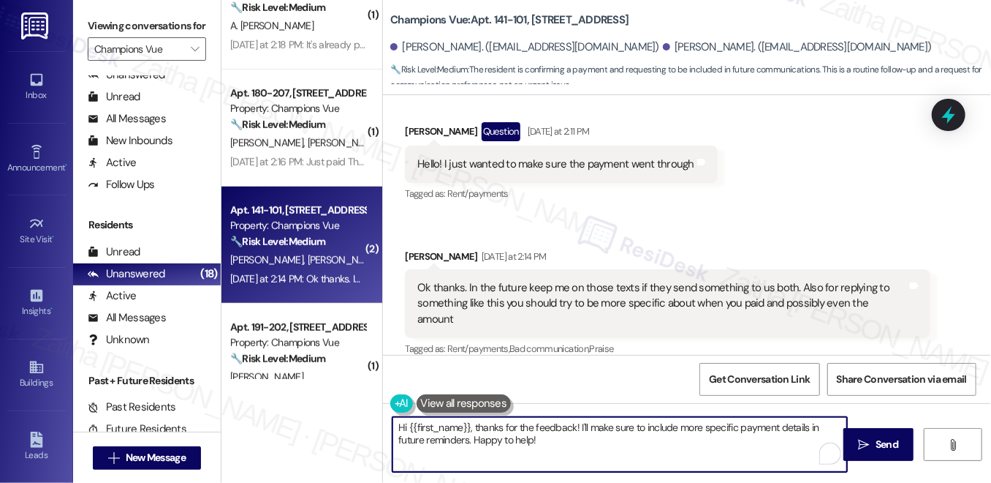
drag, startPoint x: 471, startPoint y: 425, endPoint x: 570, endPoint y: 453, distance: 102.5
click at [570, 453] on textarea "Hi {{first_name}}, thanks for the feedback! I'll make sure to include more spec…" at bounding box center [620, 444] width 455 height 55
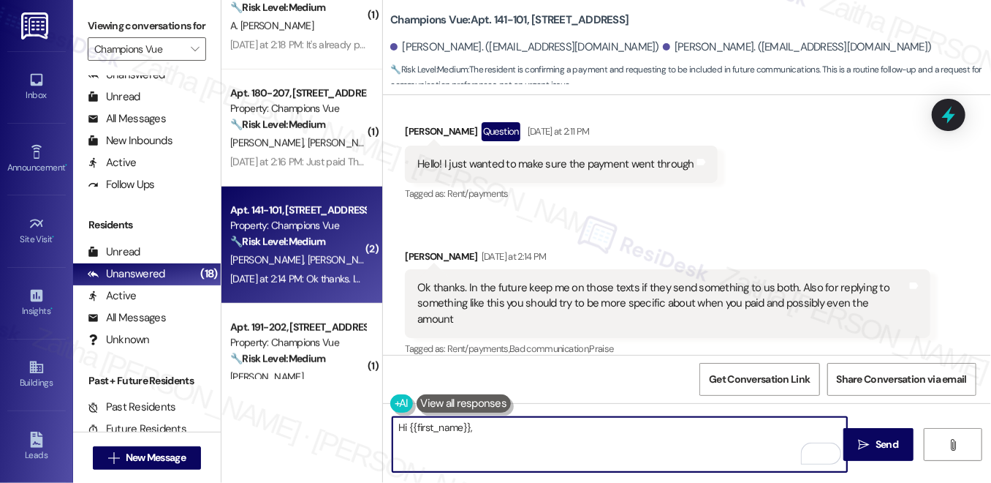
paste textarea "I understand you want to be sure about your payment. I’ll confirm with the team…"
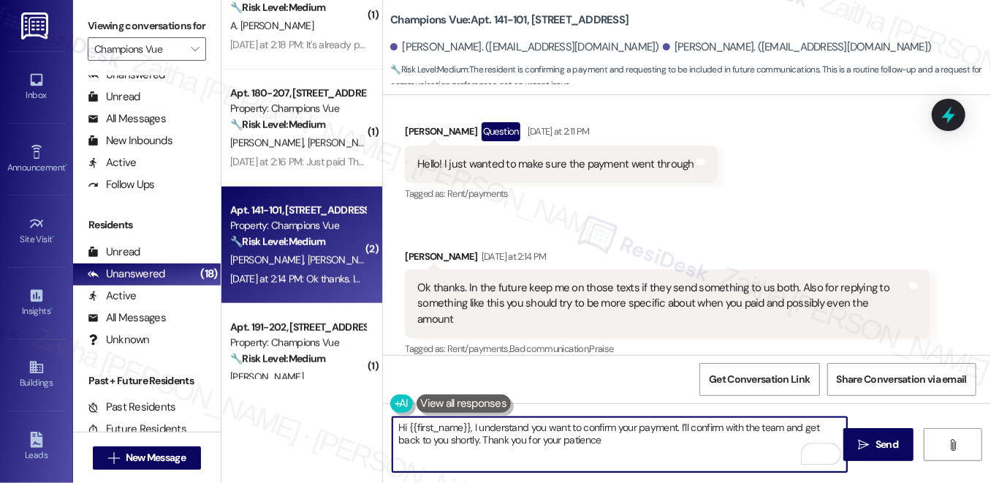
click at [706, 420] on textarea "Hi {{first_name}}, I understand you want to confirm your payment. I’ll confirm …" at bounding box center [620, 444] width 455 height 55
click at [438, 441] on textarea "Hi {{first_name}}, I understand you want to confirm your payment. I’ll check wi…" at bounding box center [620, 444] width 455 height 55
click at [571, 428] on textarea "Hi {{first_name}}, I understand you want to confirm your payment. I’ll check wi…" at bounding box center [620, 444] width 455 height 55
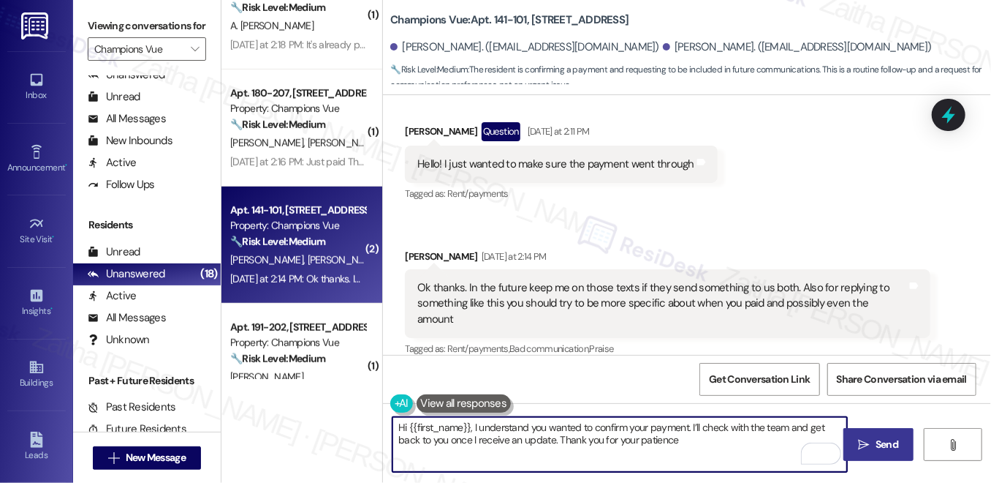
type textarea "Hi {{first_name}}, I understand you wanted to confirm your payment. I’ll check …"
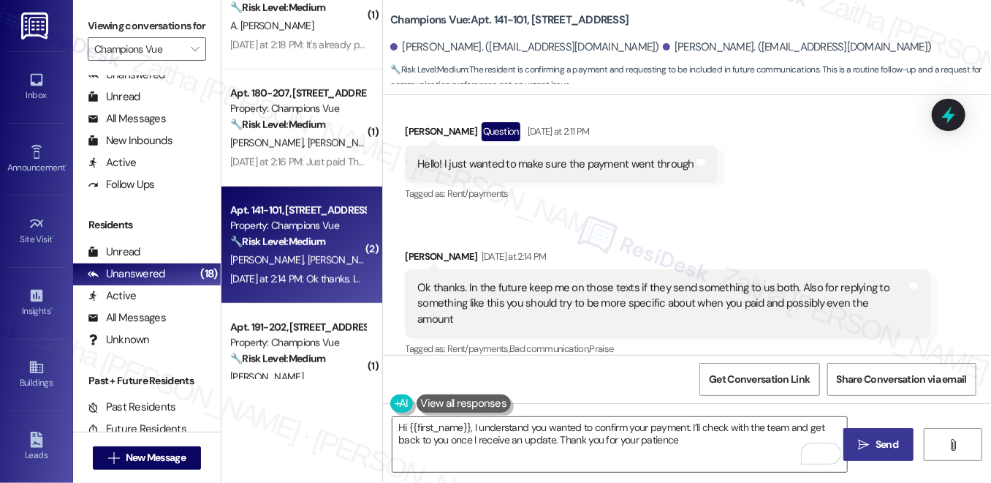
click at [879, 439] on span "Send" at bounding box center [887, 444] width 23 height 15
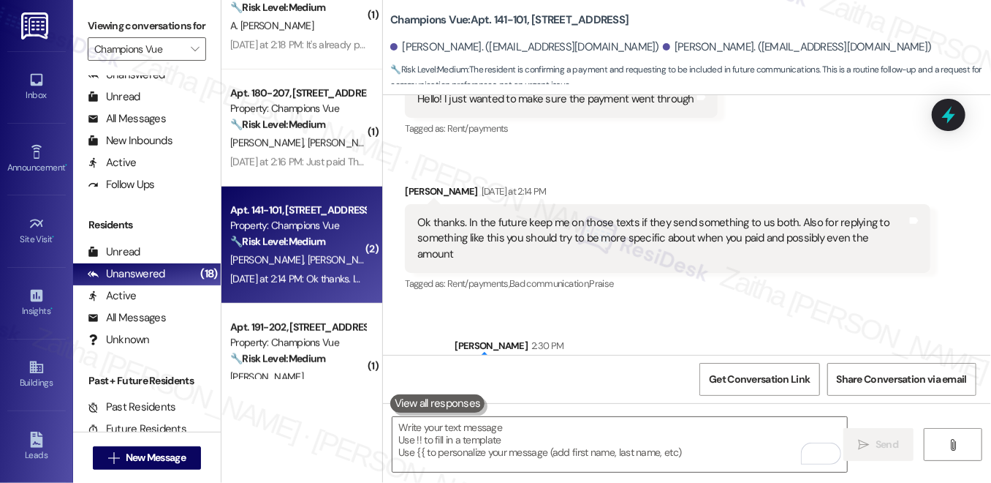
scroll to position [360, 0]
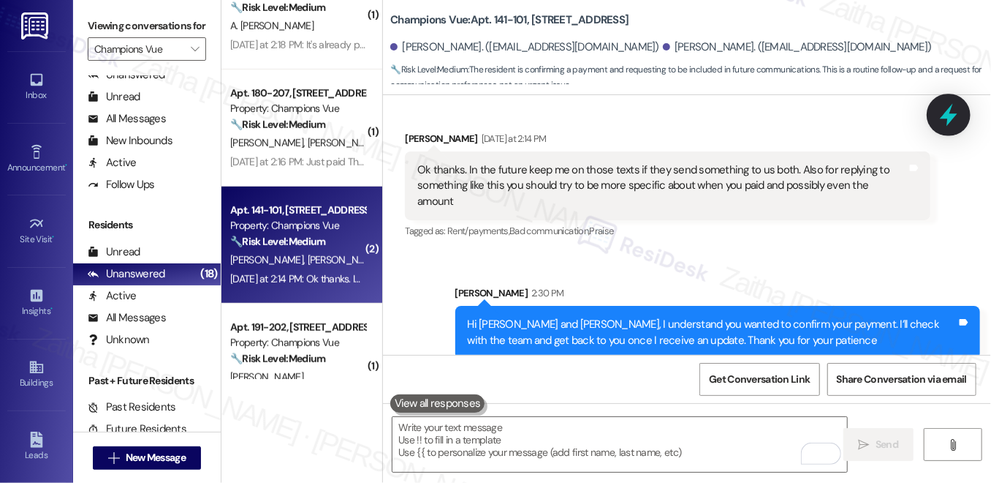
click at [948, 121] on icon at bounding box center [949, 114] width 25 height 25
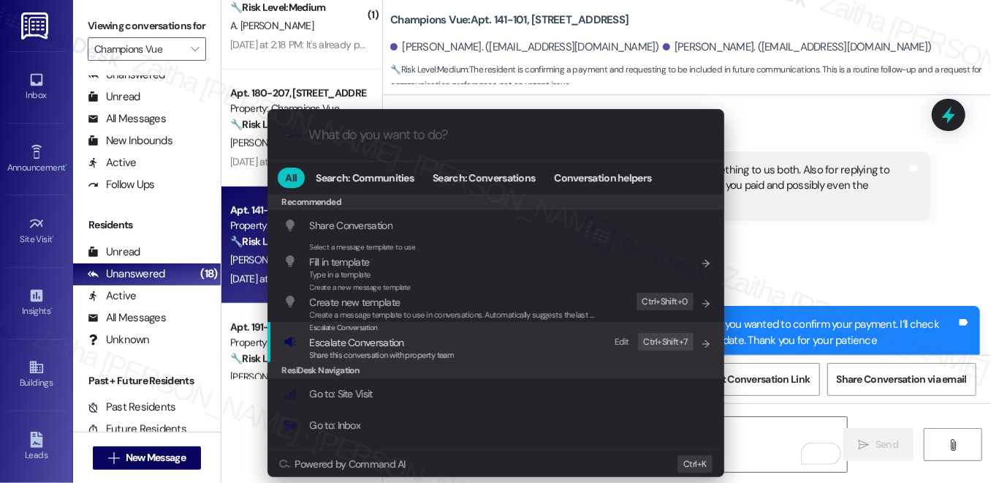
click at [388, 342] on span "Escalate Conversation" at bounding box center [357, 342] width 94 height 13
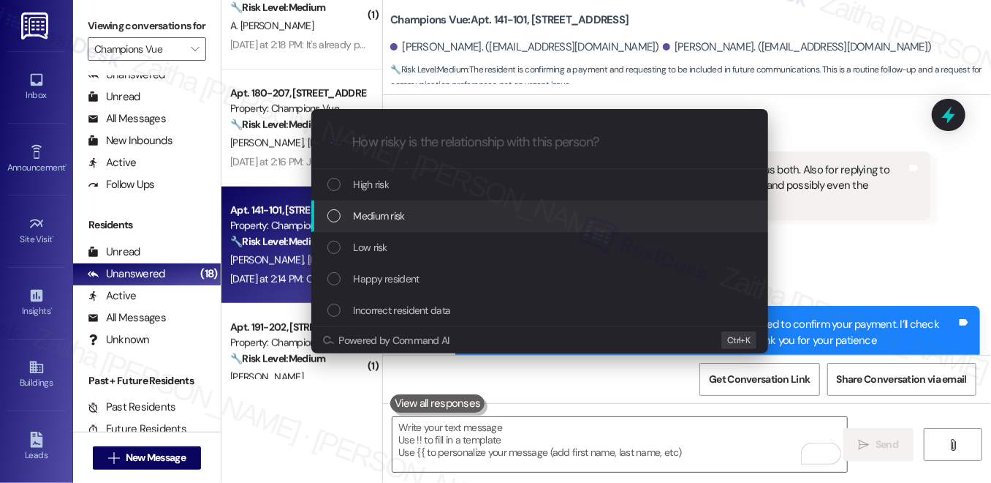
click at [411, 221] on div "Medium risk" at bounding box center [542, 216] width 428 height 16
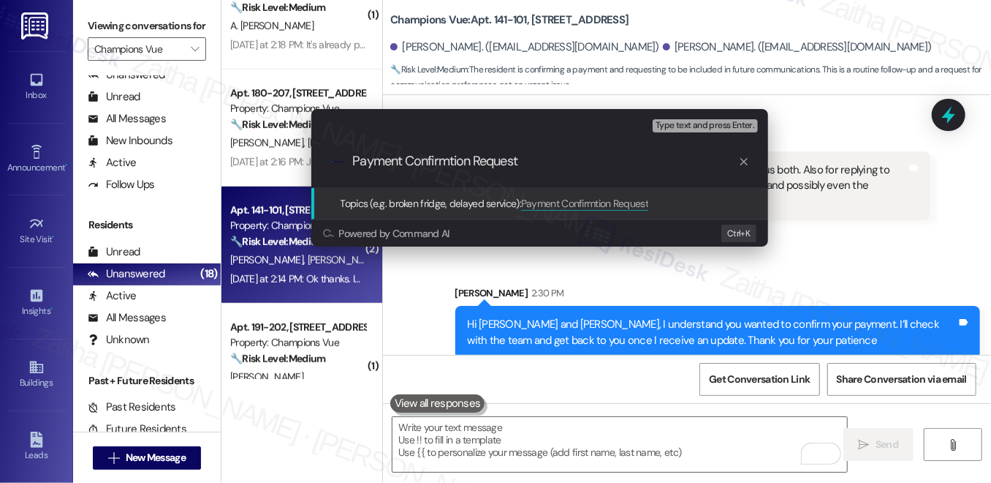
click at [452, 157] on input "Payment Confirmtion Request" at bounding box center [545, 161] width 385 height 15
type input "Payment Confirmation Request"
click at [545, 173] on div ".cls-1{fill:#0a055f;}.cls-2{fill:#0cc4c4;} resideskLogoBlueOrange Payment Confi…" at bounding box center [539, 161] width 457 height 52
click at [578, 156] on input "Payment Confirmation Request" at bounding box center [545, 161] width 385 height 15
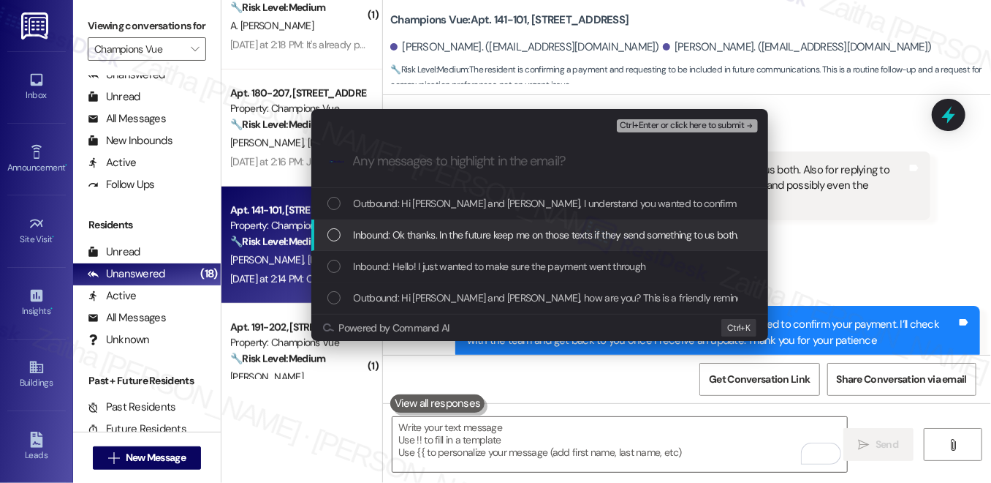
click at [505, 231] on span "Inbound: Ok thanks. In the future keep me on those texts if they send something…" at bounding box center [813, 235] width 918 height 16
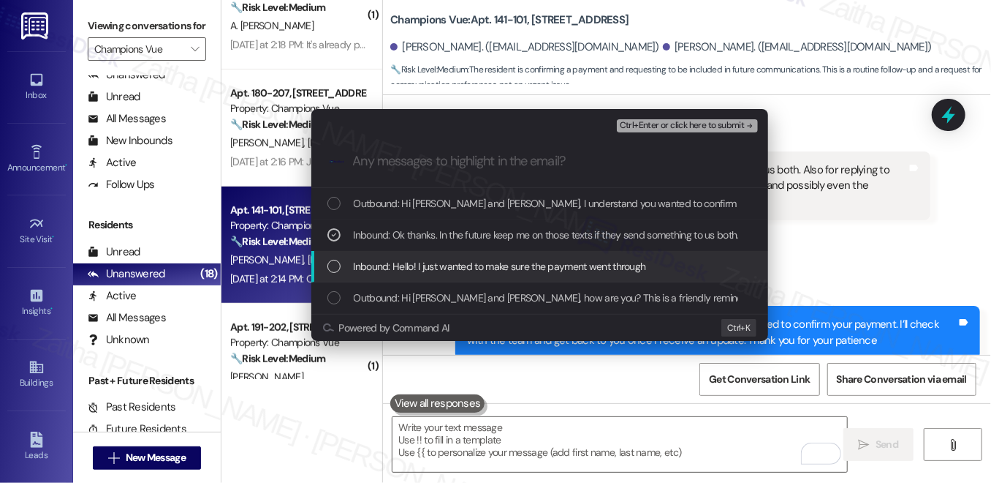
click at [516, 258] on span "Inbound: Hello! I just wanted to make sure the payment went through" at bounding box center [500, 266] width 292 height 16
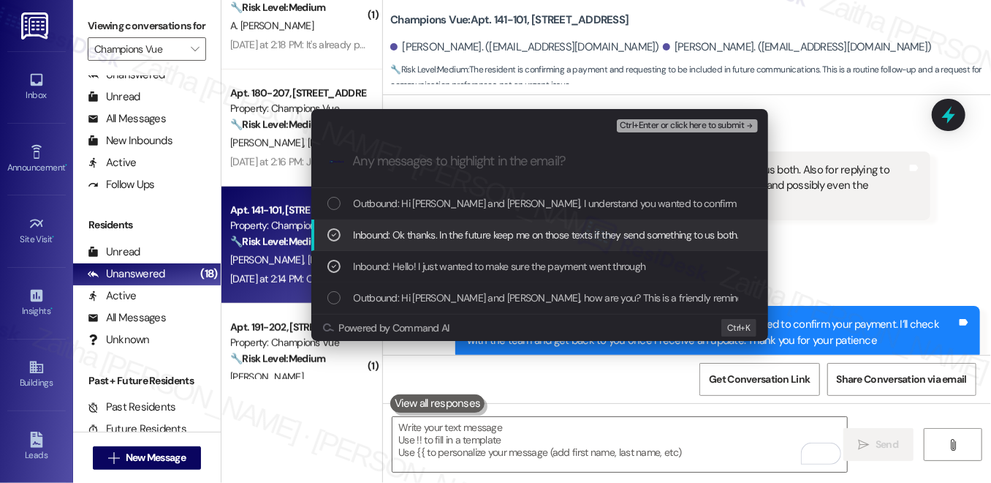
click at [521, 230] on span "Inbound: Ok thanks. In the future keep me on those texts if they send something…" at bounding box center [813, 235] width 918 height 16
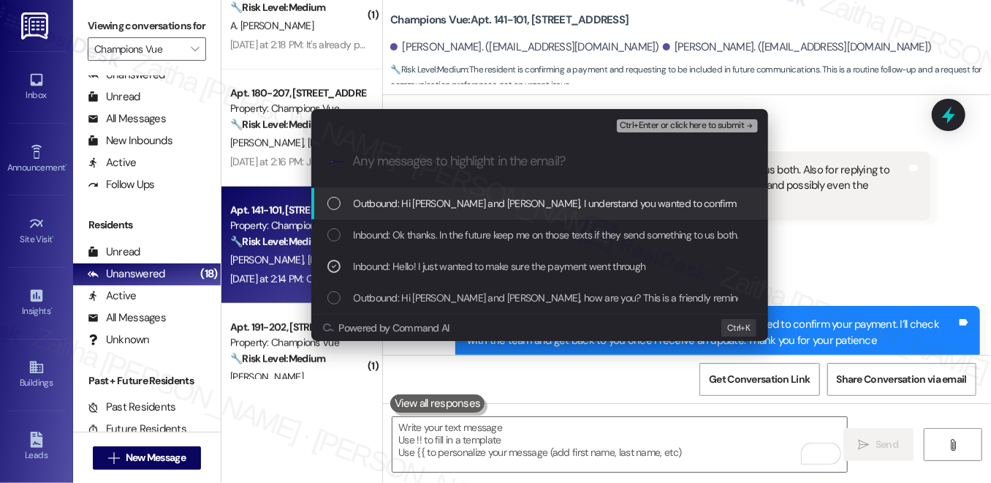
click at [660, 126] on span "Ctrl+Enter or click here to submit" at bounding box center [682, 126] width 125 height 10
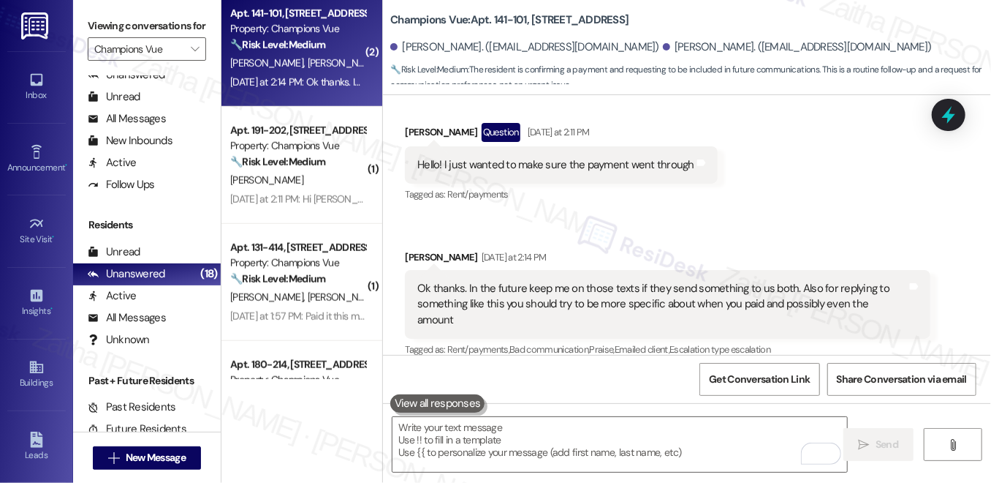
scroll to position [665, 0]
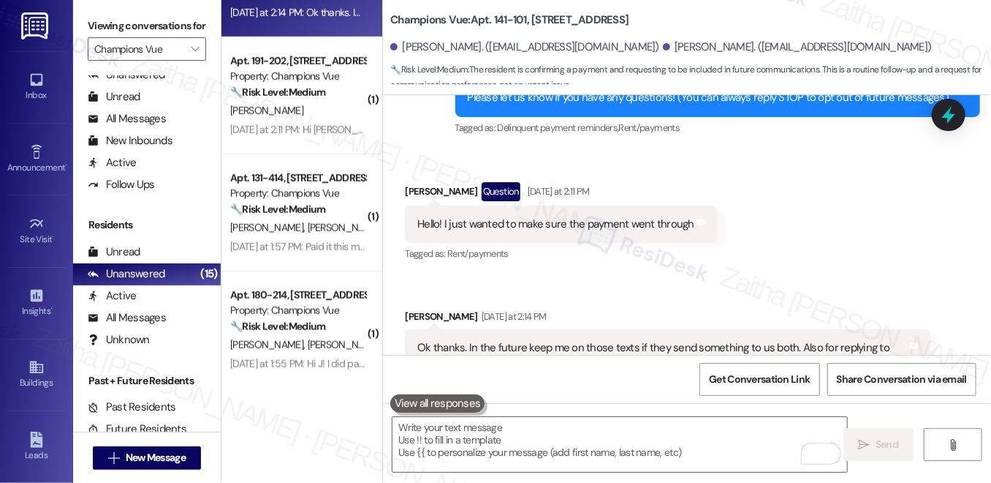
scroll to position [382, 0]
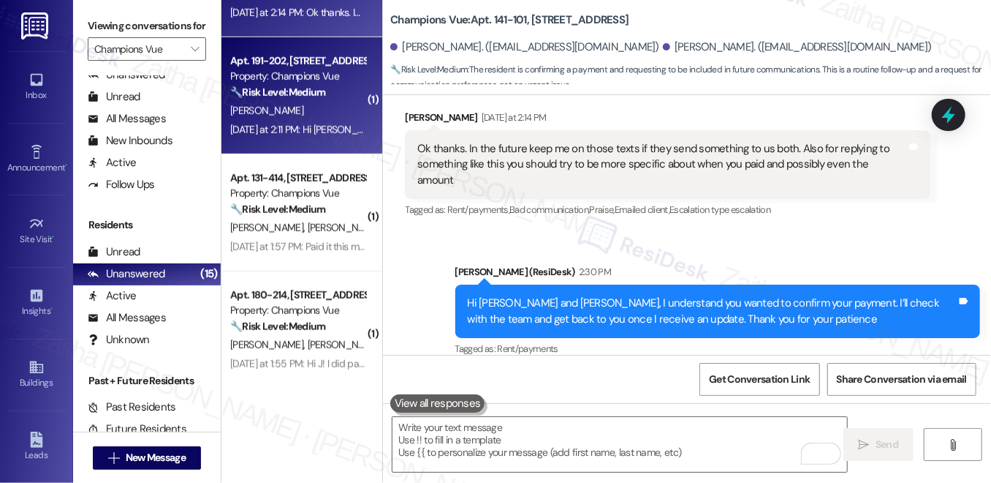
click at [329, 118] on div "[PERSON_NAME]" at bounding box center [298, 111] width 138 height 18
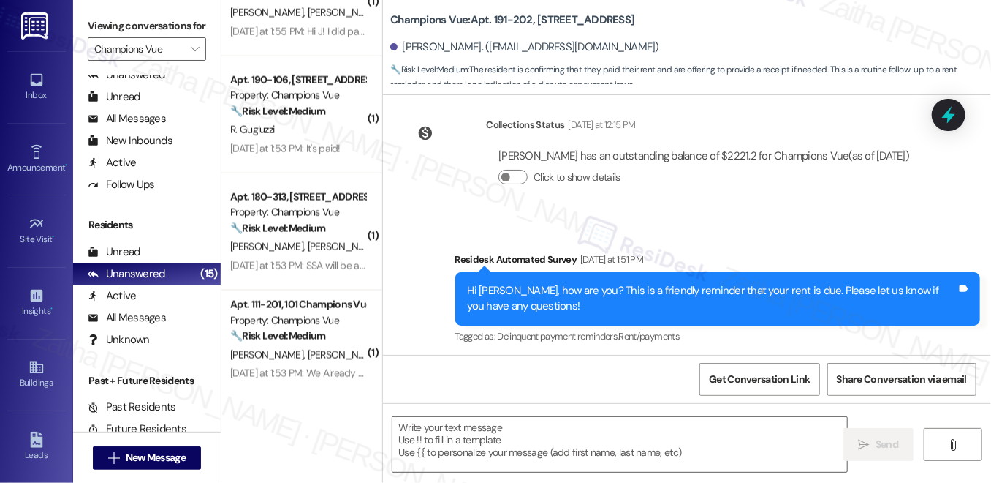
scroll to position [1304, 0]
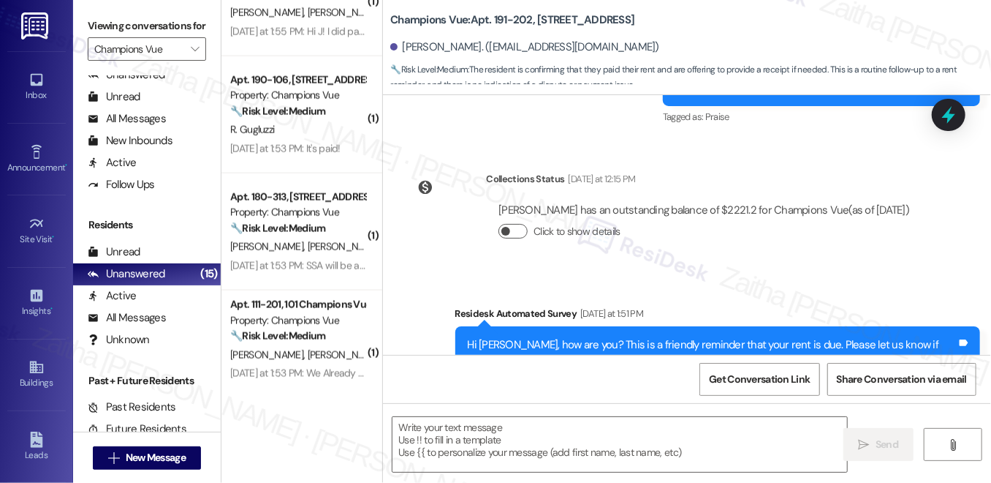
click at [521, 227] on button "Click to show details" at bounding box center [513, 231] width 29 height 15
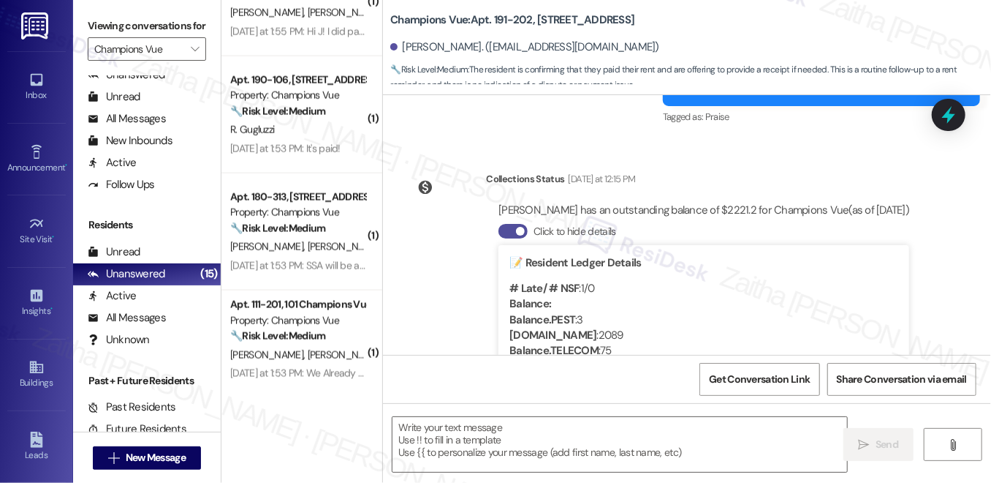
click at [502, 232] on button "Click to hide details" at bounding box center [513, 231] width 29 height 15
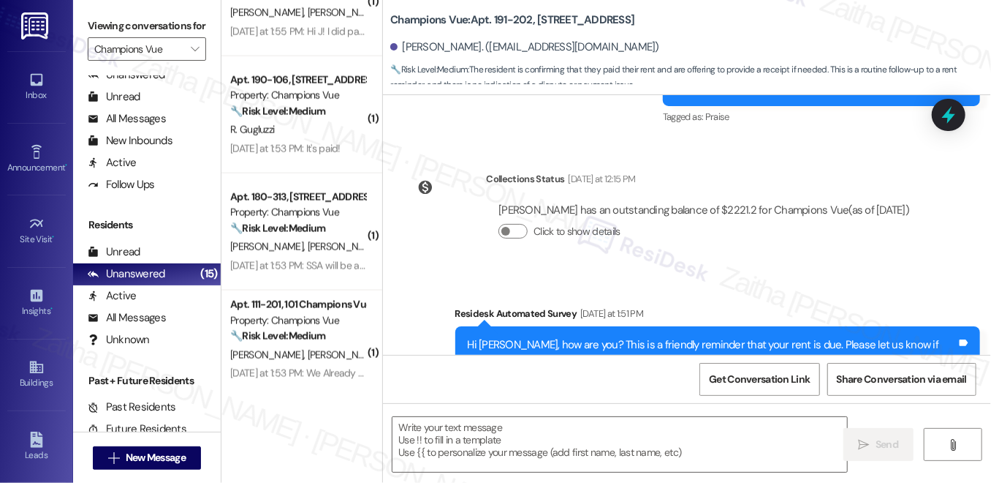
scroll to position [1504, 0]
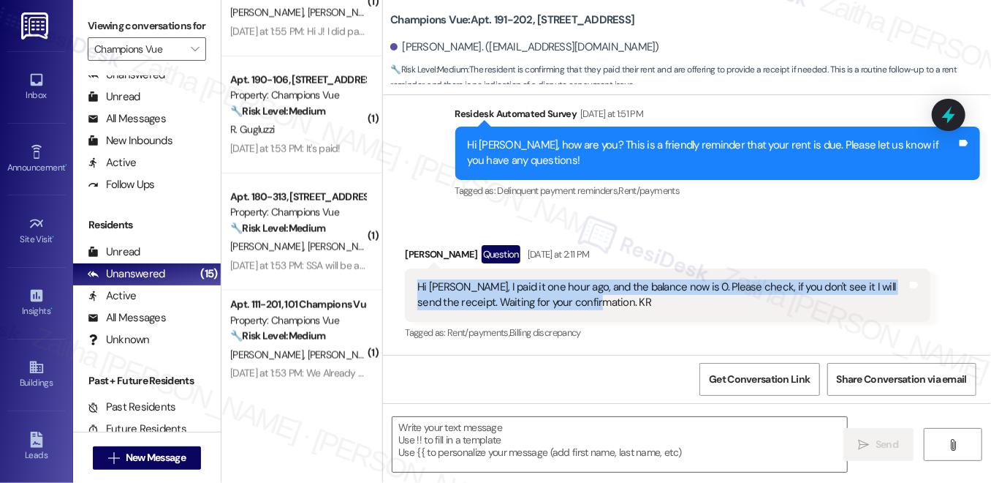
drag, startPoint x: 408, startPoint y: 284, endPoint x: 575, endPoint y: 302, distance: 167.7
click at [575, 302] on div "Hi [PERSON_NAME], I paid it one hour ago, and the balance now is 0. Please chec…" at bounding box center [667, 294] width 525 height 53
copy div "Hi [PERSON_NAME], I paid it one hour ago, and the balance now is 0. Please chec…"
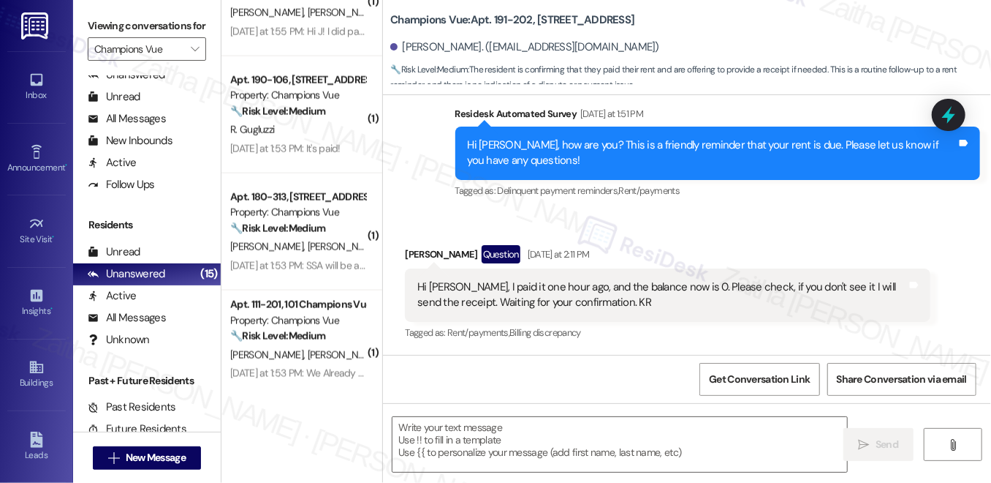
click at [647, 324] on div "Tagged as: Rent/payments , Click to highlight conversations about Rent/payments…" at bounding box center [667, 332] width 525 height 21
click at [470, 442] on textarea at bounding box center [620, 444] width 455 height 55
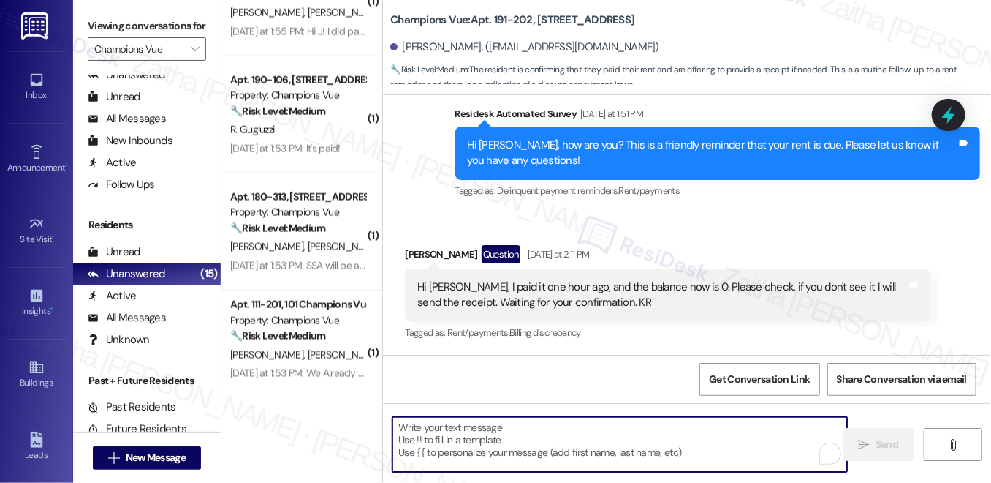
paste textarea "Hi {{first_name}}, thank you for the update. We appreciate your timely payment."
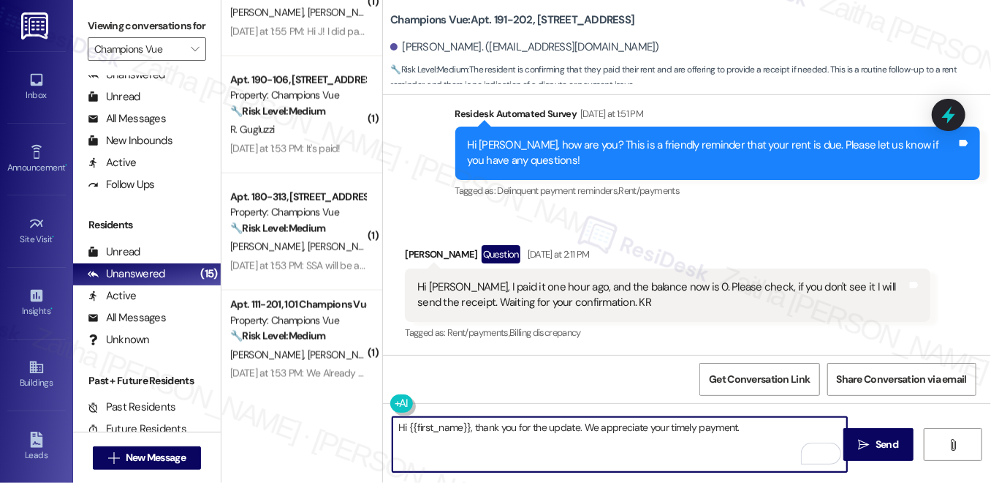
paste textarea "No need to send a receipt. Wishing you a wonderful day!"
type textarea "Hi {{first_name}}, thank you for the update. We appreciate your timely payment.…"
drag, startPoint x: 404, startPoint y: 428, endPoint x: 622, endPoint y: 450, distance: 219.0
click at [622, 450] on textarea "Hi {{first_name}}, thank you for the update. We appreciate your timely payment.…" at bounding box center [620, 444] width 455 height 55
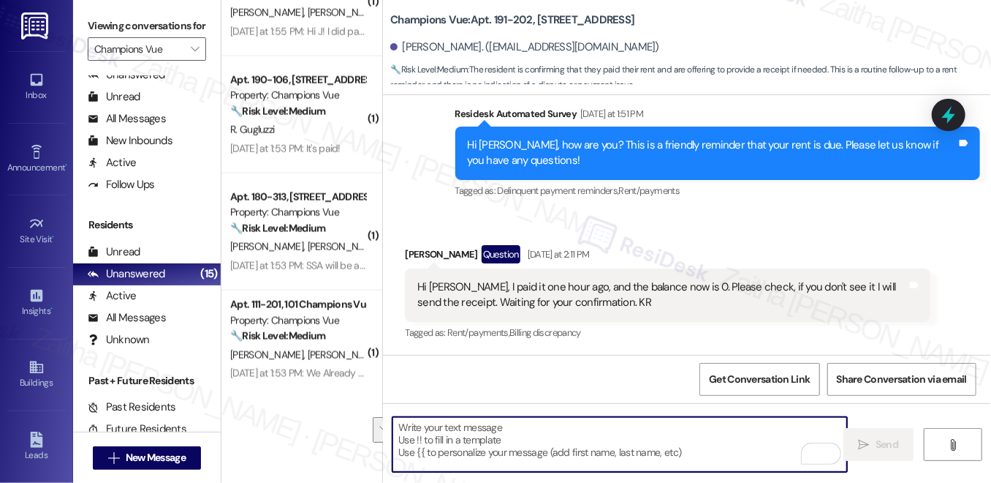
paste textarea "We appreciate you taking care of it. Let us know if you need anything else; we'…"
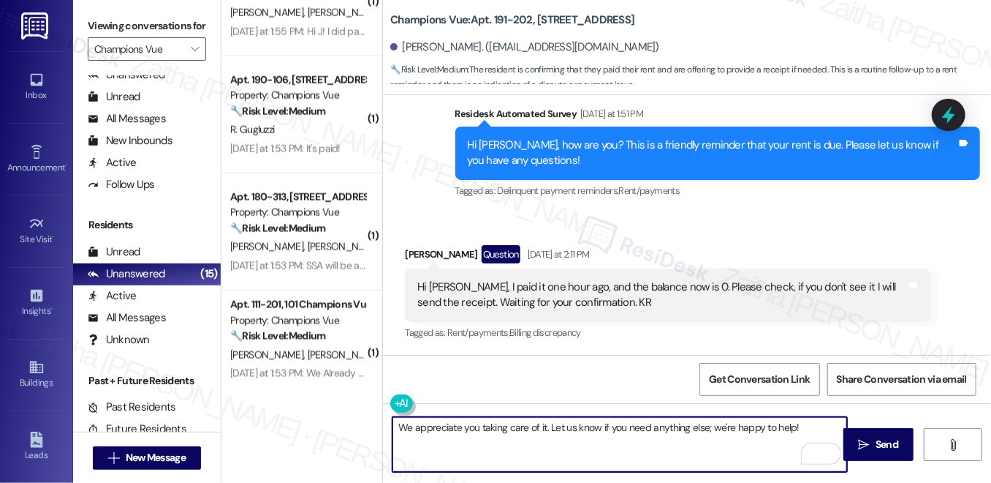
type textarea "We appreciate you taking care of it. Let us know if you need anything else; we'…"
drag, startPoint x: 760, startPoint y: 429, endPoint x: 380, endPoint y: 439, distance: 380.3
click at [383, 439] on div "We appreciate you taking care of it. Let us know if you need anything else; we'…" at bounding box center [687, 458] width 608 height 110
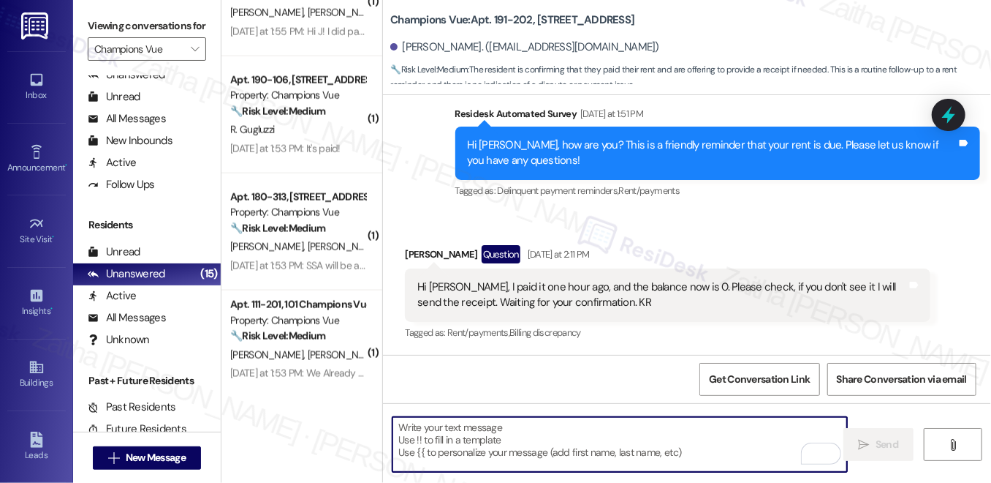
paste textarea "Thanks for confirming your payment! We appreciate you taking care of it. Let us…"
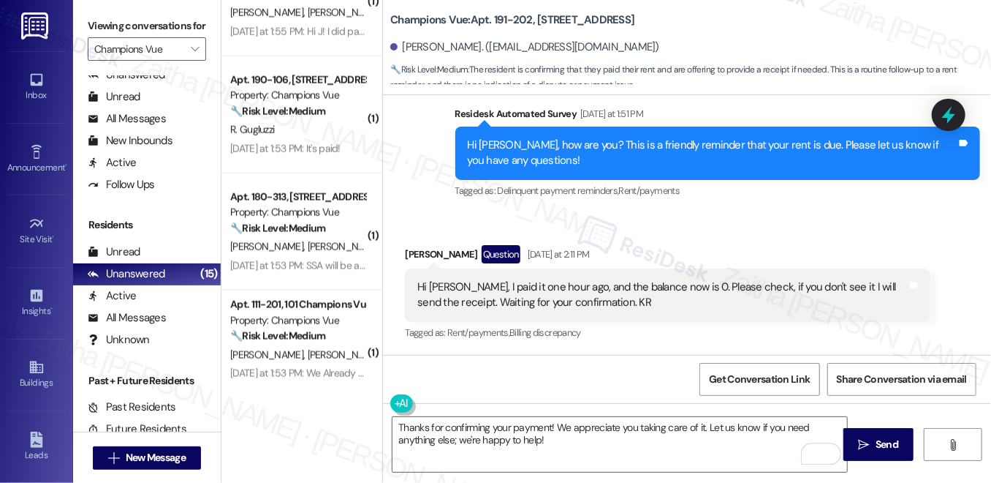
click at [422, 249] on div "[PERSON_NAME] Question [DATE] at 2:11 PM" at bounding box center [667, 256] width 525 height 23
copy div "Ferruccio"
click at [548, 425] on textarea "Thanks for confirming your payment! We appreciate you taking care of it. Let us…" at bounding box center [620, 444] width 455 height 55
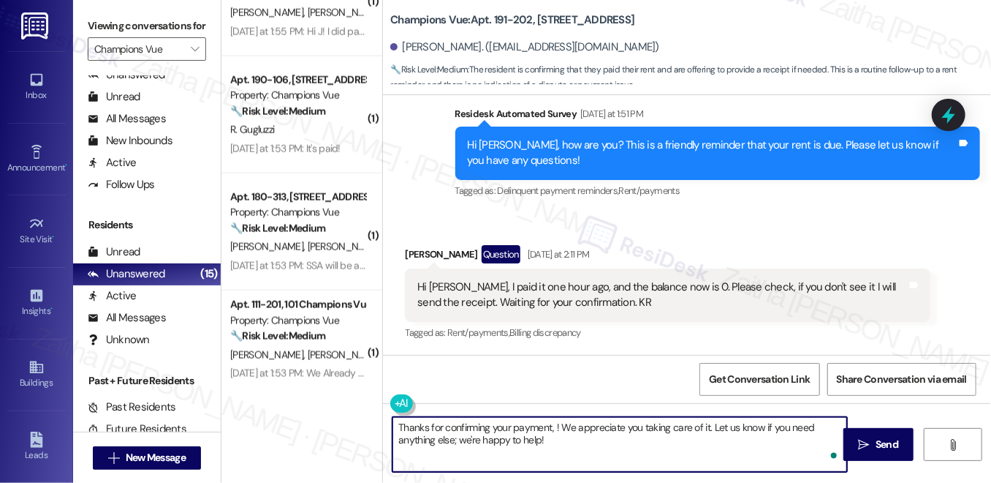
paste textarea "Ferruccio"
click at [747, 426] on textarea "Thanks for confirming your payment, Ferruccio! We appreciate you taking care of…" at bounding box center [620, 444] width 455 height 55
drag, startPoint x: 749, startPoint y: 423, endPoint x: 758, endPoint y: 447, distance: 25.3
click at [758, 447] on textarea "Thanks for confirming your payment, Ferruccio! We appreciate you taking care of…" at bounding box center [620, 444] width 455 height 55
paste textarea "No need to send a receipt. Wishing you a wonderful day!"
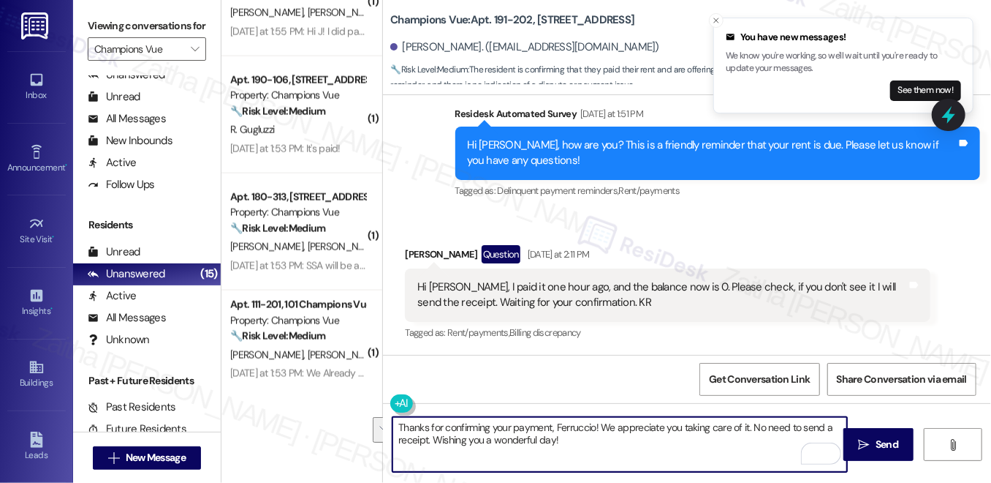
drag, startPoint x: 750, startPoint y: 426, endPoint x: 760, endPoint y: 453, distance: 28.9
click at [760, 453] on textarea "Thanks for confirming your payment, Ferruccio! We appreciate you taking care of…" at bounding box center [620, 444] width 455 height 55
paste textarea "If you don’t mind, you can send the receipt so we have it on file. Wishing you …"
click at [402, 432] on textarea "Thanks for confirming your payment, Ferruccio! We appreciate you taking care of…" at bounding box center [620, 444] width 455 height 55
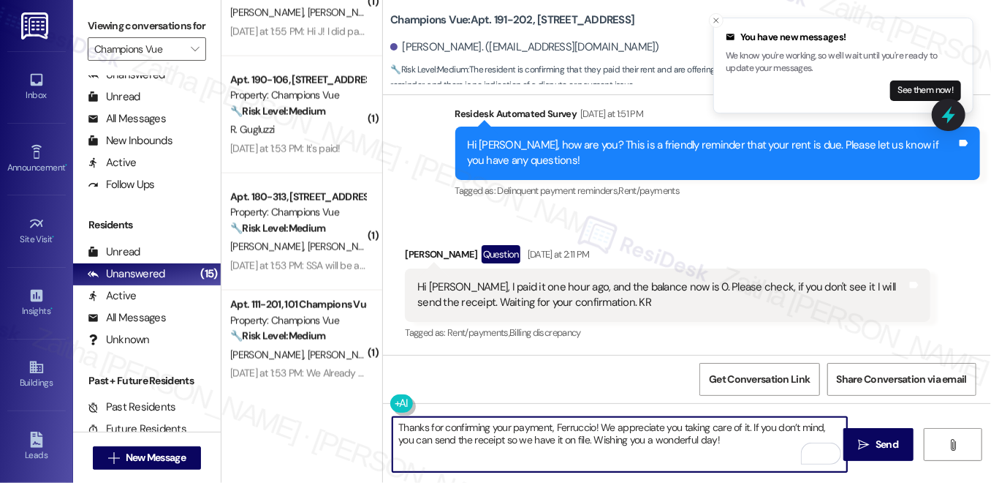
click at [405, 445] on textarea "Thanks for confirming your payment, Ferruccio! We appreciate you taking care of…" at bounding box center [620, 444] width 455 height 55
drag, startPoint x: 583, startPoint y: 443, endPoint x: 776, endPoint y: 435, distance: 192.5
click at [774, 439] on textarea "Thanks for confirming your payment, Ferruccio! We appreciate you taking care of…" at bounding box center [620, 444] width 455 height 55
click at [405, 439] on textarea "Thanks for confirming your payment, Ferruccio! We appreciate you taking care of…" at bounding box center [620, 444] width 455 height 55
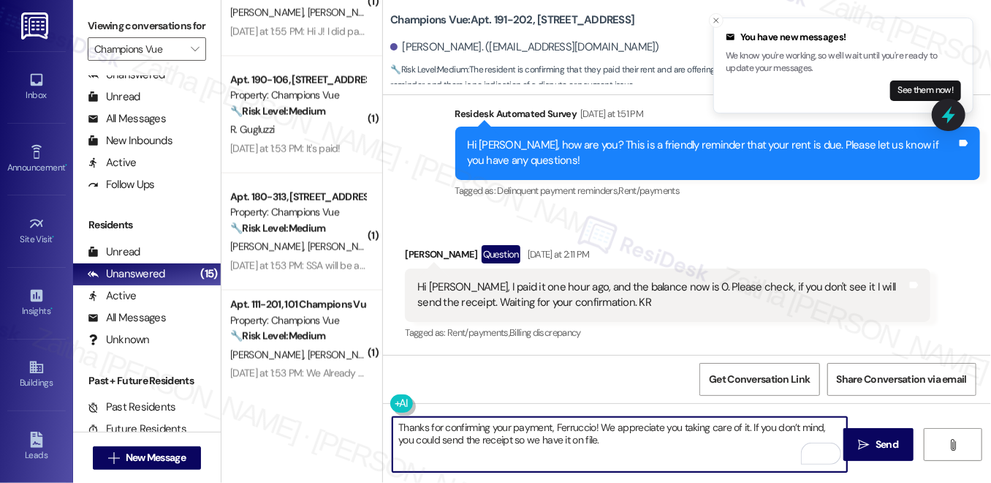
click at [405, 439] on textarea "Thanks for confirming your payment, Ferruccio! We appreciate you taking care of…" at bounding box center [620, 444] width 455 height 55
click at [592, 435] on textarea "Thanks for confirming your payment, Ferruccio! We appreciate you taking care of…" at bounding box center [620, 444] width 455 height 55
click at [612, 439] on textarea "Thanks for confirming your payment, Ferruccio! We appreciate you taking care of…" at bounding box center [620, 444] width 455 height 55
type textarea "Thanks for confirming your payment, Ferruccio! We appreciate you taking care of…"
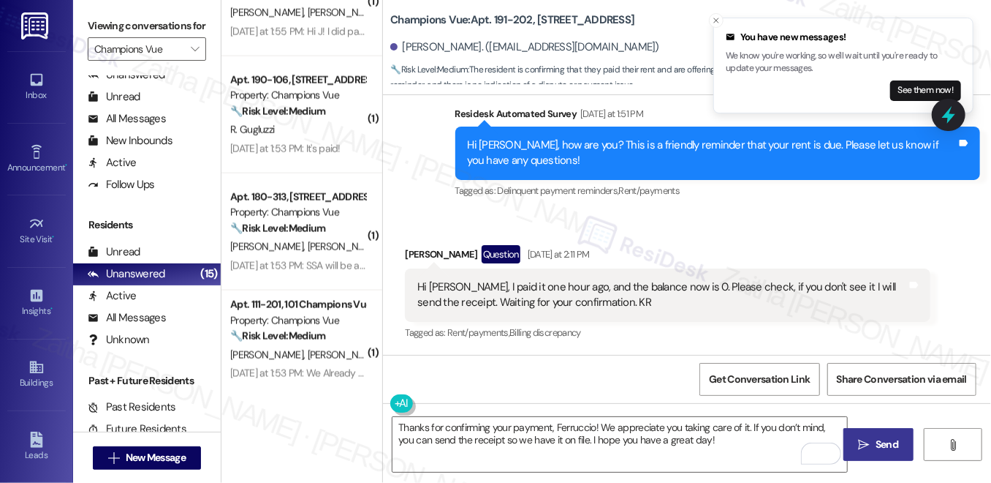
click at [885, 437] on span "Send" at bounding box center [887, 444] width 23 height 15
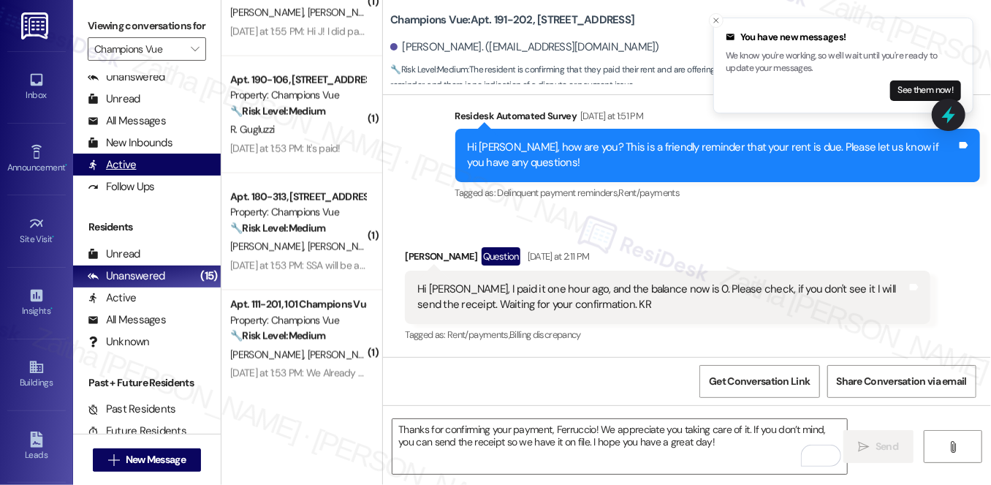
scroll to position [1501, 0]
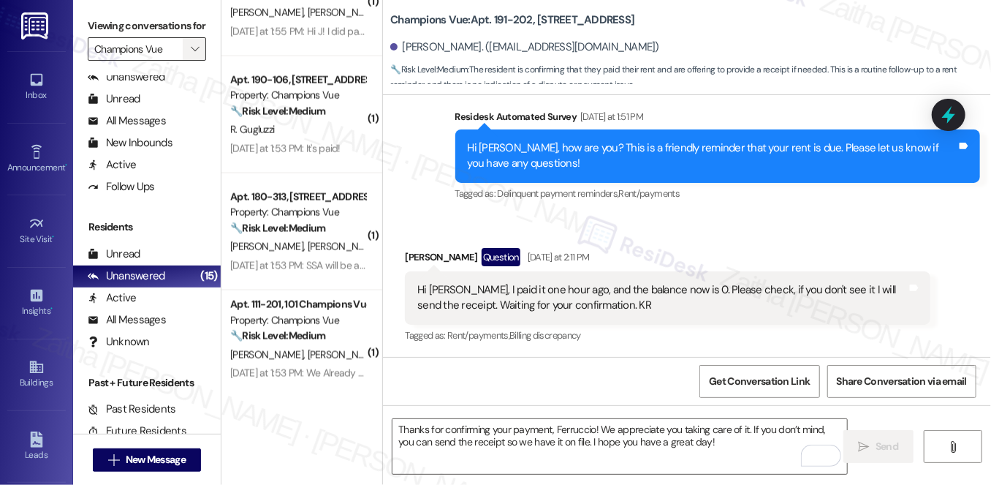
click at [191, 55] on icon "" at bounding box center [195, 49] width 8 height 12
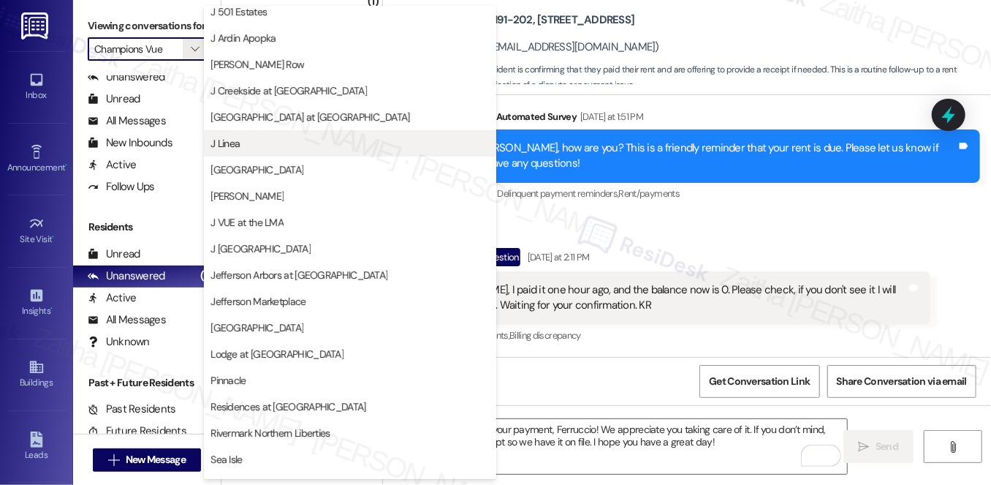
scroll to position [199, 0]
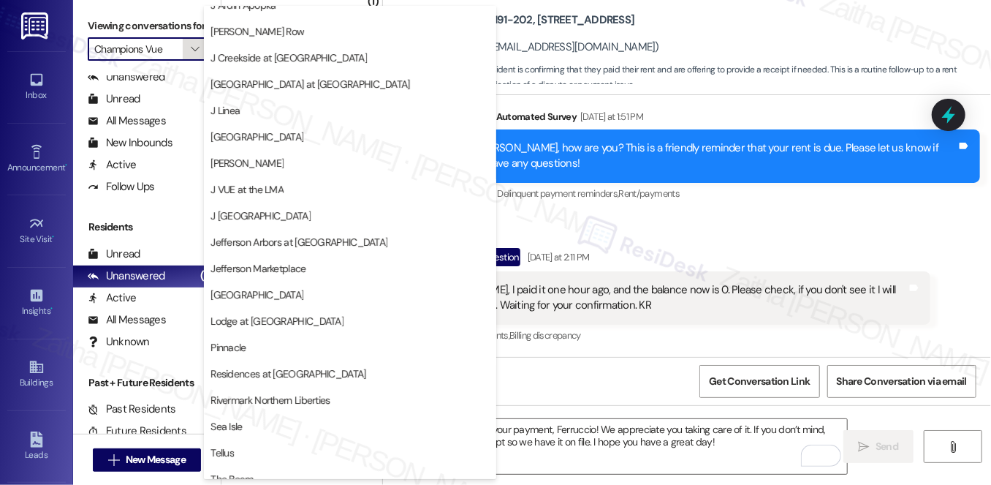
click at [191, 55] on icon "" at bounding box center [195, 49] width 8 height 12
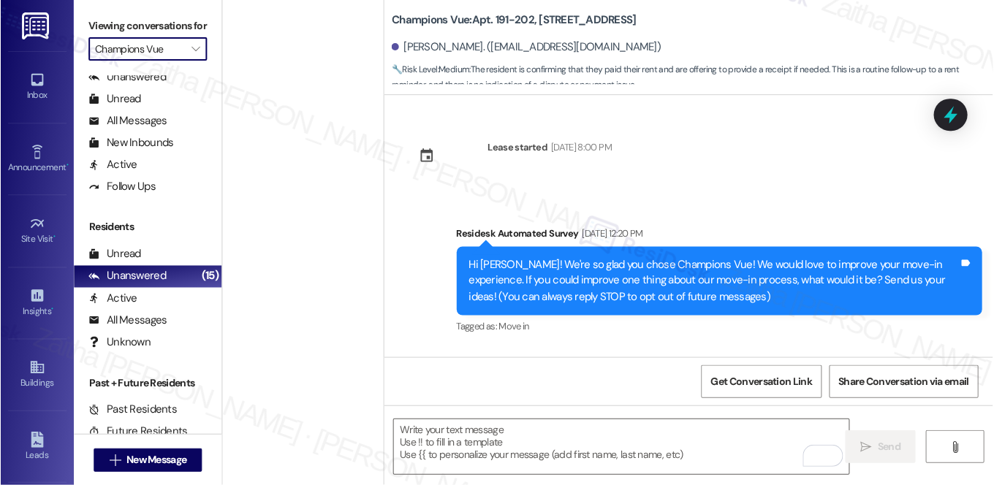
scroll to position [1501, 0]
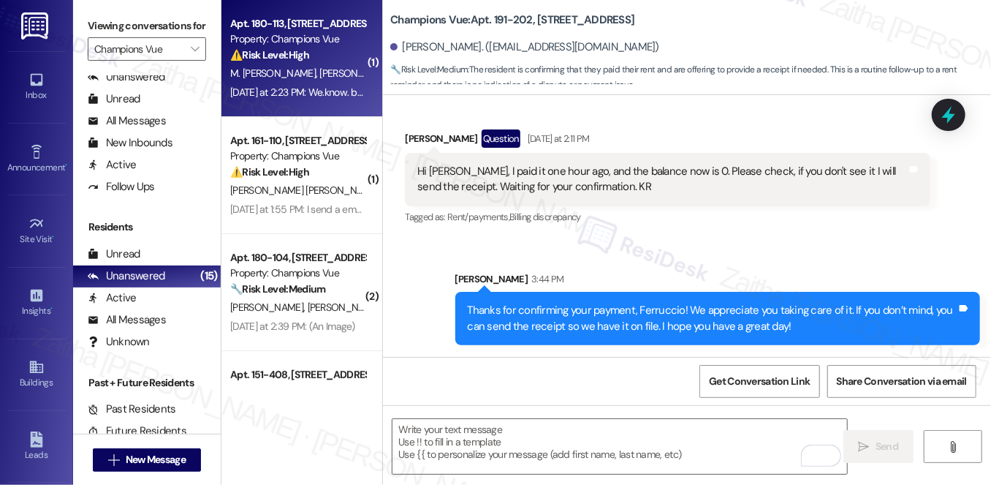
click at [325, 64] on div "M. [PERSON_NAME]" at bounding box center [298, 73] width 138 height 18
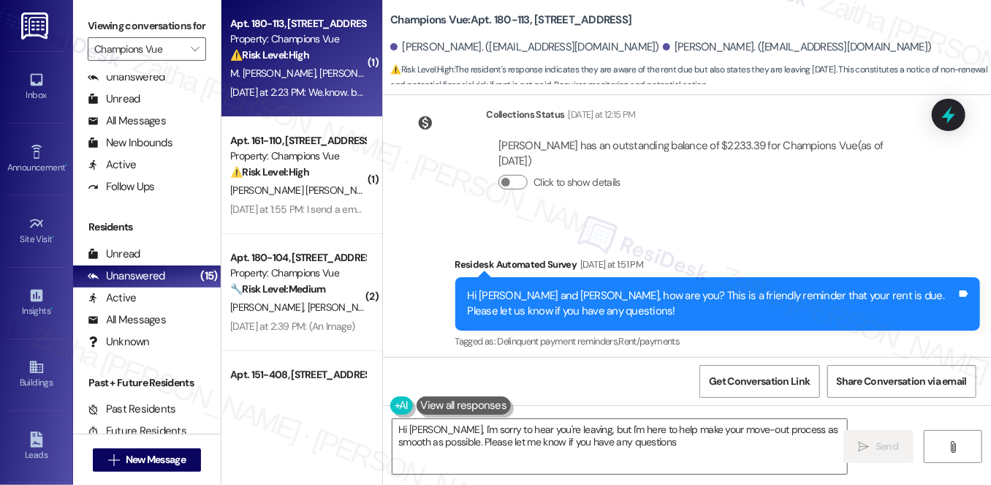
type textarea "Hi [PERSON_NAME], I'm sorry to hear you're leaving, but I'm here to help make y…"
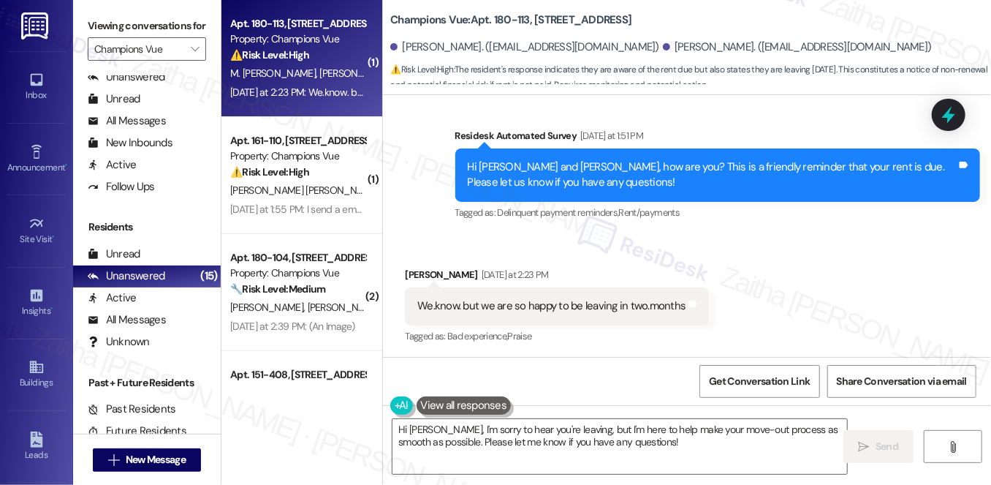
scroll to position [1516, 0]
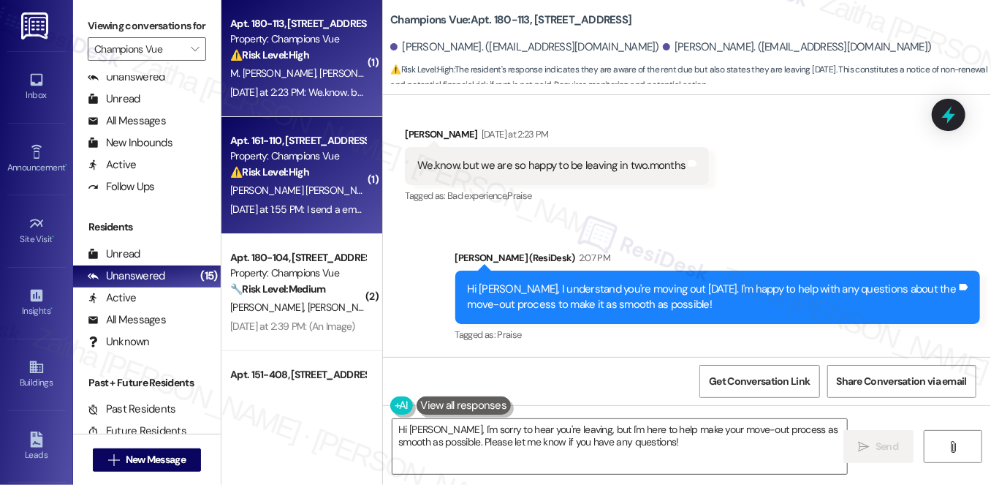
click at [383, 189] on span "[PERSON_NAME]" at bounding box center [419, 190] width 73 height 13
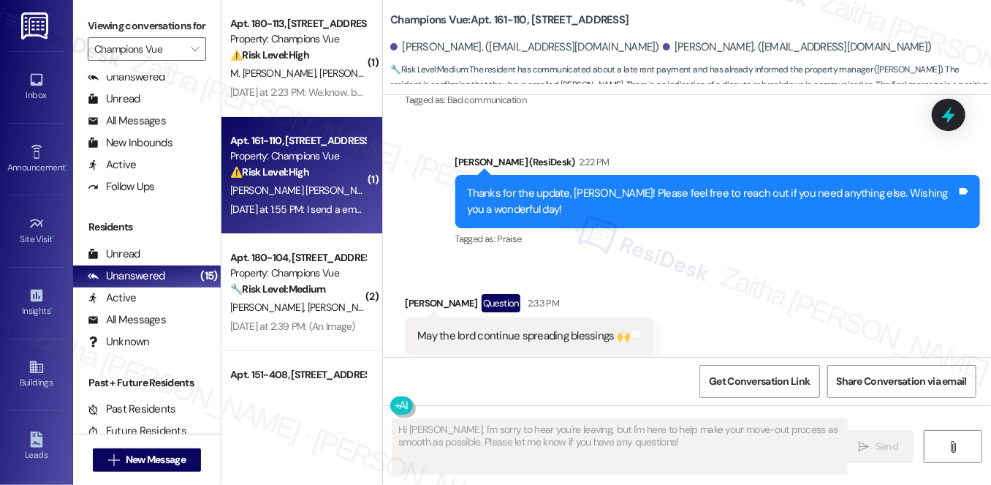
scroll to position [6078, 0]
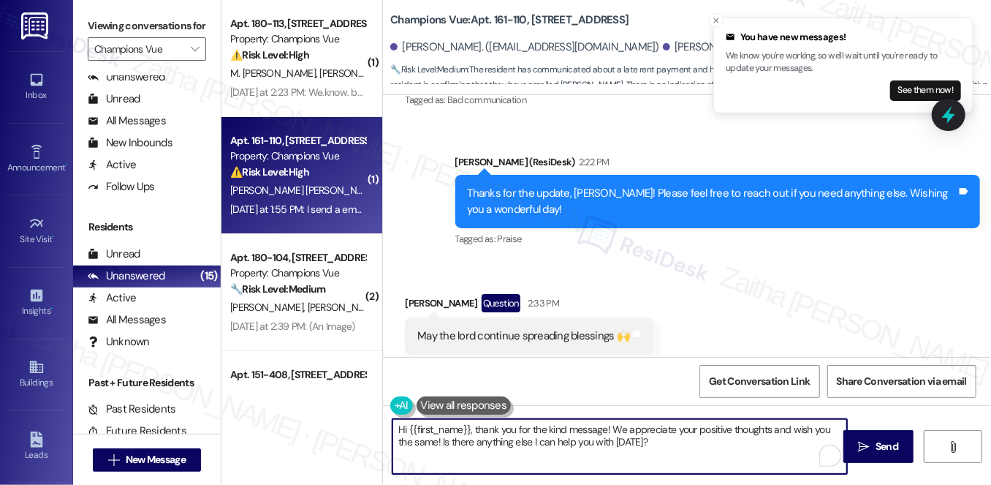
drag, startPoint x: 477, startPoint y: 427, endPoint x: 385, endPoint y: 422, distance: 91.5
click at [385, 422] on div "Hi {{first_name}}, thank you for the kind message! We appreciate your positive …" at bounding box center [613, 446] width 456 height 56
drag, startPoint x: 536, startPoint y: 426, endPoint x: 594, endPoint y: 445, distance: 60.8
click at [594, 445] on textarea "Thank you for the kind message! We appreciate your positive thoughts and wish y…" at bounding box center [620, 446] width 455 height 55
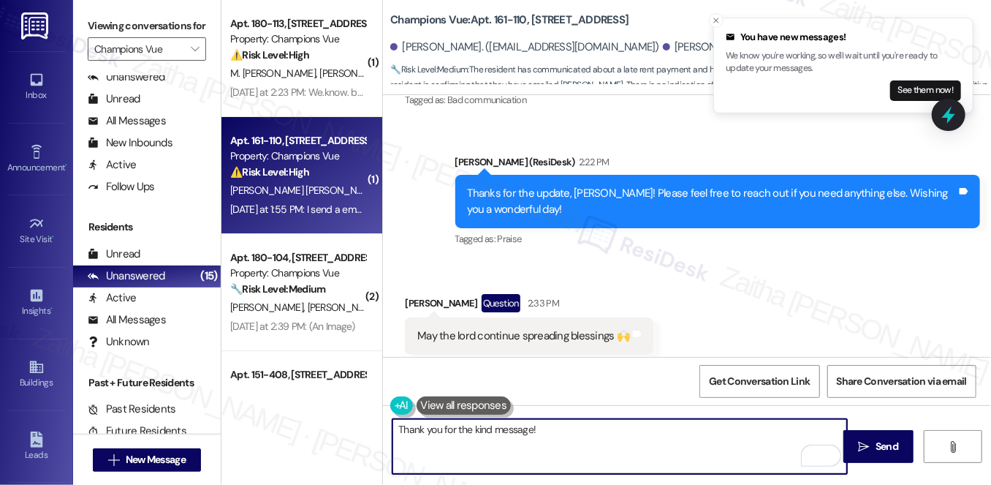
click at [552, 426] on textarea "Thank you for the kind message!" at bounding box center [620, 446] width 455 height 55
type textarea "Thank you for the kind message! 😊"
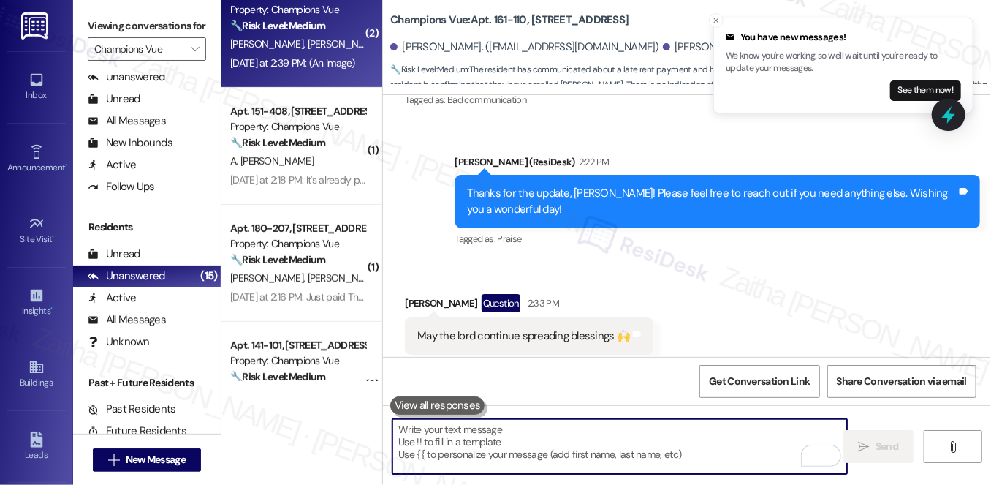
scroll to position [265, 0]
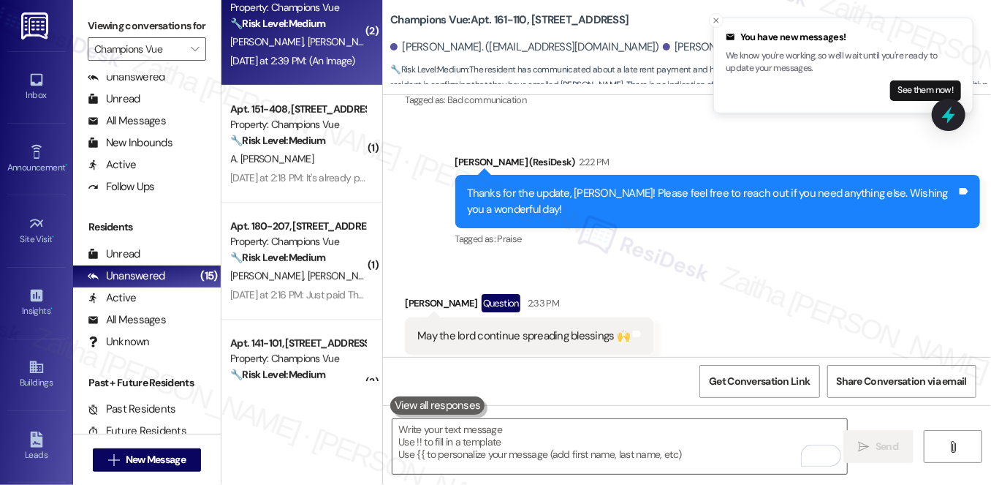
click at [332, 73] on div "Apt. 180-104, 101 Champions Vue Loop Property: Champions Vue 🔧 Risk Level: Medi…" at bounding box center [302, 27] width 161 height 117
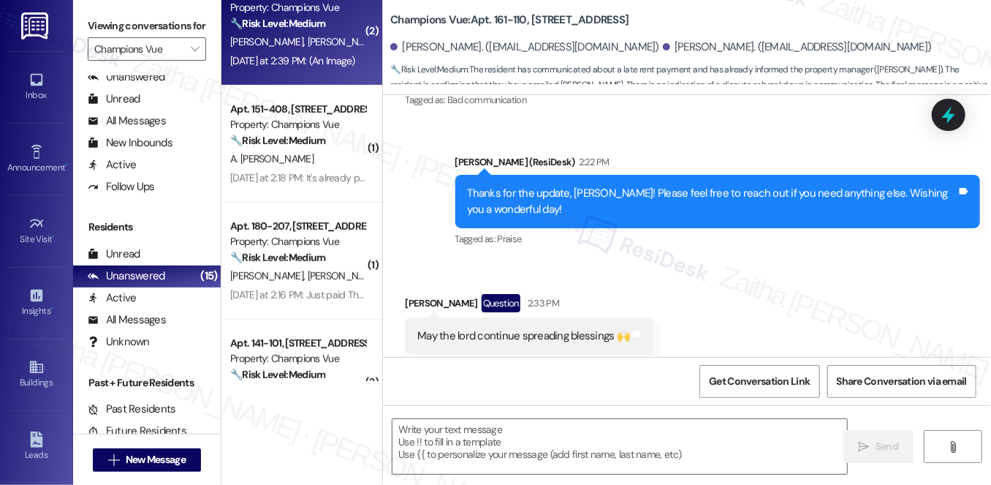
type textarea "Fetching suggested responses. Please feel free to read through the conversation…"
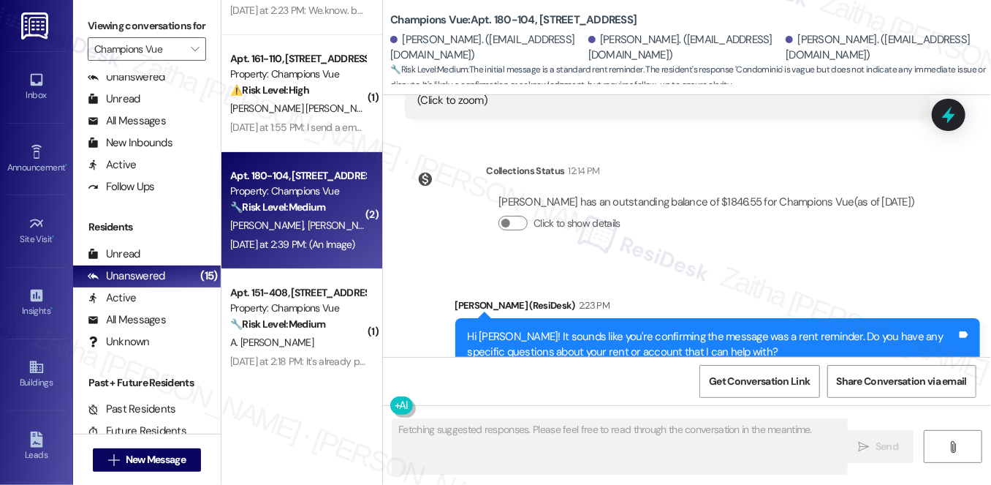
scroll to position [66, 0]
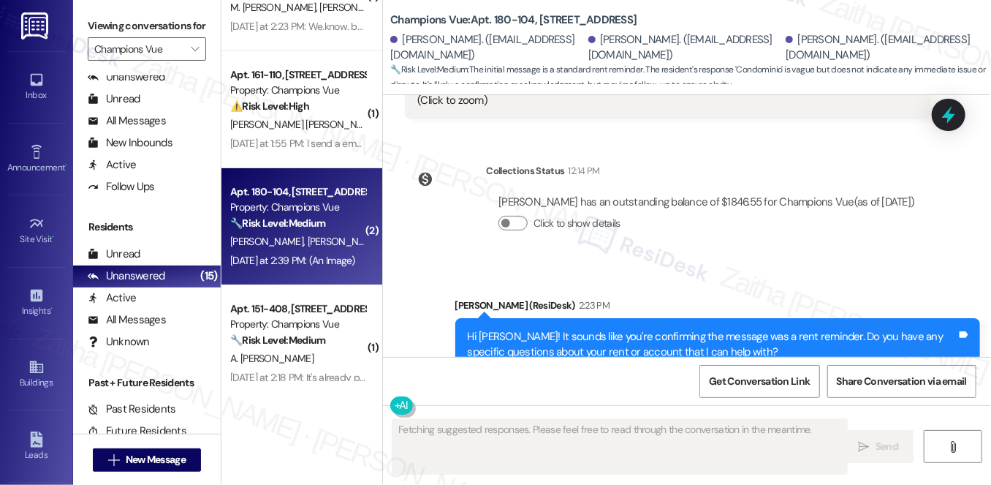
click at [351, 224] on div "🔧 Risk Level: Medium The initial message is a standard rent reminder. The resid…" at bounding box center [297, 223] width 135 height 15
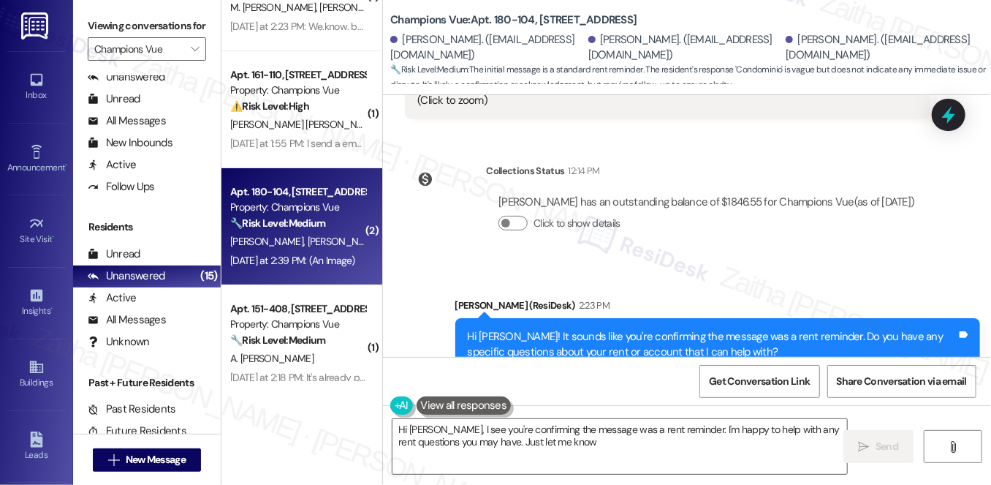
type textarea "Hi [PERSON_NAME], I see you're confirming the message was a rent reminder. I'm …"
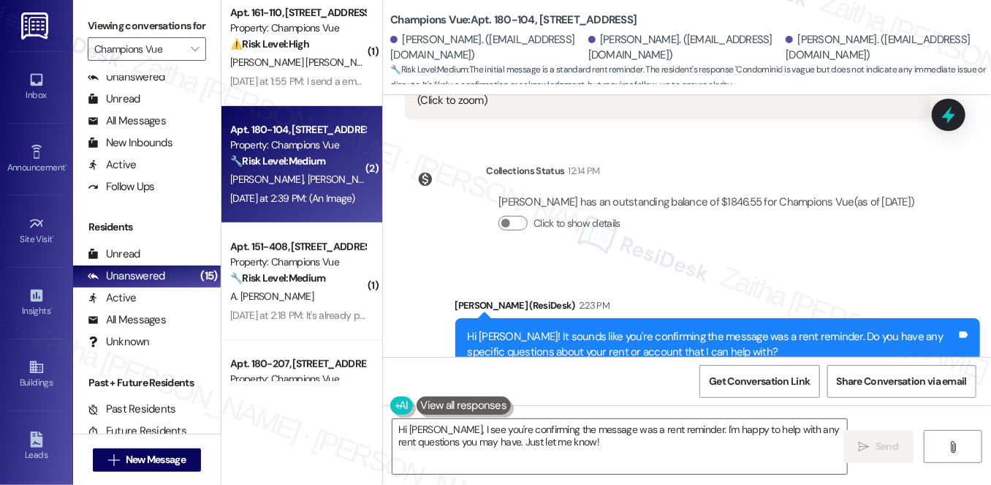
scroll to position [199, 0]
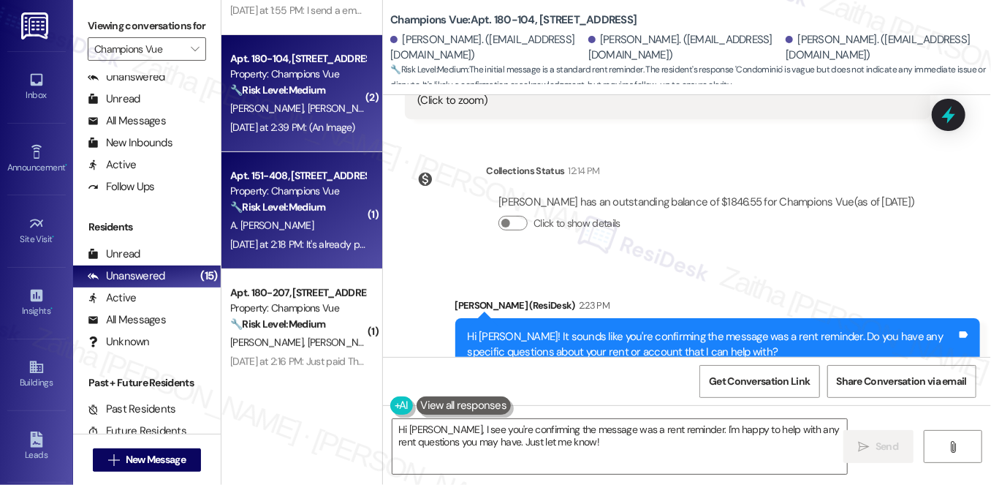
click at [330, 216] on div "A. [PERSON_NAME]" at bounding box center [298, 225] width 138 height 18
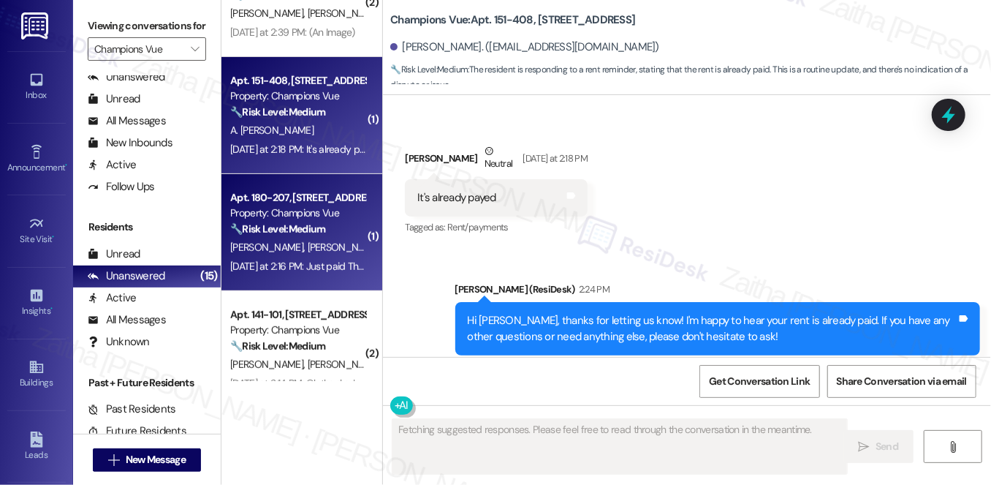
scroll to position [398, 0]
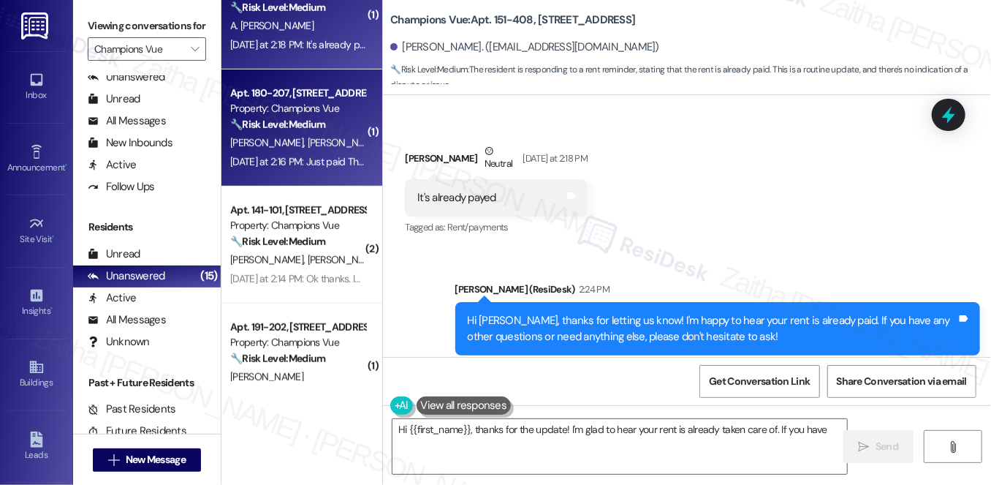
type textarea "Hi {{first_name}}, thanks for the update! I'm glad to hear your rent is already…"
click at [340, 148] on div "[PERSON_NAME] [PERSON_NAME]" at bounding box center [298, 143] width 138 height 18
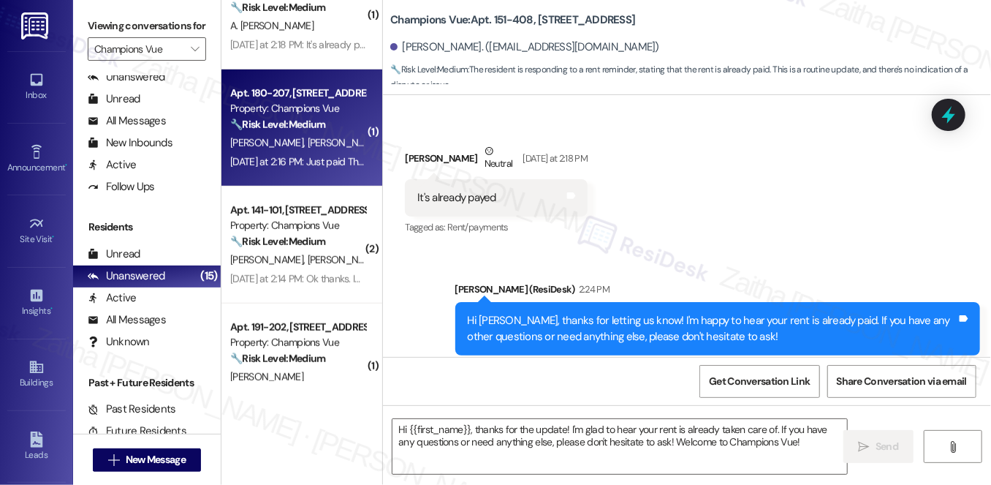
type textarea "Fetching suggested responses. Please feel free to read through the conversation…"
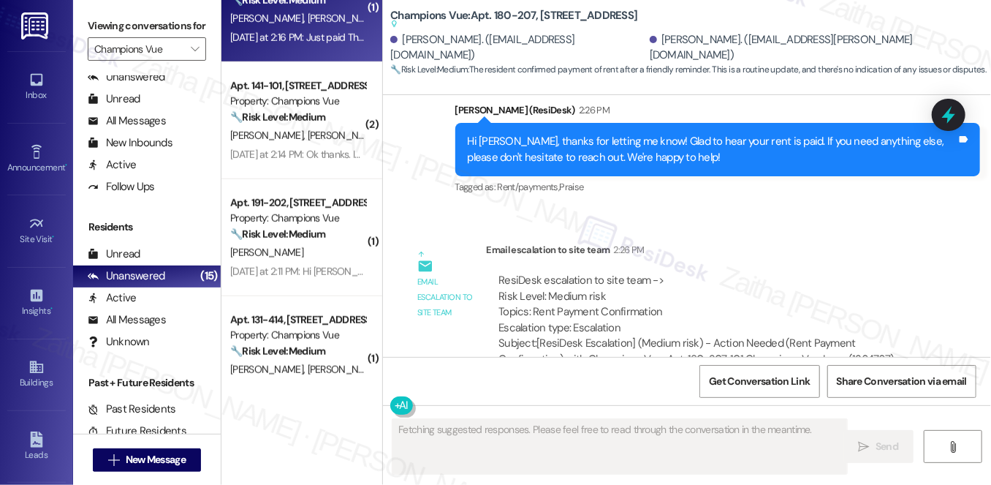
scroll to position [532, 0]
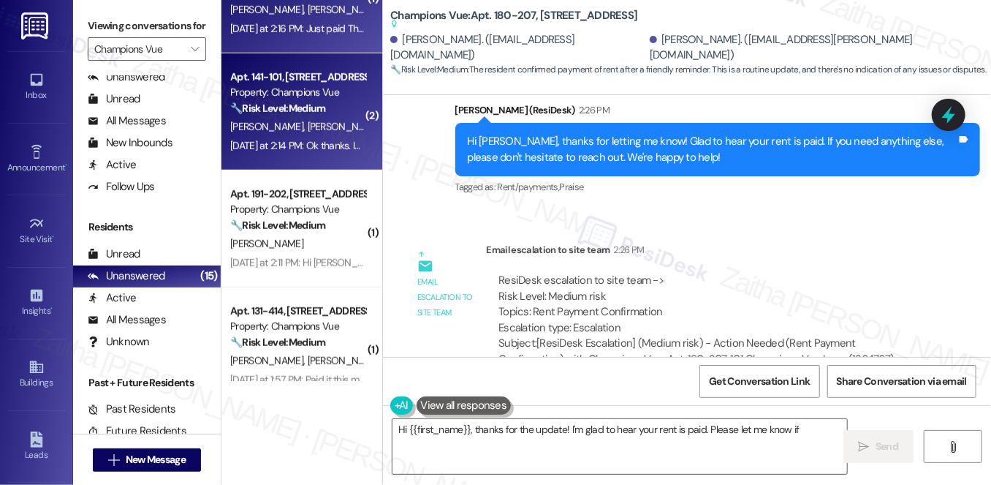
type textarea "Hi {{first_name}}, thanks for the update! I'm glad to hear your rent is paid. P…"
click at [325, 143] on div "[DATE] at 2:14 PM: Ok thanks. In the future keep me on those texts if they send…" at bounding box center [707, 145] width 954 height 13
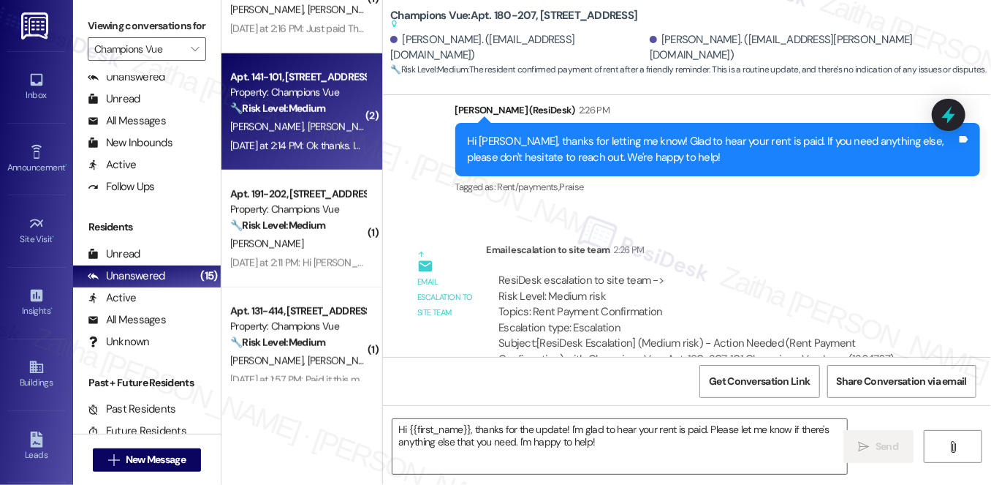
type textarea "Fetching suggested responses. Please feel free to read through the conversation…"
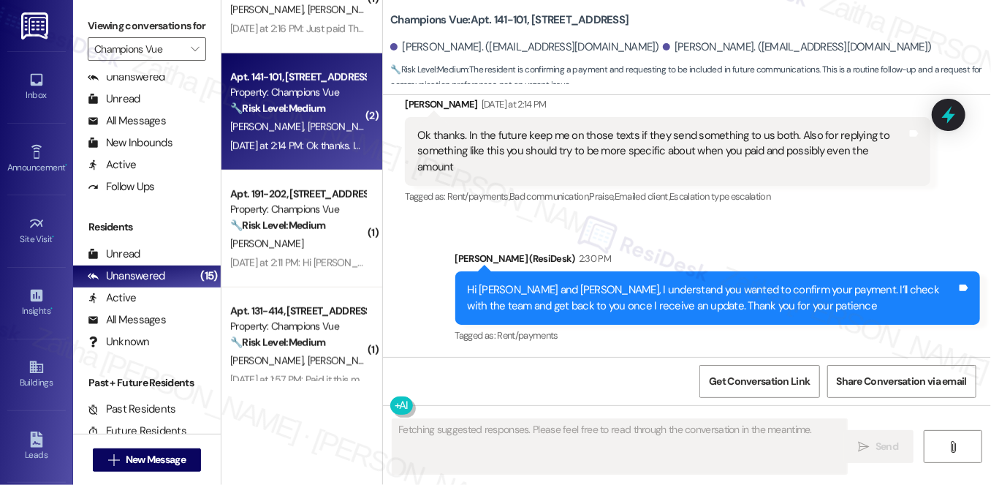
scroll to position [560, 0]
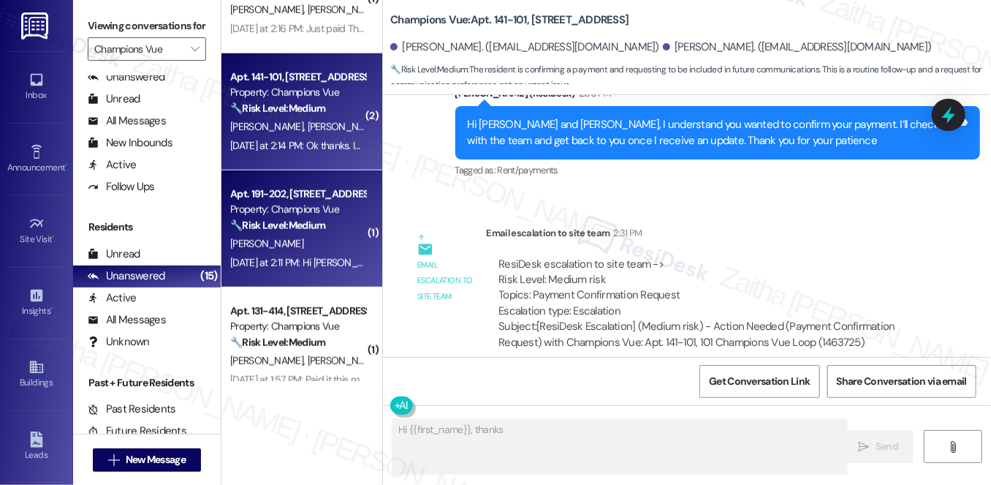
type textarea "Hi {{first_name}}, thanks for"
click at [328, 242] on div "[PERSON_NAME]" at bounding box center [298, 244] width 138 height 18
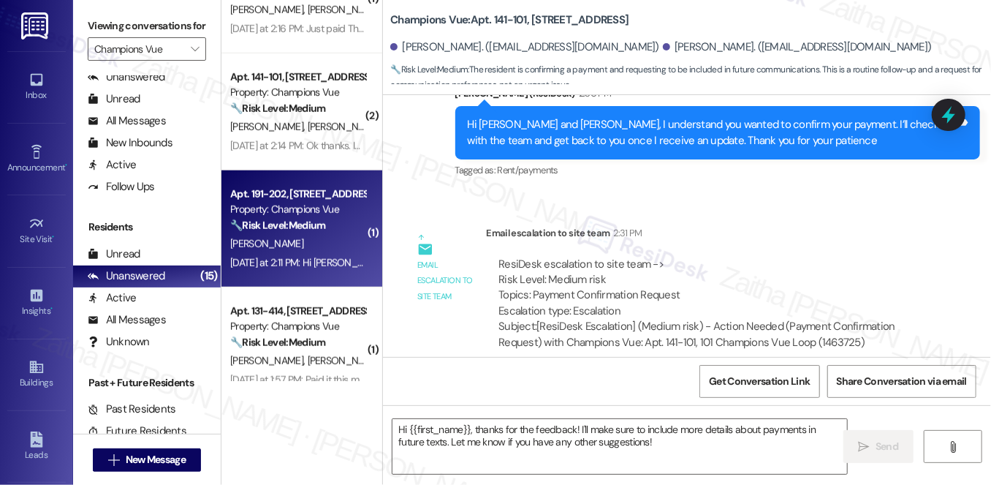
type textarea "Fetching suggested responses. Please feel free to read through the conversation…"
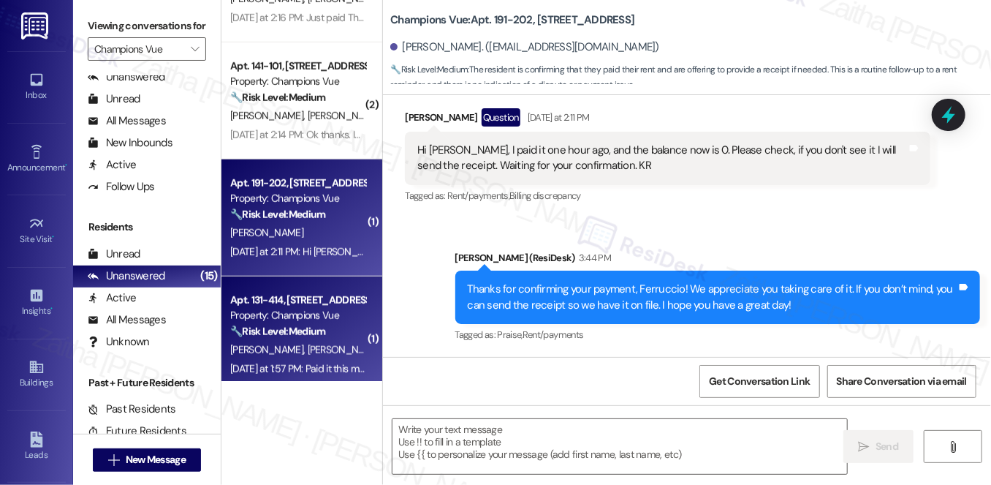
scroll to position [532, 0]
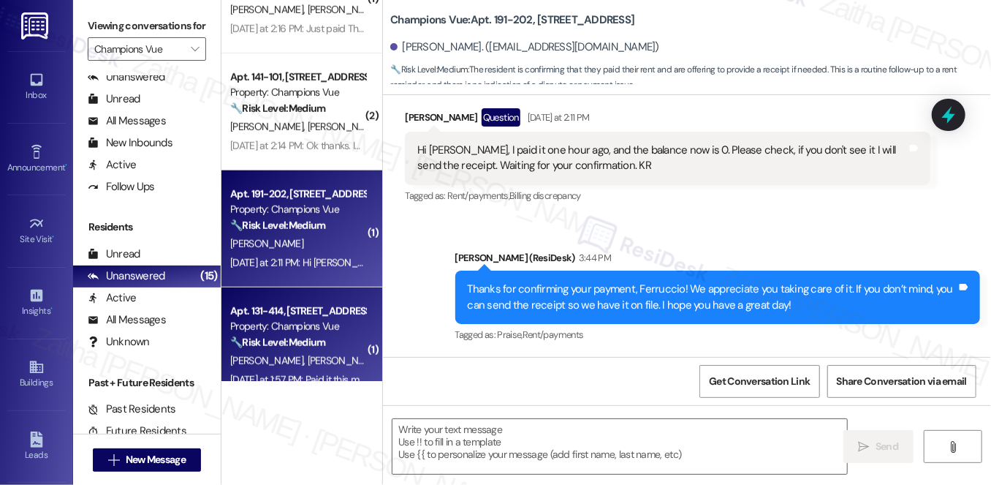
click at [325, 338] on strong "🔧 Risk Level: Medium" at bounding box center [277, 342] width 95 height 13
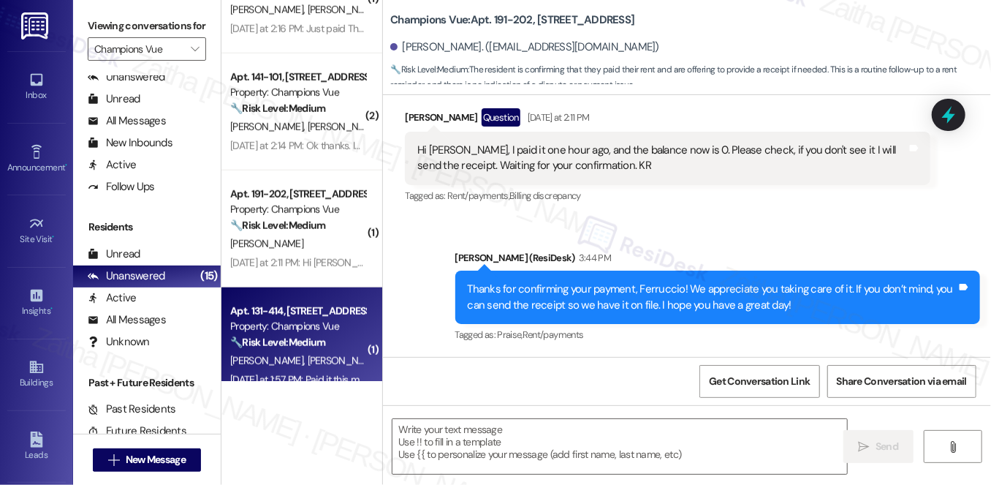
type textarea "Fetching suggested responses. Please feel free to read through the conversation…"
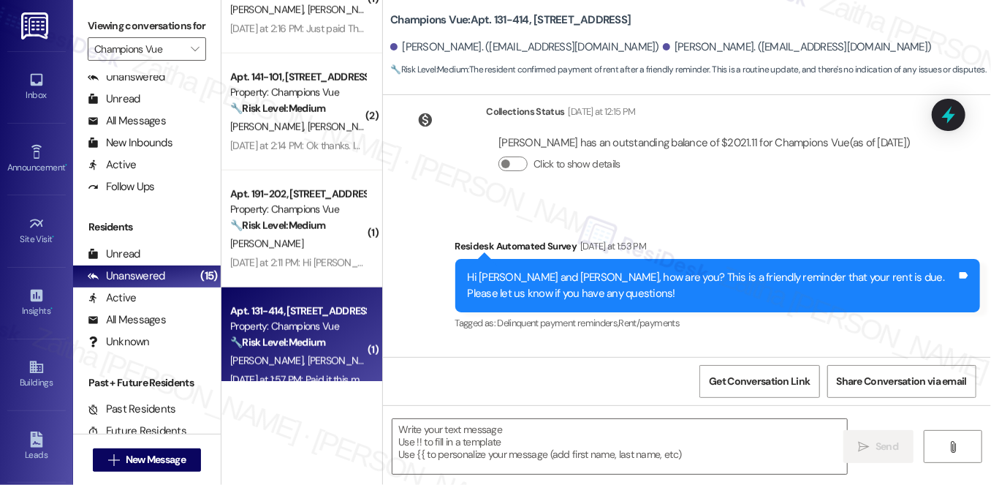
scroll to position [1519, 0]
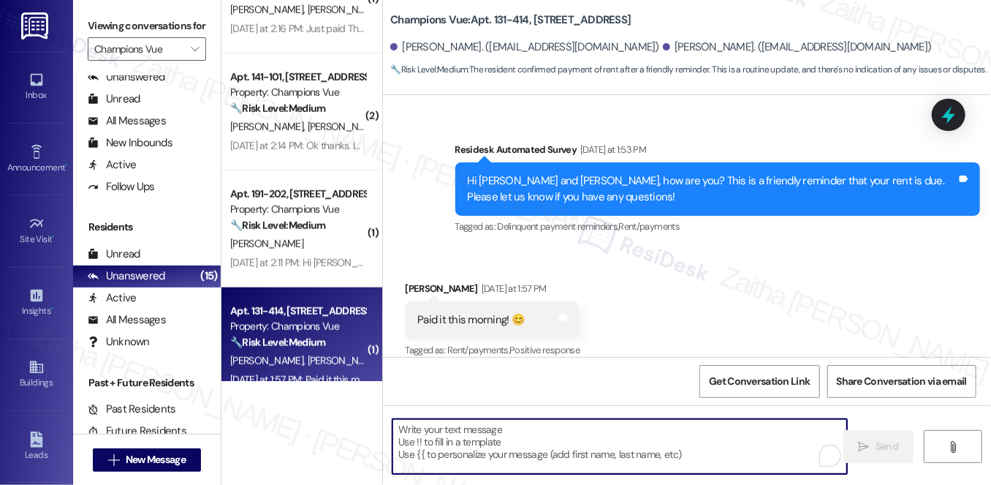
click at [513, 442] on textarea "To enrich screen reader interactions, please activate Accessibility in Grammarl…" at bounding box center [620, 446] width 455 height 55
paste textarea "Thanks for confirming your payment! We appreciate you taking care of it. Let us…"
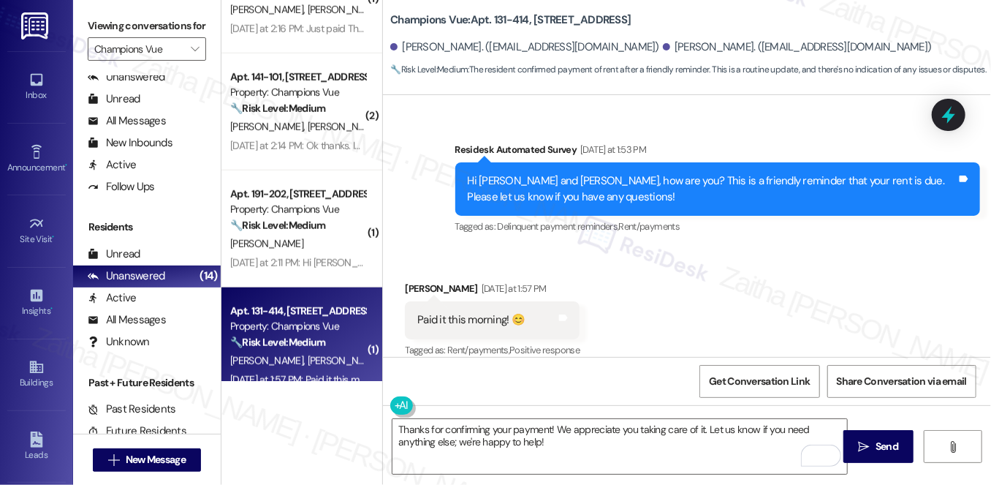
click at [415, 281] on div "[PERSON_NAME] [DATE] at 1:57 PM" at bounding box center [492, 291] width 175 height 20
copy div "[PERSON_NAME]"
click at [548, 423] on textarea "Thanks for confirming your payment! We appreciate you taking care of it. Let us…" at bounding box center [620, 446] width 455 height 55
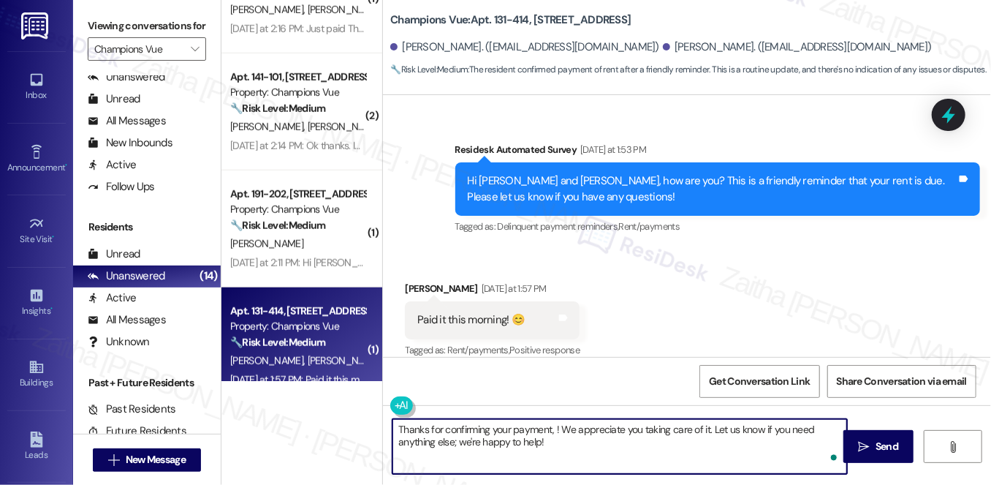
paste textarea "[PERSON_NAME]"
type textarea "Thanks for confirming your payment, [PERSON_NAME]! We appreciate you taking car…"
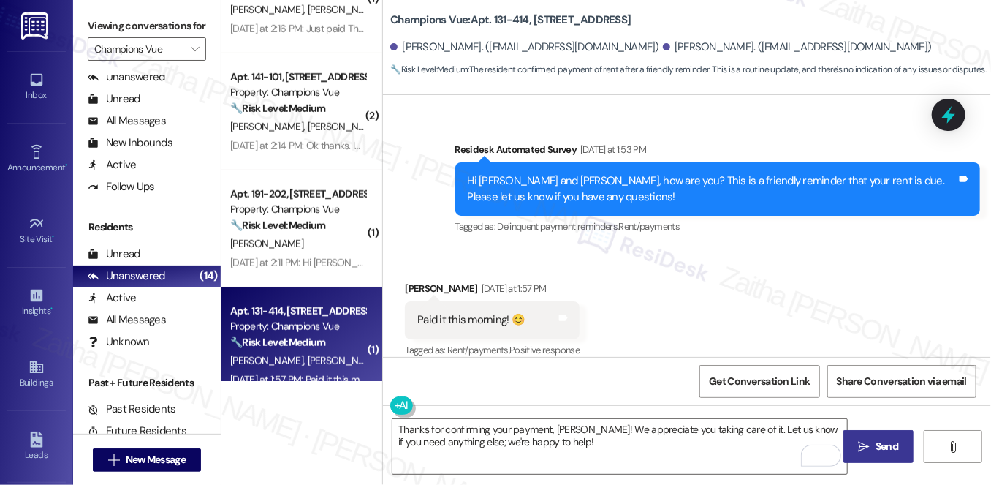
drag, startPoint x: 873, startPoint y: 452, endPoint x: 857, endPoint y: 444, distance: 18.0
click at [874, 451] on span "Send" at bounding box center [887, 446] width 29 height 15
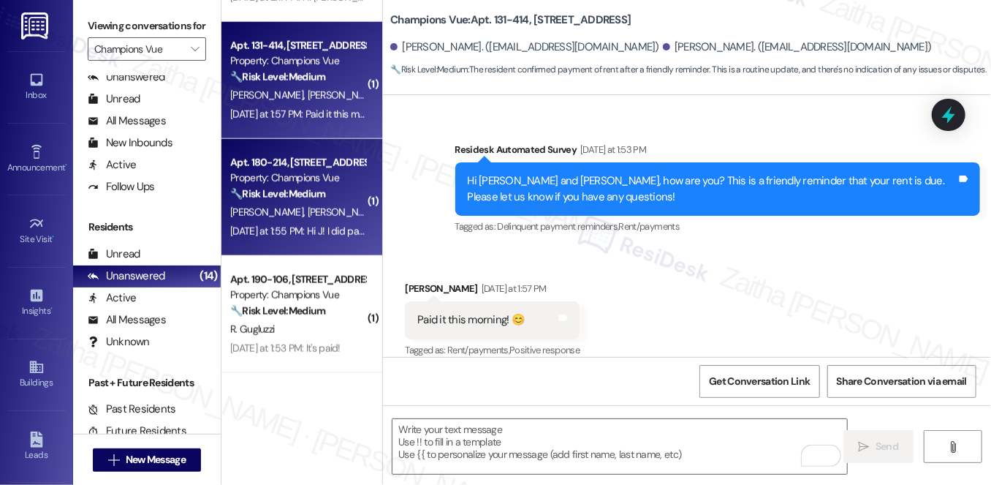
scroll to position [1518, 0]
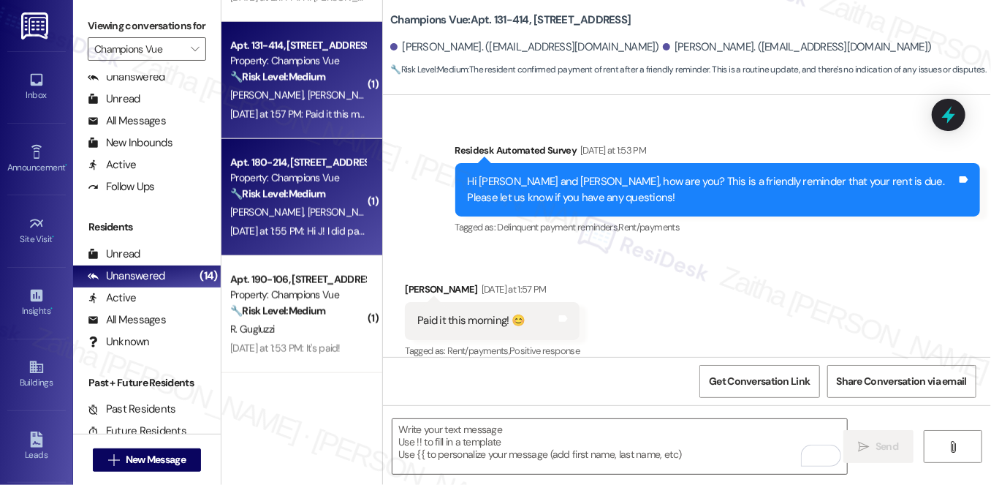
click at [308, 209] on span "[PERSON_NAME]" at bounding box center [344, 211] width 73 height 13
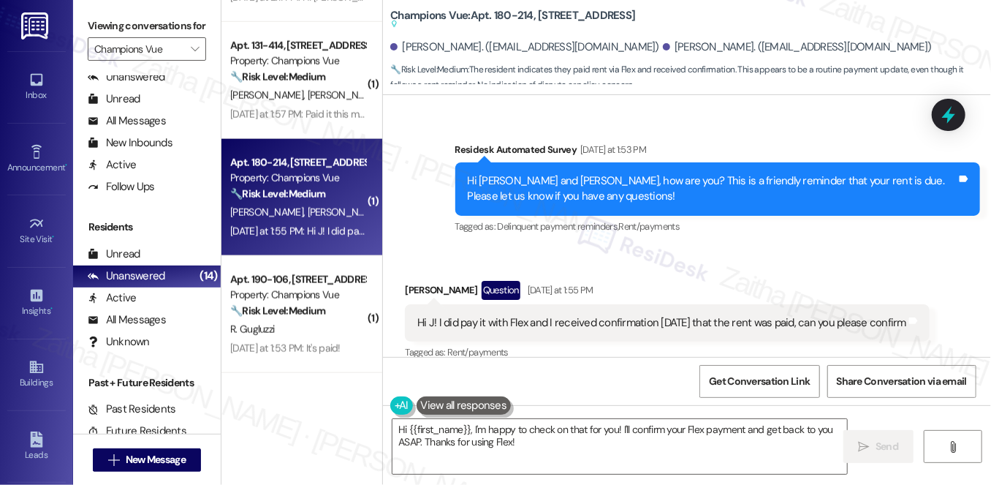
scroll to position [2698, 0]
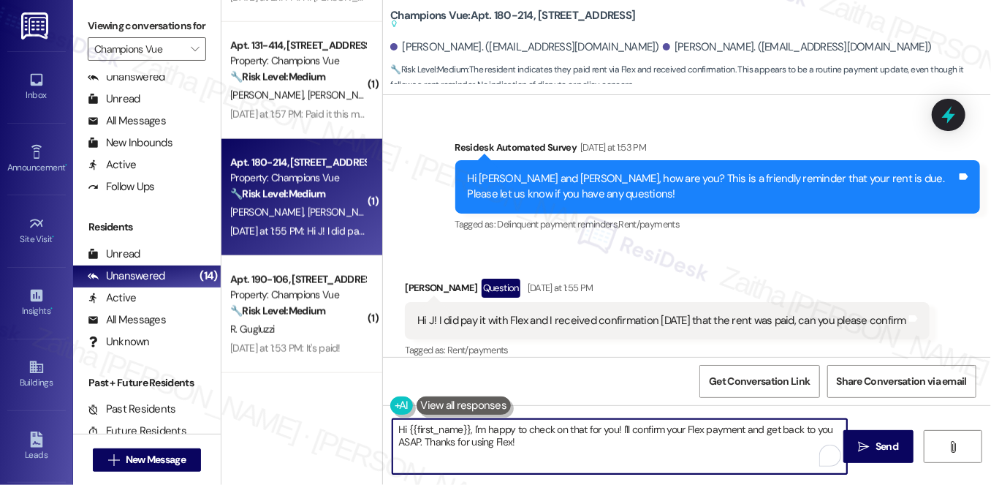
click at [405, 443] on textarea "Hi {{first_name}}, I'm happy to check on that for you! I'll confirm your Flex p…" at bounding box center [620, 446] width 455 height 55
click at [405, 442] on textarea "Hi {{first_name}}, I'm happy to check on that for you! I'll confirm your Flex p…" at bounding box center [620, 446] width 455 height 55
click at [651, 447] on textarea "Hi {{first_name}}, I'm happy to check on that for you! I'll confirm your Flex p…" at bounding box center [620, 446] width 455 height 55
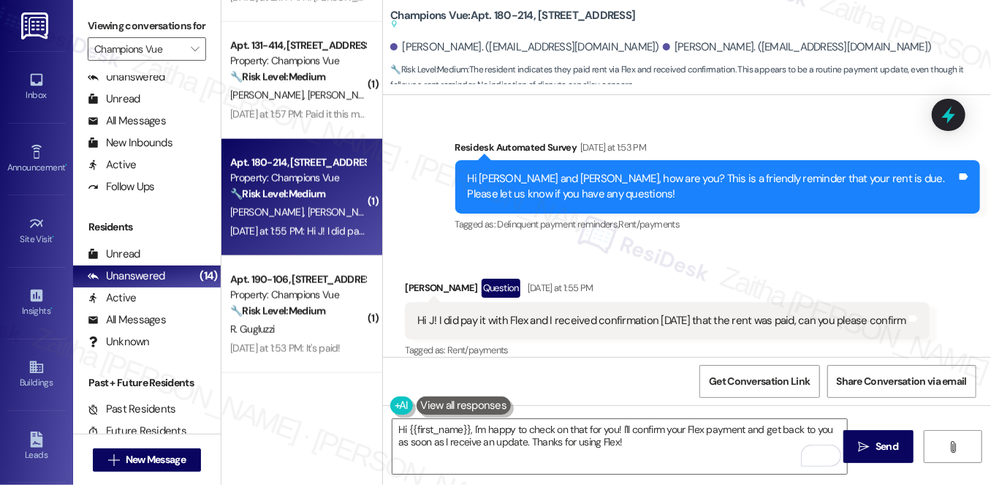
click at [414, 279] on div "[PERSON_NAME] Question [DATE] at 1:55 PM" at bounding box center [667, 290] width 525 height 23
copy div "[PERSON_NAME]"
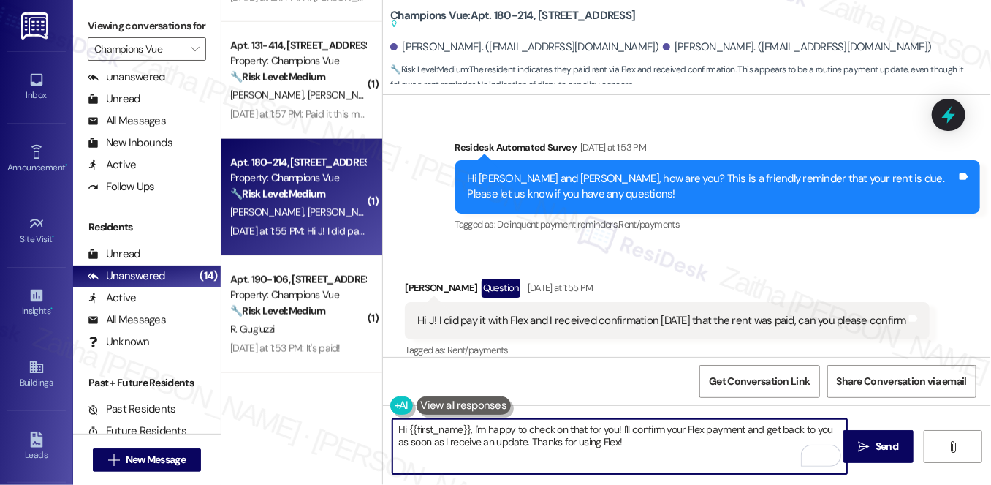
click at [453, 433] on textarea "Hi {{first_name}}, I'm happy to check on that for you! I'll confirm your Flex p…" at bounding box center [620, 446] width 455 height 55
click at [452, 433] on textarea "Hi {{first_name}}, I'm happy to check on that for you! I'll confirm your Flex p…" at bounding box center [620, 446] width 455 height 55
click at [449, 429] on textarea "Hi {{first_name}}, I'm happy to check on that for you! I'll confirm your Flex p…" at bounding box center [620, 446] width 455 height 55
paste textarea "Siomara"
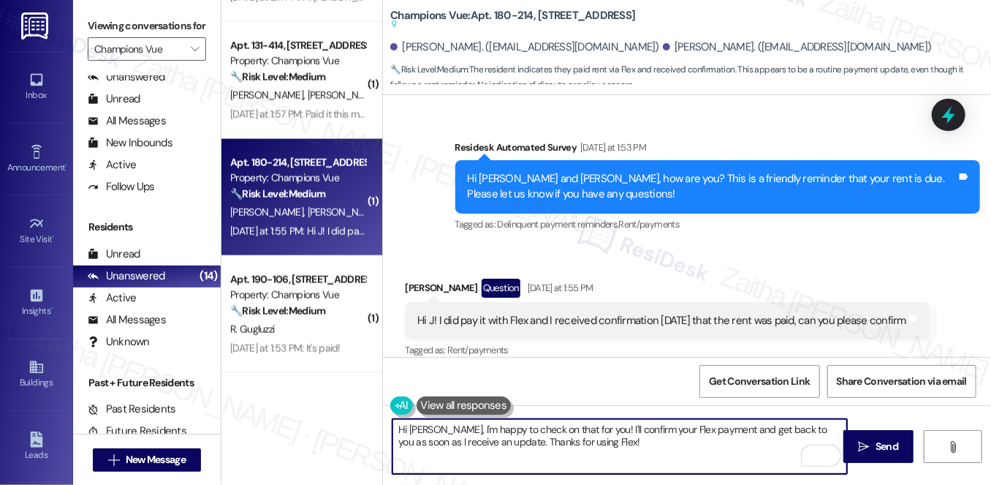
click at [621, 443] on textarea "Hi Siomara, I'm happy to check on that for you! I'll confirm your Flex payment …" at bounding box center [620, 446] width 455 height 55
type textarea "Hi Siomara, I'm happy to check on that for you! I'll confirm your Flex payment …"
click at [871, 437] on button " Send" at bounding box center [879, 446] width 71 height 33
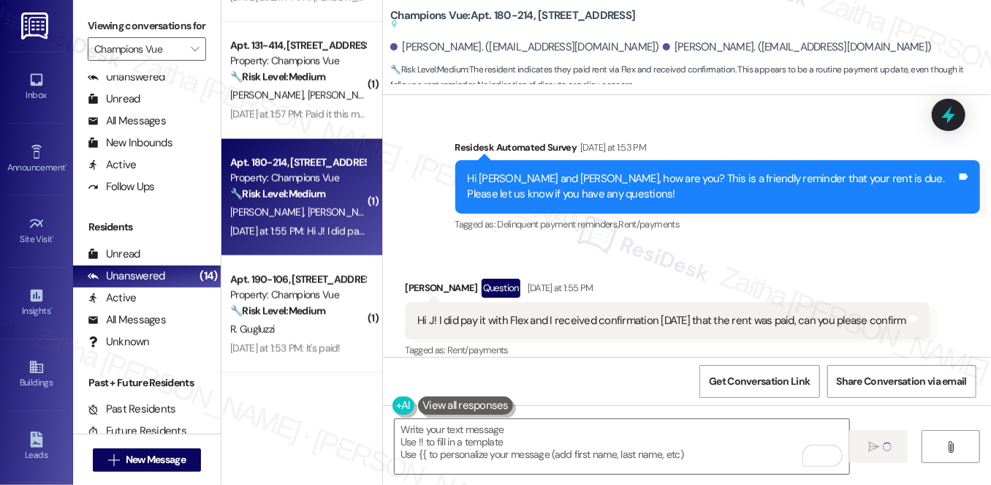
scroll to position [2660, 0]
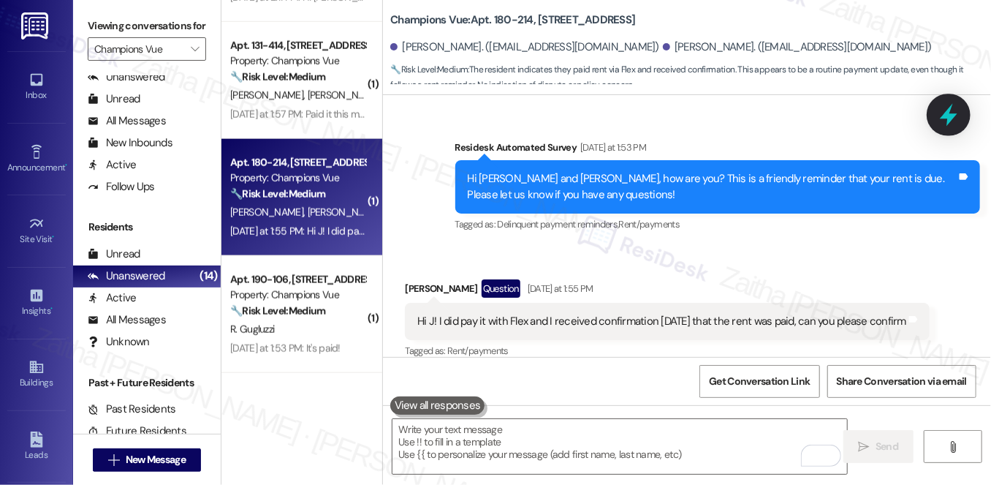
click at [959, 119] on icon at bounding box center [949, 114] width 25 height 25
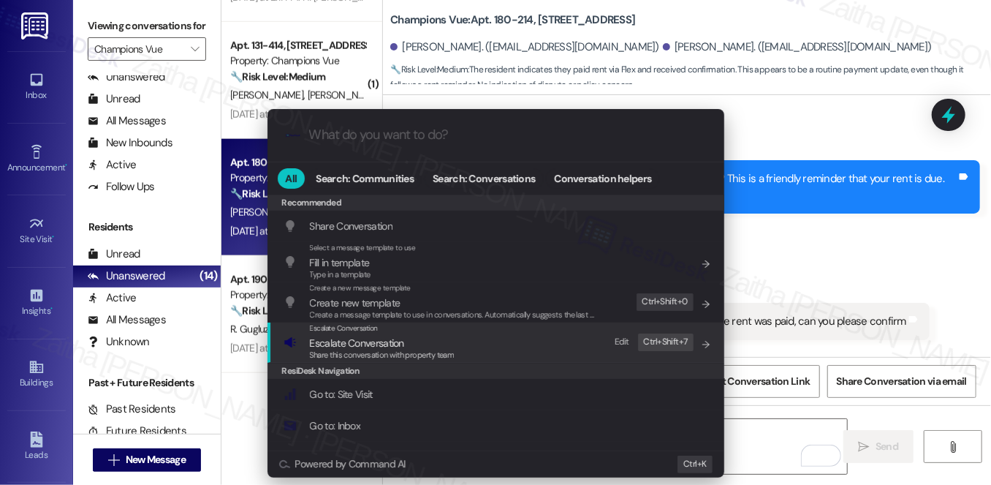
click at [387, 342] on span "Escalate Conversation" at bounding box center [357, 342] width 94 height 13
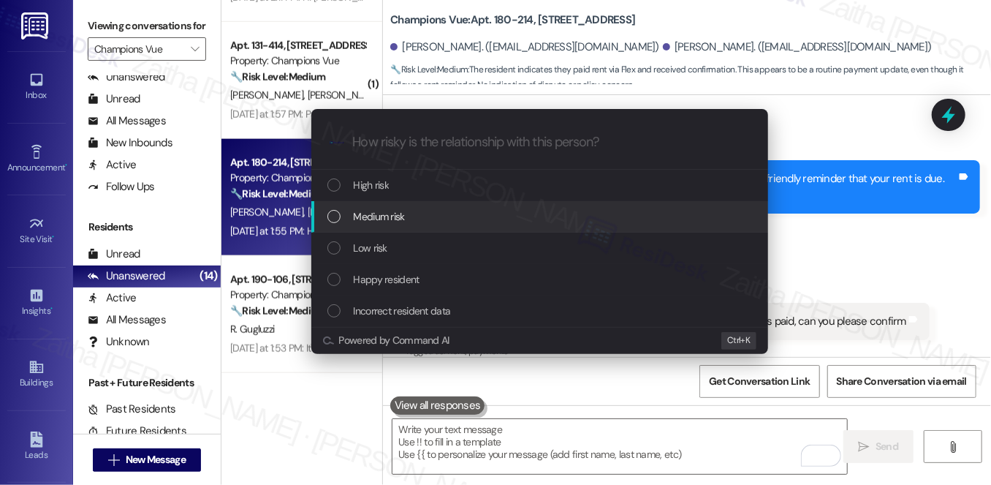
click at [403, 221] on span "Medium risk" at bounding box center [379, 216] width 51 height 16
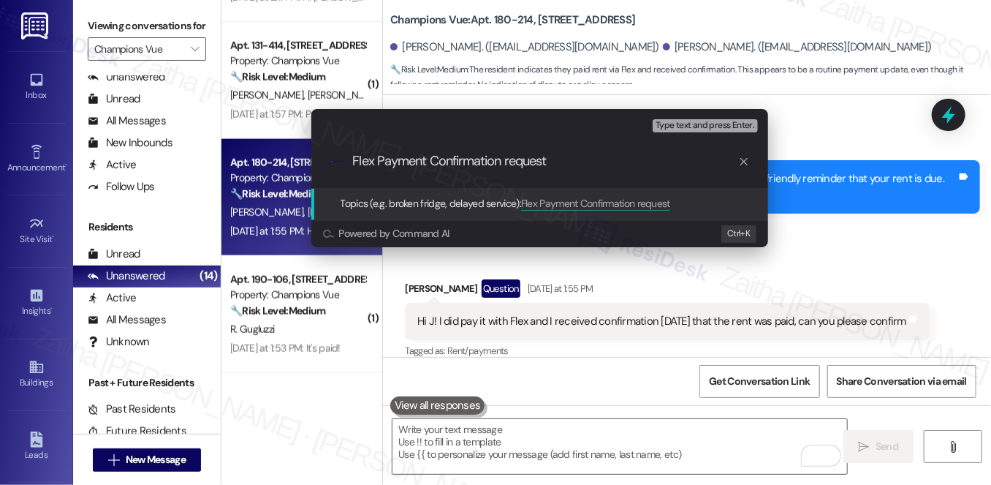
click at [510, 162] on input "Flex Payment Confirmation request" at bounding box center [545, 161] width 385 height 15
type input "Flex Payment Confirmation Request"
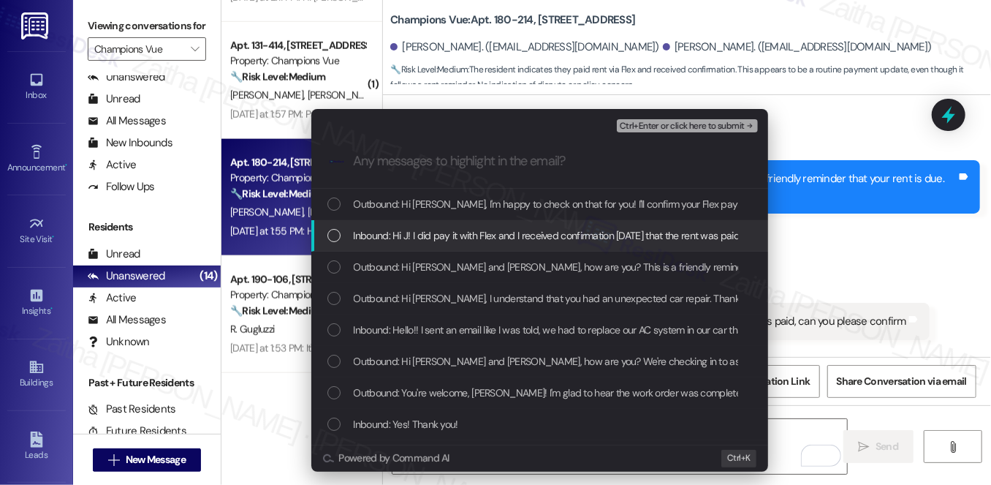
click at [536, 238] on span "Inbound: Hi J! I did pay it with Flex and I received confirmation today that th…" at bounding box center [599, 235] width 490 height 16
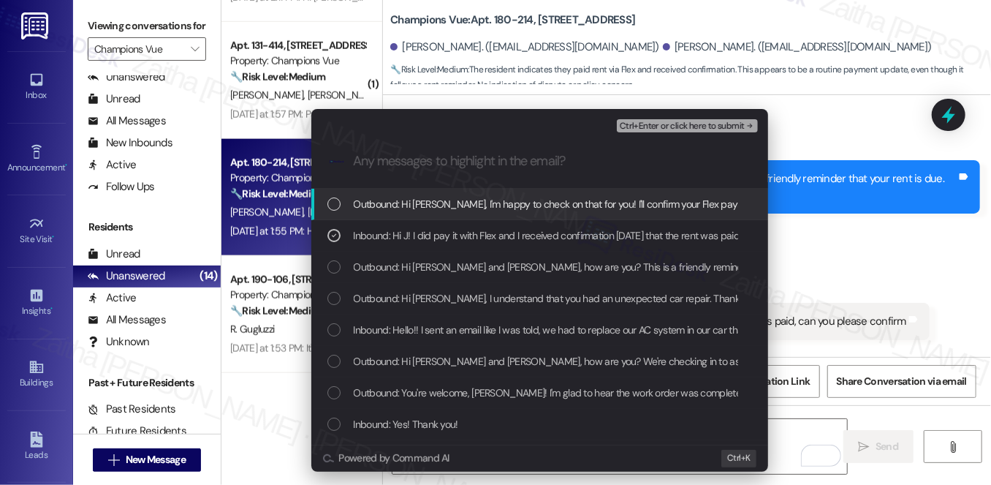
click at [646, 129] on span "Ctrl+Enter or click here to submit" at bounding box center [682, 126] width 125 height 10
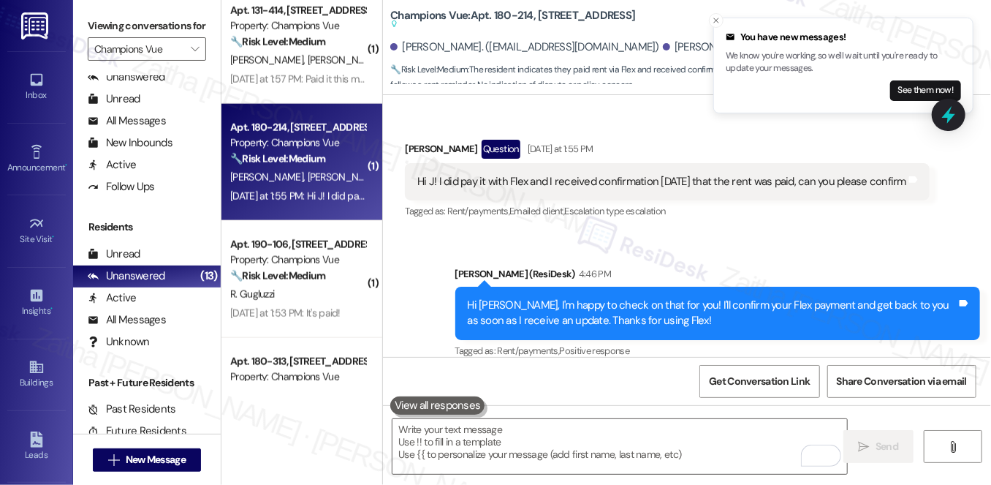
scroll to position [864, 0]
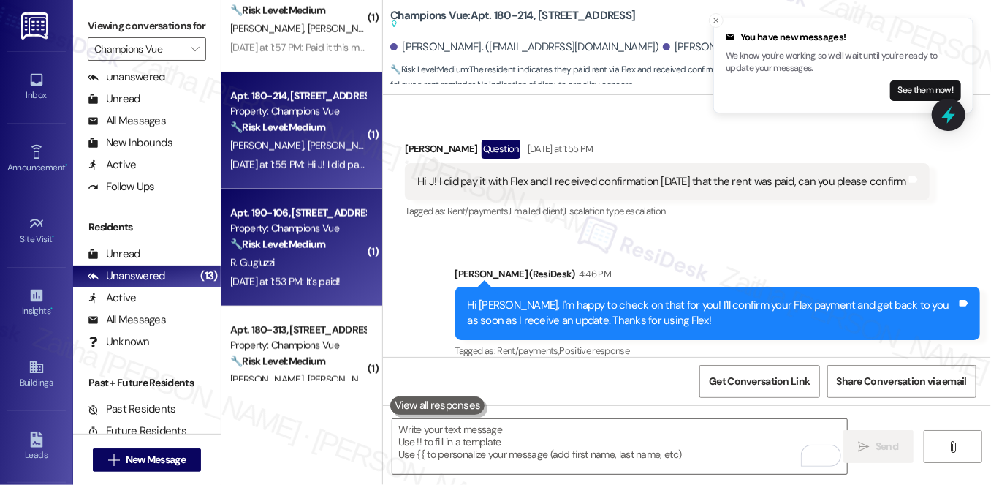
click at [322, 250] on strong "🔧 Risk Level: Medium" at bounding box center [277, 244] width 95 height 13
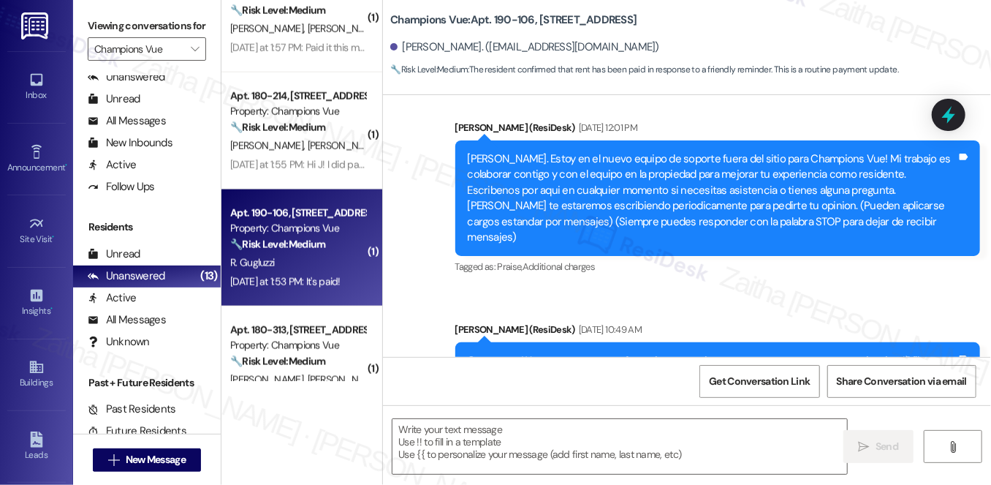
type textarea "Fetching suggested responses. Please feel free to read through the conversation…"
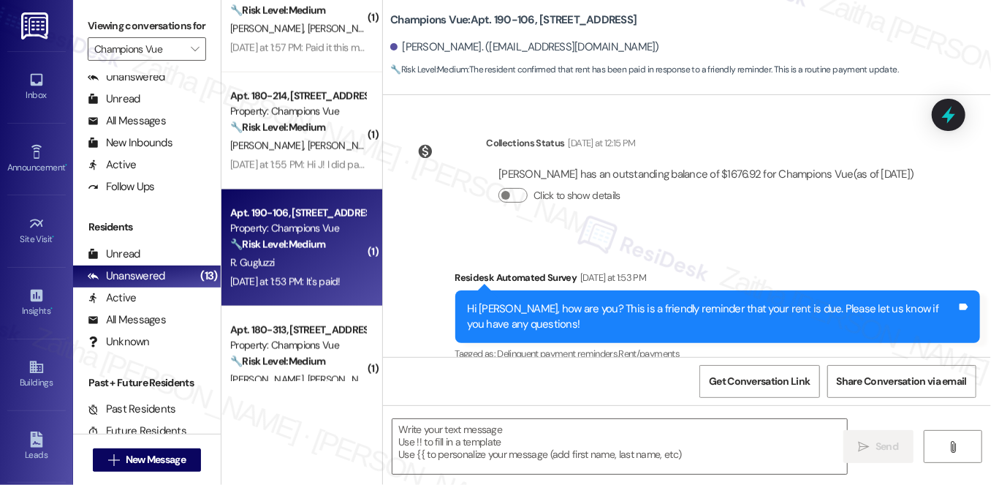
scroll to position [1060, 0]
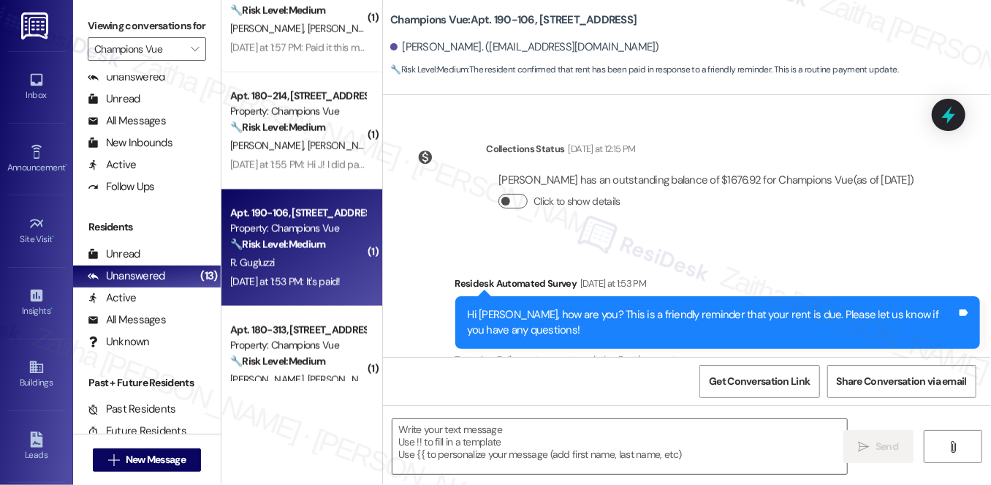
click at [521, 194] on button "Click to show details" at bounding box center [513, 201] width 29 height 15
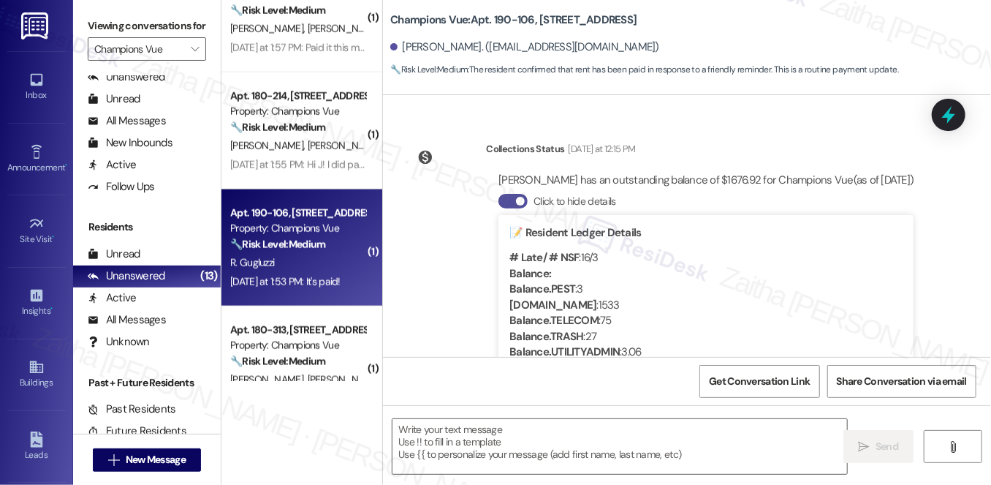
click at [502, 194] on button "Click to hide details" at bounding box center [513, 201] width 29 height 15
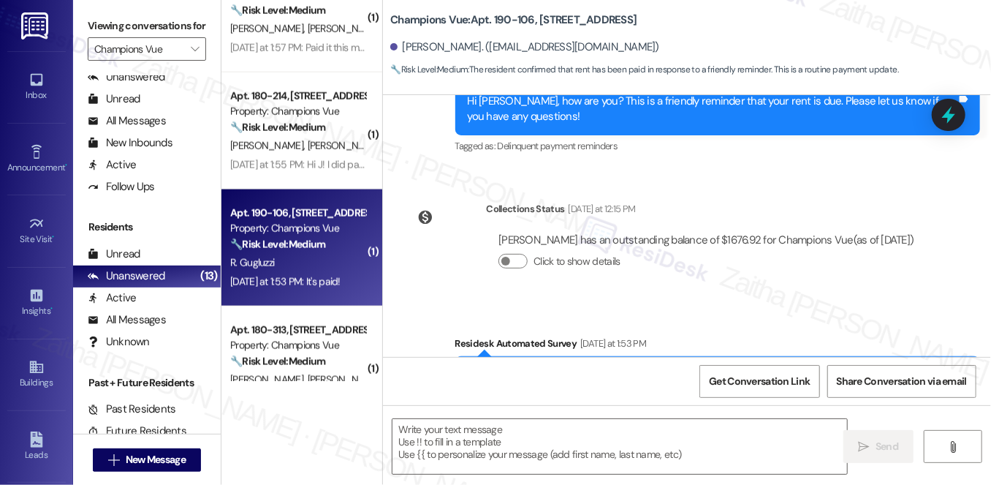
scroll to position [994, 0]
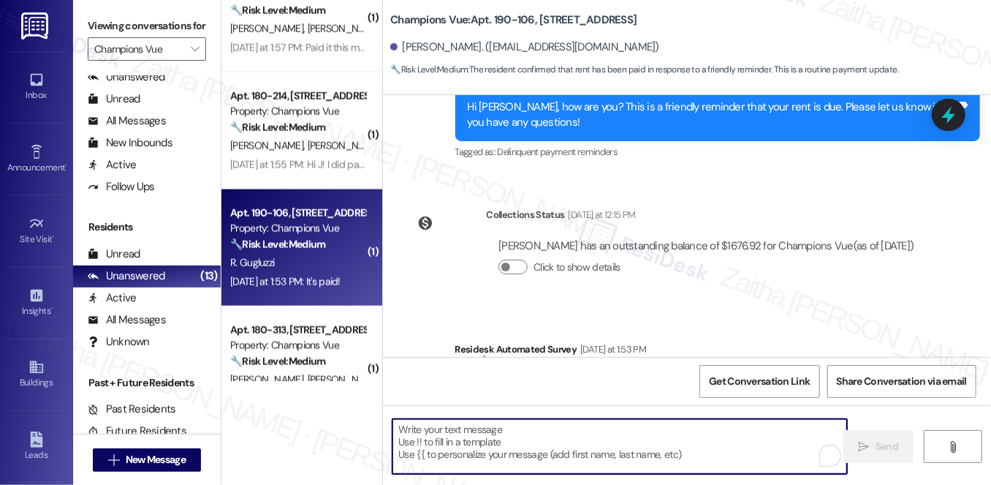
click at [440, 443] on textarea "To enrich screen reader interactions, please activate Accessibility in Grammarl…" at bounding box center [620, 446] width 455 height 55
paste textarea "Thanks for confirming your payment! We appreciate you taking care of it. Let us…"
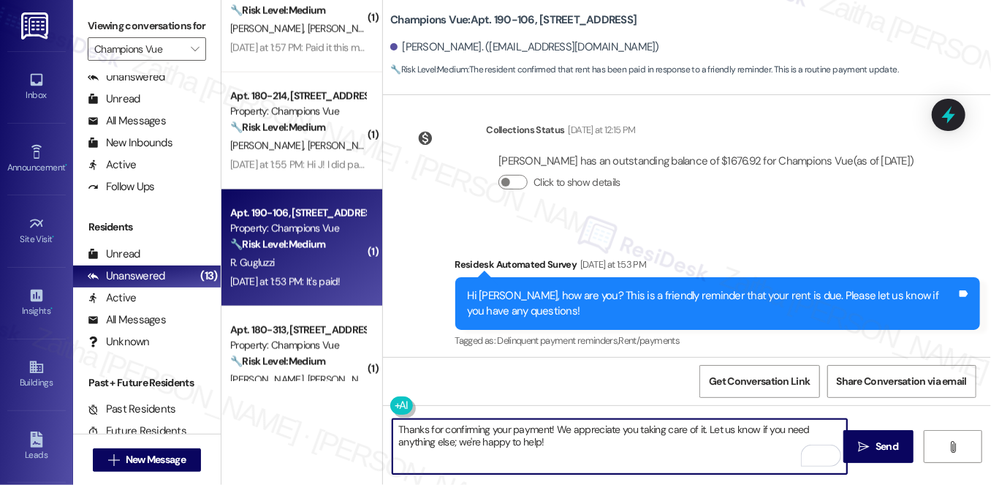
scroll to position [1193, 0]
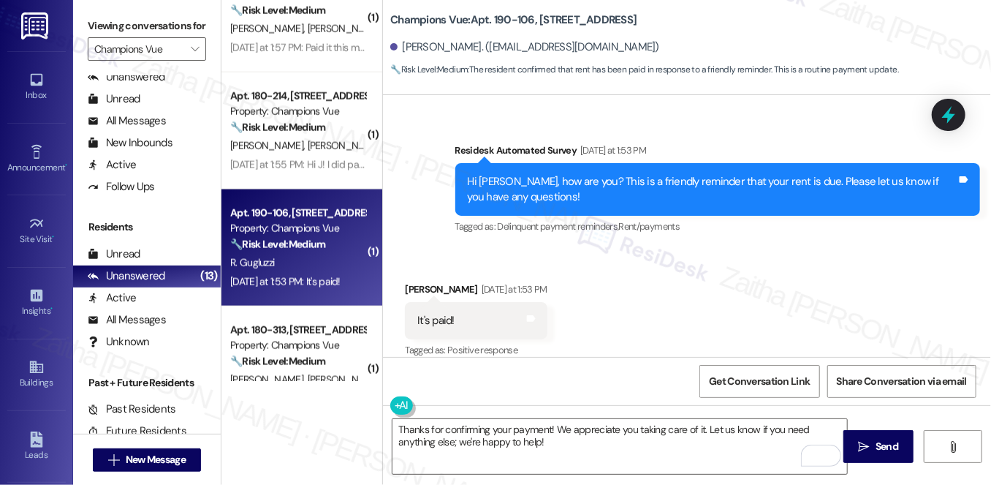
click at [418, 282] on div "Richard Gugluzzi Yesterday at 1:53 PM" at bounding box center [476, 292] width 143 height 20
copy div "Richard"
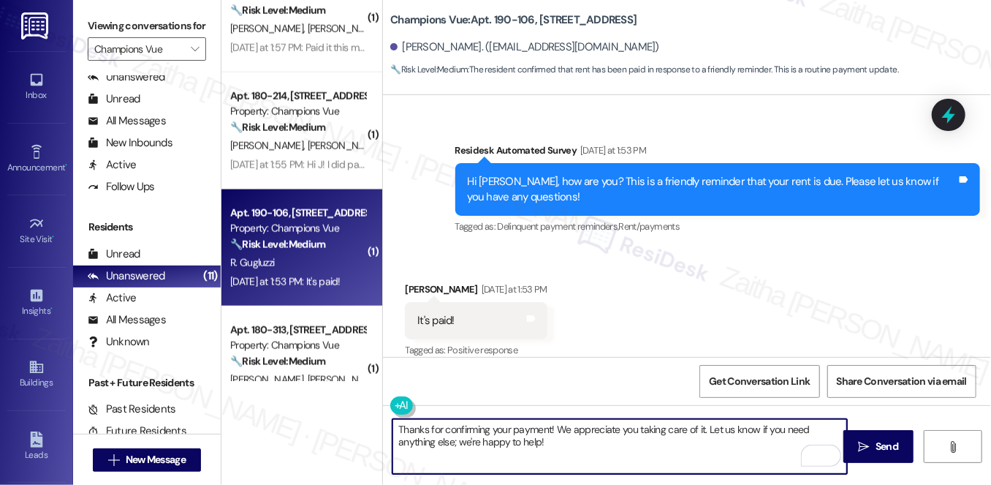
click at [551, 426] on textarea "Thanks for confirming your payment! We appreciate you taking care of it. Let us…" at bounding box center [620, 446] width 455 height 55
paste textarea "Richard"
type textarea "Thanks for confirming your payment, [PERSON_NAME]! We appreciate you taking car…"
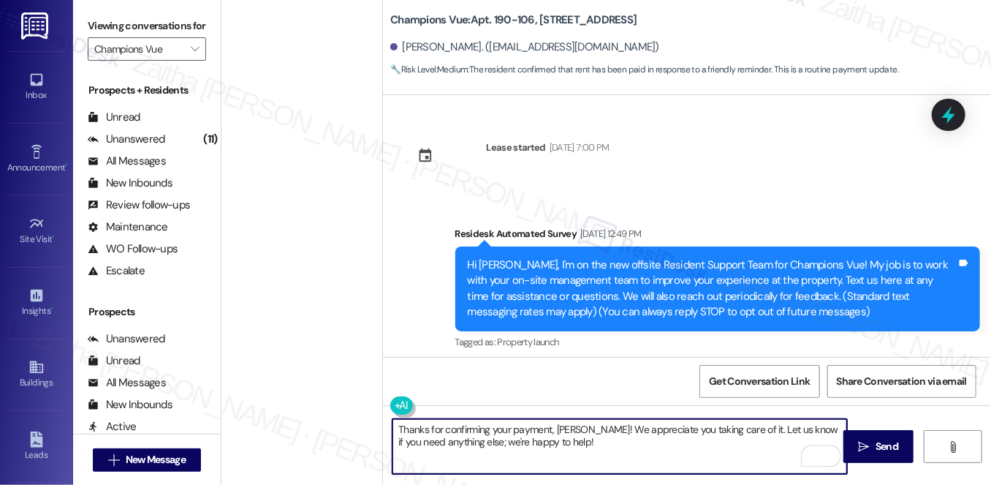
scroll to position [1193, 0]
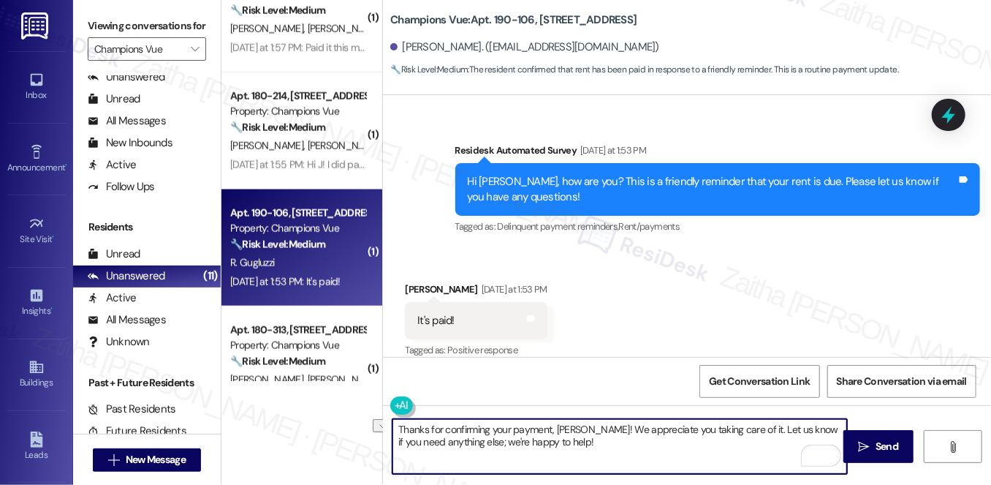
drag, startPoint x: 452, startPoint y: 441, endPoint x: 545, endPoint y: 445, distance: 93.7
click at [545, 445] on textarea "Thanks for confirming your payment, [PERSON_NAME]! We appreciate you taking car…" at bounding box center [620, 446] width 455 height 55
type textarea "Thanks for confirming your payment, [PERSON_NAME]! We appreciate you taking car…"
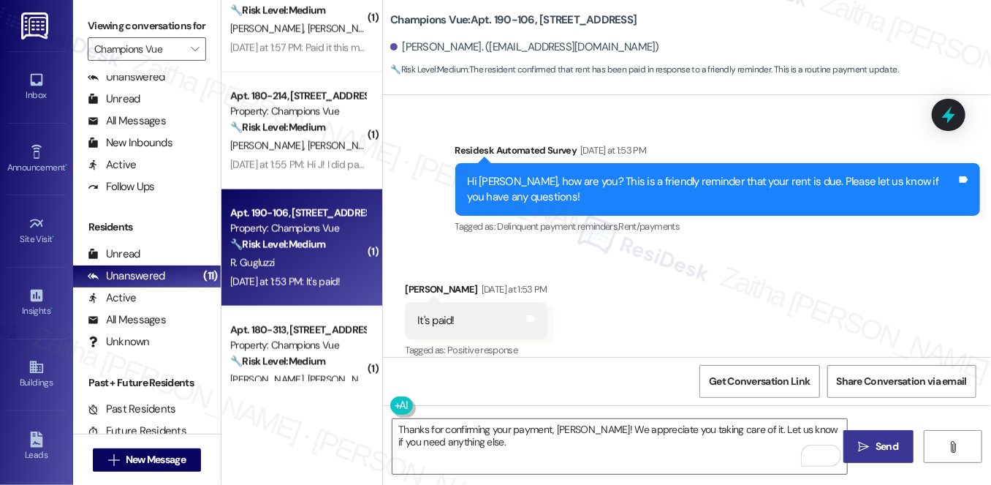
click at [881, 450] on span "Send" at bounding box center [887, 446] width 23 height 15
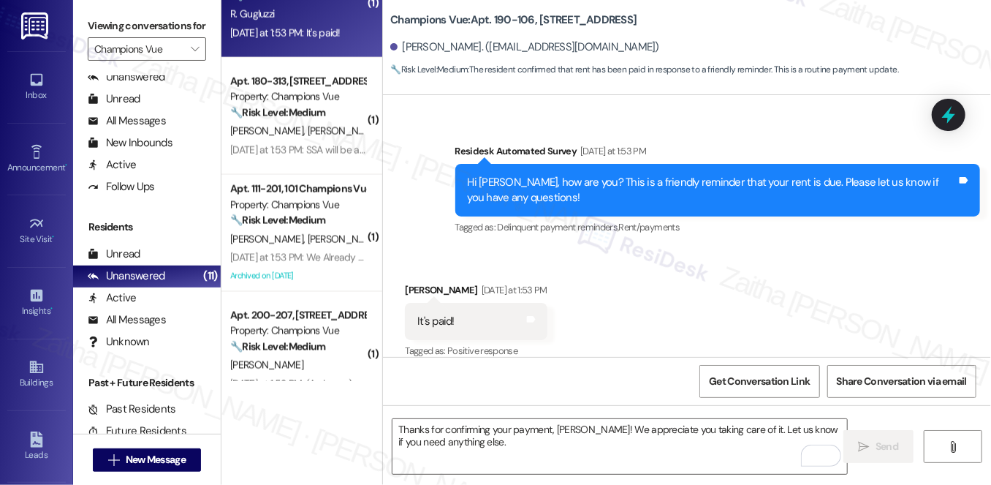
scroll to position [1130, 0]
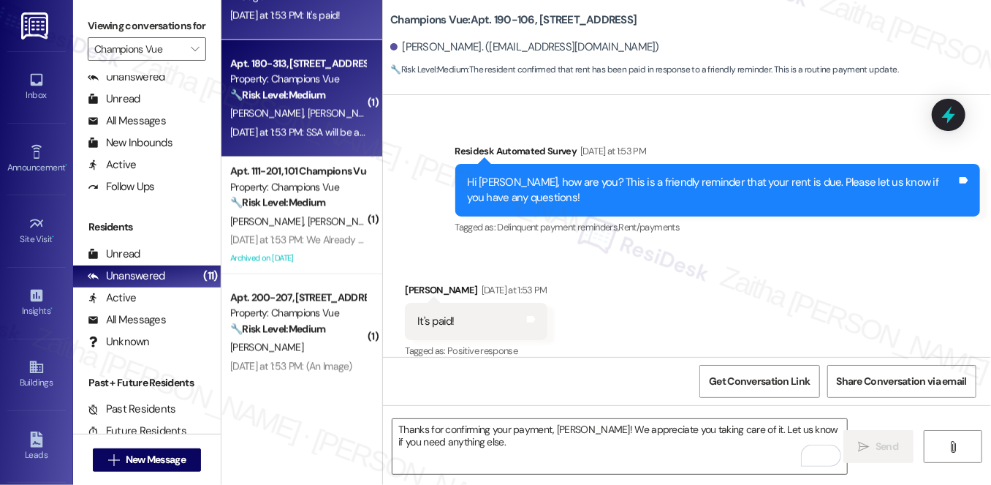
click at [341, 121] on div "[PERSON_NAME] [PERSON_NAME]" at bounding box center [298, 114] width 138 height 18
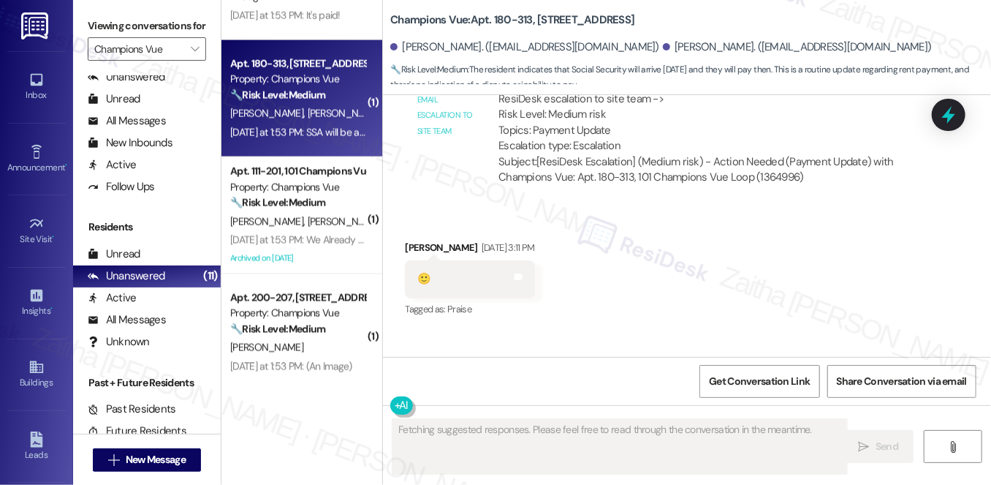
scroll to position [8159, 0]
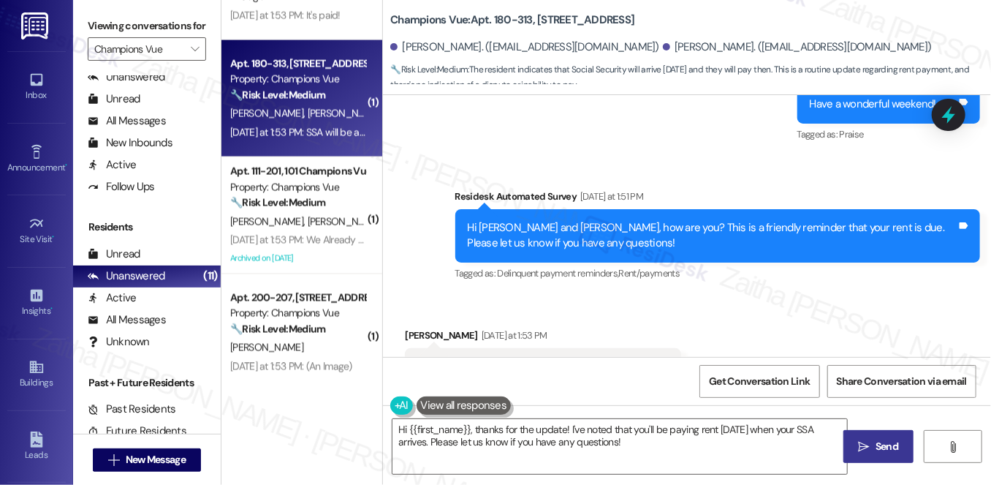
click at [405, 328] on div "[PERSON_NAME] [DATE] at 1:53 PM" at bounding box center [543, 338] width 276 height 20
copy div "[PERSON_NAME]"
click at [447, 428] on textarea "Hi {{first_name}}, thanks for the update! I've noted that you'll be paying rent…" at bounding box center [620, 446] width 455 height 55
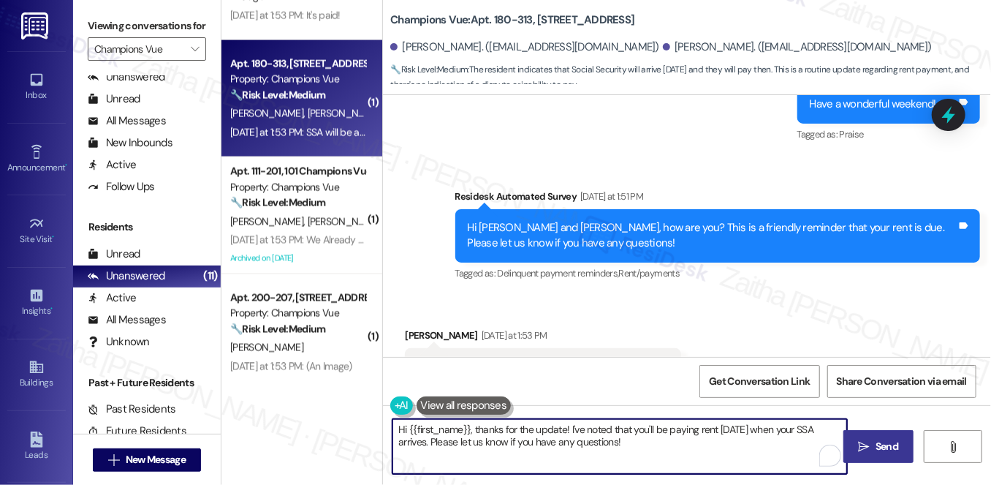
click at [447, 428] on textarea "Hi {{first_name}}, thanks for the update! I've noted that you'll be paying rent…" at bounding box center [620, 446] width 455 height 55
paste textarea "[PERSON_NAME]"
type textarea "Hi [PERSON_NAME], thanks for the update! I've noted that you'll be paying rent …"
click at [889, 446] on span "Send" at bounding box center [887, 446] width 23 height 15
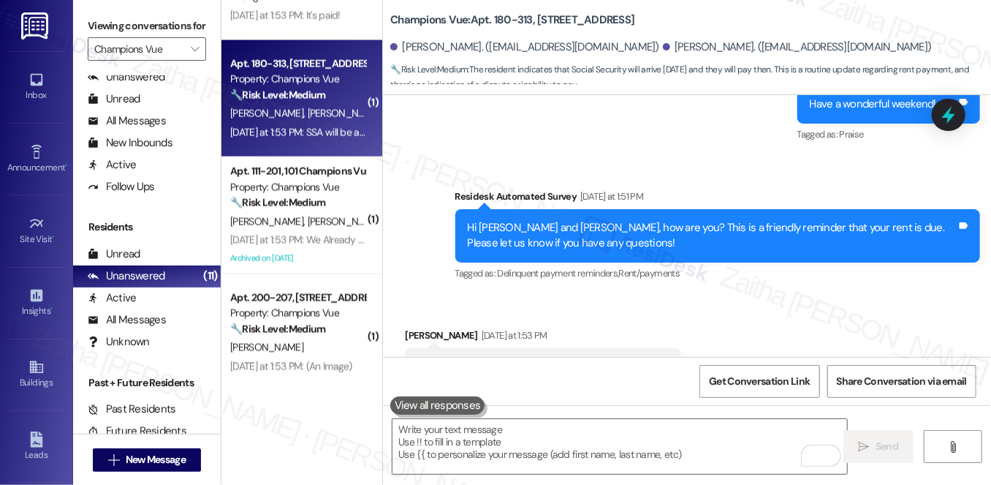
drag, startPoint x: 413, startPoint y: 304, endPoint x: 665, endPoint y: 311, distance: 251.6
click at [665, 348] on div "SSA will be arrive [DATE] and I will pay then. Take care Tags and notes" at bounding box center [543, 366] width 276 height 37
copy div "SSA will be arrive [DATE] and I will pay then. Take care Tags and notes"
click at [721, 295] on div "Received via SMS [PERSON_NAME] [DATE] at 1:53 PM SSA will be arrive [DATE] and …" at bounding box center [687, 357] width 608 height 124
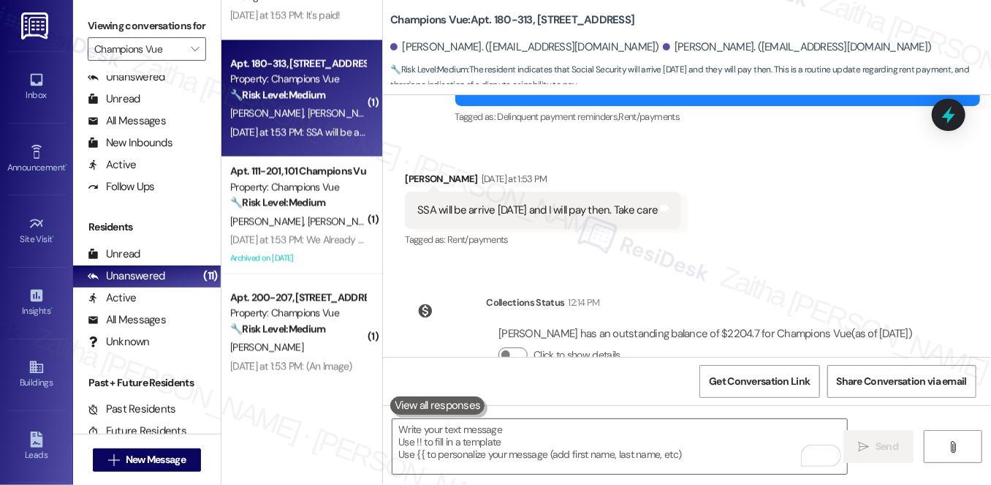
scroll to position [8428, 0]
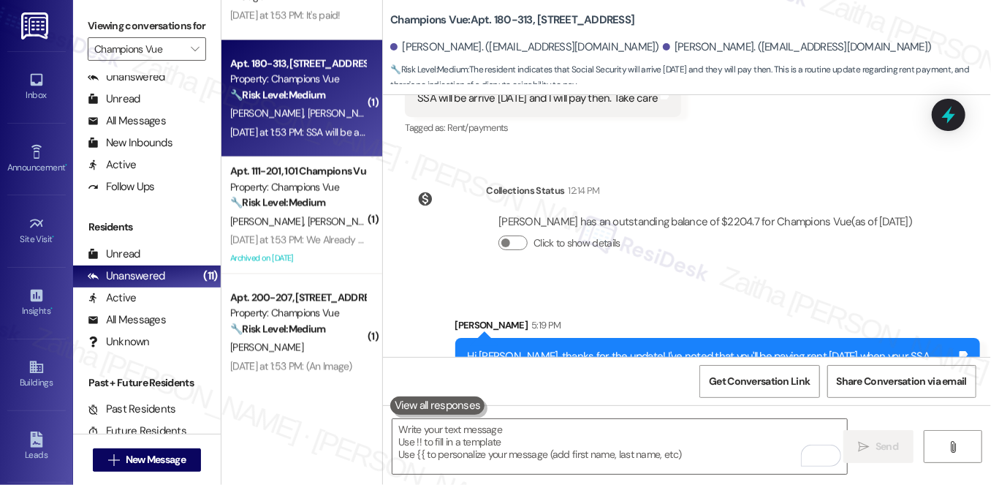
drag, startPoint x: 964, startPoint y: 118, endPoint x: 948, endPoint y: 154, distance: 38.6
click at [963, 118] on div at bounding box center [949, 115] width 34 height 32
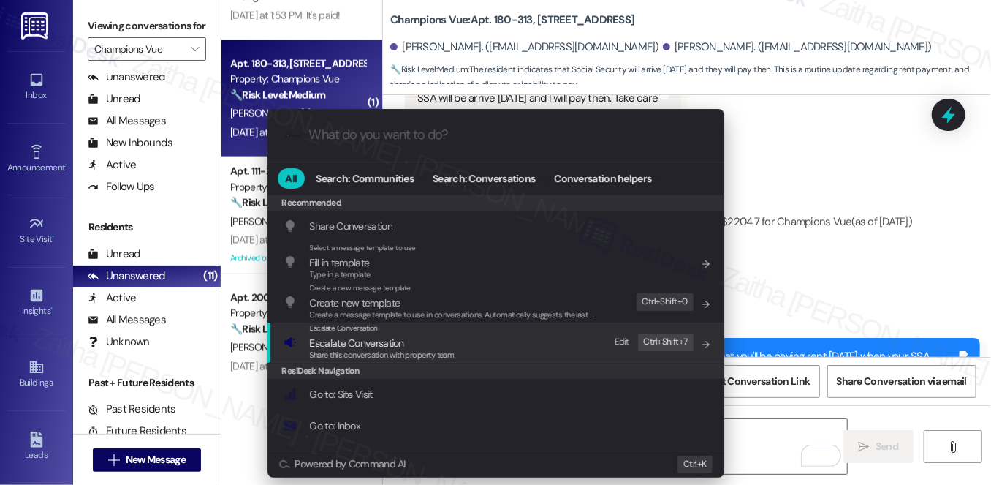
click at [376, 341] on span "Escalate Conversation" at bounding box center [357, 342] width 94 height 13
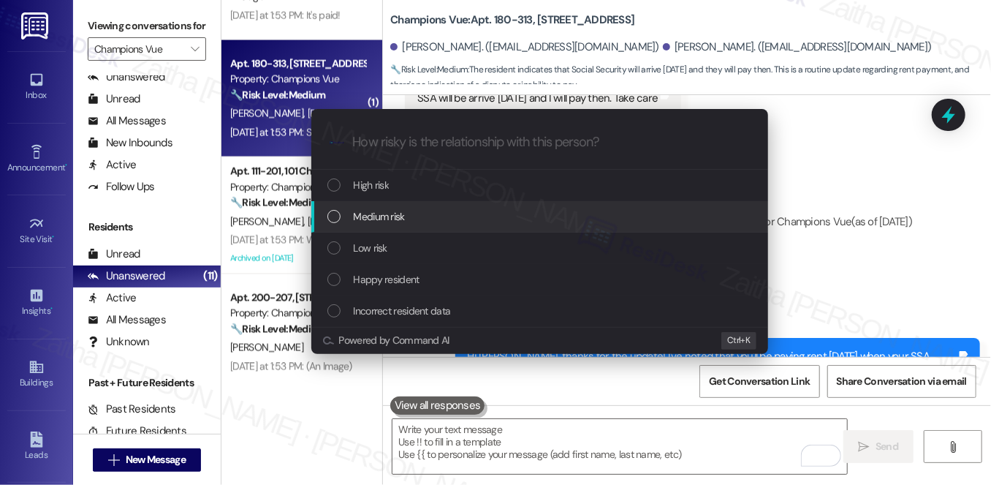
click at [423, 221] on div "Medium risk" at bounding box center [542, 216] width 428 height 16
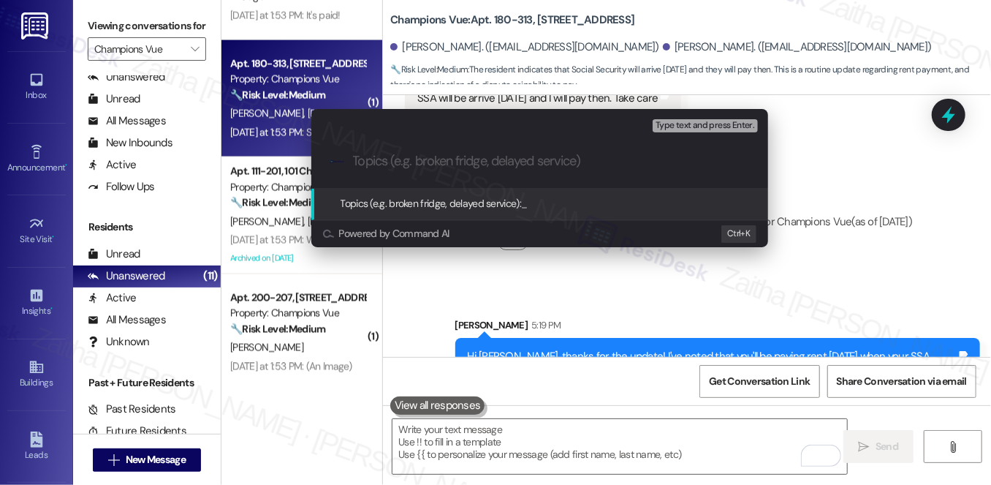
paste input "Payment to Be Made Friday Upon SSA Arrival"
type input "Payment to Be Made Friday Upon SSA Arrival"
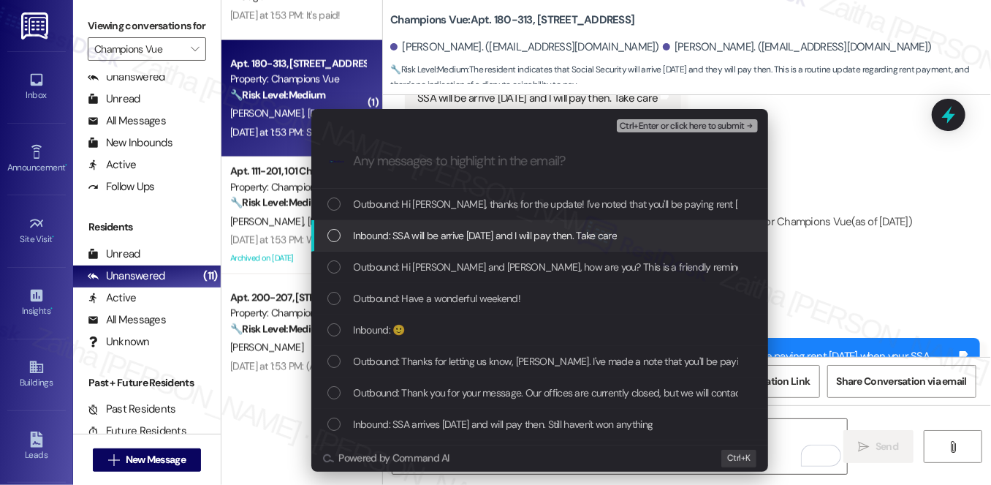
click at [499, 237] on span "Inbound: SSA will be arrive Friday and I will pay then. Take care" at bounding box center [486, 235] width 264 height 16
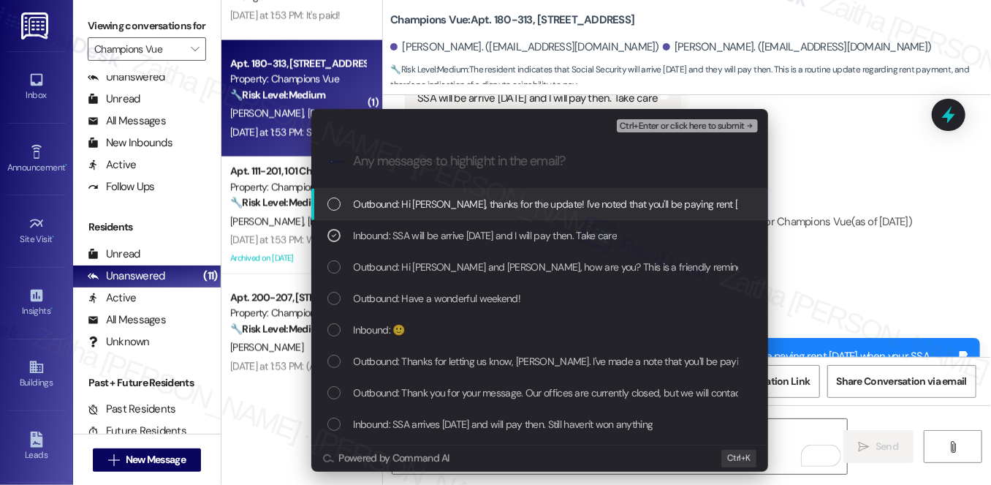
click at [696, 128] on span "Ctrl+Enter or click here to submit" at bounding box center [682, 126] width 125 height 10
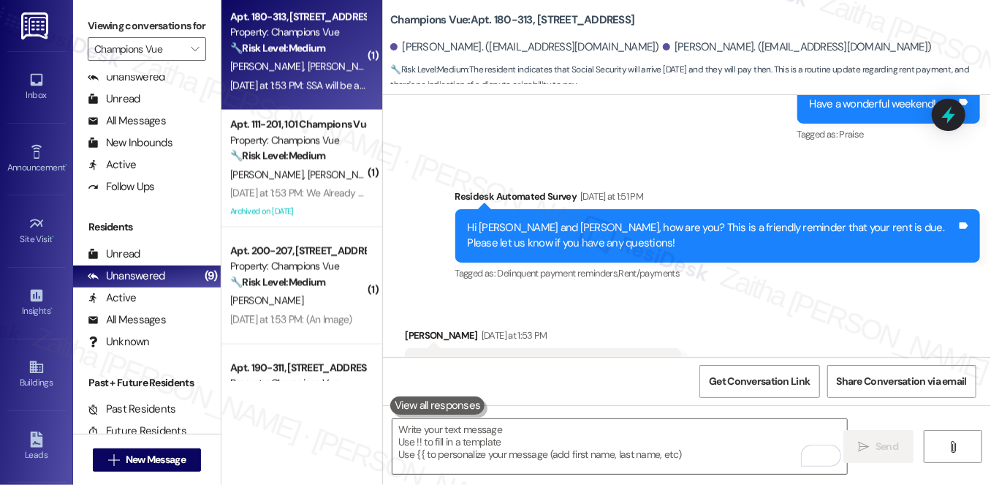
scroll to position [1263, 0]
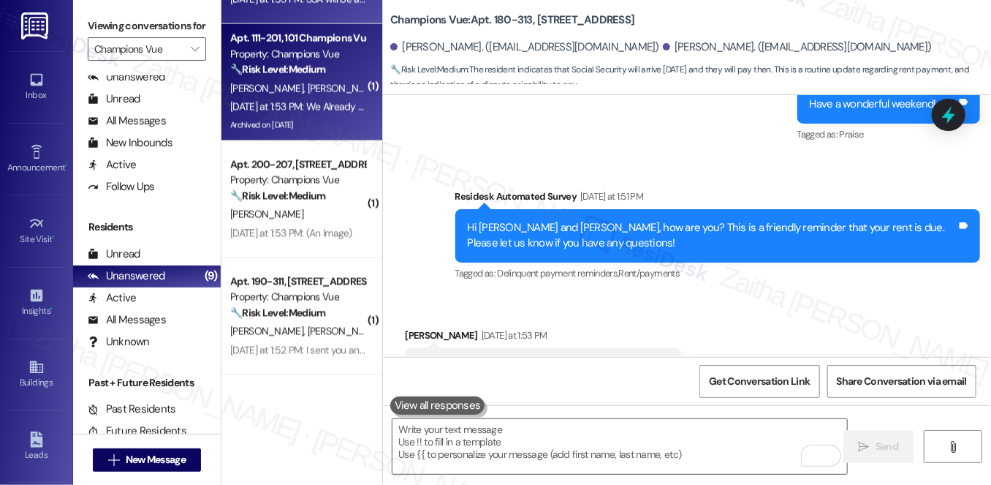
click at [335, 87] on div "P. Taylor A. Byrd" at bounding box center [298, 89] width 138 height 18
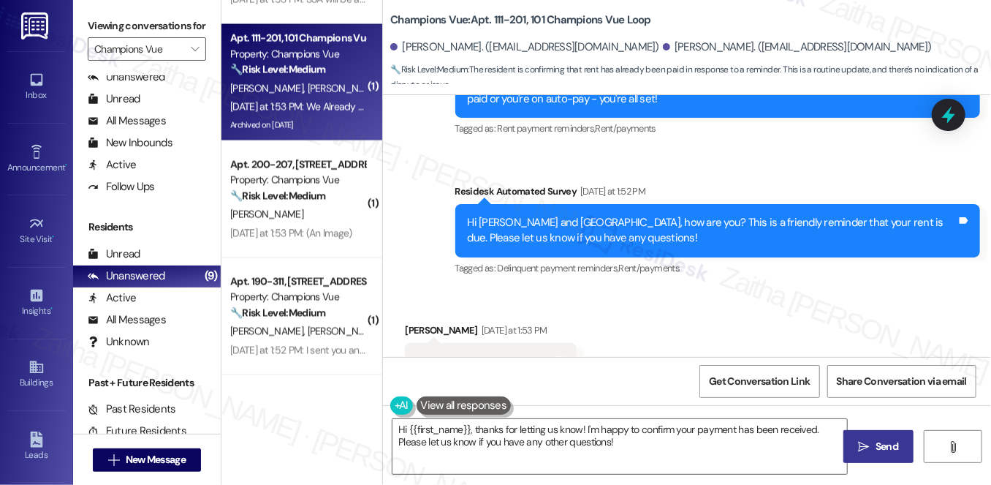
scroll to position [1641, 0]
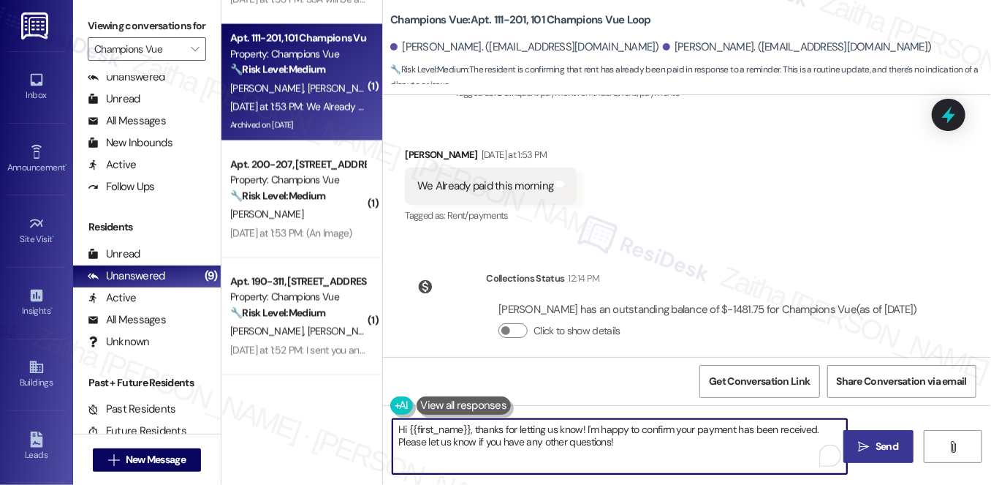
drag, startPoint x: 585, startPoint y: 427, endPoint x: 661, endPoint y: 445, distance: 78.0
click at [661, 445] on textarea "Hi {{first_name}}, thanks for letting us know! I'm happy to confirm your paymen…" at bounding box center [620, 446] width 455 height 55
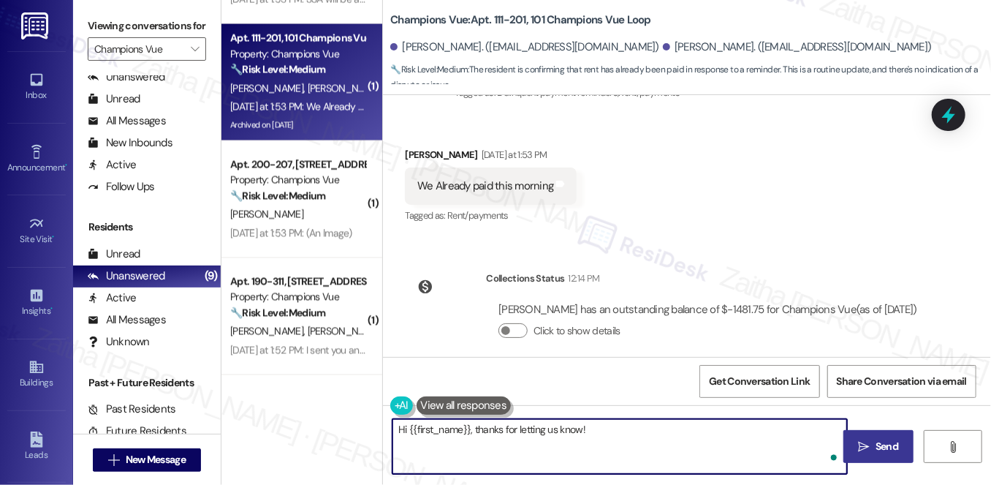
paste textarea "We appreciate you taking care of it. Let us know if you need anything else; we'…"
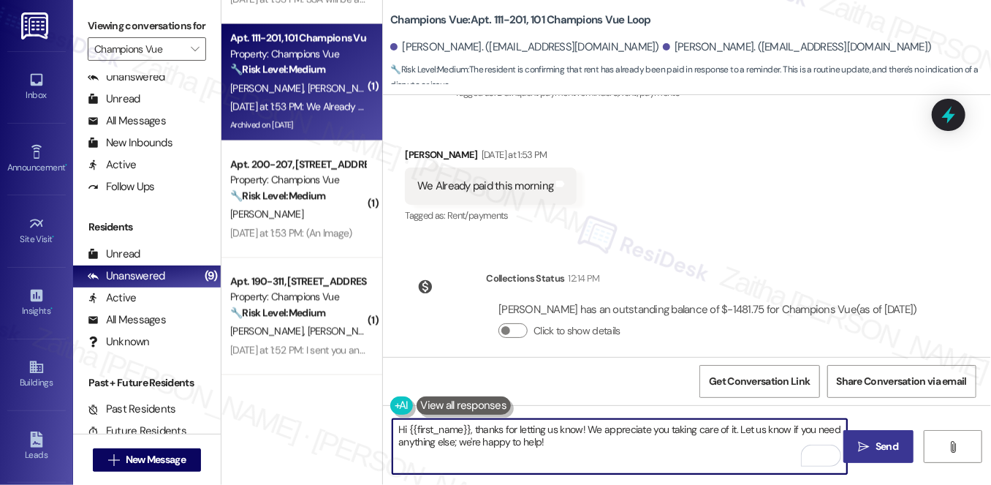
type textarea "Hi {{first_name}}, thanks for letting us know! We appreciate you taking care of…"
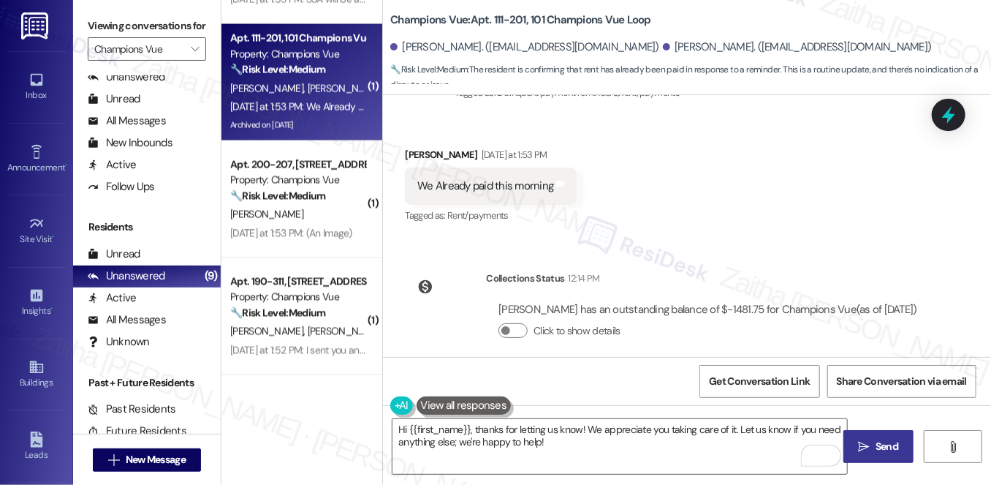
click at [871, 447] on span " Send" at bounding box center [879, 446] width 46 height 15
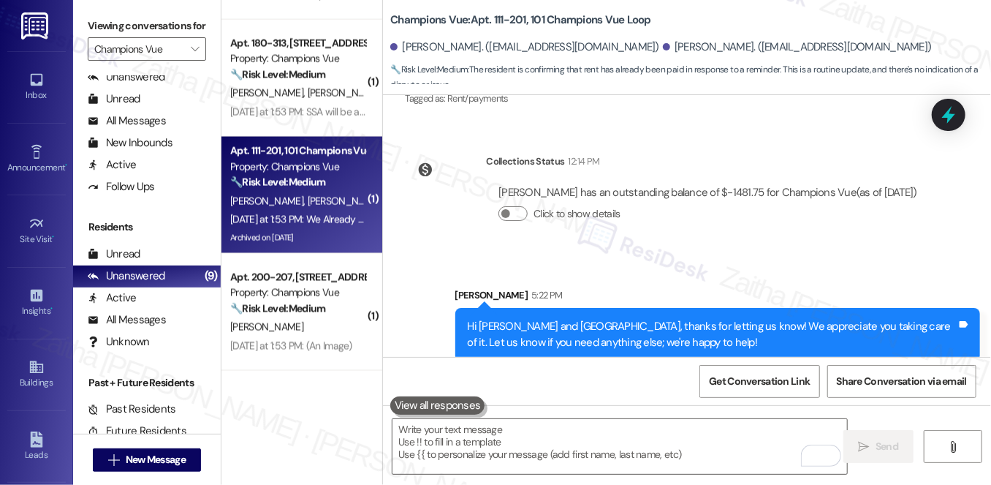
scroll to position [1329, 0]
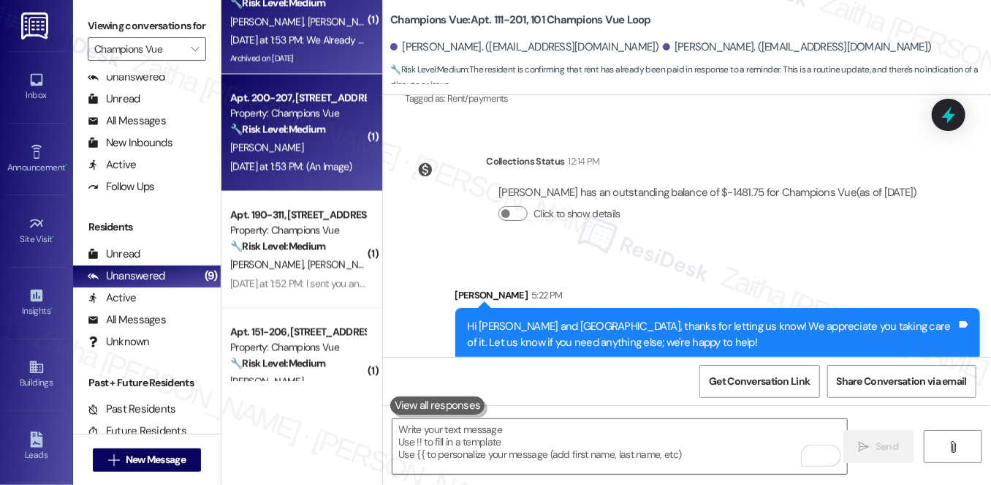
click at [333, 148] on div "E. Cunha" at bounding box center [298, 148] width 138 height 18
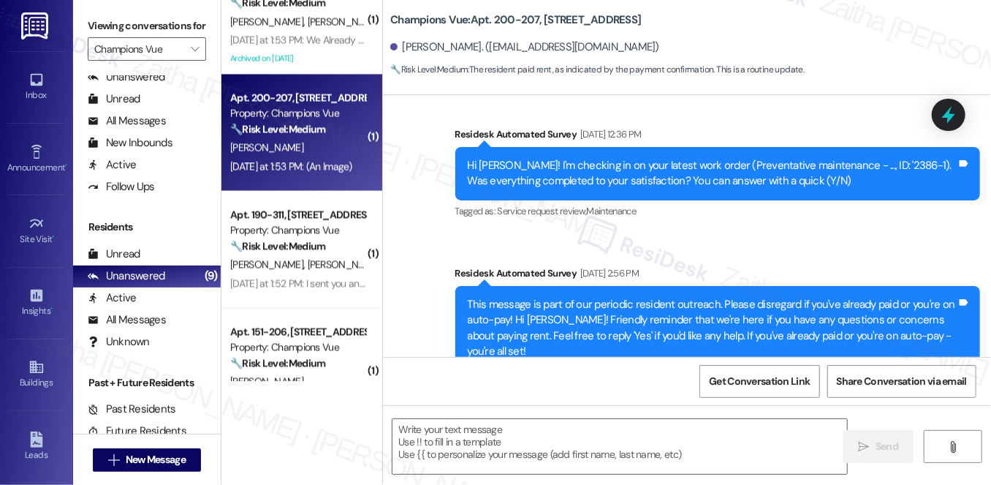
type textarea "Fetching suggested responses. Please feel free to read through the conversation…"
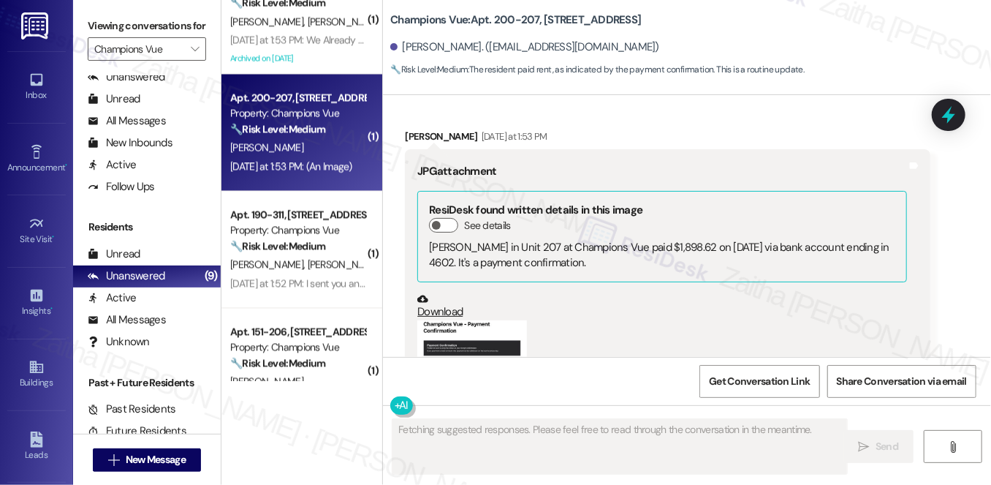
scroll to position [1687, 0]
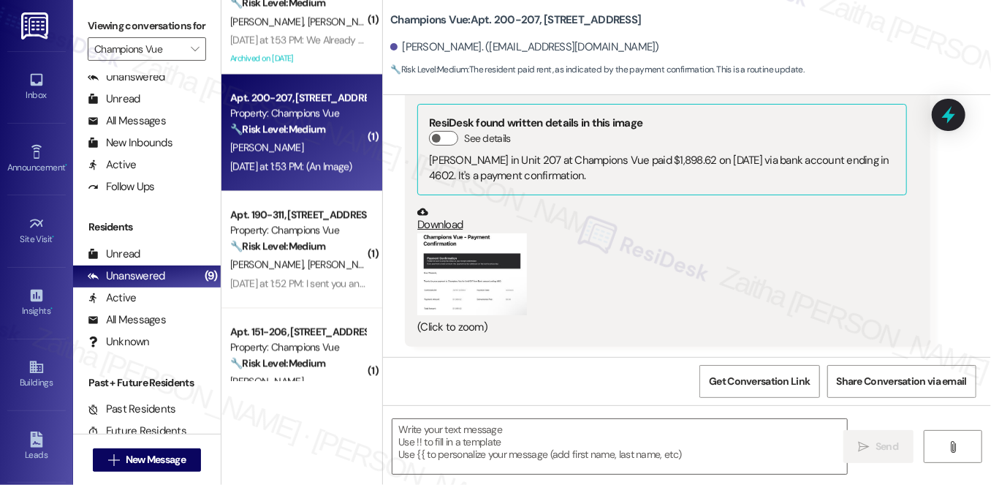
click at [428, 282] on button "Zoom image" at bounding box center [473, 274] width 110 height 82
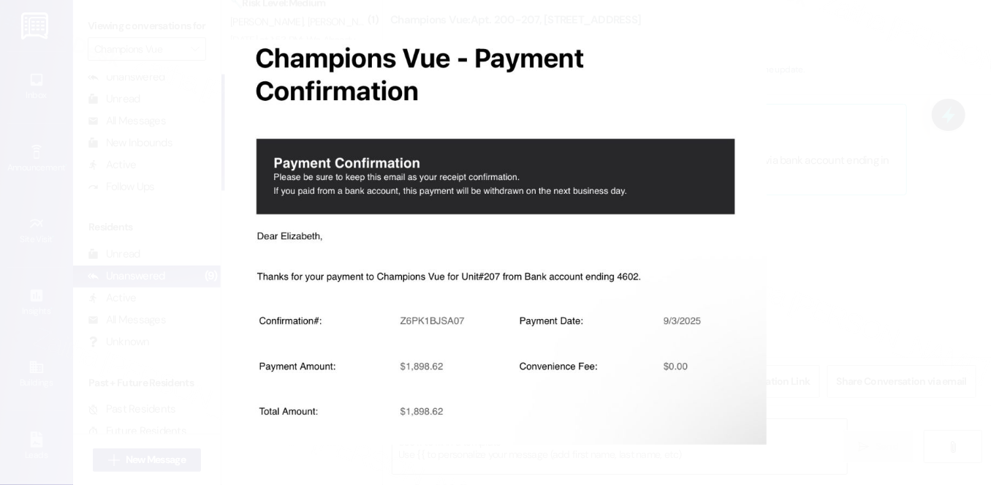
click at [891, 227] on button "Unzoom image" at bounding box center [495, 242] width 991 height 485
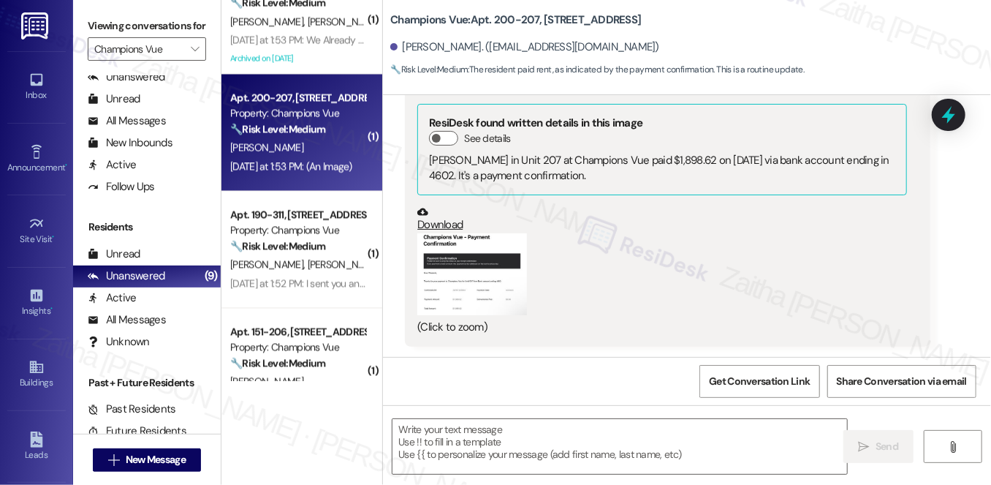
click at [447, 301] on button "Zoom image" at bounding box center [473, 274] width 110 height 82
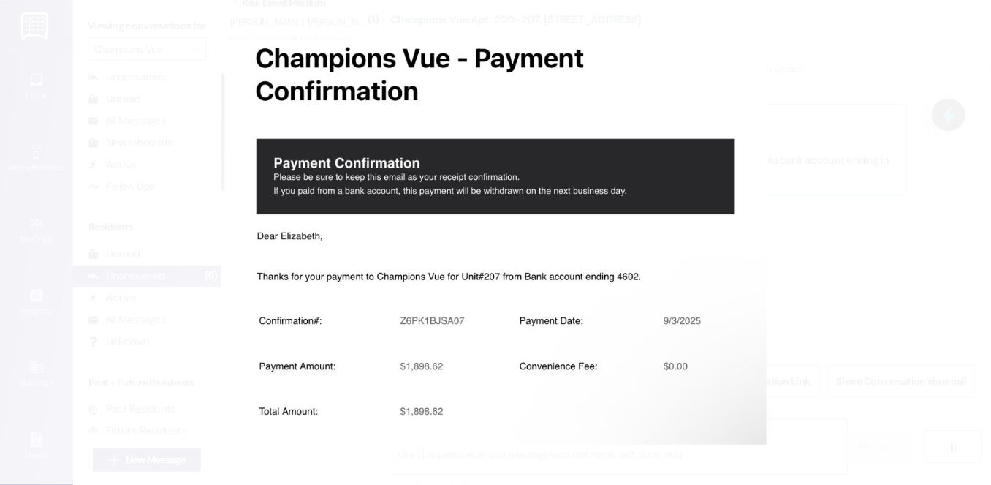
click at [841, 214] on button "Unzoom image" at bounding box center [495, 242] width 991 height 485
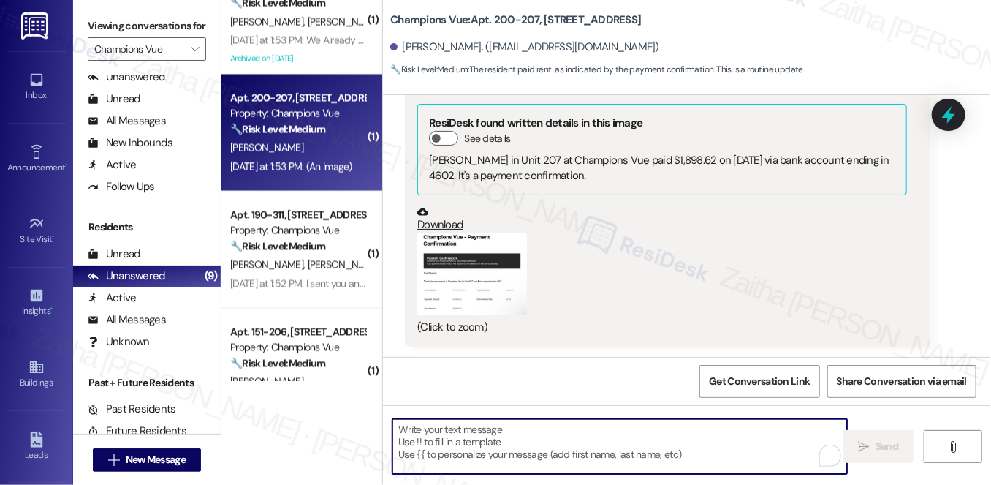
click at [482, 441] on textarea "To enrich screen reader interactions, please activate Accessibility in Grammarl…" at bounding box center [620, 446] width 455 height 55
paste textarea "We appreciate you taking care of it. Let us know if you need anything else; we'…"
type textarea "We appreciate you taking care of it. Let us know if you need anything else; we'…"
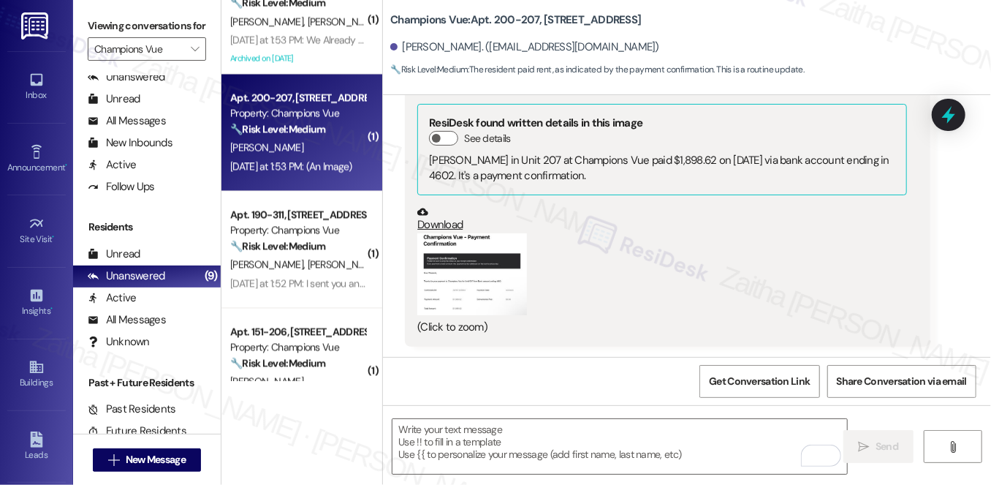
click at [462, 287] on button "Zoom image" at bounding box center [473, 274] width 110 height 82
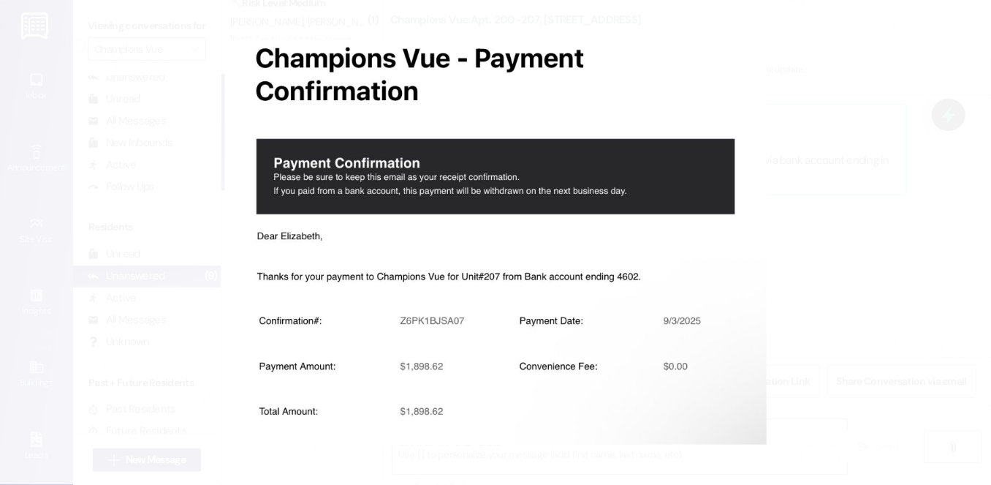
click at [907, 254] on button "Unzoom image" at bounding box center [495, 242] width 991 height 485
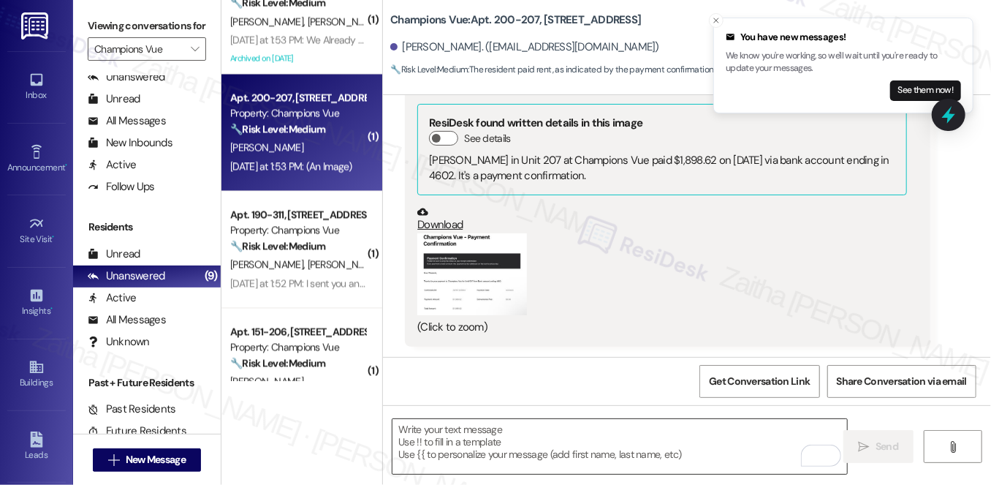
click at [447, 450] on textarea "To enrich screen reader interactions, please activate Accessibility in Grammarl…" at bounding box center [620, 446] width 455 height 55
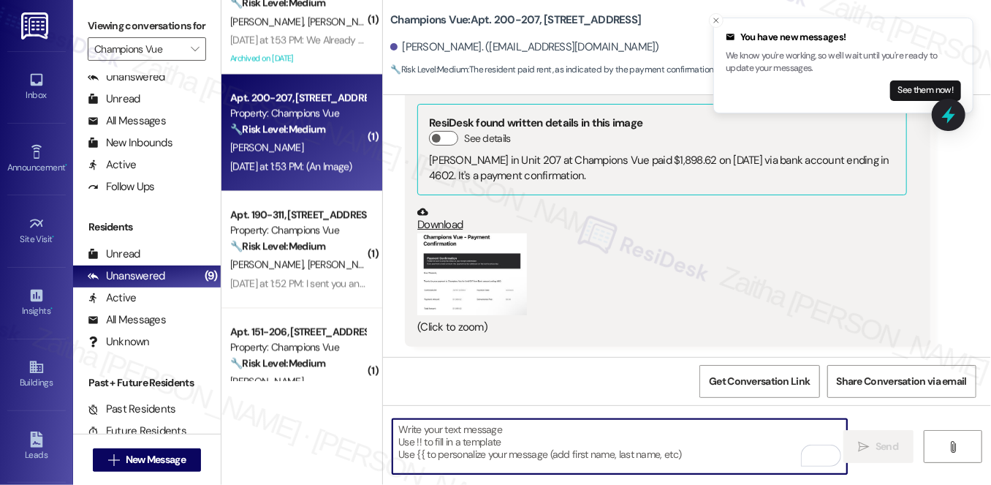
paste textarea "Thanks for confirming your payment! We appreciate you taking care of it. Let us…"
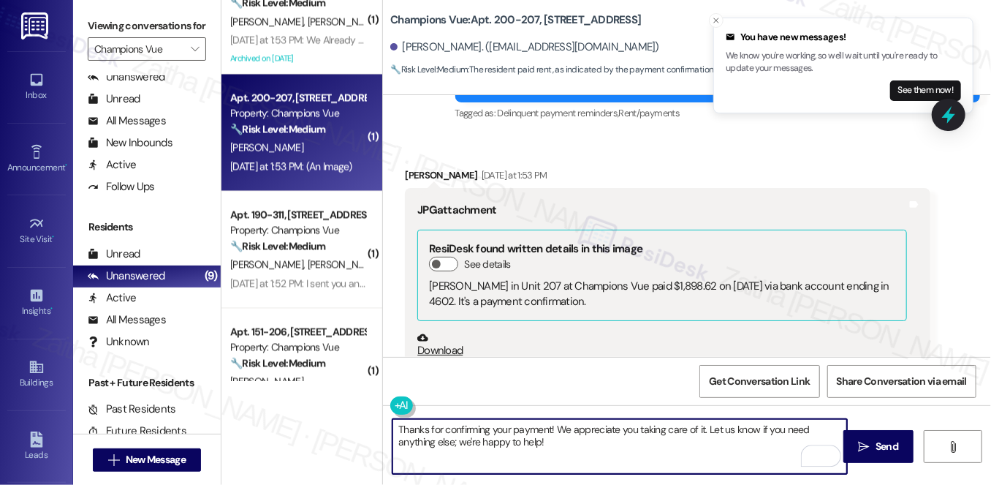
scroll to position [1554, 0]
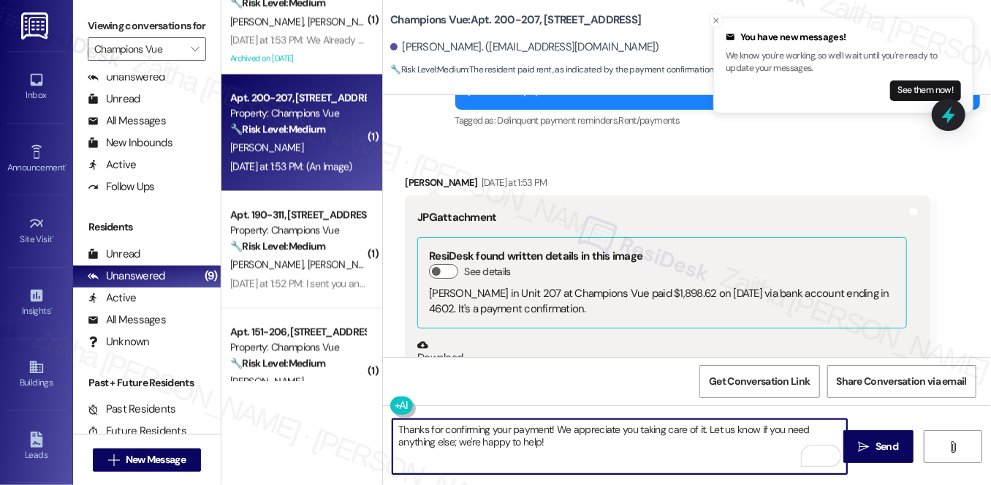
click at [417, 181] on div "Elizabeth Cunha Yesterday at 1:53 PM" at bounding box center [667, 185] width 525 height 20
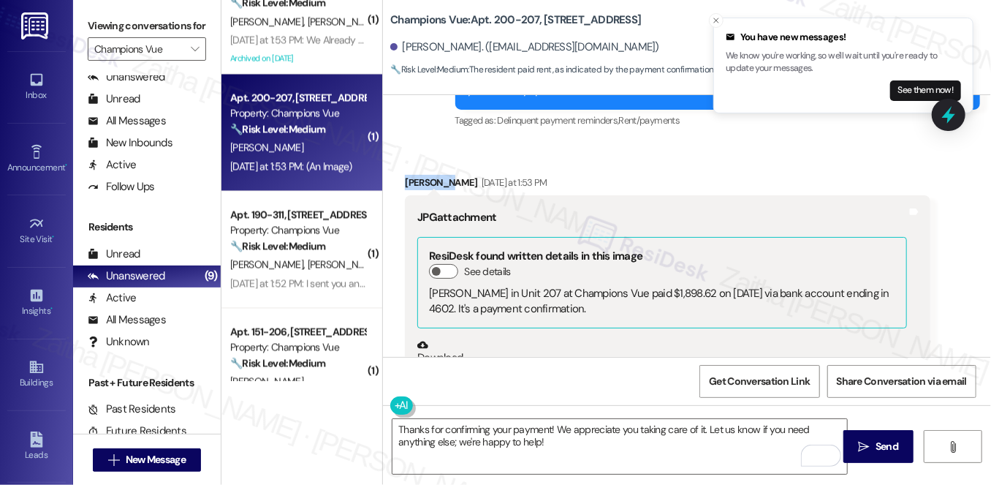
click at [417, 181] on div "Elizabeth Cunha Yesterday at 1:53 PM" at bounding box center [667, 185] width 525 height 20
copy div "Elizabeth"
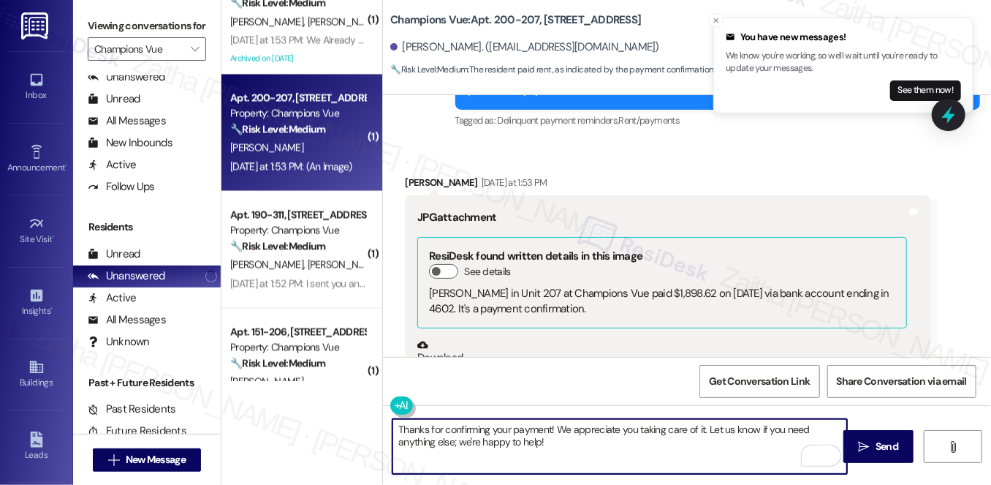
click at [548, 425] on textarea "Thanks for confirming your payment! We appreciate you taking care of it. Let us…" at bounding box center [620, 446] width 455 height 55
paste textarea "Elizabeth"
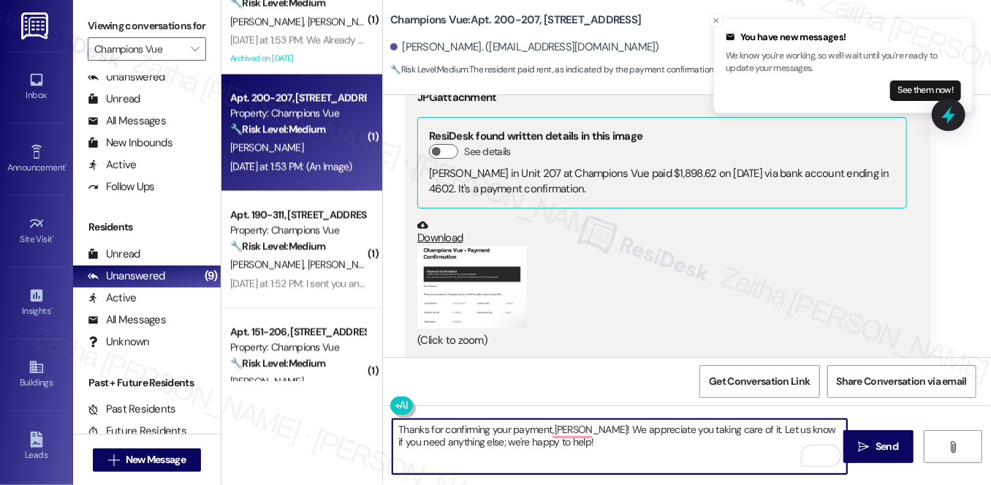
scroll to position [1687, 0]
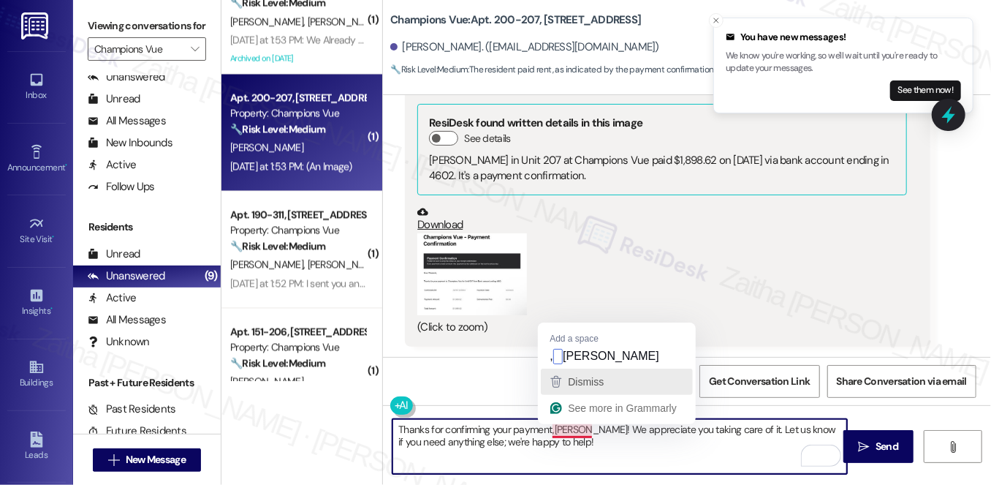
click at [589, 369] on button "Dismiss" at bounding box center [617, 382] width 152 height 26
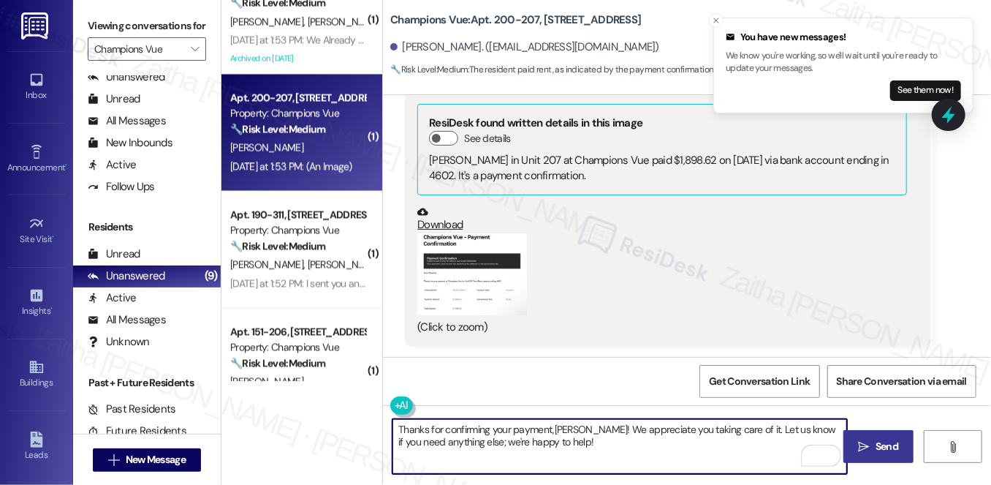
type textarea "Thanks for confirming your payment,Elizabeth! We appreciate you taking care of …"
click at [896, 443] on span "Send" at bounding box center [887, 446] width 23 height 15
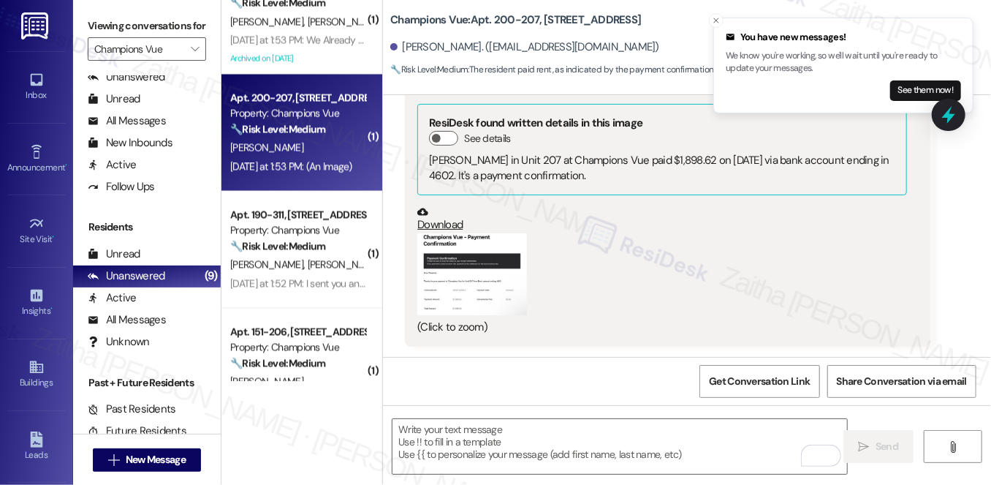
scroll to position [1686, 0]
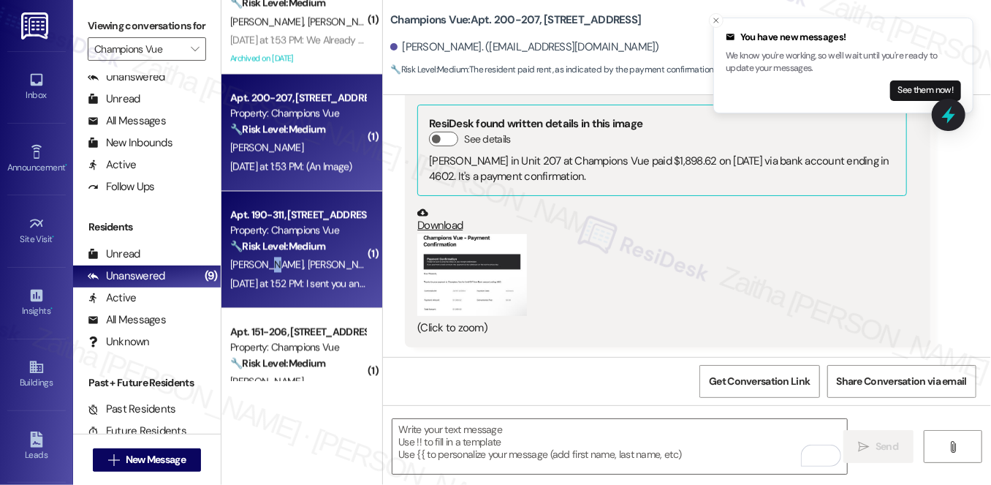
click at [263, 268] on span "L. Esquivel" at bounding box center [269, 264] width 78 height 13
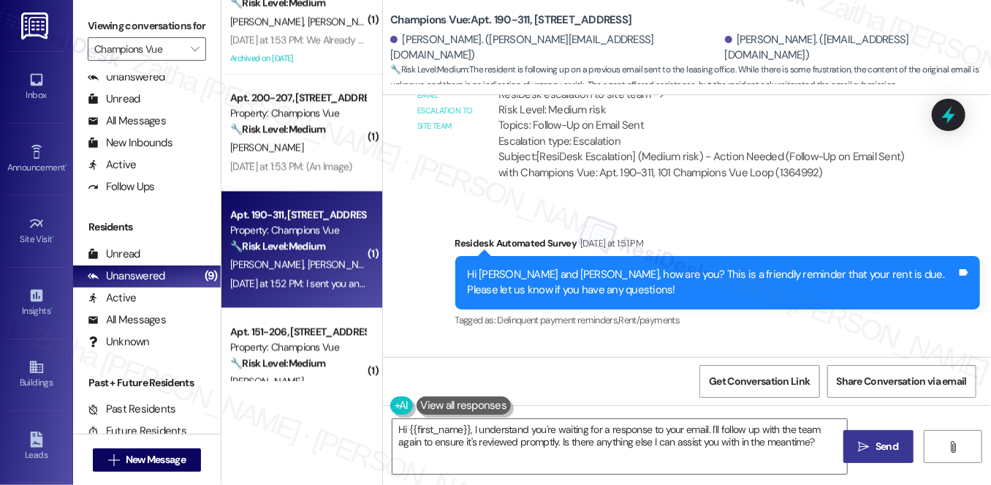
scroll to position [4612, 0]
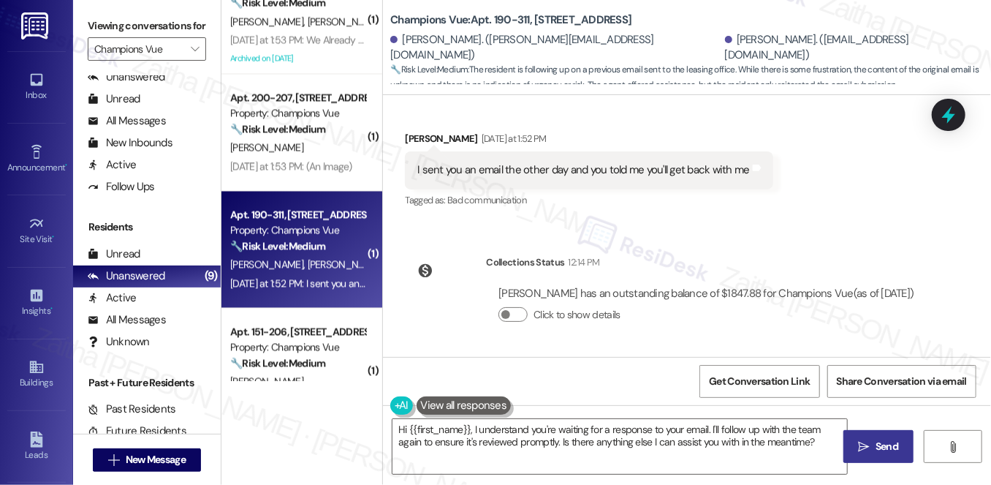
click at [419, 131] on div "Jesus Ramirez Yesterday at 1:52 PM" at bounding box center [589, 141] width 368 height 20
copy div "Jesus"
click at [440, 430] on textarea "Hi {{first_name}}, I understand you're waiting for a response to your email. I'…" at bounding box center [620, 446] width 455 height 55
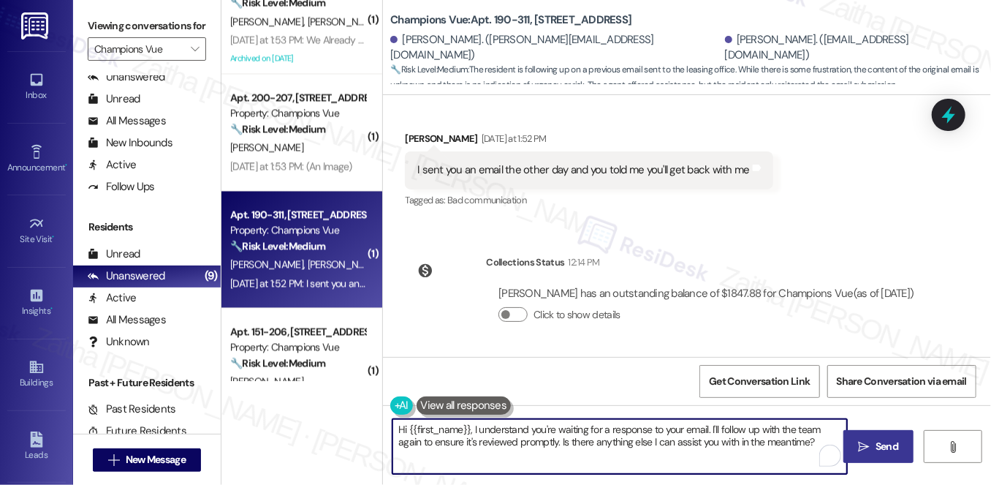
click at [441, 430] on textarea "Hi {{first_name}}, I understand you're waiting for a response to your email. I'…" at bounding box center [620, 446] width 455 height 55
paste textarea "Jesus"
drag, startPoint x: 679, startPoint y: 429, endPoint x: 786, endPoint y: 445, distance: 108.6
click at [786, 445] on textarea "Hi Jesus, I understand you're waiting for a response to your email. I'll follow…" at bounding box center [620, 446] width 455 height 55
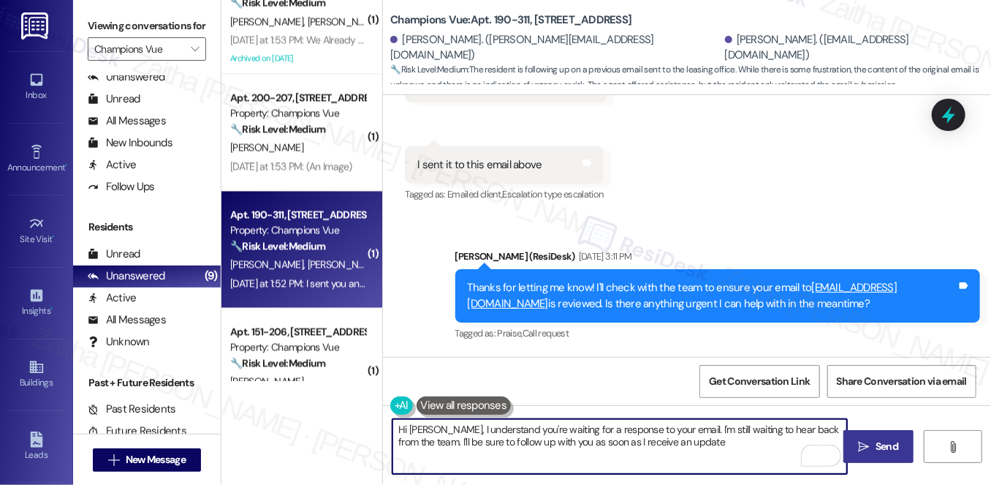
scroll to position [4280, 0]
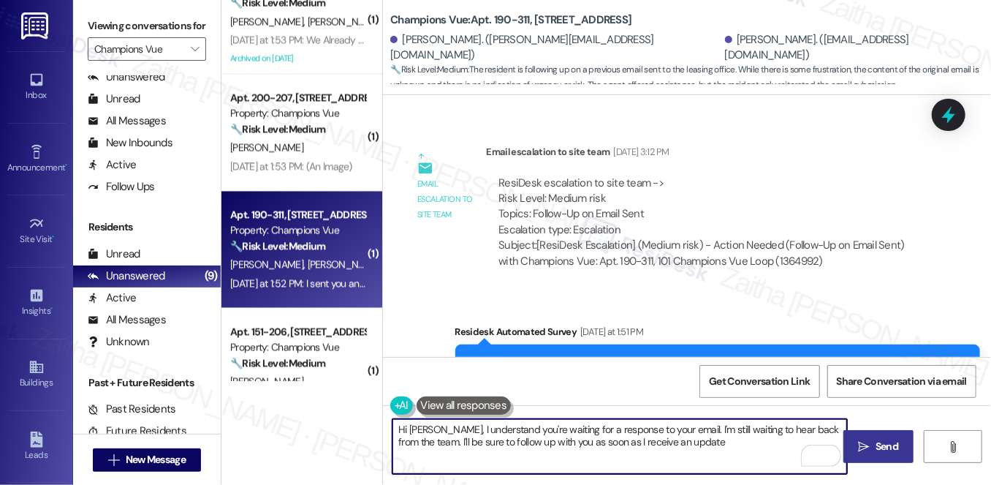
click at [686, 440] on textarea "Hi Jesus, I understand you're waiting for a response to your email. I'm still w…" at bounding box center [620, 446] width 455 height 55
type textarea "Hi Jesus, I understand you're waiting for a response to your email. I'm still w…"
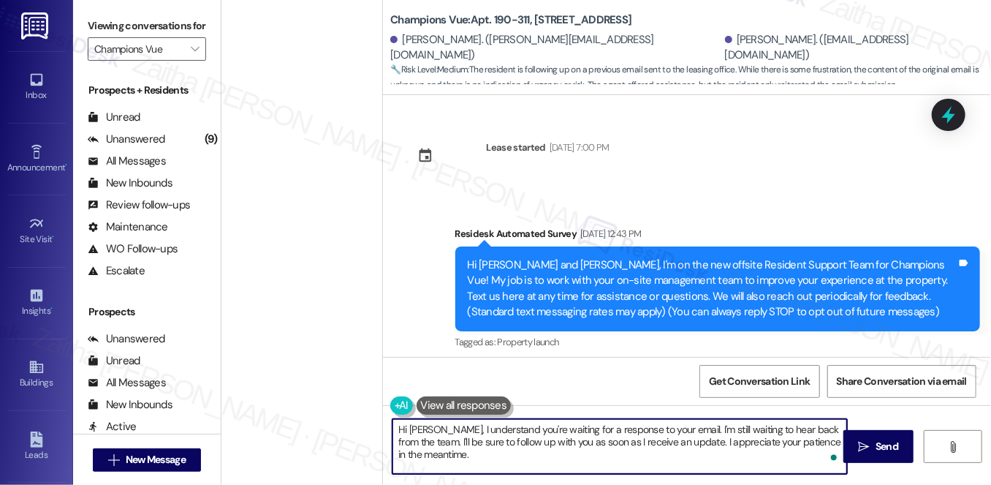
scroll to position [4280, 0]
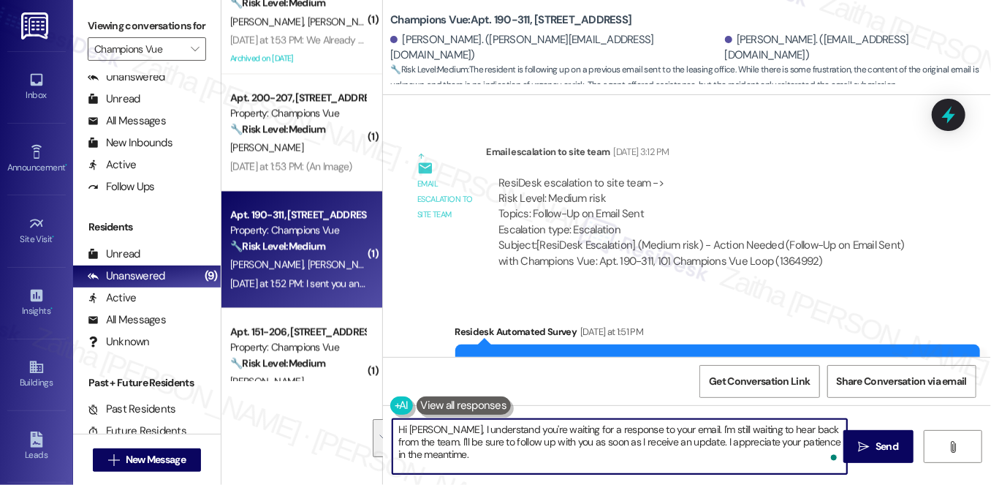
drag, startPoint x: 396, startPoint y: 429, endPoint x: 474, endPoint y: 450, distance: 80.2
click at [474, 450] on textarea "Hi [PERSON_NAME], I understand you're waiting for a response to your email. I'm…" at bounding box center [620, 446] width 455 height 55
type textarea "Hi [PERSON_NAME], I understand you're waiting for a response to your email. I'm…"
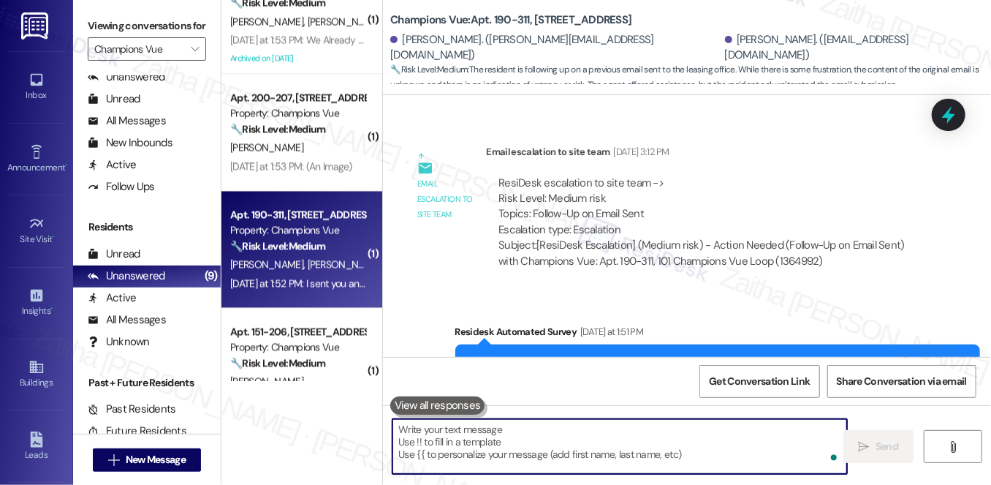
paste textarea "Hi [PERSON_NAME], I’m still waiting to hear back from the team. I’ll update you…"
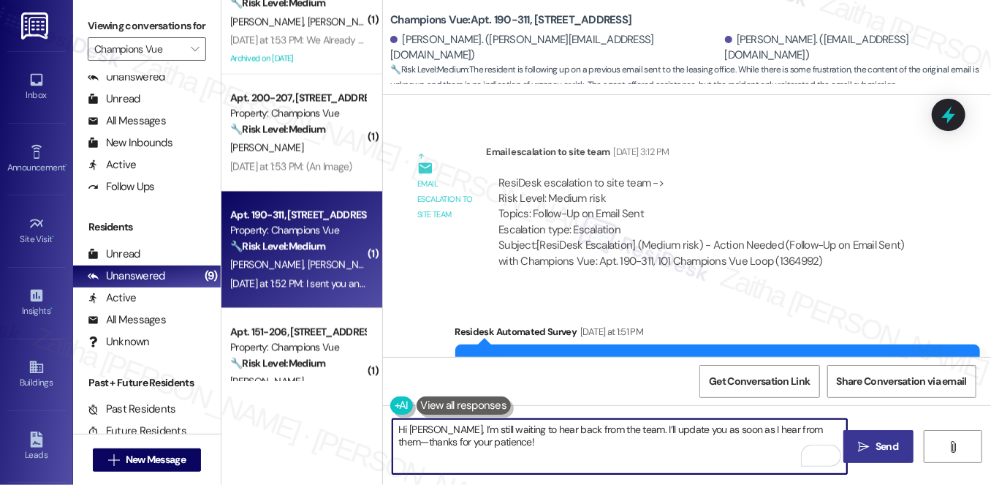
type textarea "Hi [PERSON_NAME], I’m still waiting to hear back from the team. I’ll update you…"
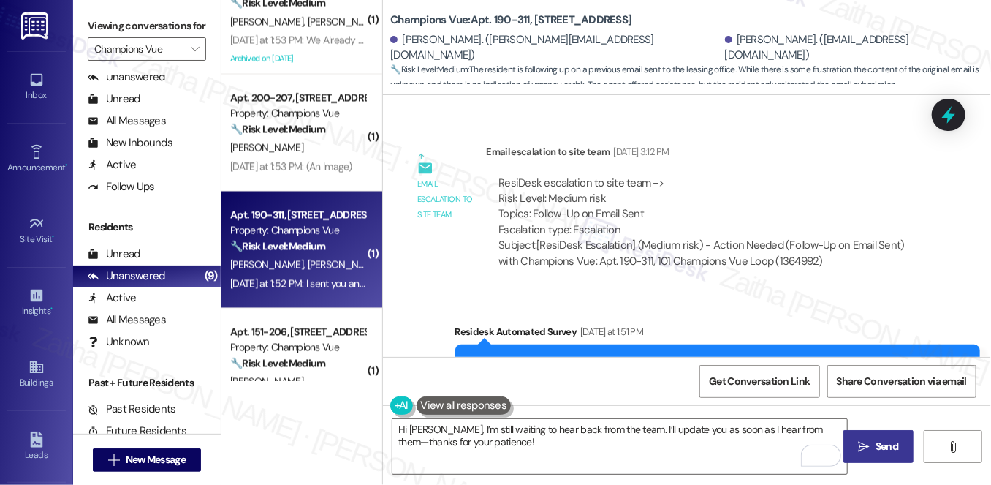
drag, startPoint x: 907, startPoint y: 451, endPoint x: 890, endPoint y: 451, distance: 16.8
click at [906, 451] on button " Send" at bounding box center [879, 446] width 71 height 33
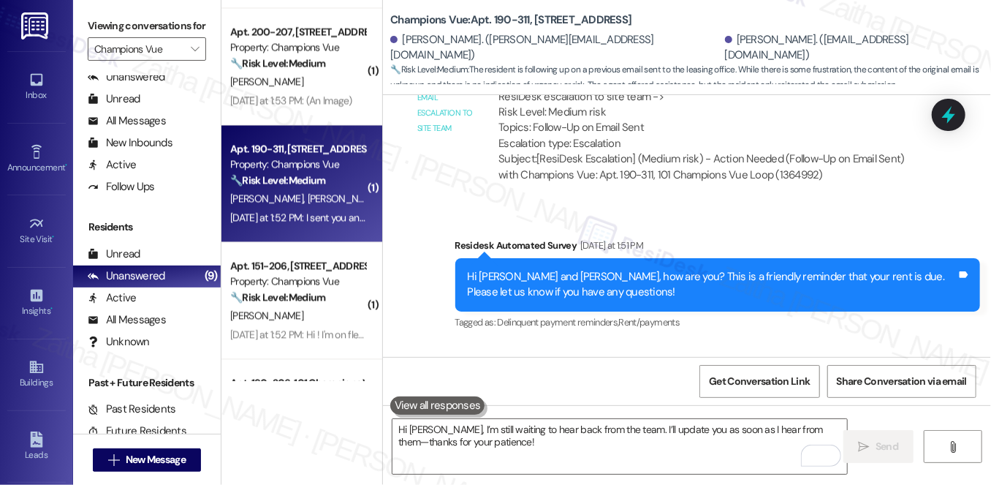
scroll to position [4461, 0]
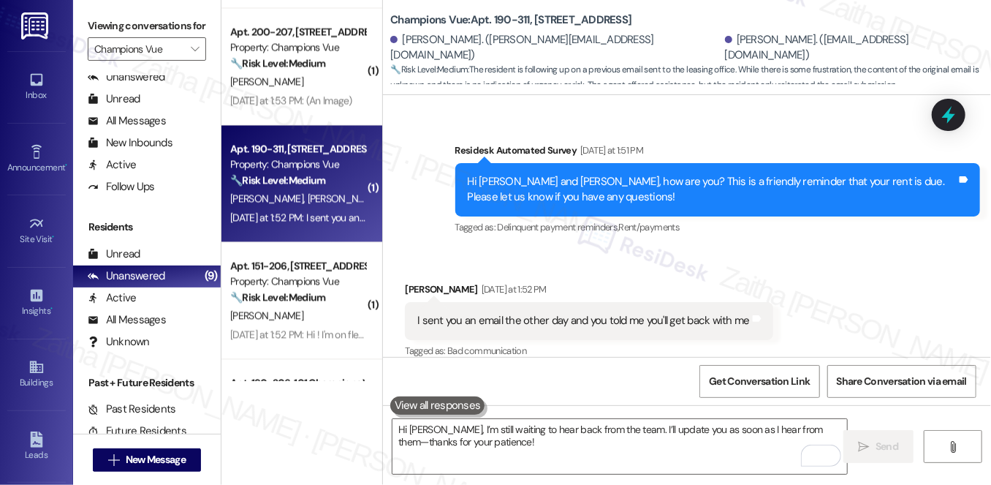
click at [269, 275] on div "Property: Champions Vue" at bounding box center [297, 280] width 135 height 15
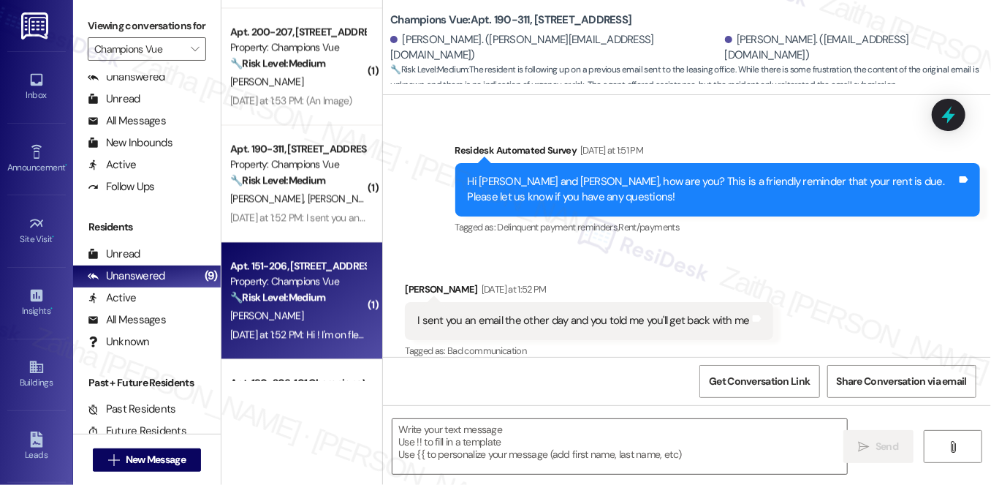
type textarea "Fetching suggested responses. Please feel free to read through the conversation…"
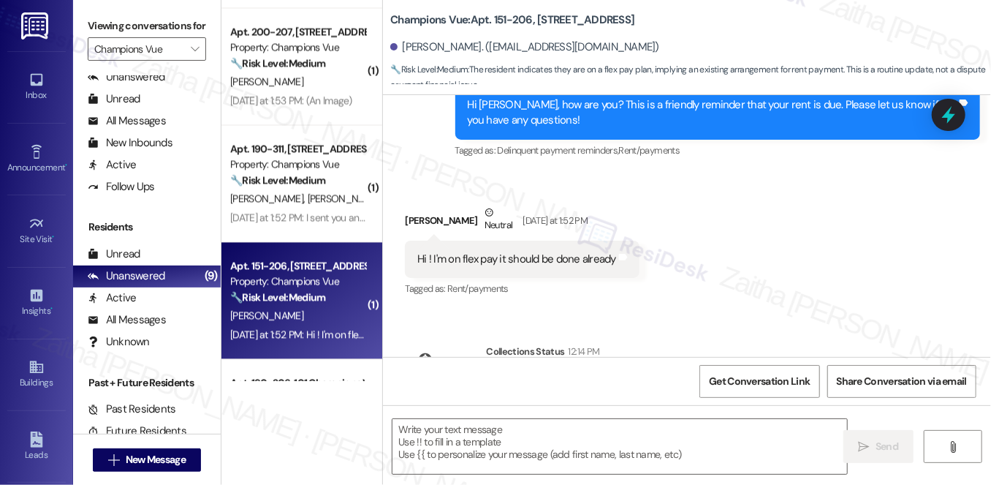
scroll to position [1661, 0]
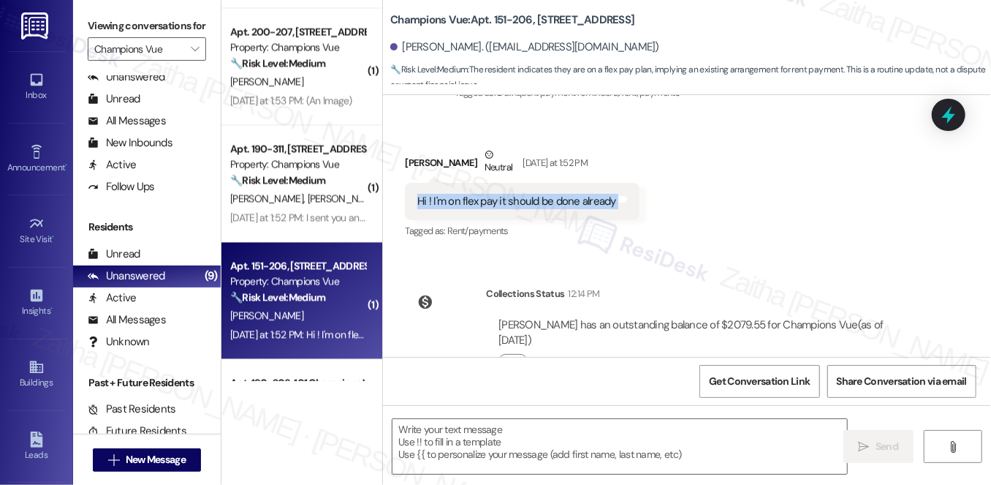
drag, startPoint x: 406, startPoint y: 153, endPoint x: 643, endPoint y: 170, distance: 238.2
click at [643, 170] on div "Received via SMS [PERSON_NAME] Neutral [DATE] at 1:52 PM Hi ! I'm on flex pay i…" at bounding box center [522, 194] width 257 height 117
copy div "Hi ! I'm on flex pay it should be done already Tags and notes"
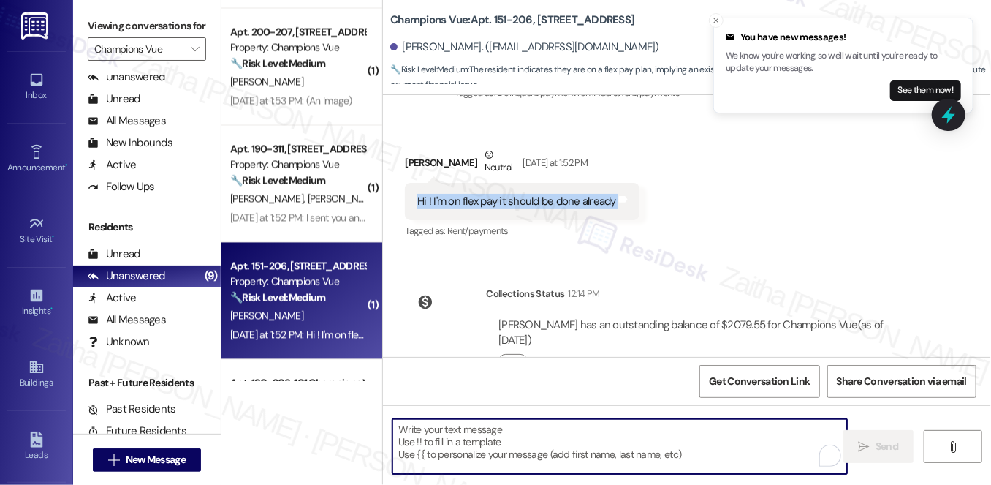
click at [510, 435] on textarea "To enrich screen reader interactions, please activate Accessibility in Grammarl…" at bounding box center [620, 446] width 455 height 55
paste textarea "Hi {{first_name}}, thanks for letting me know. I’ll confirm your Flex payment w…"
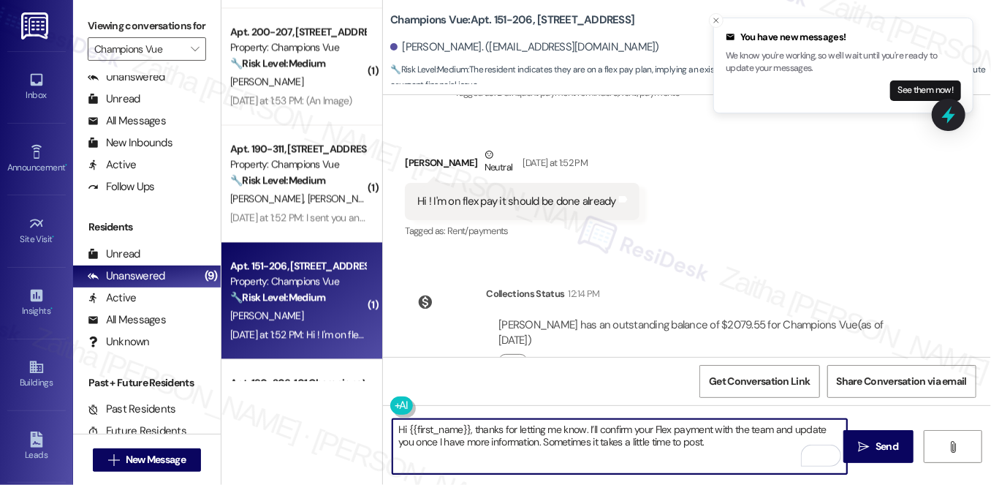
click at [661, 427] on textarea "Hi {{first_name}}, thanks for letting me know. I’ll confirm your Flex payment w…" at bounding box center [620, 446] width 455 height 55
click at [692, 433] on textarea "Hi {{first_name}}, thanks for letting me know. I’ll confirm your payment with t…" at bounding box center [620, 446] width 455 height 55
type textarea "Hi {{first_name}}, thanks for letting me know. I’ll confirm your payment via Fl…"
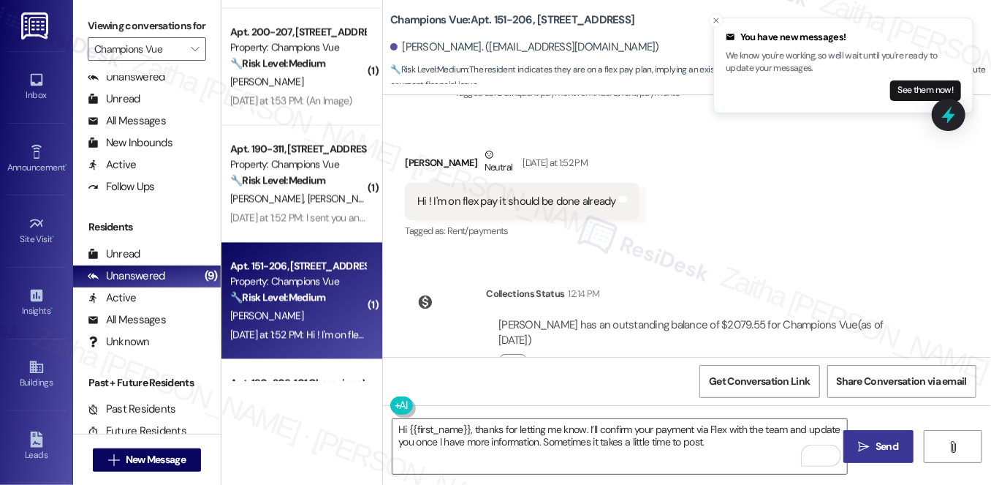
click at [893, 441] on span "Send" at bounding box center [887, 446] width 23 height 15
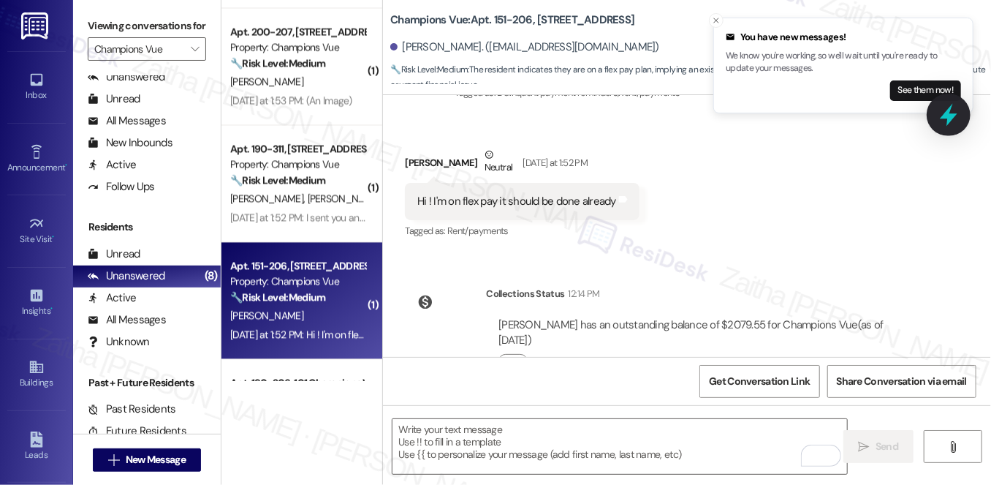
click at [944, 119] on icon at bounding box center [949, 114] width 25 height 25
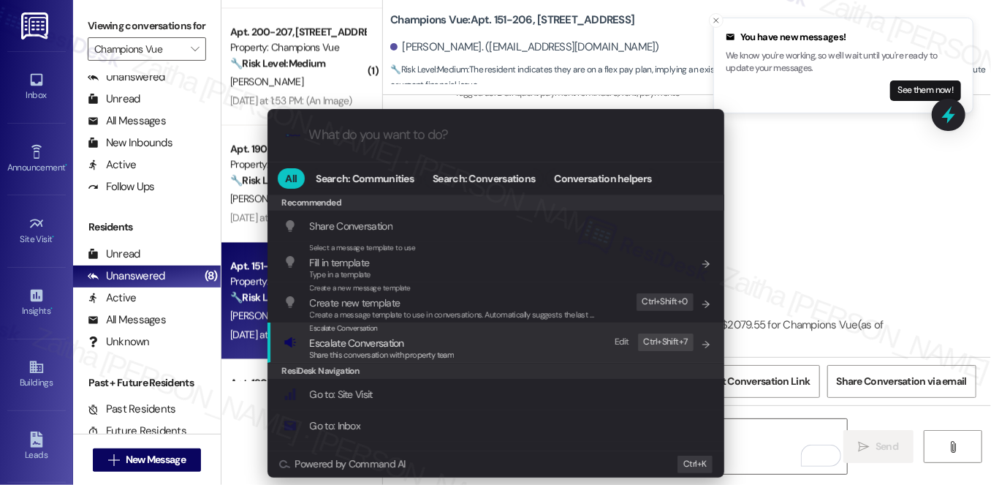
click at [330, 345] on span "Escalate Conversation" at bounding box center [357, 342] width 94 height 13
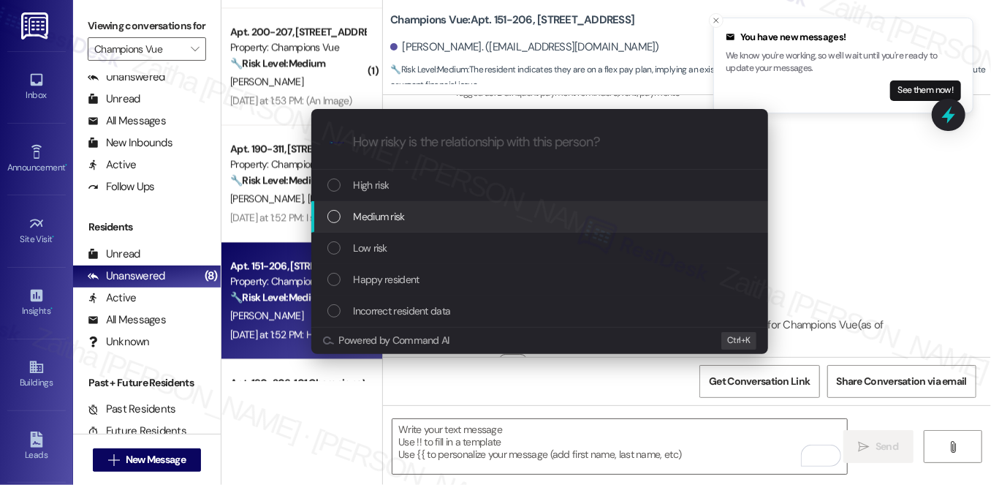
click at [391, 221] on span "Medium risk" at bounding box center [379, 216] width 51 height 16
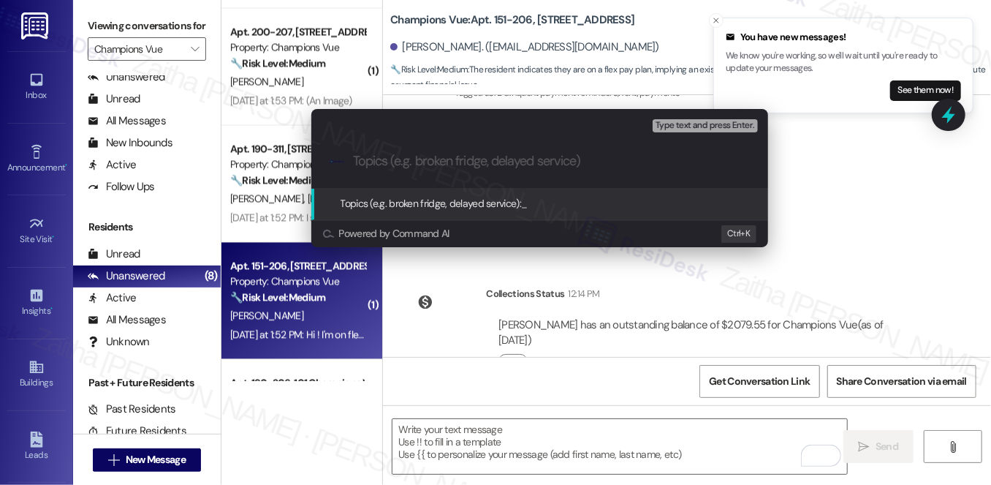
paste input "Payment Inquiry: Flex Pay Status"
type input "Payment Inquiry: Flex Pay Status"
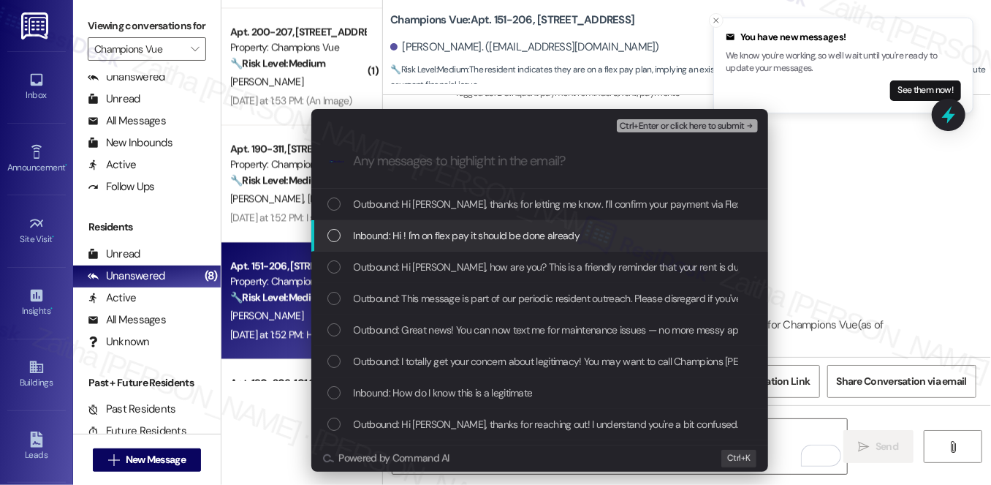
click at [575, 231] on div "Inbound: Hi ! I'm on flex pay it should be done already" at bounding box center [542, 235] width 428 height 16
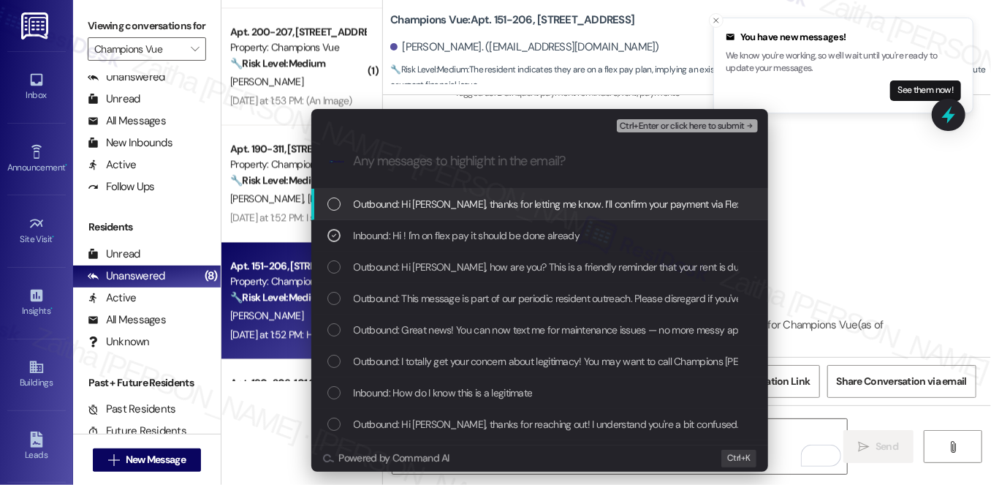
click at [684, 126] on span "Ctrl+Enter or click here to submit" at bounding box center [682, 126] width 125 height 10
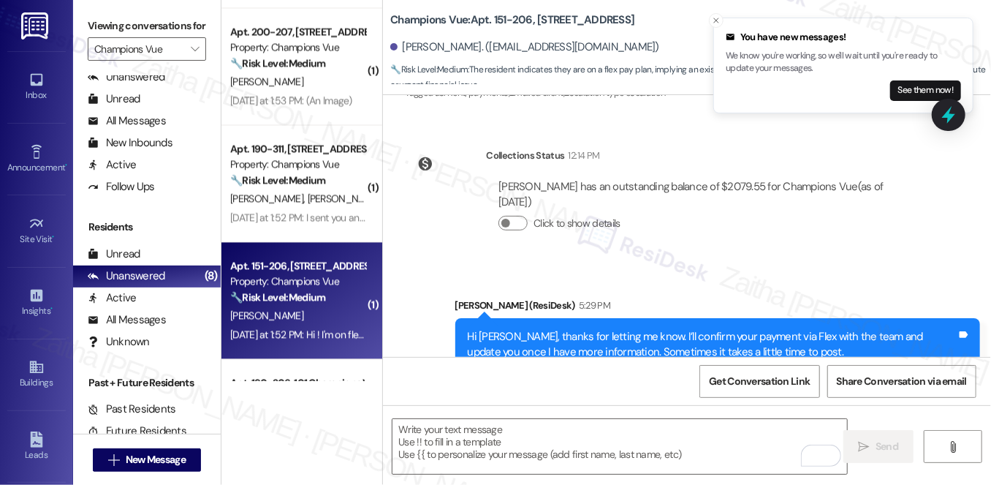
scroll to position [1595, 0]
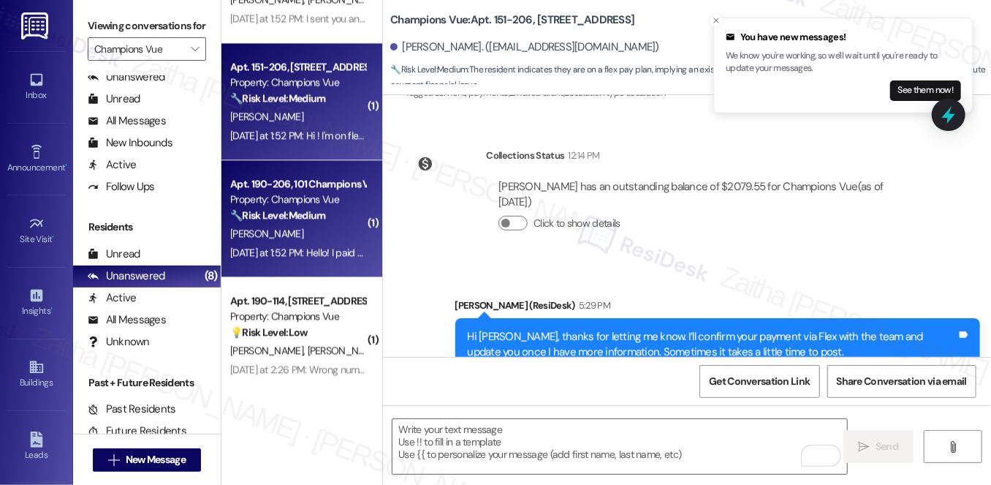
click at [304, 234] on div "[PERSON_NAME]" at bounding box center [298, 233] width 138 height 18
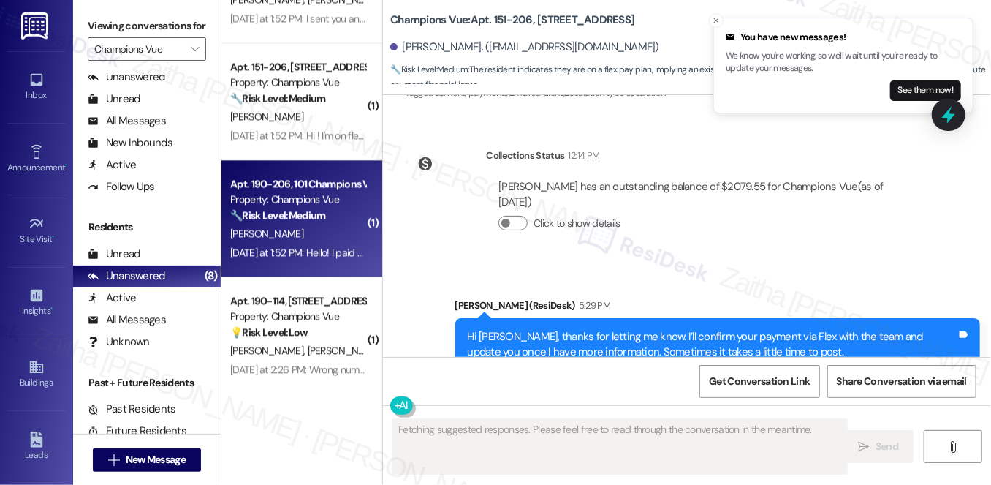
scroll to position [1054, 0]
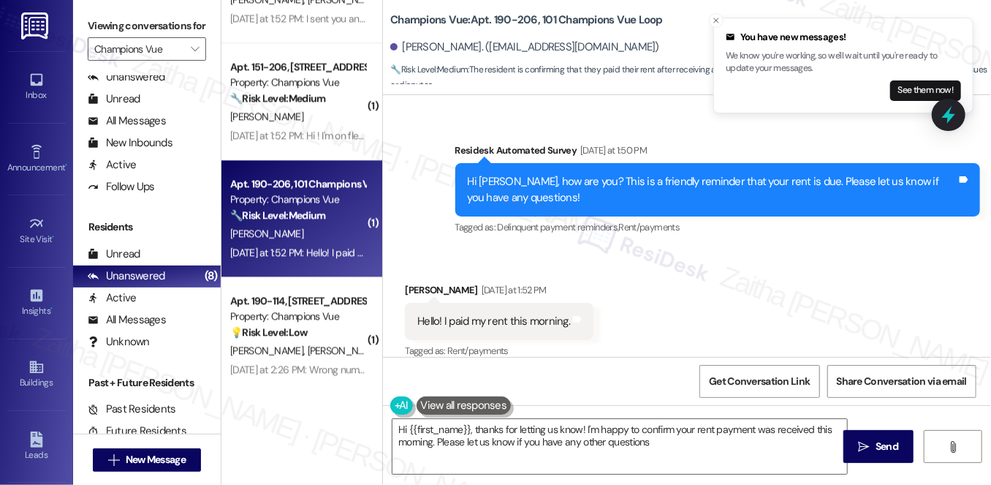
type textarea "Hi {{first_name}}, thanks for letting us know! I'm happy to confirm your rent p…"
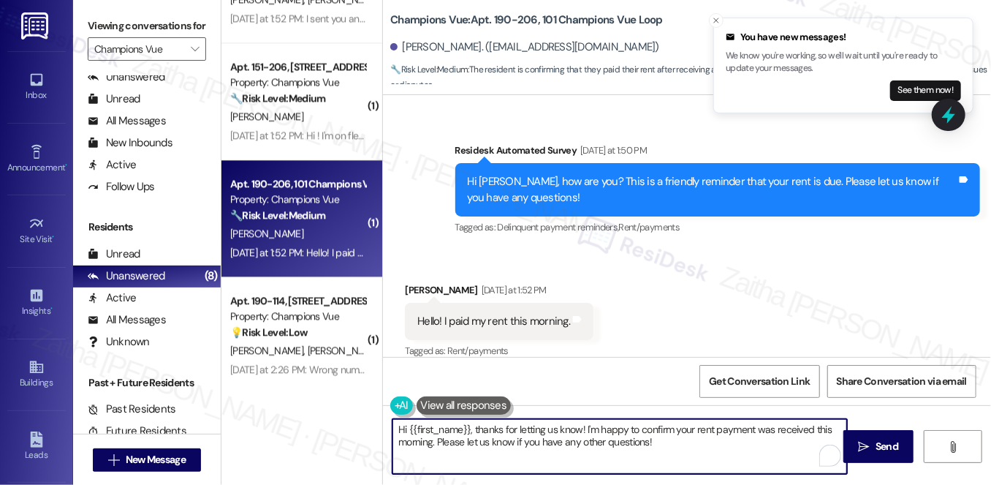
drag, startPoint x: 396, startPoint y: 430, endPoint x: 726, endPoint y: 458, distance: 331.0
click at [726, 460] on textarea "Hi {{first_name}}, thanks for letting us know! I'm happy to confirm your rent p…" at bounding box center [620, 446] width 455 height 55
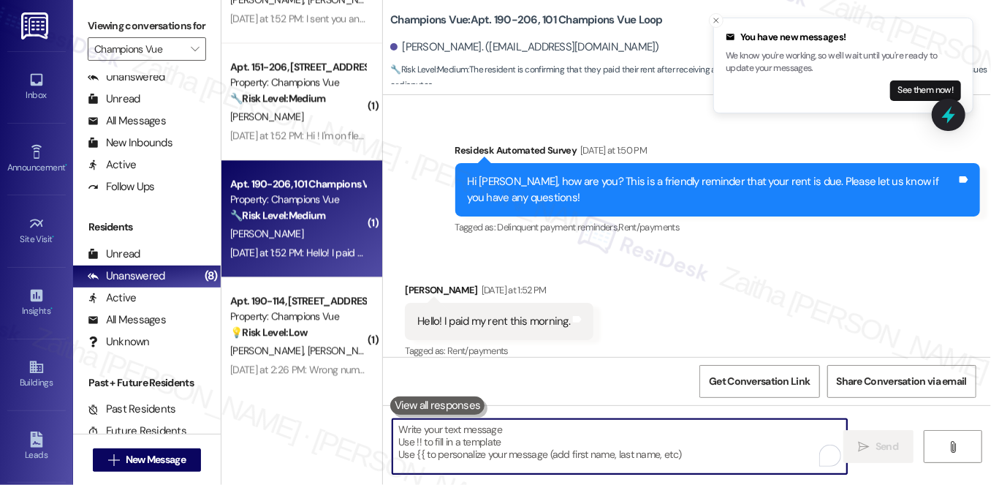
paste textarea "Thanks for confirming your payment! We appreciate you taking care of it. Let us…"
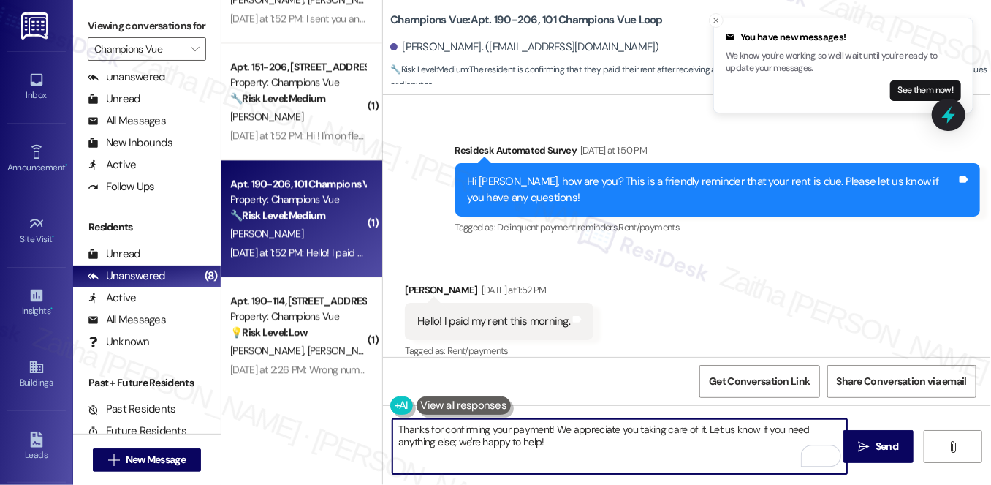
click at [411, 282] on div "Corey Bisland Yesterday at 1:52 PM" at bounding box center [499, 292] width 189 height 20
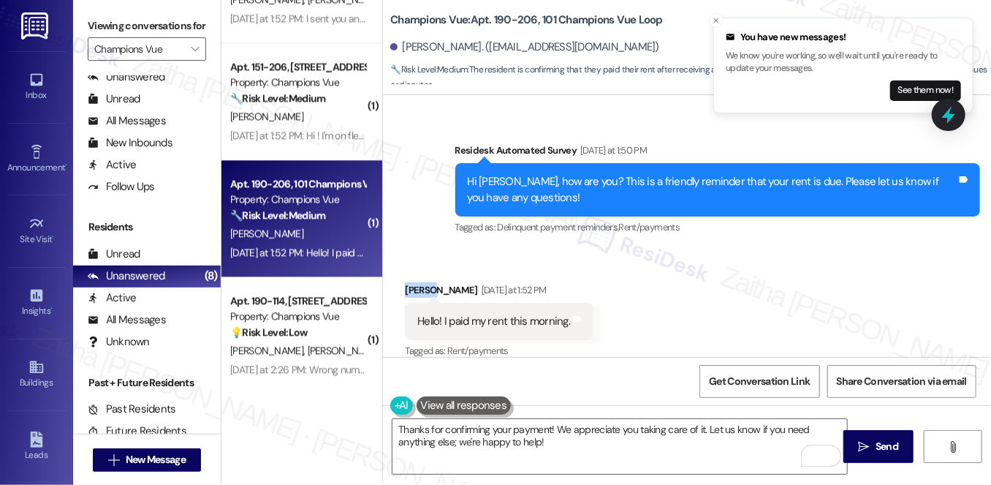
click at [411, 282] on div "Corey Bisland Yesterday at 1:52 PM" at bounding box center [499, 292] width 189 height 20
copy div "Corey"
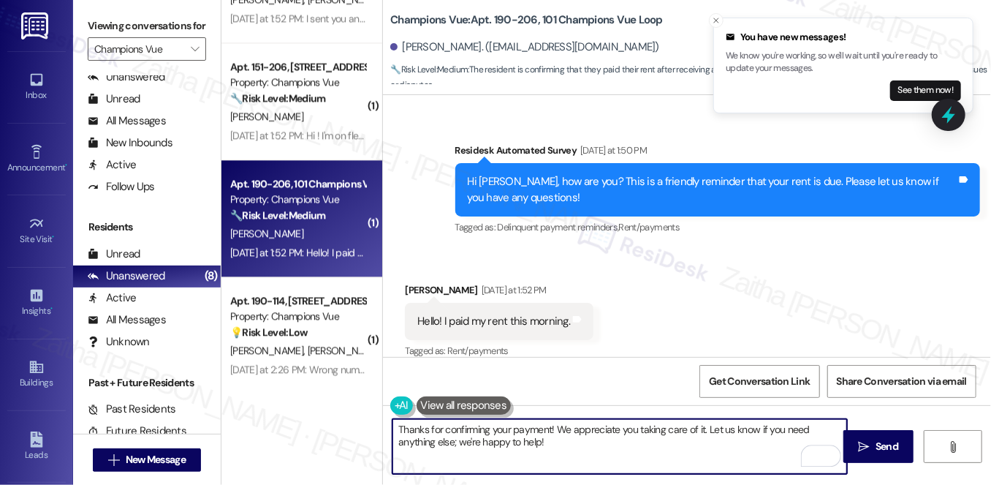
click at [548, 427] on textarea "Thanks for confirming your payment! We appreciate you taking care of it. Let us…" at bounding box center [620, 446] width 455 height 55
paste textarea "Corey"
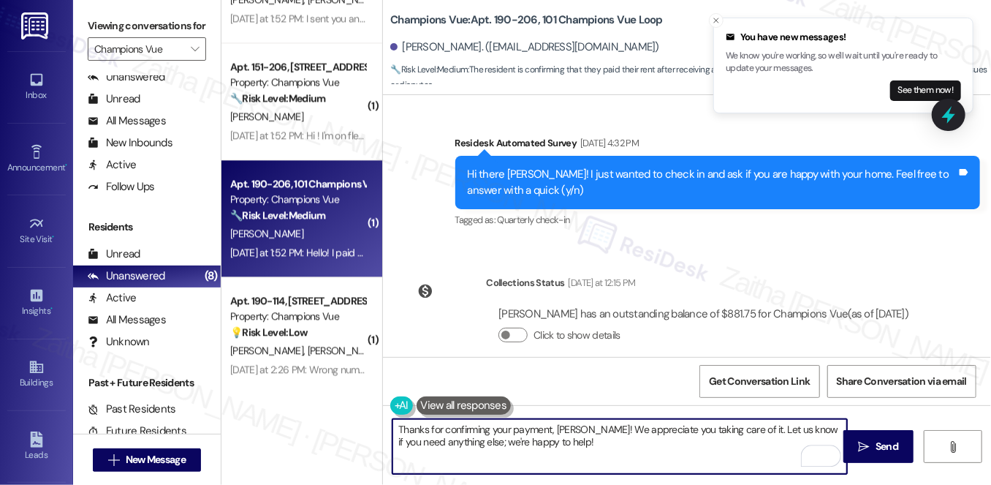
scroll to position [854, 0]
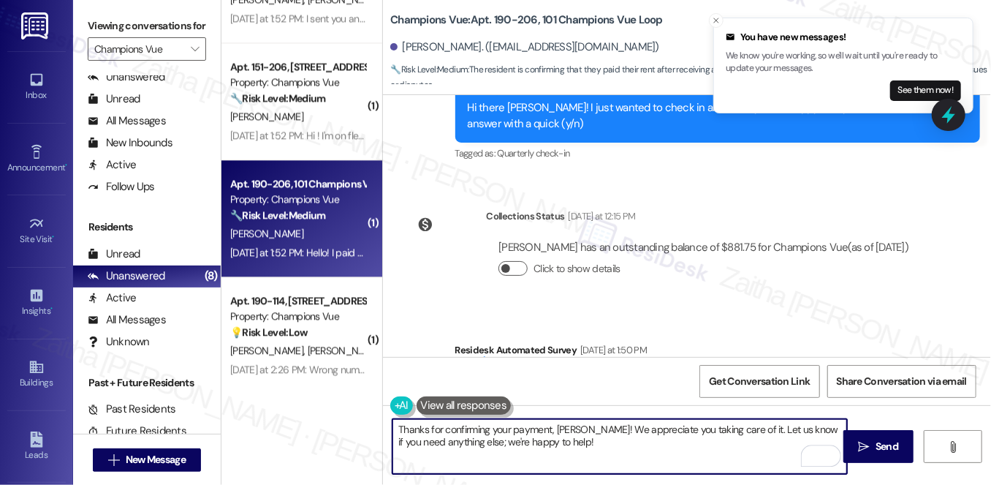
type textarea "Thanks for confirming your payment, Corey! We appreciate you taking care of it.…"
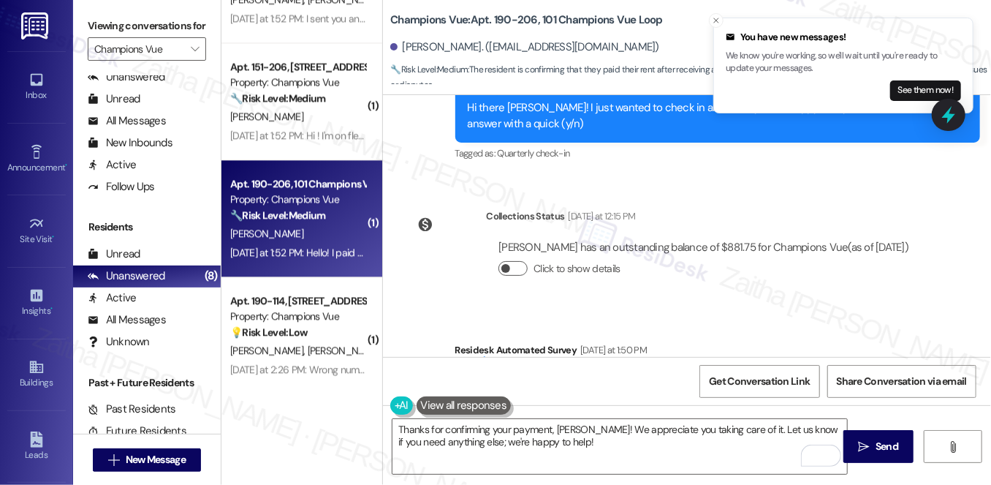
click at [515, 261] on button "Click to show details" at bounding box center [513, 268] width 29 height 15
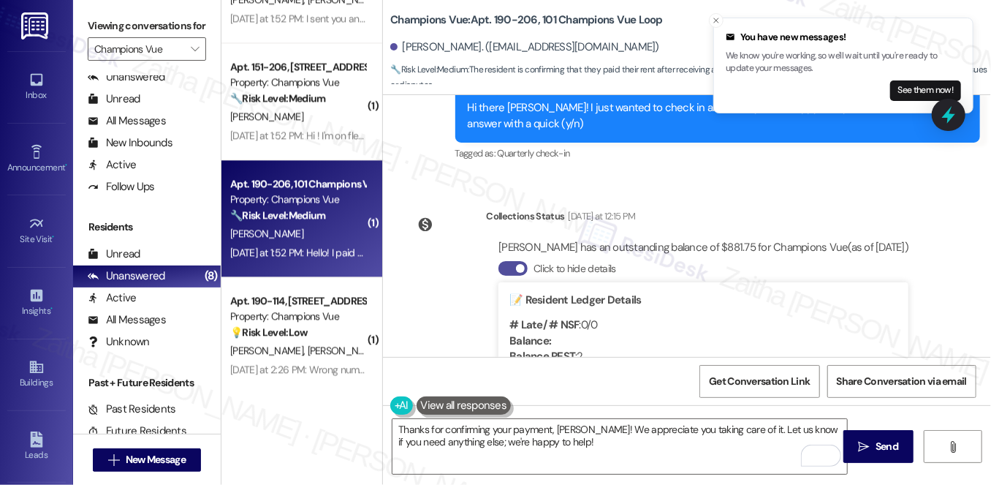
click at [504, 261] on button "Click to hide details" at bounding box center [513, 268] width 29 height 15
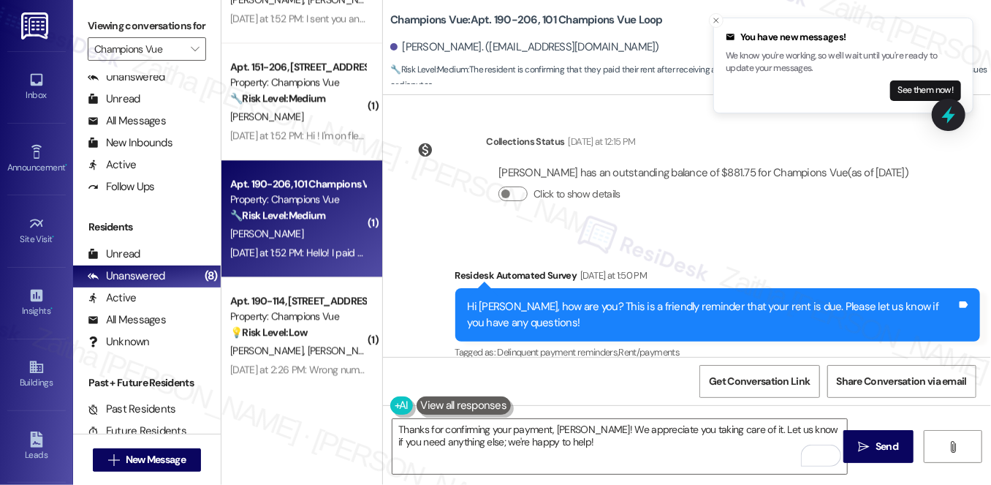
scroll to position [1054, 0]
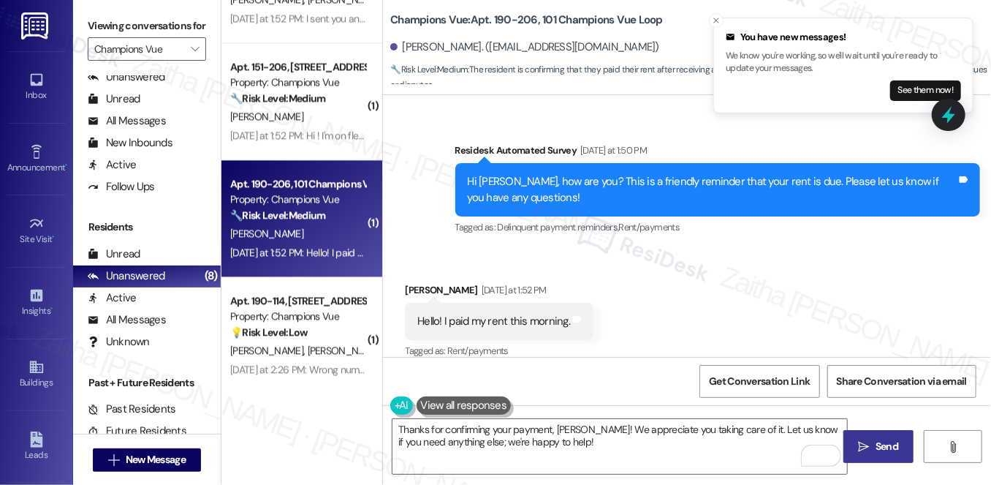
click at [866, 453] on span " Send" at bounding box center [879, 446] width 46 height 15
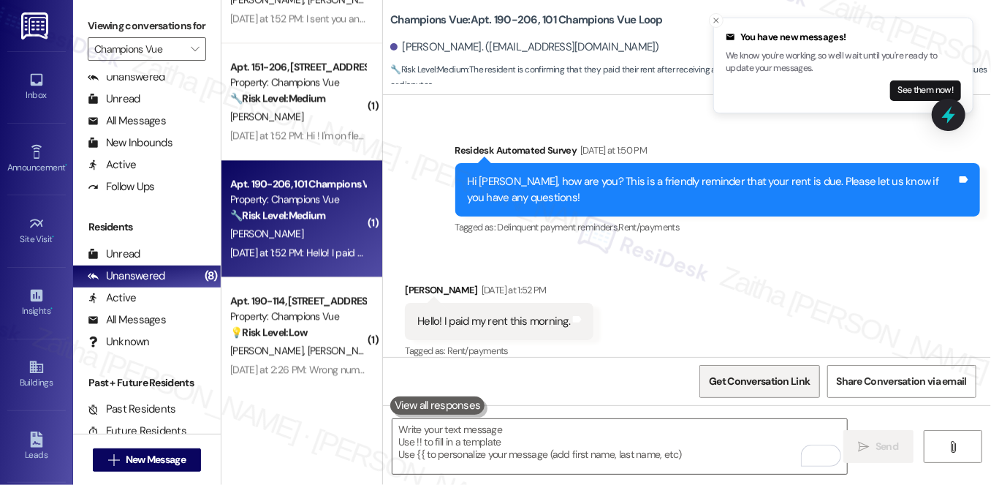
click at [737, 389] on span "Get Conversation Link" at bounding box center [759, 381] width 107 height 31
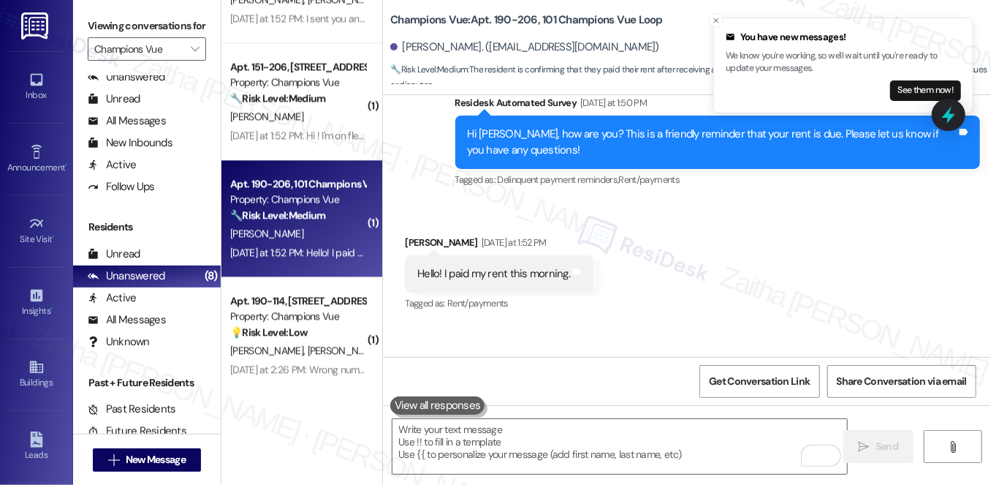
scroll to position [1171, 0]
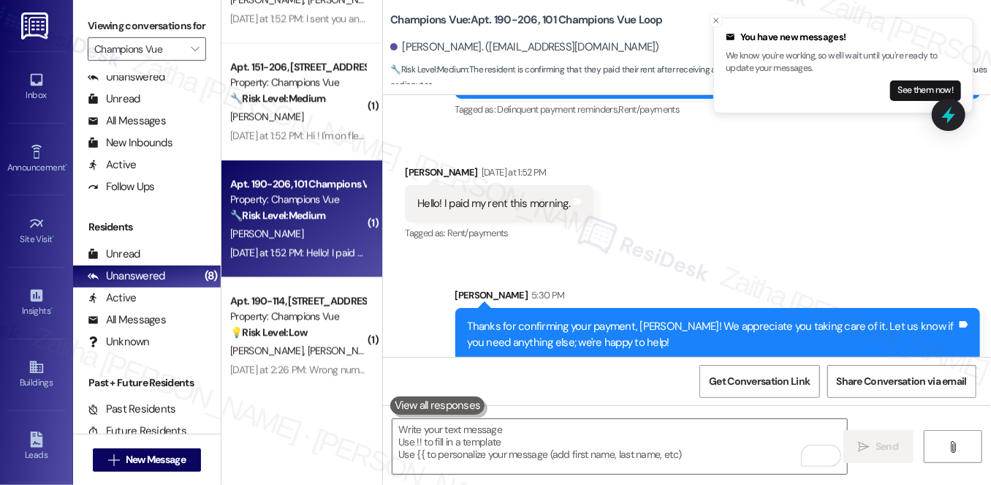
click at [752, 202] on div "Received via SMS Corey Bisland Yesterday at 1:52 PM Hello! I paid my rent this …" at bounding box center [687, 194] width 608 height 124
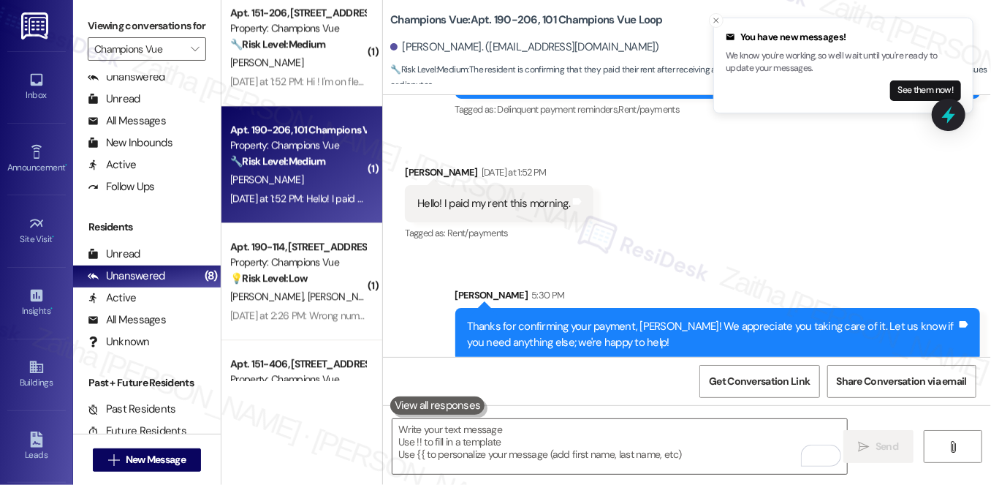
scroll to position [1861, 0]
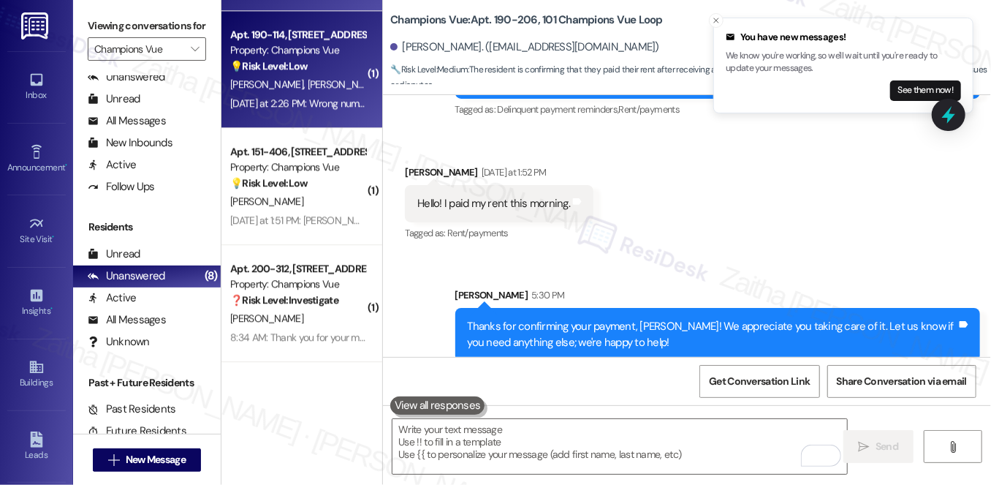
click at [331, 98] on div "Yesterday at 2:26 PM: Wrong numbet Yesterday at 2:26 PM: Wrong numbet" at bounding box center [301, 103] width 143 height 13
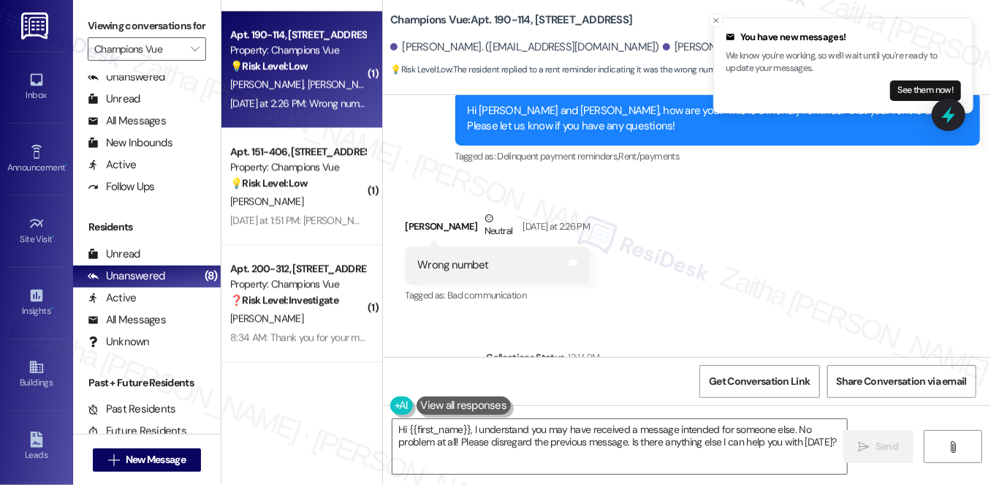
scroll to position [1518, 0]
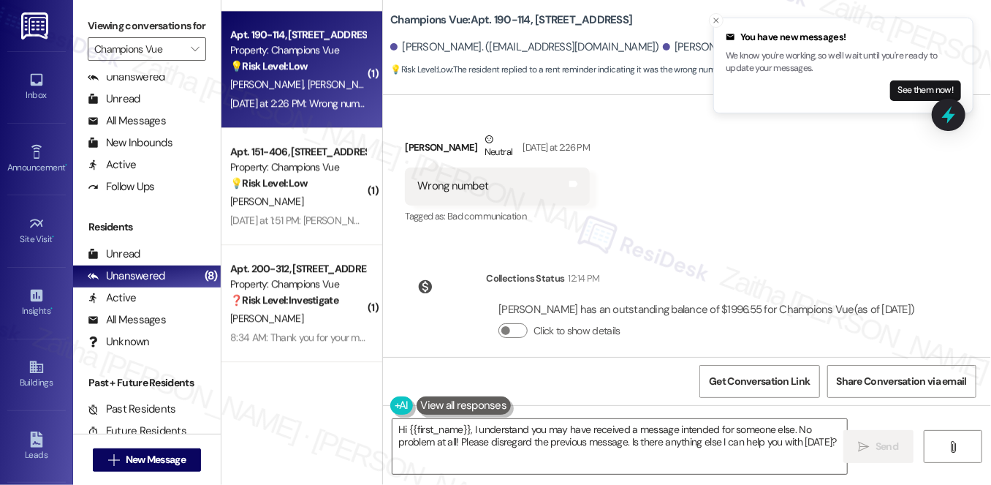
click at [417, 132] on div "Dhelam Alvarez Neutral Yesterday at 2:26 PM" at bounding box center [497, 150] width 185 height 36
copy div "Dhelam"
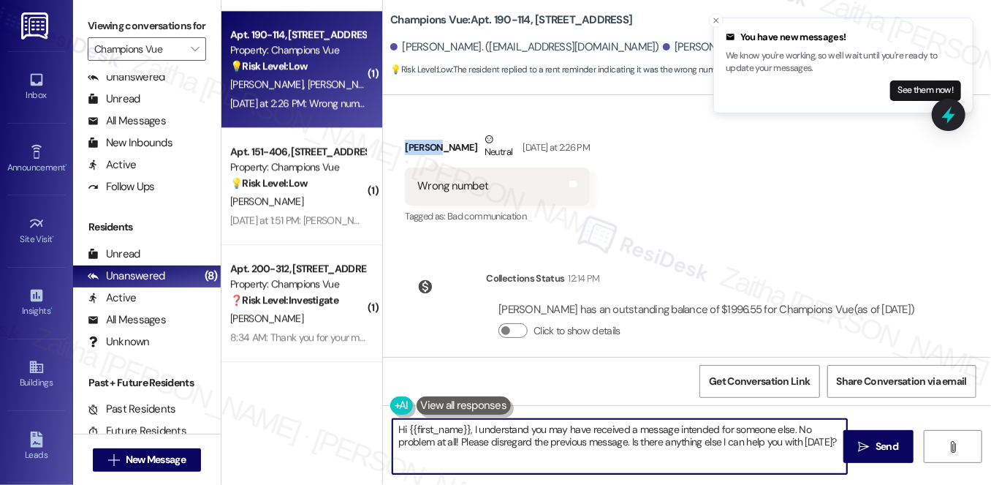
click at [445, 429] on textarea "Hi {{first_name}}, I understand you may have received a message intended for so…" at bounding box center [620, 446] width 455 height 55
paste textarea "Dhelam"
drag, startPoint x: 567, startPoint y: 444, endPoint x: 770, endPoint y: 445, distance: 203.3
click at [770, 445] on textarea "Hi Dhelam, I understand you may have received a message intended for someone el…" at bounding box center [620, 446] width 455 height 55
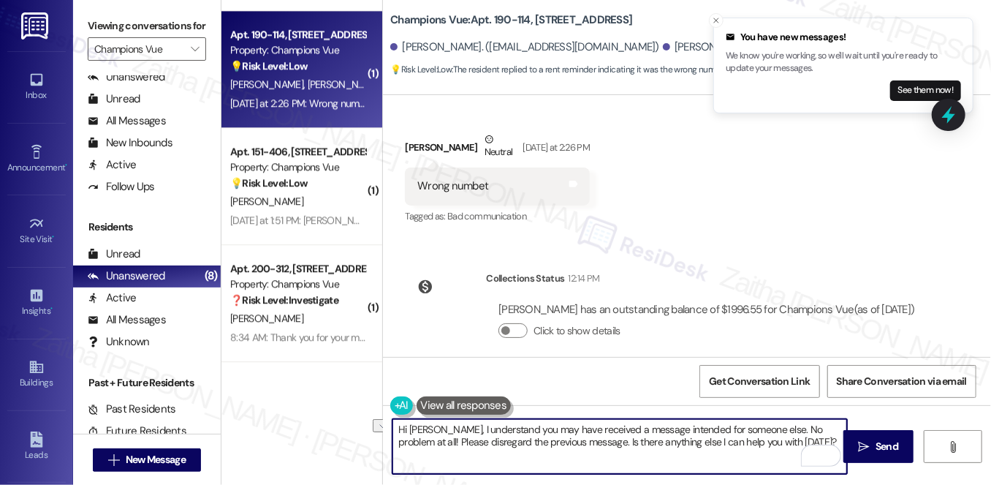
click at [719, 440] on textarea "Hi Dhelam, I understand you may have received a message intended for someone el…" at bounding box center [620, 446] width 455 height 55
click at [772, 438] on textarea "Hi Dhelam, I understand you may have received a message intended for someone el…" at bounding box center [620, 446] width 455 height 55
type textarea "Hi Dhelam, I understand you may have received a message intended for someone el…"
drag, startPoint x: 393, startPoint y: 428, endPoint x: 618, endPoint y: 447, distance: 225.2
click at [617, 447] on textarea "Hi Dhelam, I understand you may have received a message intended for someone el…" at bounding box center [620, 446] width 455 height 55
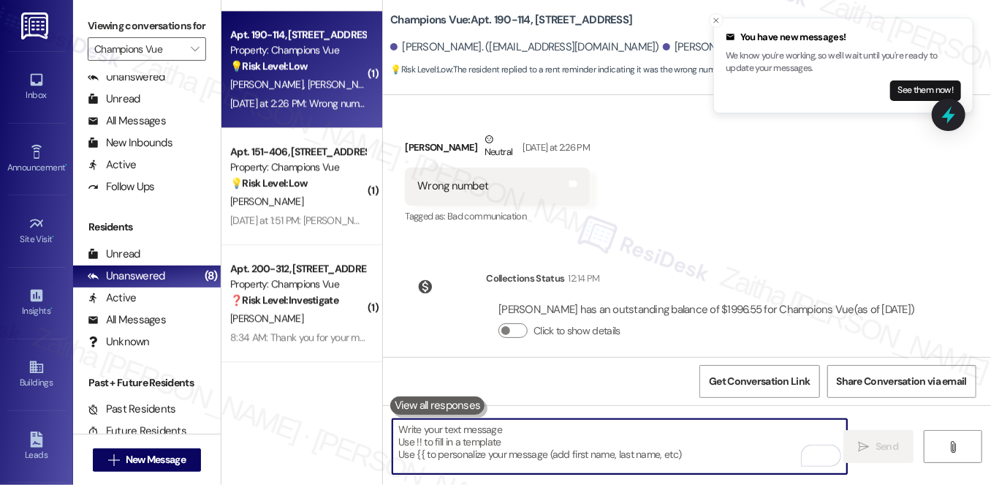
paste textarea "Hi Dhelam, I understand you may have received a message that was intended for s…"
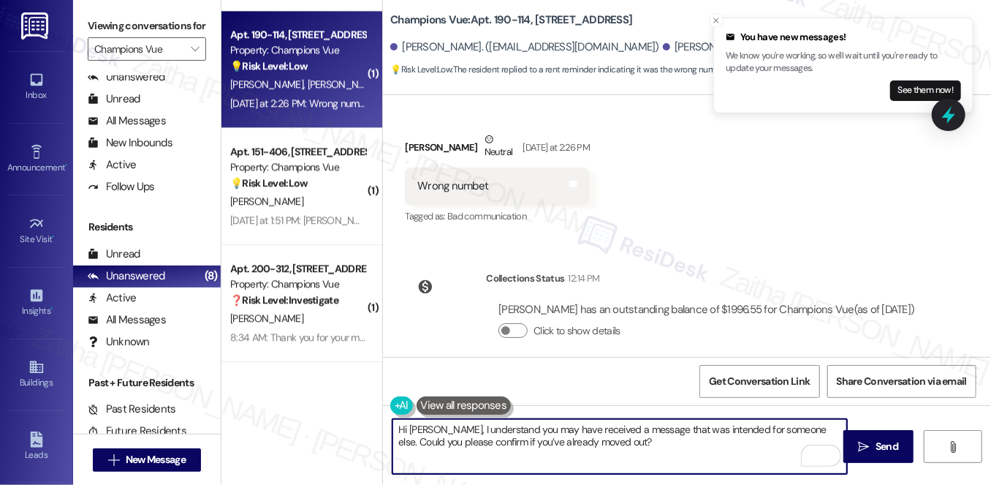
type textarea "Hi Dhelam, I understand you may have received a message that was intended for s…"
drag, startPoint x: 396, startPoint y: 423, endPoint x: 643, endPoint y: 450, distance: 249.3
click at [643, 450] on textarea "Hi Dhelam, I understand you may have received a message that was intended for s…" at bounding box center [620, 446] width 455 height 55
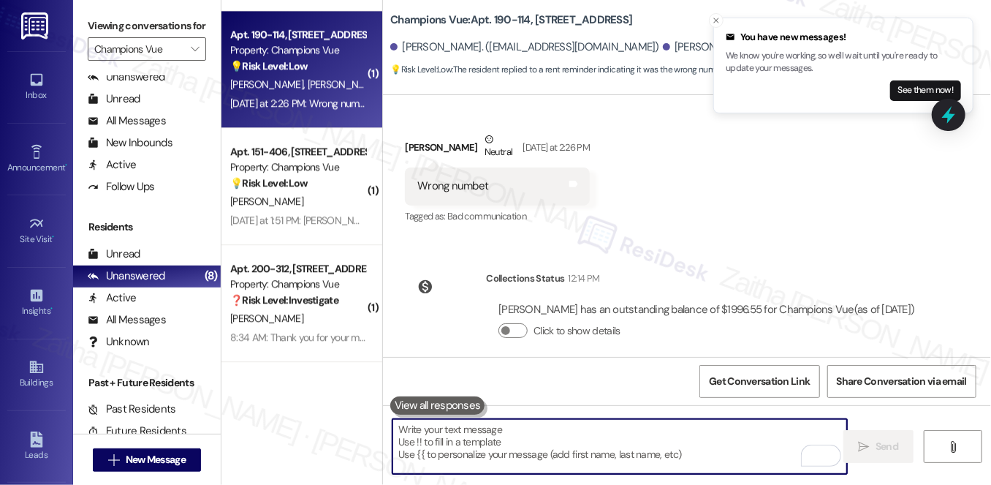
paste textarea "Hi Dhelam, I understand you may have received a message intended for someone el…"
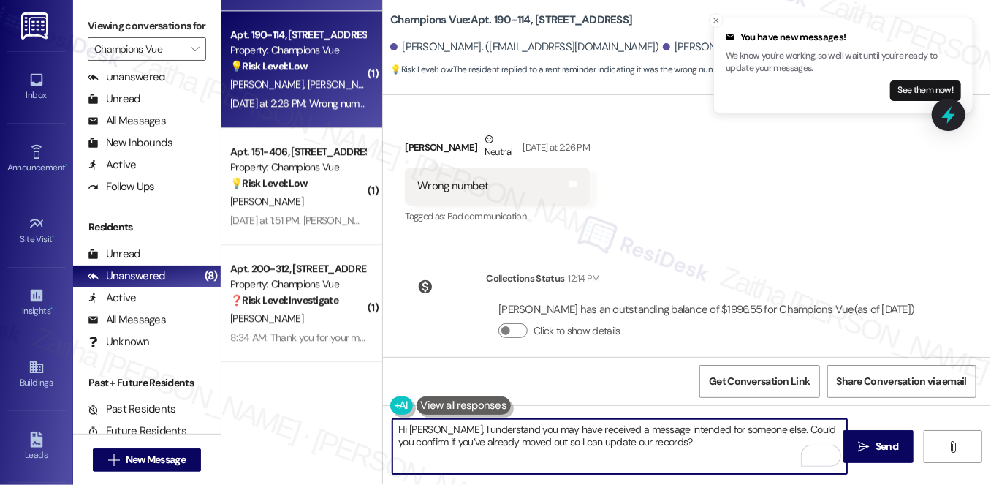
type textarea "Hi Dhelam, I understand you may have received a message intended for someone el…"
drag, startPoint x: 394, startPoint y: 428, endPoint x: 682, endPoint y: 441, distance: 288.4
click at [682, 441] on textarea "Hi Dhelam, I understand you may have received a message intended for someone el…" at bounding box center [620, 446] width 455 height 55
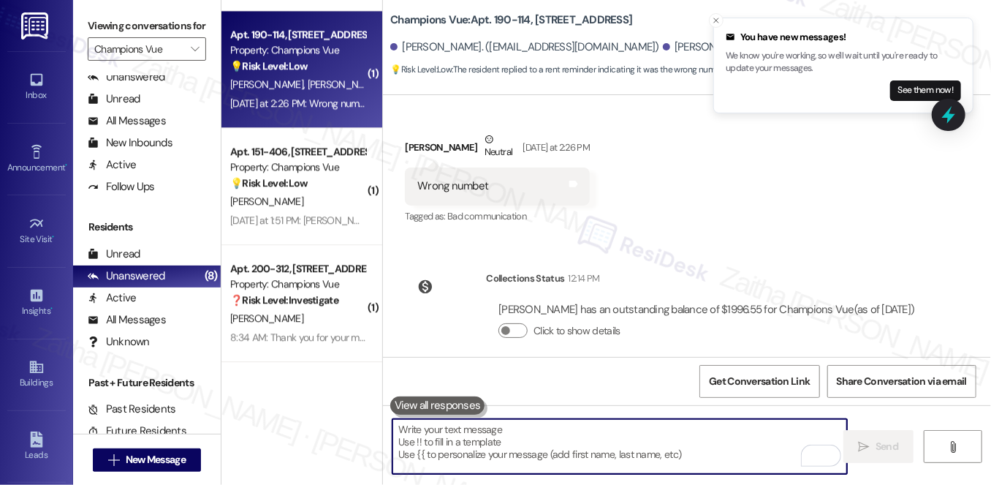
paste textarea "Could you let me know if you’ve already moved out? That way, I can make sure ou…"
type textarea "Could you let me know if you’ve already moved out? That way, I can make sure ou…"
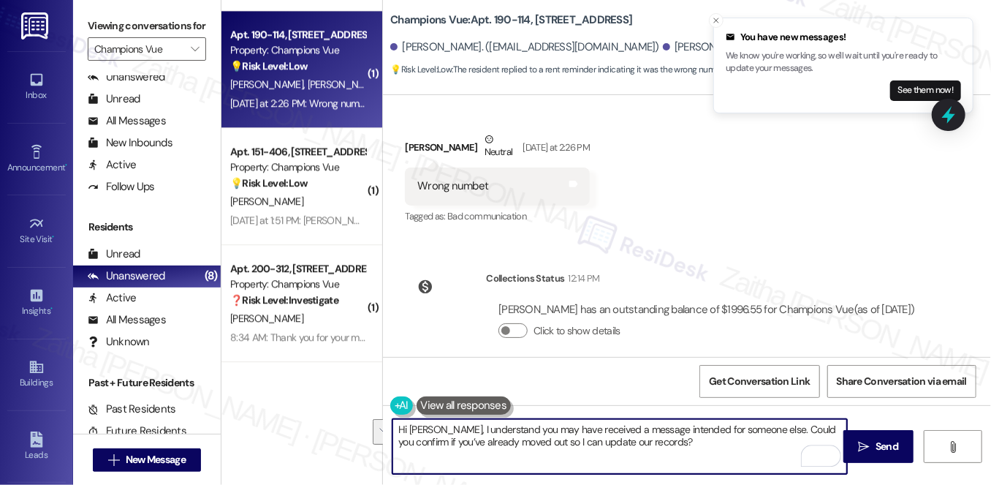
click at [640, 430] on textarea "Hi Dhelam, I understand you may have received a message intended for someone el…" at bounding box center [620, 446] width 455 height 55
drag, startPoint x: 768, startPoint y: 429, endPoint x: 771, endPoint y: 447, distance: 17.9
click at [771, 447] on textarea "Hi Dhelam, I understand you may have received a message intended for someone el…" at bounding box center [620, 446] width 455 height 55
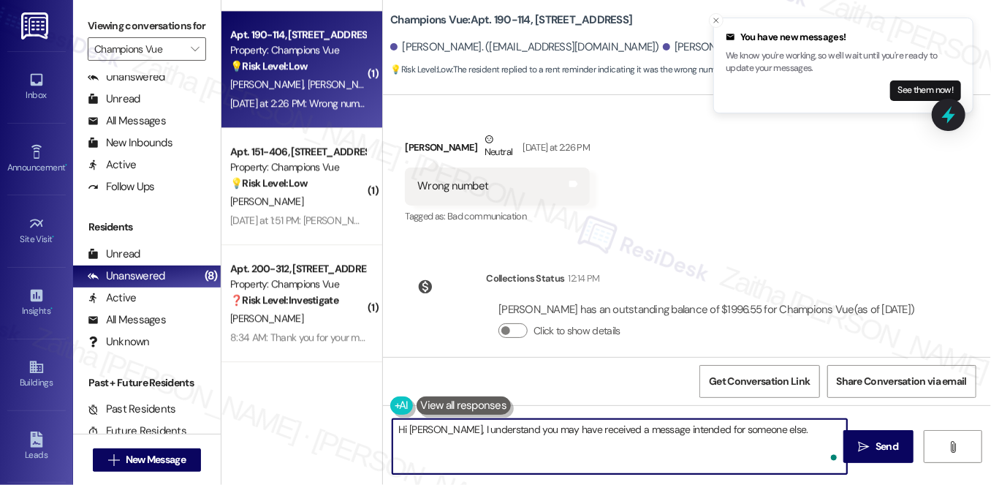
paste textarea "Could you let me know if you’ve already moved out? That way, I can make sure ou…"
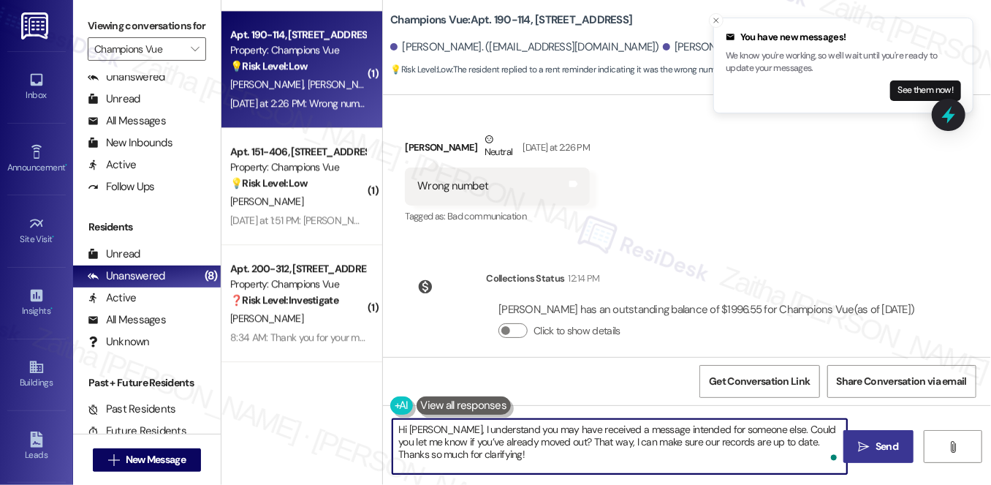
type textarea "Hi Dhelam, I understand you may have received a message intended for someone el…"
click at [869, 448] on icon "" at bounding box center [864, 447] width 11 height 12
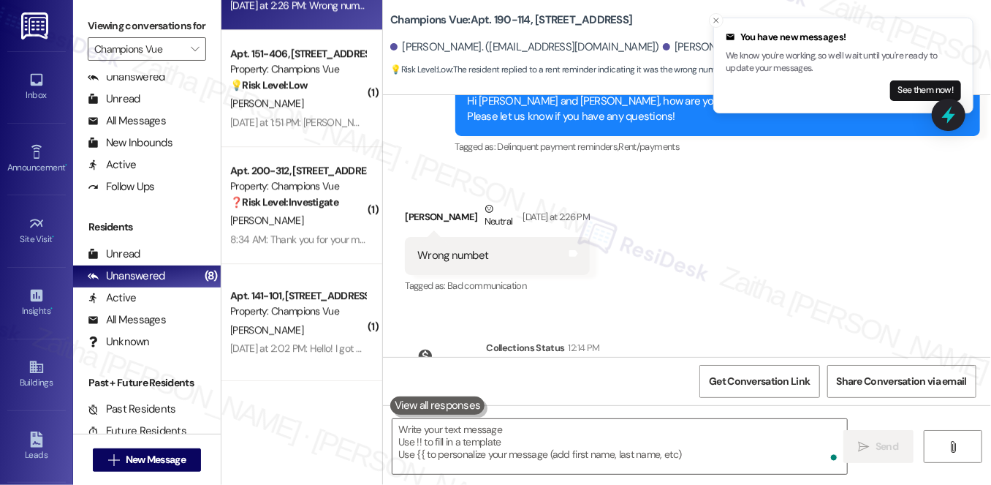
scroll to position [1367, 0]
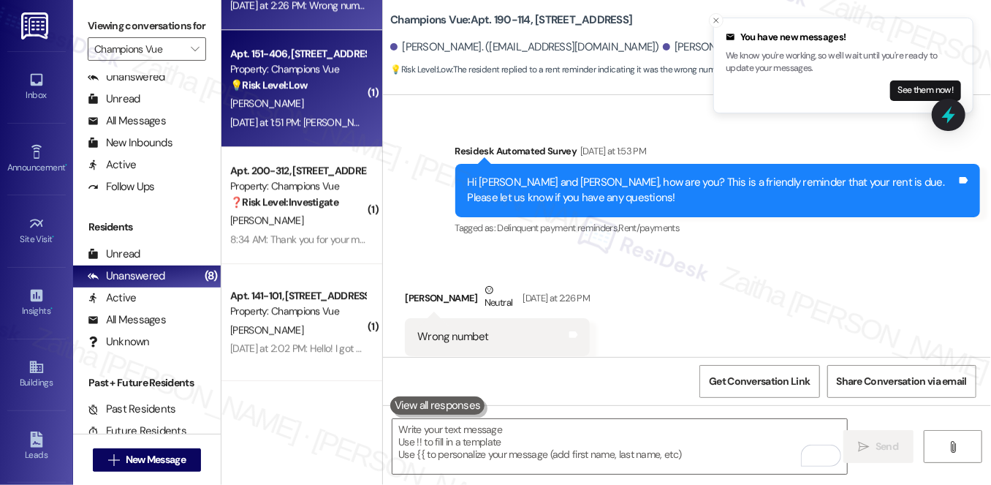
click at [321, 91] on div "💡 Risk Level: Low The resident indicates they were unable to write, likely due …" at bounding box center [297, 85] width 135 height 15
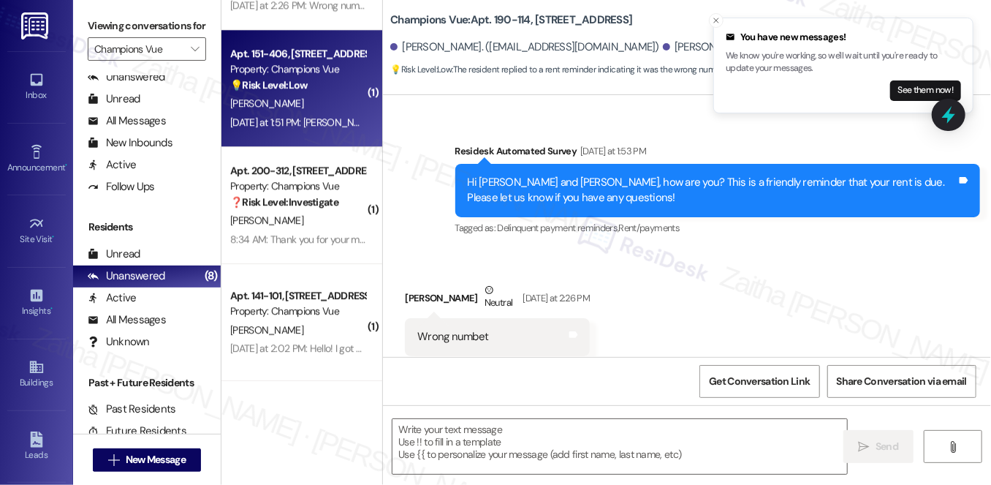
type textarea "Fetching suggested responses. Please feel free to read through the conversation…"
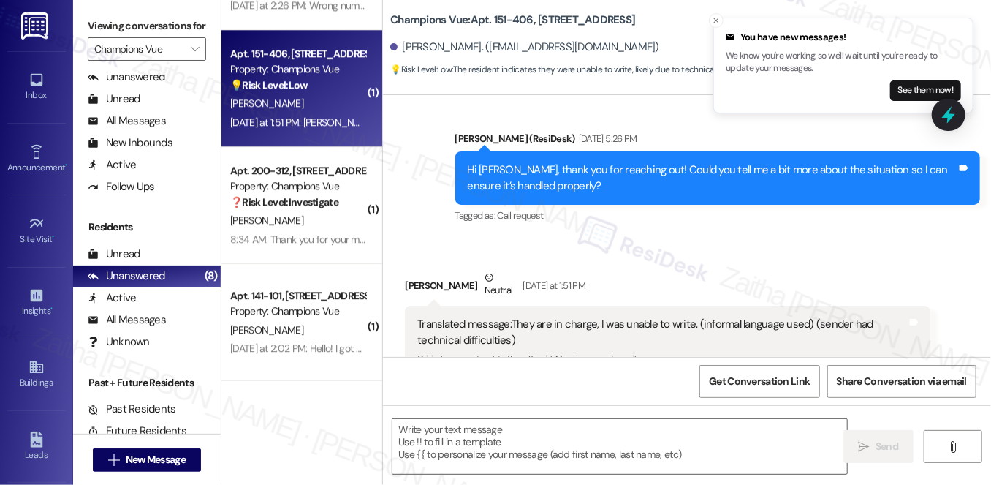
scroll to position [445, 0]
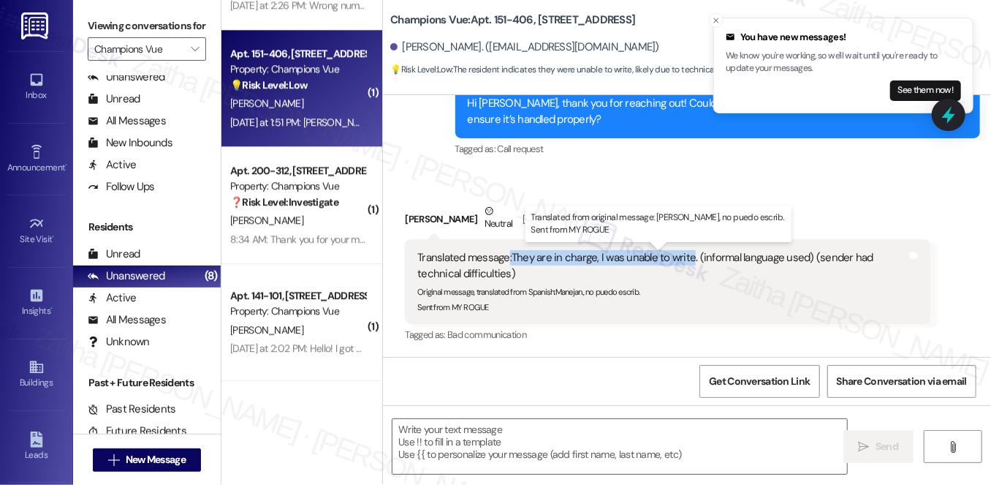
drag, startPoint x: 507, startPoint y: 254, endPoint x: 688, endPoint y: 260, distance: 181.4
click at [688, 260] on div "Translated message: They are in charge, I was unable to write. (informal langua…" at bounding box center [662, 265] width 489 height 31
copy div ": They are in charge, I was unable to write"
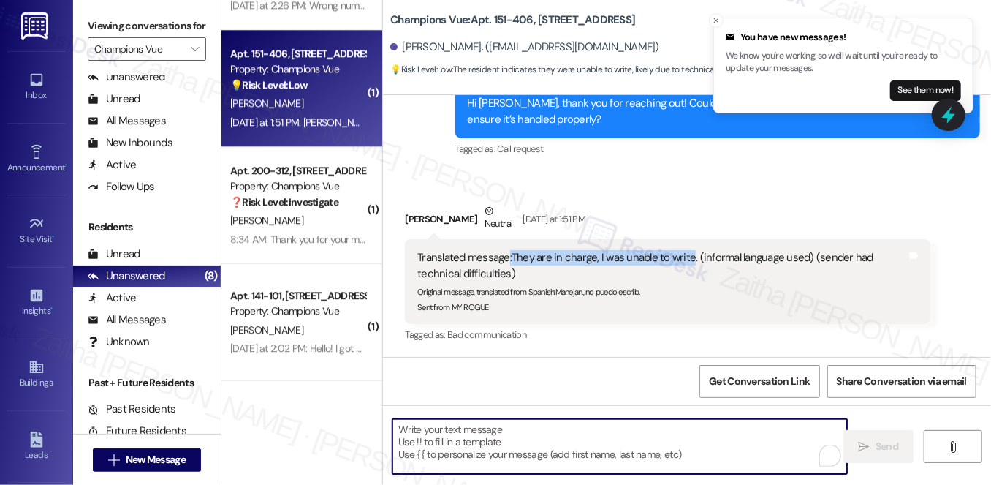
click at [518, 439] on textarea "To enrich screen reader interactions, please activate Accessibility in Grammarl…" at bounding box center [620, 446] width 455 height 55
paste textarea "Hi {{first_name}}, thanks for letting me know. Just to clarify—are you saying s…"
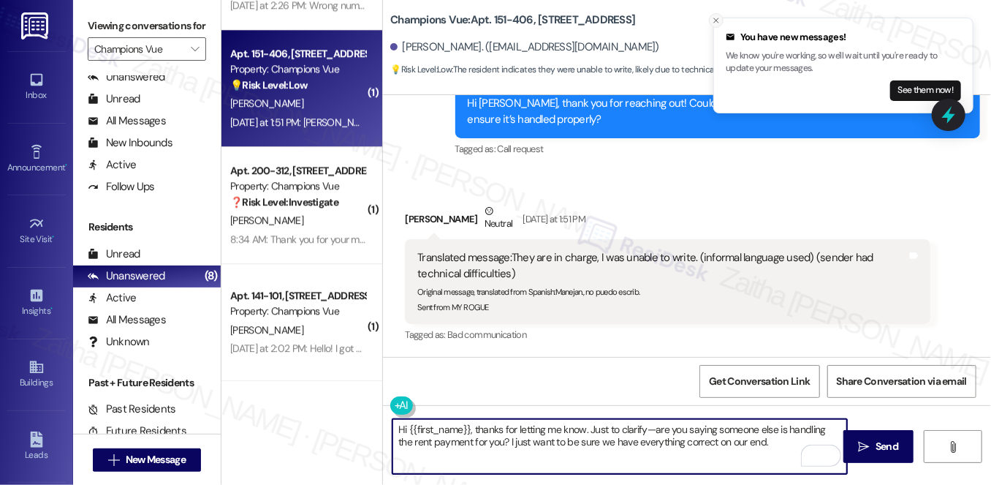
click at [716, 20] on line "Close toast" at bounding box center [716, 20] width 4 height 4
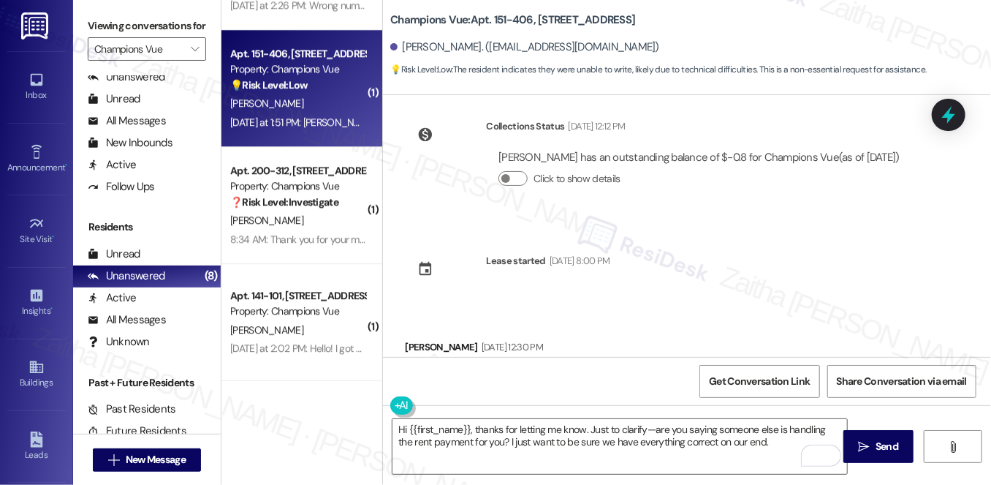
scroll to position [0, 0]
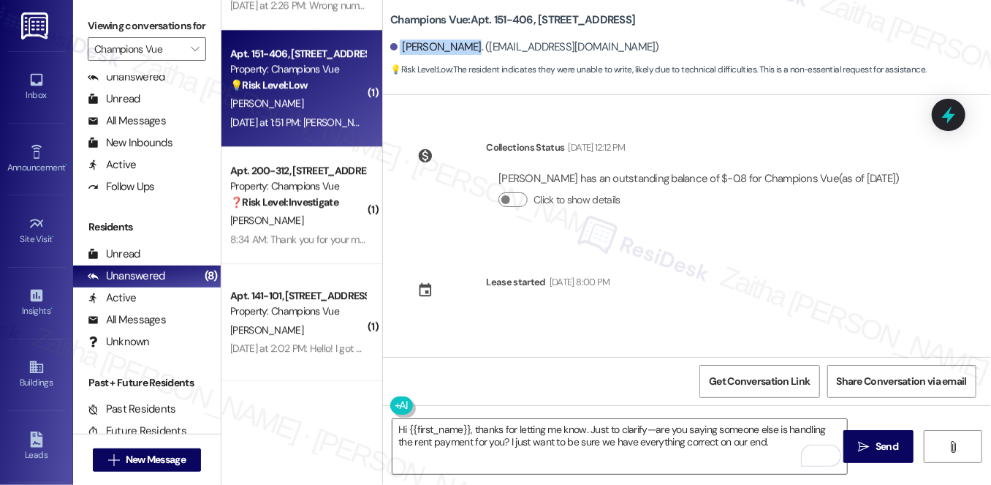
drag, startPoint x: 396, startPoint y: 45, endPoint x: 457, endPoint y: 42, distance: 61.5
click at [457, 42] on div "Victor Zarate. (zaratemayer@gmail.com)" at bounding box center [524, 46] width 269 height 15
copy div "Victor Zarate"
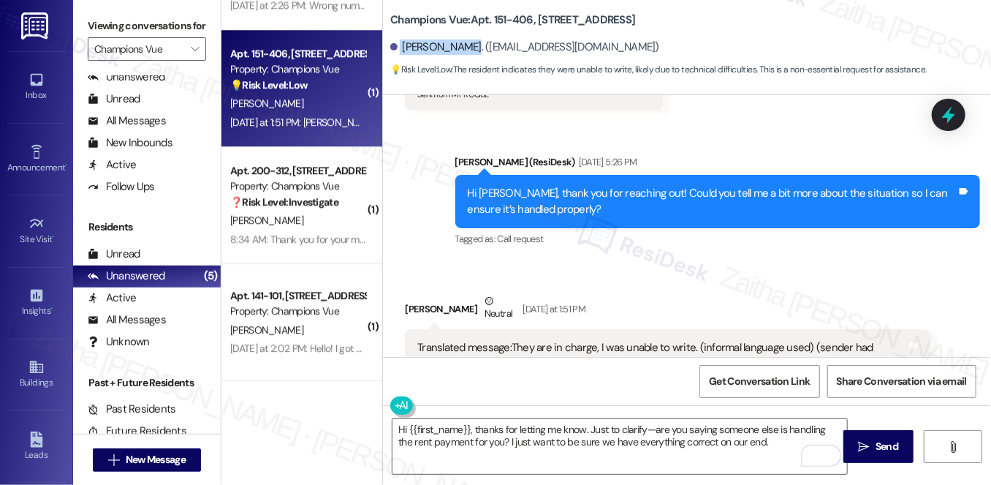
scroll to position [445, 0]
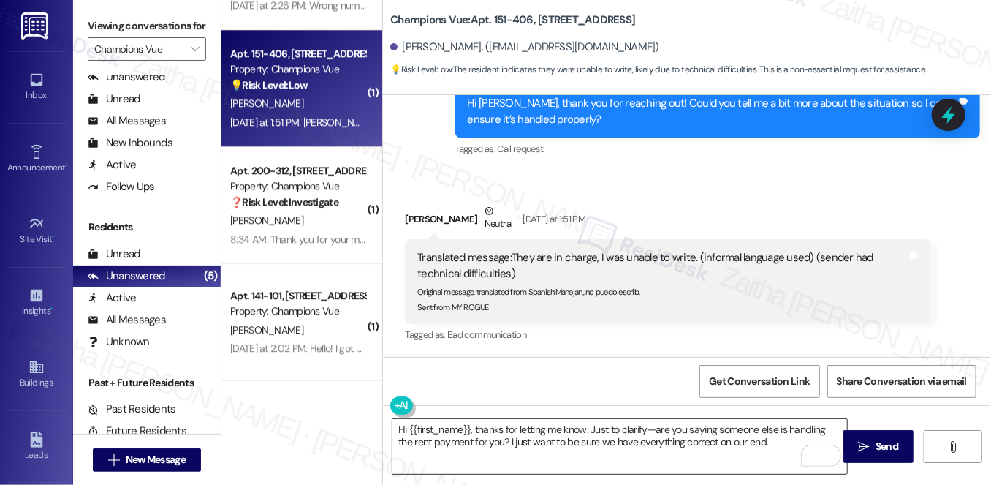
click at [763, 443] on textarea "Hi {{first_name}}, thanks for letting me know. Just to clarify—are you saying s…" at bounding box center [620, 446] width 455 height 55
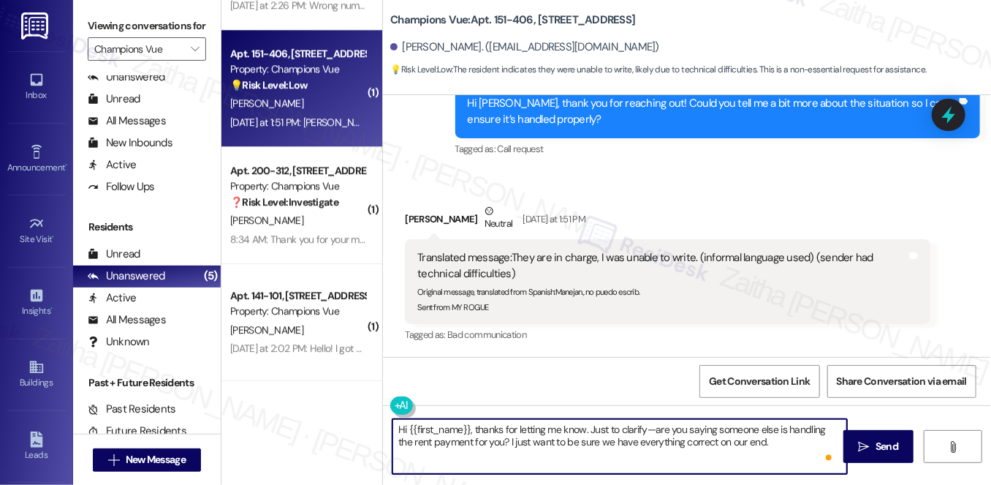
paste textarea "When you get a chance, please reply within the main group chat thread so we can…"
type textarea "Hi {{first_name}}, thanks for letting me know. Just to clarify—are you saying s…"
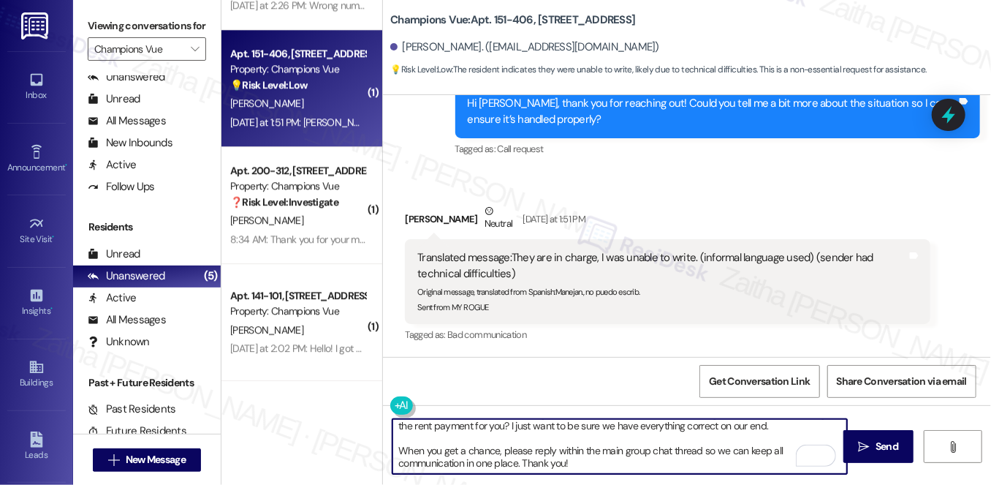
drag, startPoint x: 785, startPoint y: 468, endPoint x: 616, endPoint y: 465, distance: 169.7
click at [626, 468] on textarea "Hi {{first_name}}, thanks for letting me know. Just to clarify—are you saying s…" at bounding box center [620, 446] width 455 height 55
drag, startPoint x: 586, startPoint y: 458, endPoint x: 580, endPoint y: 453, distance: 7.8
click at [585, 458] on textarea "Hi {{first_name}}, thanks for letting me know. Just to clarify—are you saying s…" at bounding box center [620, 446] width 455 height 55
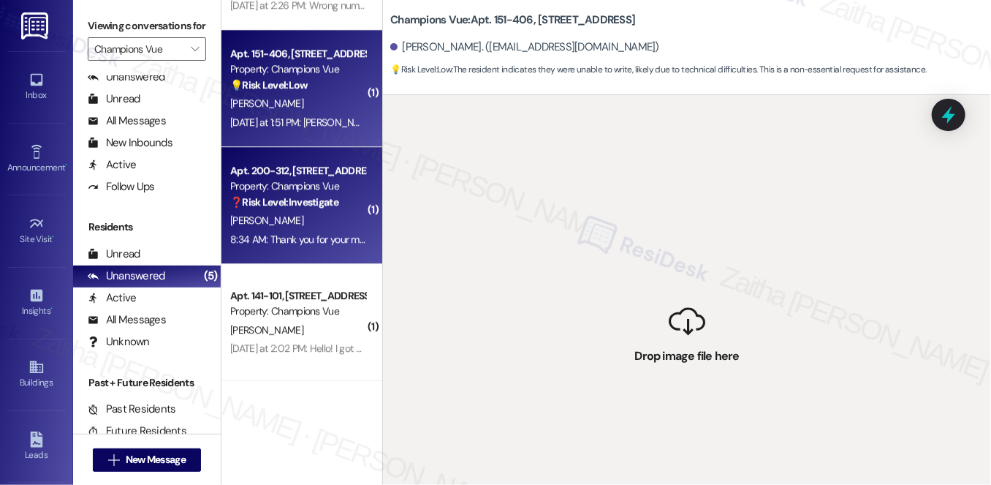
click at [284, 214] on div "[PERSON_NAME]" at bounding box center [298, 220] width 138 height 18
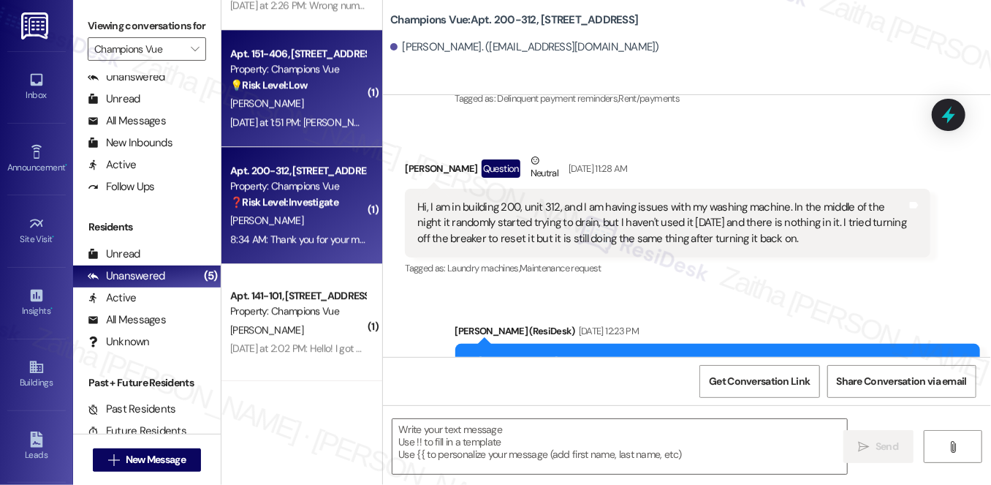
type textarea "Fetching suggested responses. Please feel free to read through the conversation…"
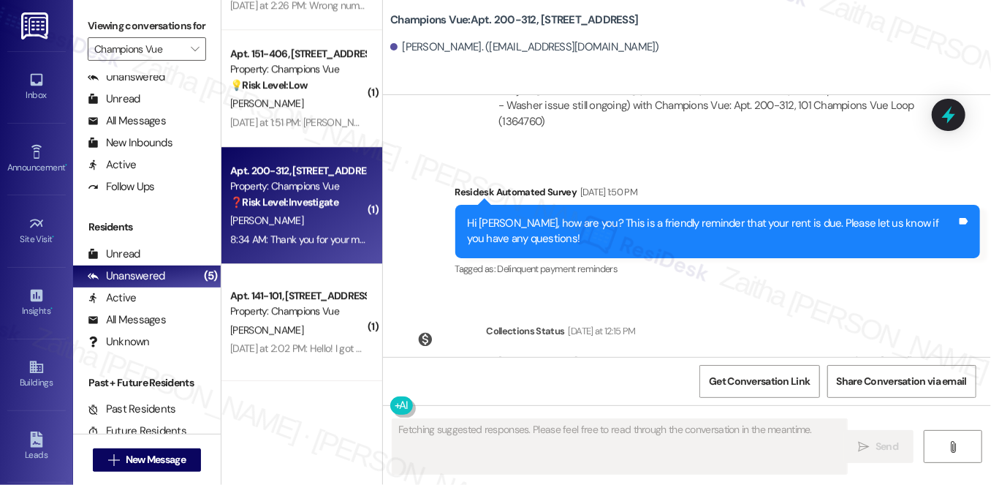
click at [334, 99] on div "V. Zarate" at bounding box center [298, 103] width 138 height 18
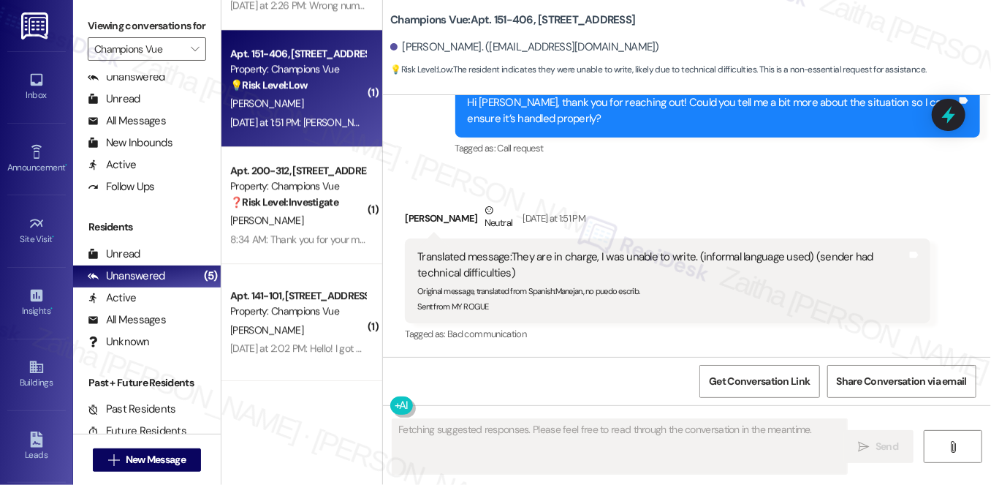
scroll to position [445, 0]
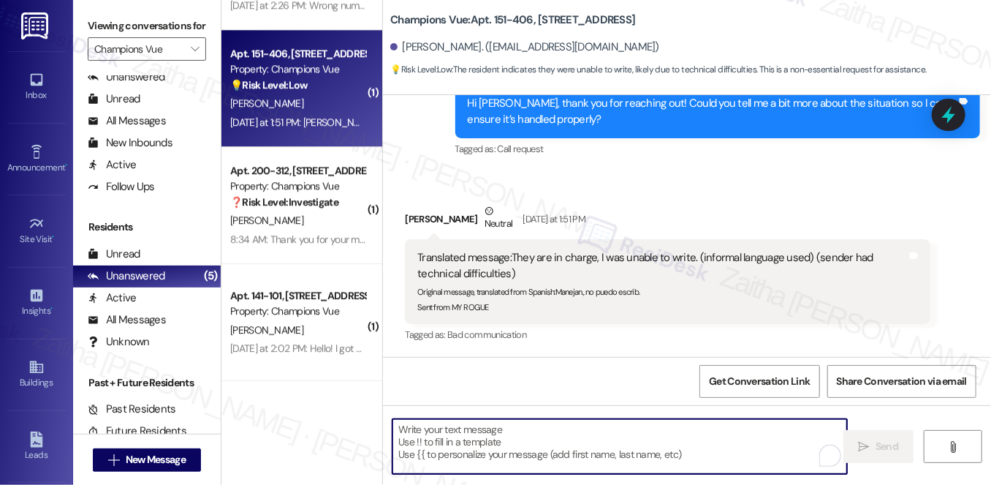
click at [501, 446] on textarea "To enrich screen reader interactions, please activate Accessibility in Grammarl…" at bounding box center [620, 446] width 455 height 55
paste textarea "Hi {{first_name}}, thanks for letting me know. Just to clarify—are you saying s…"
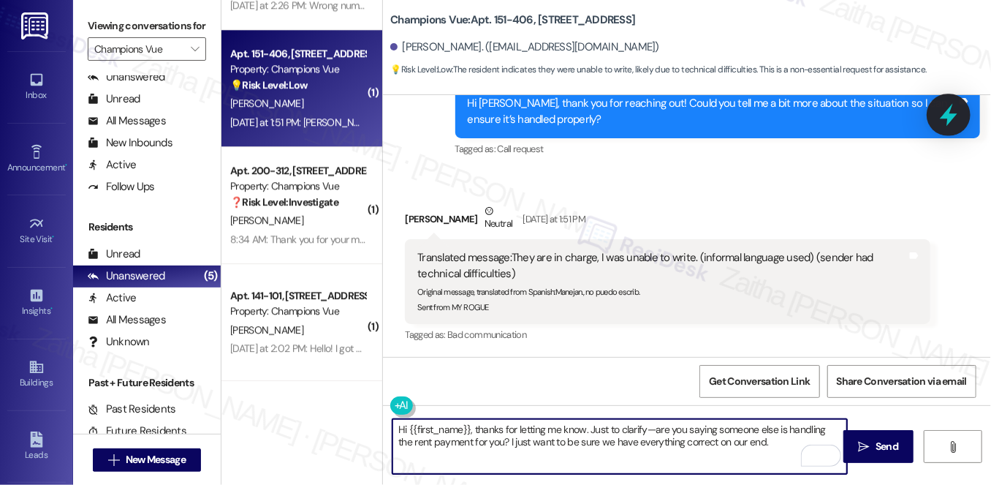
type textarea "Hi {{first_name}}, thanks for letting me know. Just to clarify—are you saying s…"
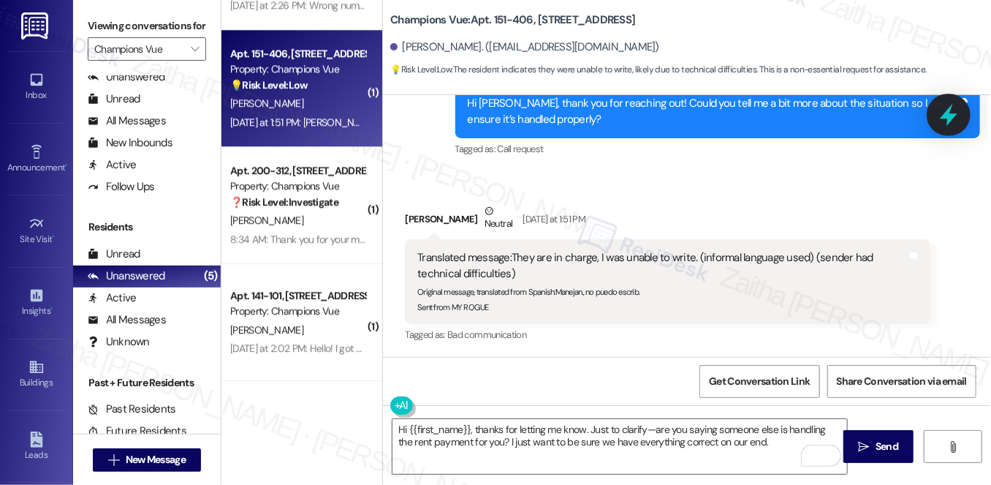
click at [953, 114] on icon at bounding box center [949, 115] width 18 height 23
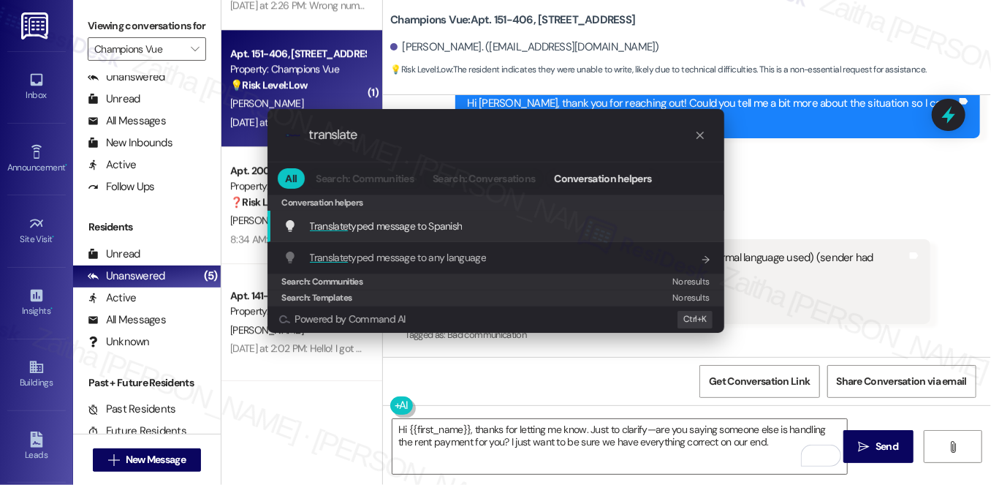
type input "translate"
click at [462, 222] on span "Translate typed message to Spanish" at bounding box center [386, 225] width 153 height 13
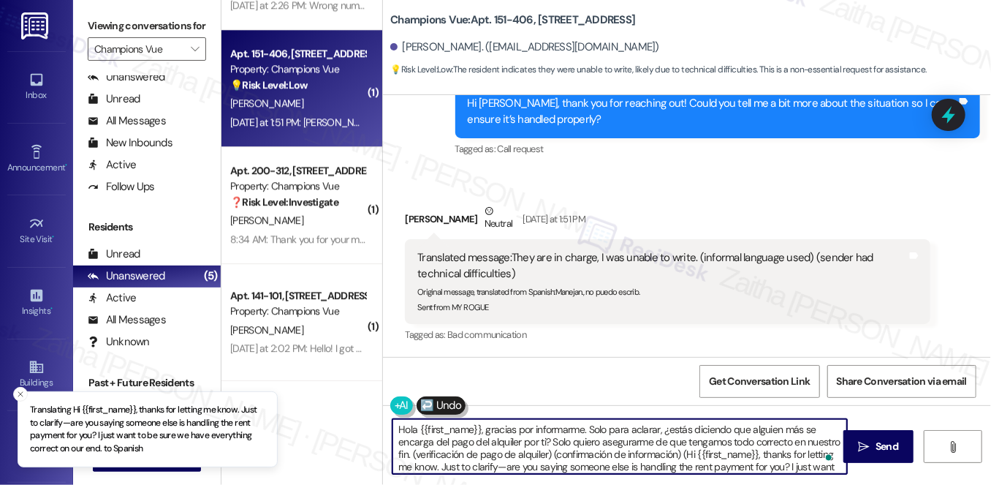
type textarea "Hola {{first_name}}, gracias por informarme. Solo para aclarar, ¿estás diciendo…"
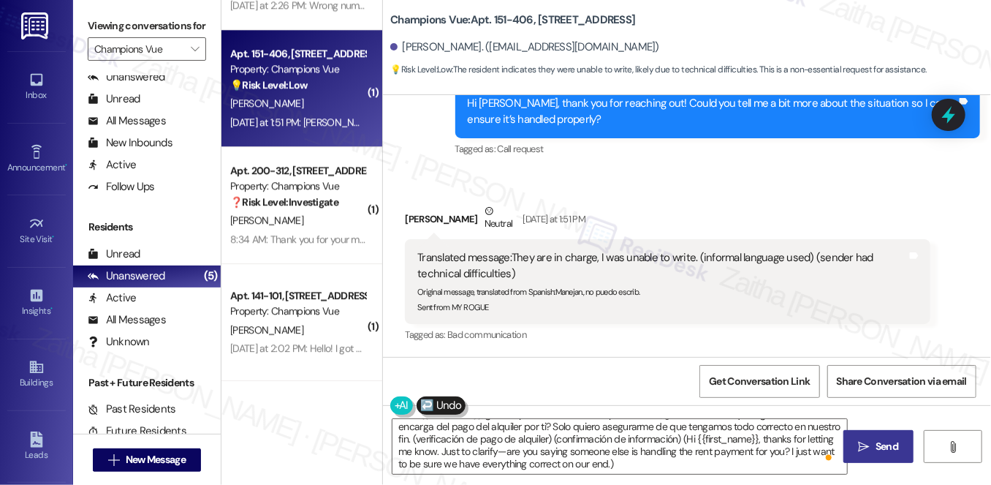
click at [887, 450] on span "Send" at bounding box center [887, 446] width 23 height 15
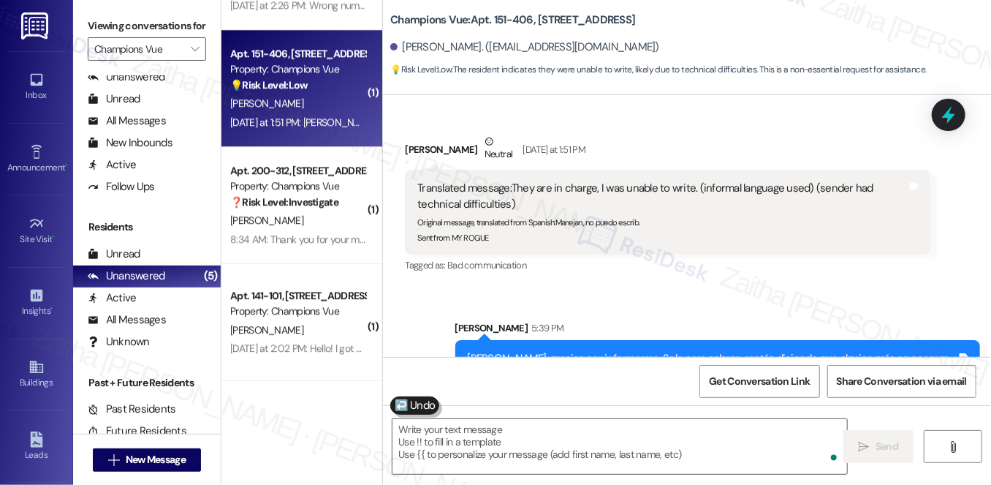
scroll to position [609, 0]
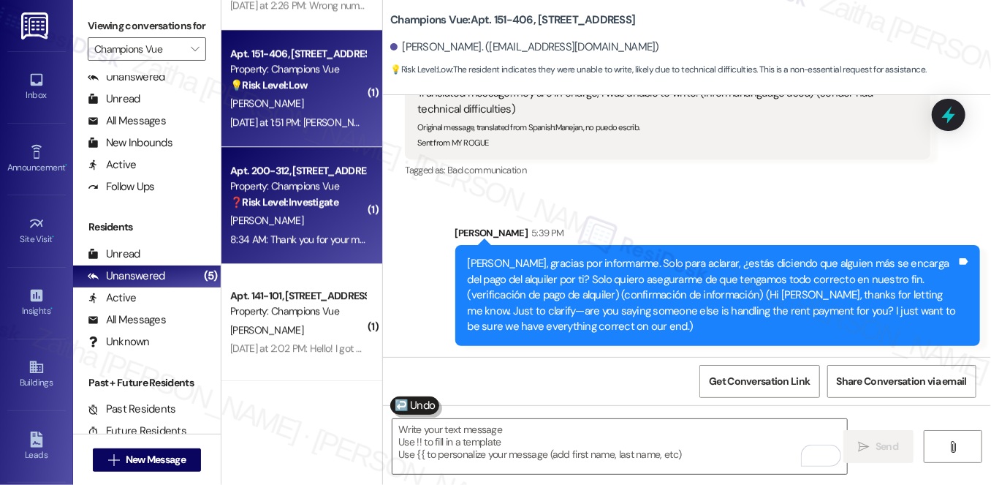
click at [314, 242] on div "8:34 AM: Thank you for your message. Our offices are currently closed, but we w…" at bounding box center [659, 239] width 858 height 13
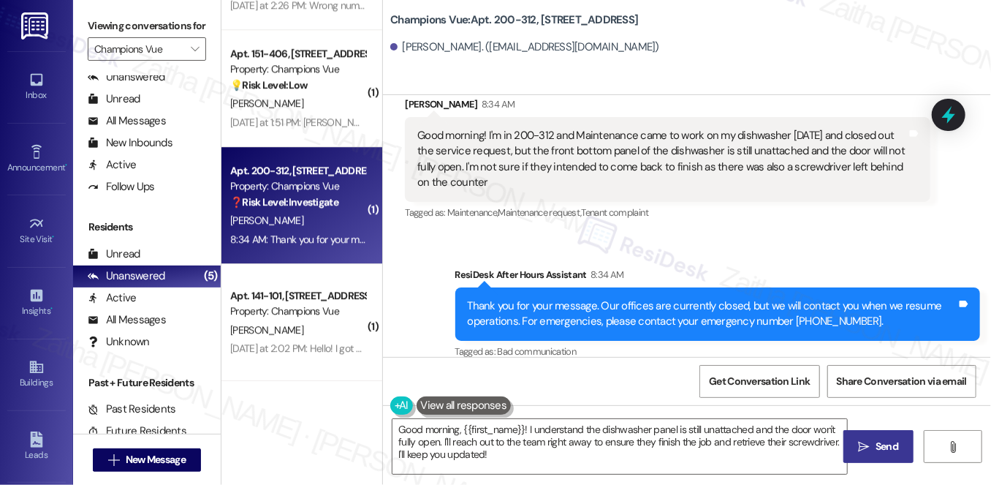
scroll to position [4282, 0]
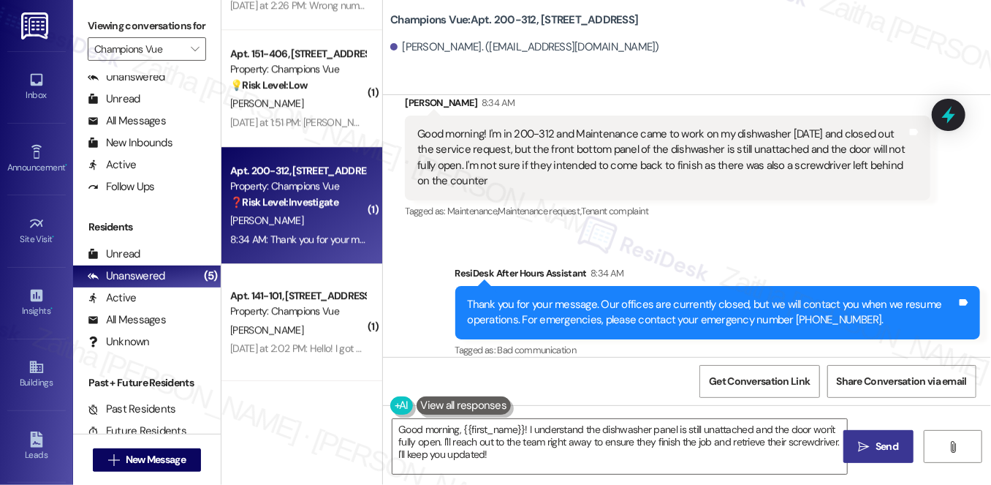
drag, startPoint x: 387, startPoint y: 14, endPoint x: 681, endPoint y: 18, distance: 294.7
click at [681, 18] on div "Champions Vue: Apt. 200-312, 101 Champions Vue Loop Shanna Solomon. (shannasolo…" at bounding box center [687, 33] width 608 height 58
copy b "Champions Vue: Apt. 200-312, 101 Champions Vue Loop"
click at [445, 428] on textarea "Good morning, {{first_name}}! I understand the dishwasher panel is still unatta…" at bounding box center [620, 446] width 455 height 55
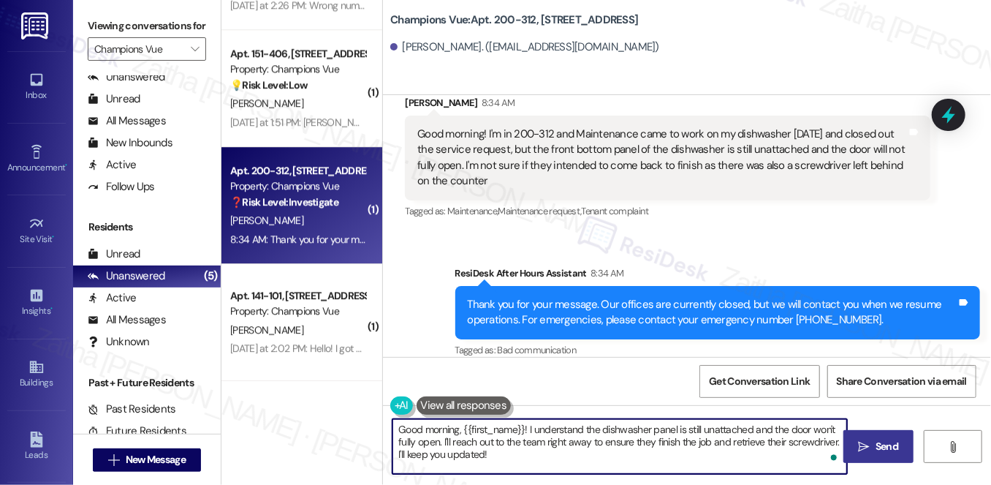
click at [445, 428] on textarea "Good morning, {{first_name}}! I understand the dishwasher panel is still unatta…" at bounding box center [620, 446] width 455 height 55
drag, startPoint x: 460, startPoint y: 428, endPoint x: 373, endPoint y: 426, distance: 87.0
click at [372, 428] on div "( 1 ) Apt. 151-206, 101 Champions Vue Loop Property: Champions Vue 🔧 Risk Level…" at bounding box center [607, 242] width 770 height 485
click at [527, 444] on textarea "Hi {{first_name}}! I understand the dishwasher panel is still unattached, and t…" at bounding box center [620, 446] width 455 height 55
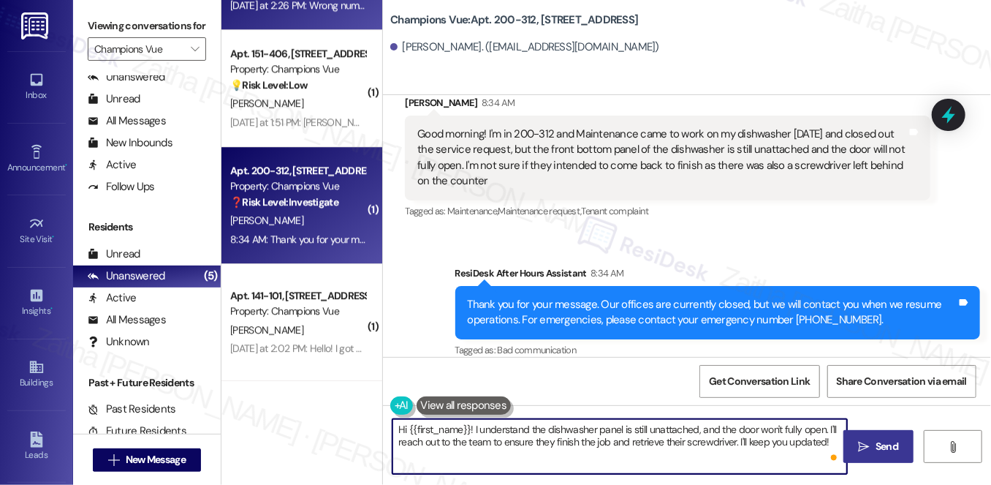
type textarea "Hi {{first_name}}! I understand the dishwasher panel is still unattached, and t…"
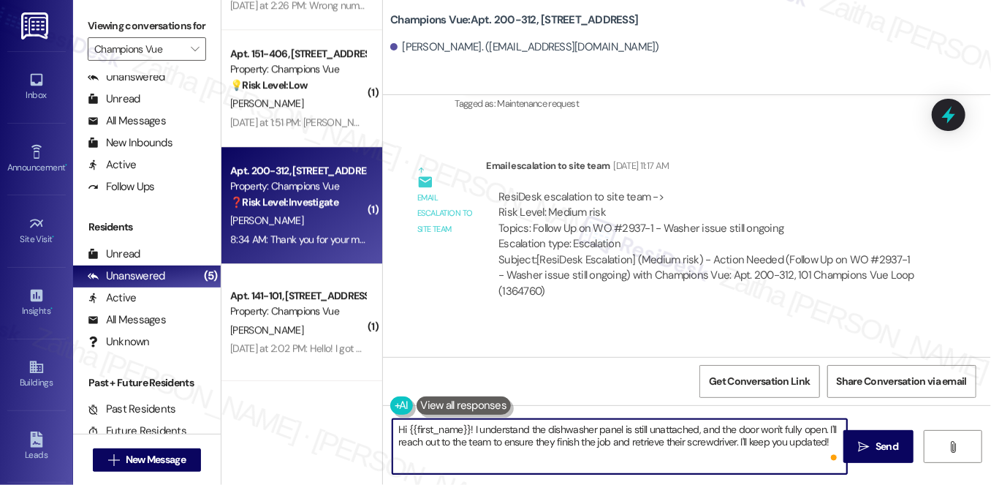
scroll to position [3617, 0]
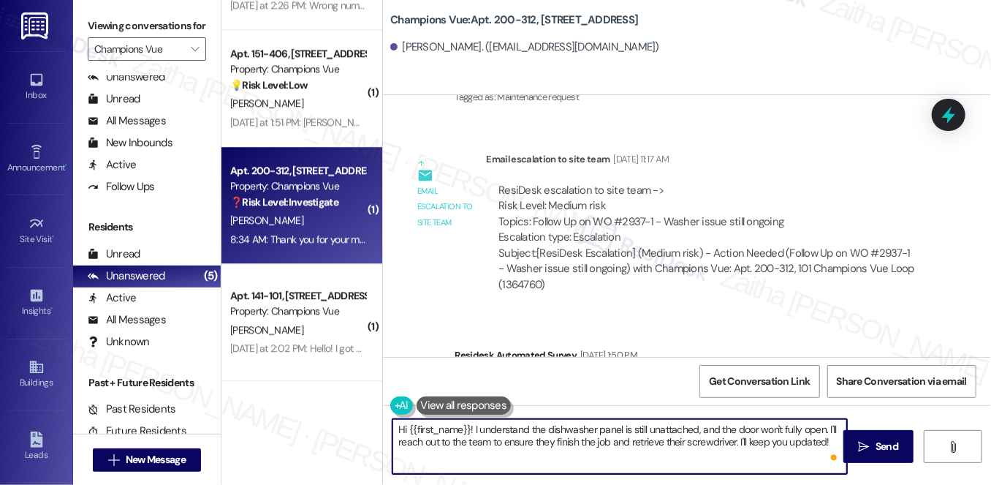
click at [468, 428] on textarea "Hi {{first_name}}! I understand the dishwasher panel is still unattached, and t…" at bounding box center [620, 446] width 455 height 55
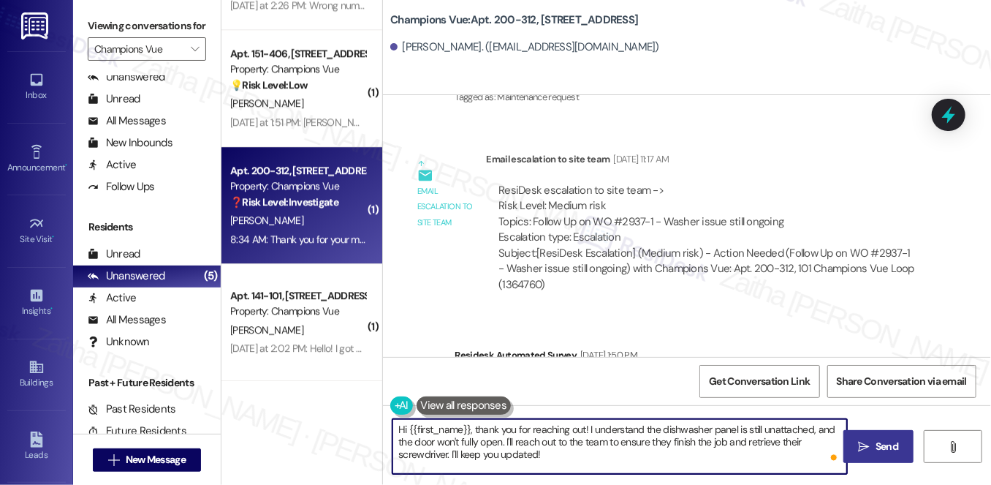
type textarea "Hi {{first_name}}, thank you for reaching out! I understand the dishwasher pane…"
click at [869, 443] on icon "" at bounding box center [864, 447] width 11 height 12
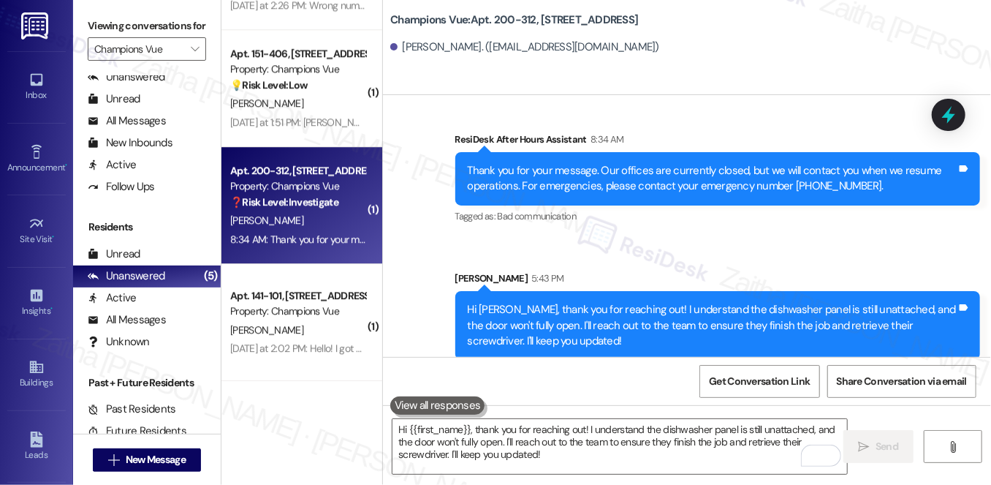
scroll to position [4216, 0]
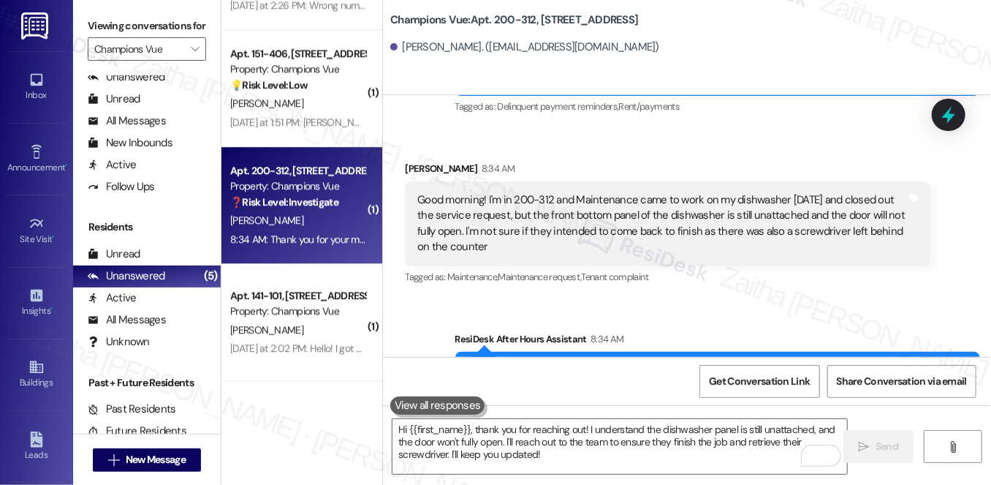
drag, startPoint x: 409, startPoint y: 178, endPoint x: 501, endPoint y: 242, distance: 111.8
click at [501, 242] on div "Good morning! I'm in 200-312 and Maintenance came to work on my dishwasher [DAT…" at bounding box center [667, 223] width 525 height 85
copy div "Good morning! I'm in 200-312 and Maintenance came to work on my dishwasher [DAT…"
click at [752, 128] on div "Received via SMS [PERSON_NAME] 8:34 AM Good morning! I'm in 200-312 and Mainten…" at bounding box center [687, 213] width 608 height 170
click at [955, 124] on icon at bounding box center [949, 114] width 25 height 25
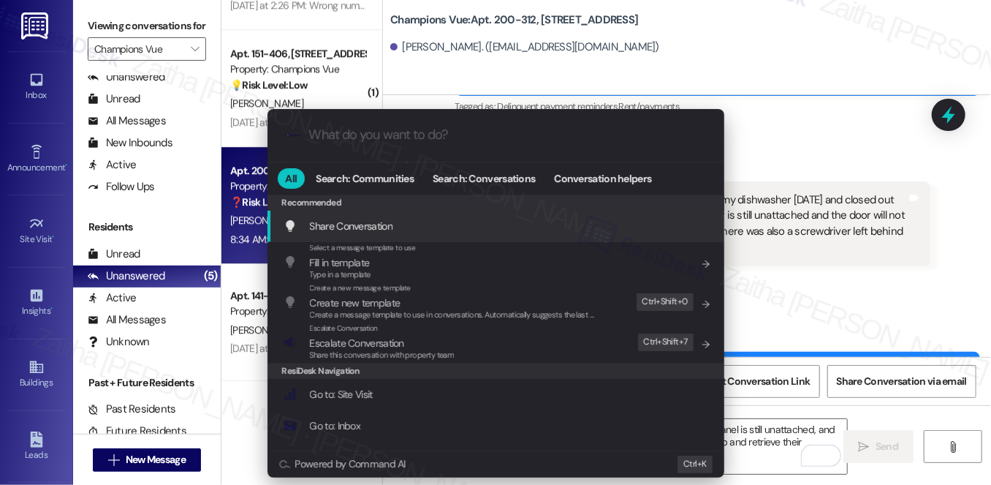
click at [373, 341] on span "Escalate Conversation" at bounding box center [357, 342] width 94 height 13
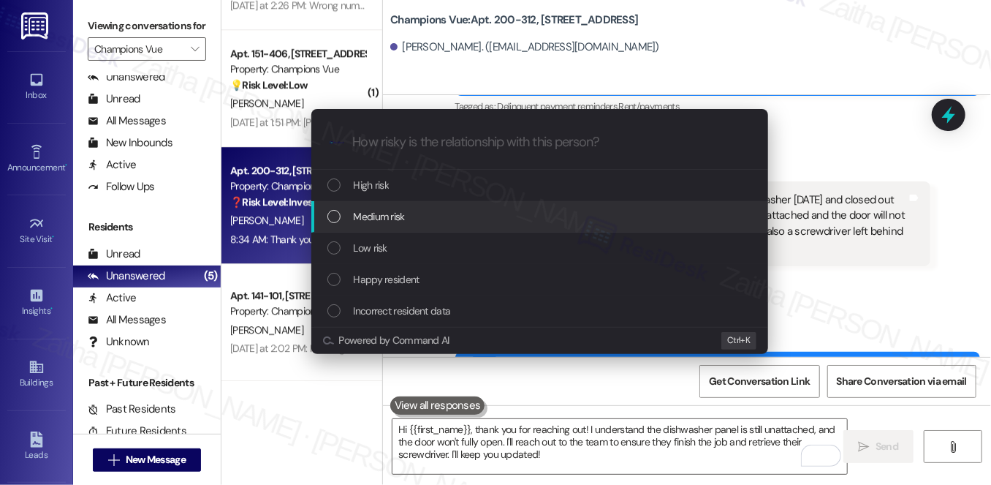
click at [420, 211] on div "Medium risk" at bounding box center [542, 216] width 428 height 16
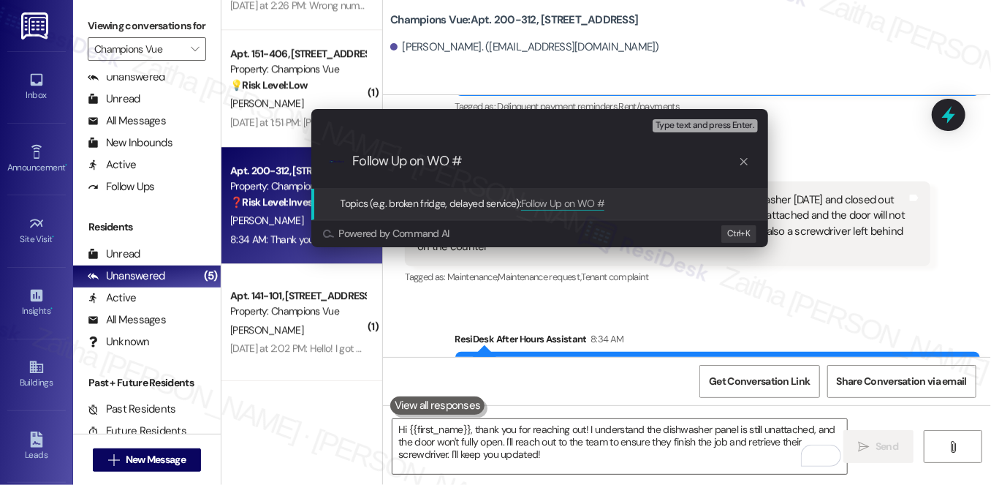
click at [489, 161] on input "Follow Up on WO #" at bounding box center [545, 161] width 385 height 15
paste input "Panel Unattached and Door Won’t Open"
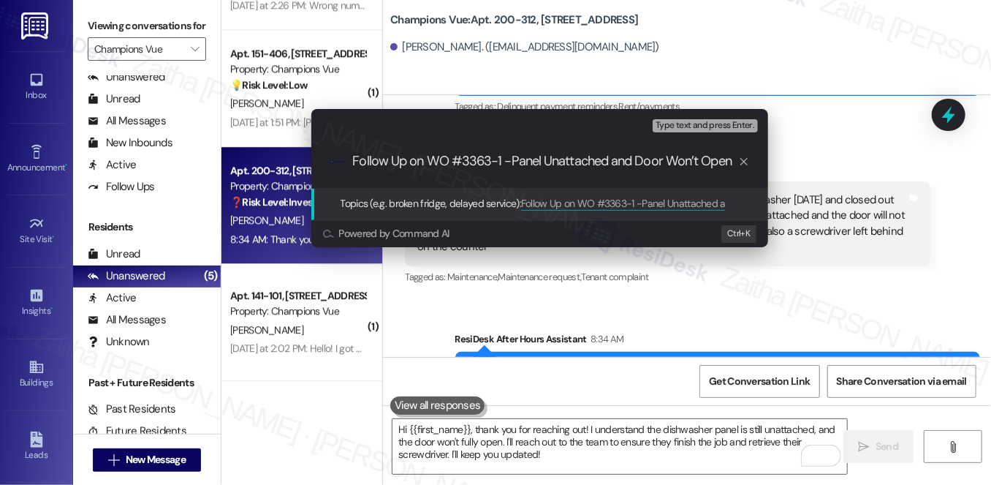
click at [502, 161] on input "Follow Up on WO #3363-1 -Panel Unattached and Door Won’t Open" at bounding box center [545, 161] width 385 height 15
type input "Follow Up on WO #3363-1(incomplete repair)-Panel Unattached and Door Won’t Open"
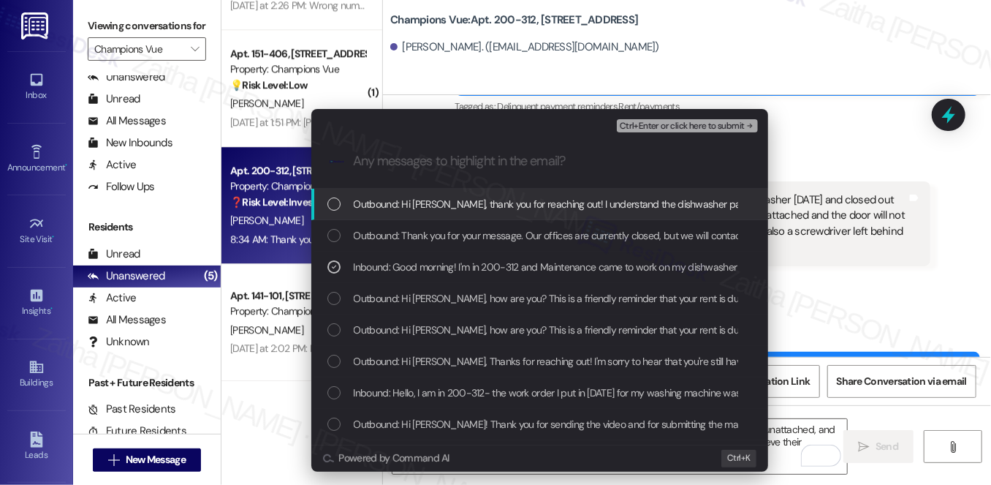
click at [670, 124] on span "Ctrl+Enter or click here to submit" at bounding box center [682, 126] width 125 height 10
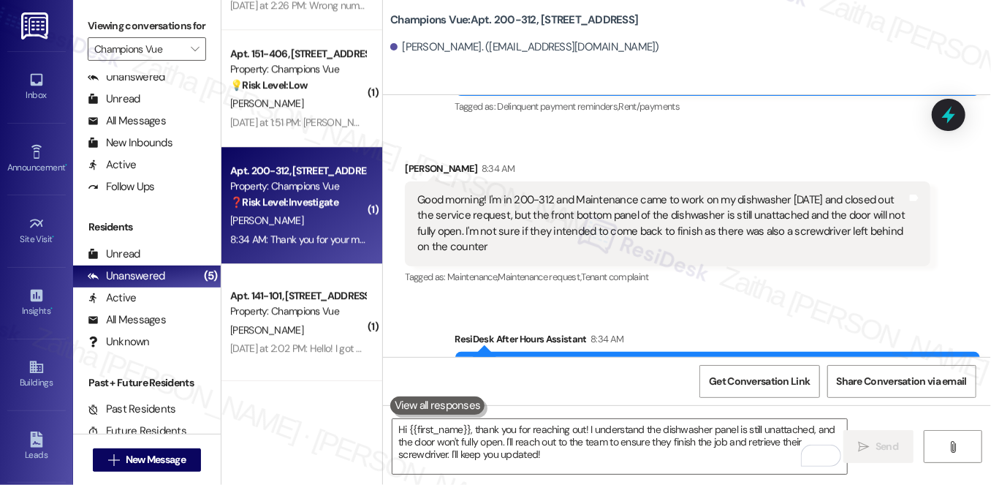
scroll to position [4142, 0]
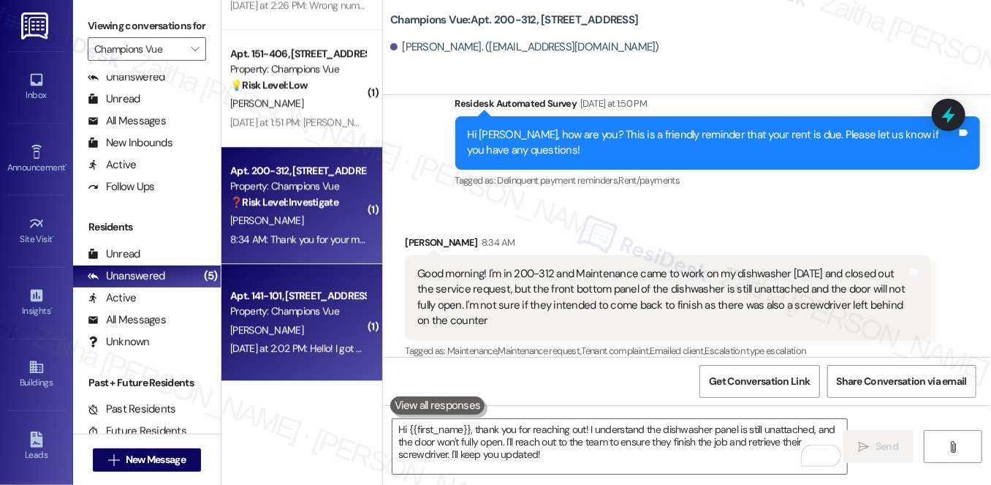
click at [342, 321] on div "[PERSON_NAME]" at bounding box center [298, 330] width 138 height 18
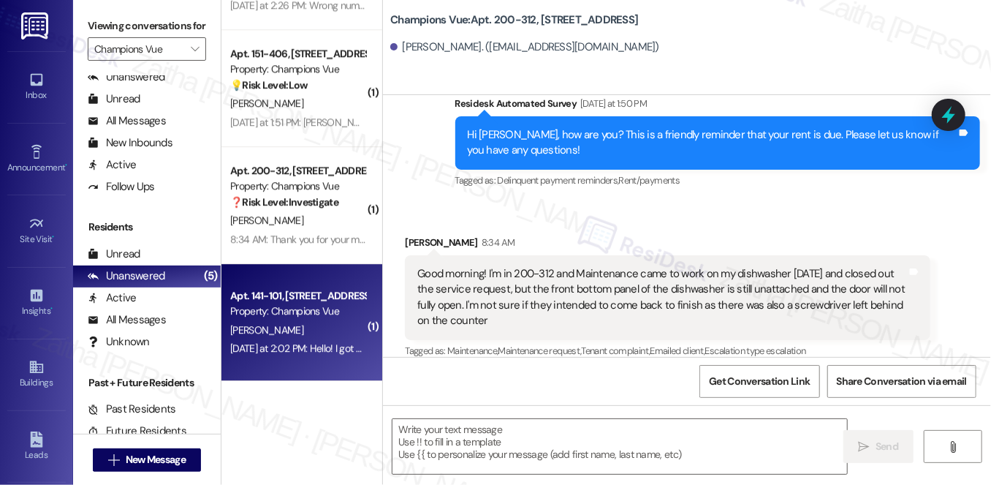
type textarea "Fetching suggested responses. Please feel free to read through the conversation…"
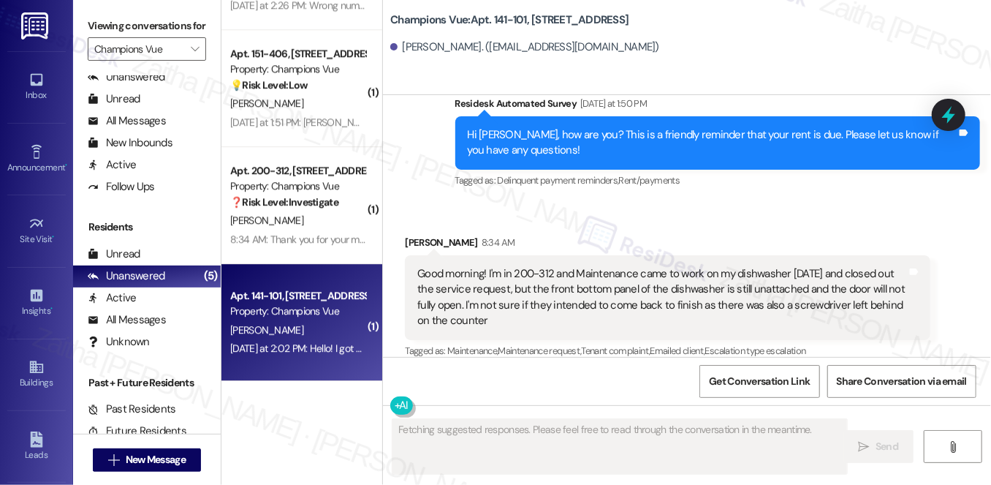
scroll to position [0, 0]
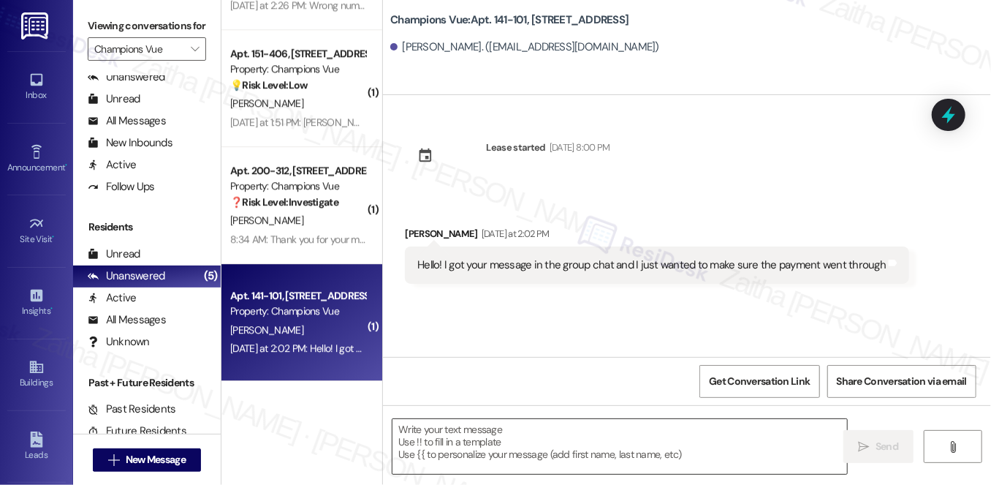
click at [489, 445] on textarea at bounding box center [620, 446] width 455 height 55
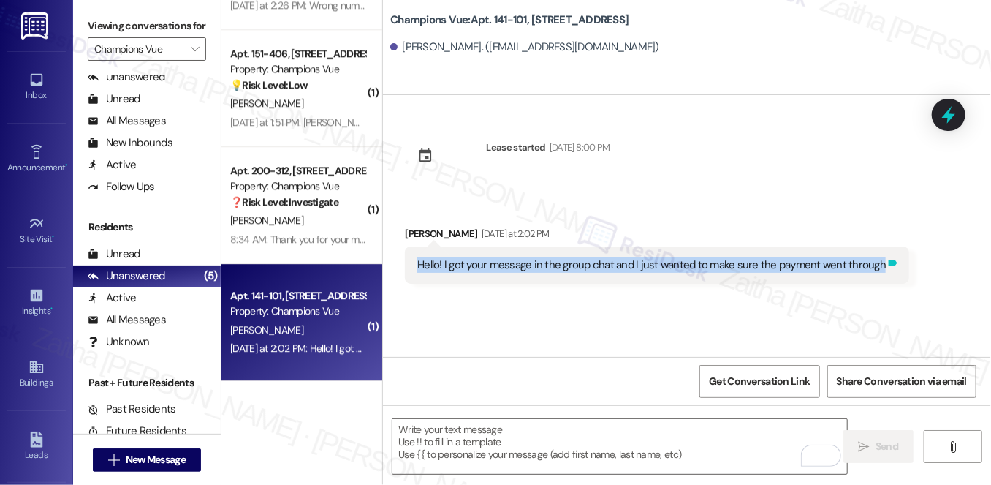
drag, startPoint x: 406, startPoint y: 261, endPoint x: 880, endPoint y: 266, distance: 473.8
click at [885, 265] on div "Hello! I got your message in the group chat and I just wanted to make sure the …" at bounding box center [657, 264] width 505 height 37
copy div "Hello! I got your message in the group chat and I just wanted to make sure the …"
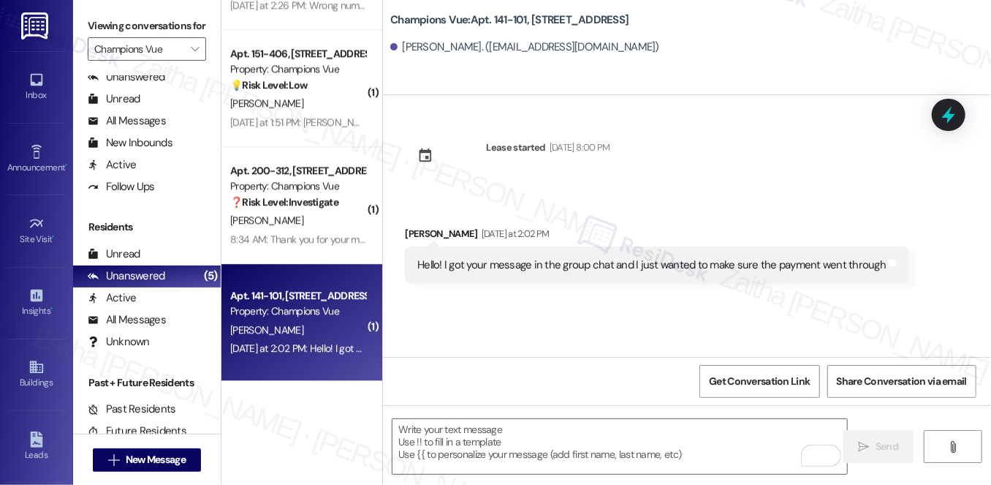
click at [605, 198] on div "Received via SMS [PERSON_NAME] [DATE] at 2:02 PM Hello! I got your message in t…" at bounding box center [687, 244] width 608 height 102
drag, startPoint x: 394, startPoint y: 45, endPoint x: 443, endPoint y: 43, distance: 49.0
click at [443, 43] on div "[PERSON_NAME]. ([EMAIL_ADDRESS][DOMAIN_NAME])" at bounding box center [524, 46] width 269 height 15
copy div "[PERSON_NAME]"
click at [744, 380] on span "Get Conversation Link" at bounding box center [759, 381] width 101 height 15
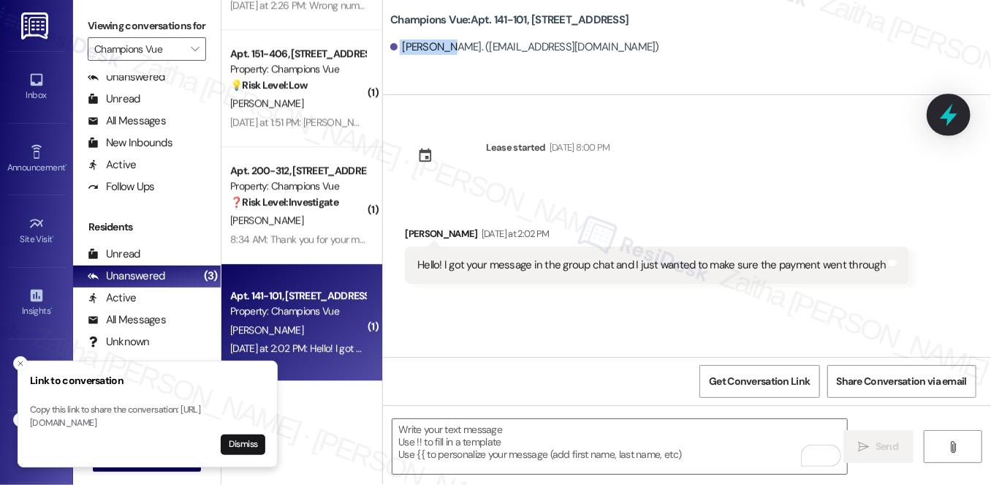
click at [949, 123] on icon at bounding box center [949, 115] width 18 height 23
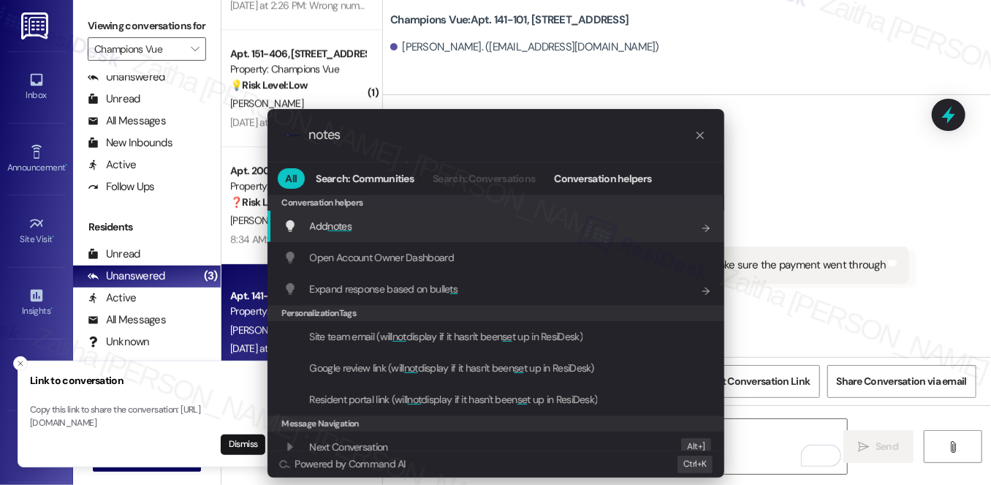
type input "notes"
click at [342, 228] on span "notes" at bounding box center [340, 225] width 24 height 13
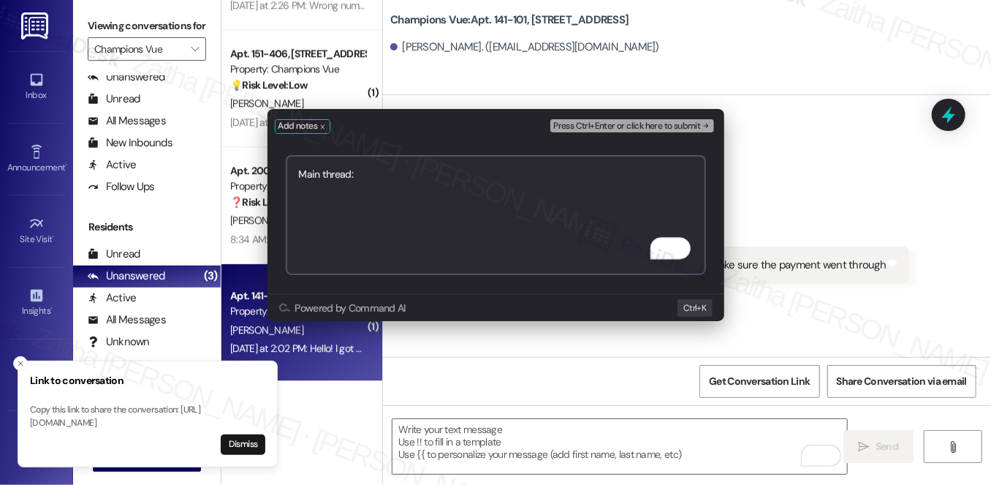
paste textarea "[URL][DOMAIN_NAME]"
type textarea "Main thread: [URL][DOMAIN_NAME]"
click at [618, 127] on span "Press Ctrl+Enter or click here to submit" at bounding box center [626, 126] width 147 height 10
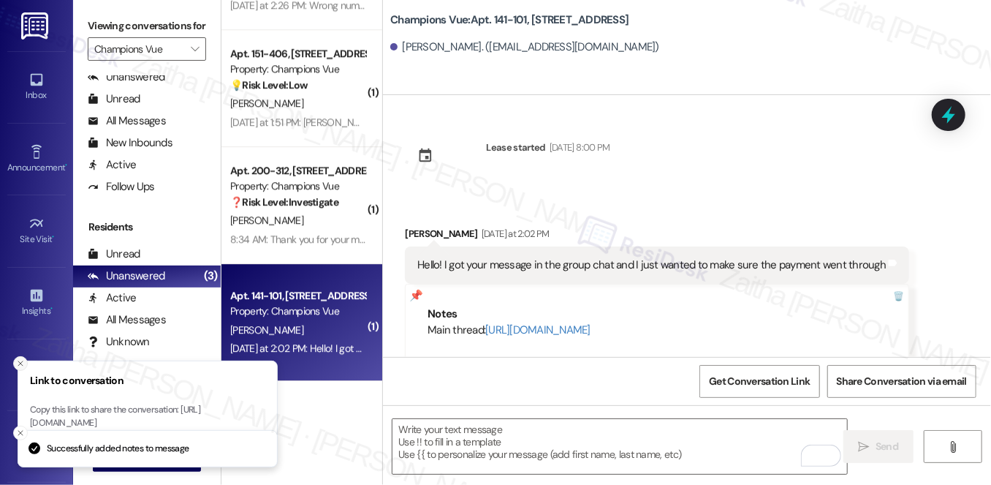
click at [23, 359] on icon "Close toast" at bounding box center [20, 363] width 9 height 9
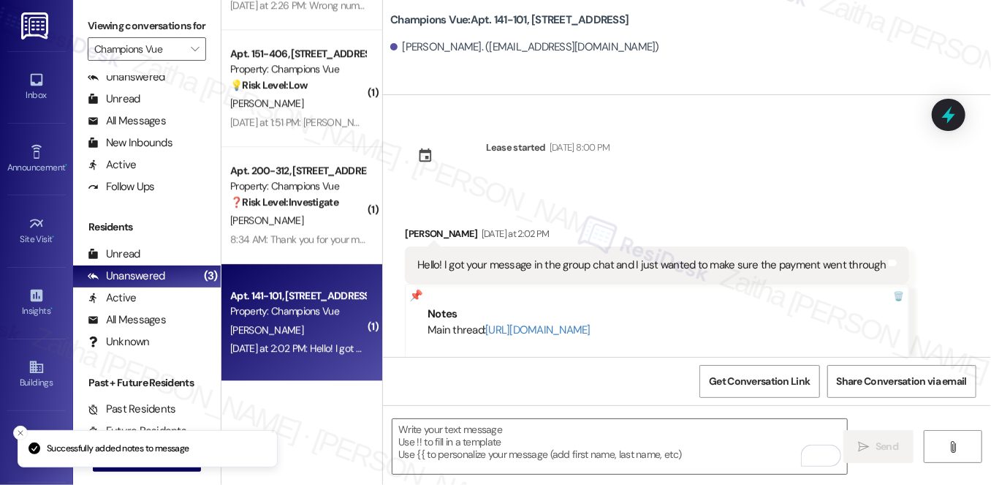
click at [684, 194] on div "Received via SMS Sarah Ott Yesterday at 2:02 PM Hello! I got your message in th…" at bounding box center [687, 305] width 608 height 225
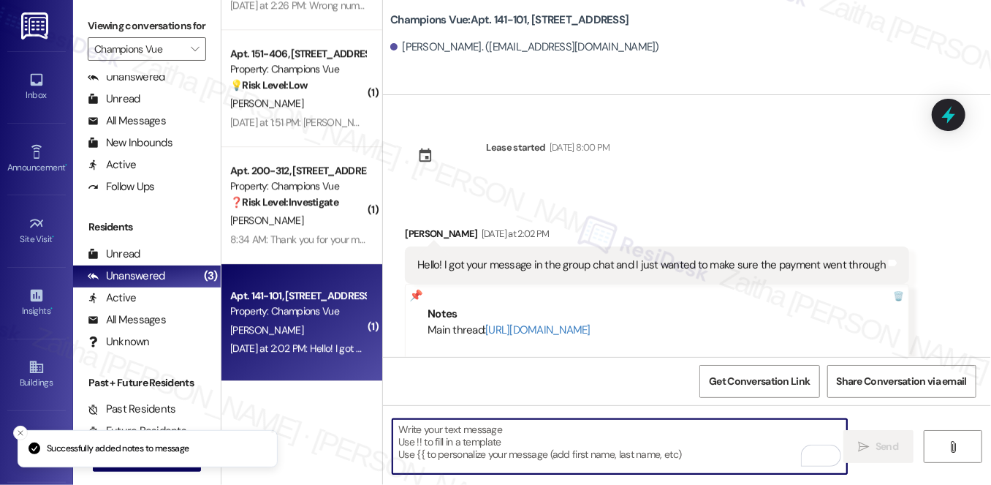
click at [464, 450] on textarea "To enrich screen reader interactions, please activate Accessibility in Grammarl…" at bounding box center [620, 446] width 455 height 55
paste textarea "Hello {{first_name}}, thank you for checking in. I’ve already shared your messa…"
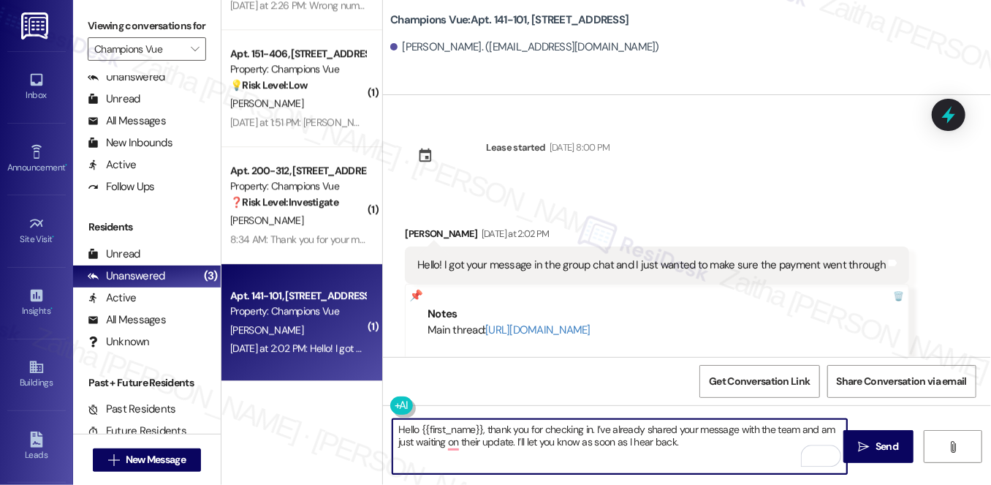
click at [409, 427] on textarea "Hello {{first_name}}, thank you for checking in. I’ve already shared your messa…" at bounding box center [620, 446] width 455 height 55
drag, startPoint x: 581, startPoint y: 427, endPoint x: 474, endPoint y: 426, distance: 106.8
click at [472, 426] on textarea "Hi {{first_name}}, thank you for checking in. I’ve already shared your message …" at bounding box center [620, 446] width 455 height 55
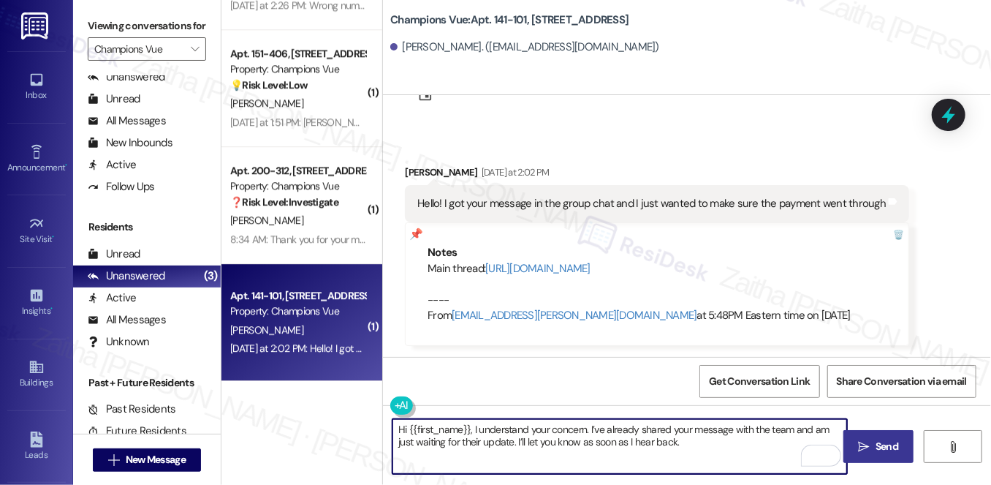
type textarea "Hi {{first_name}}, I understand your concern. I’ve already shared your message …"
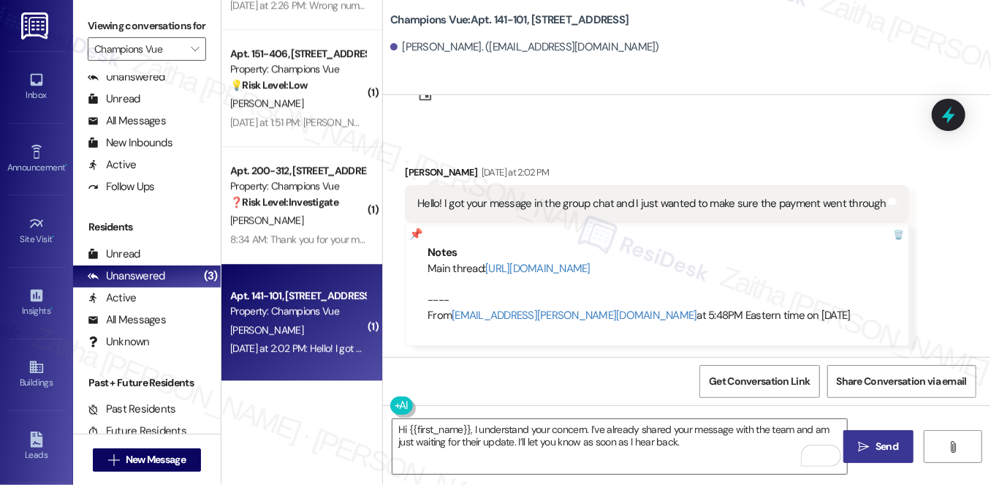
click at [879, 447] on span "Send" at bounding box center [887, 446] width 23 height 15
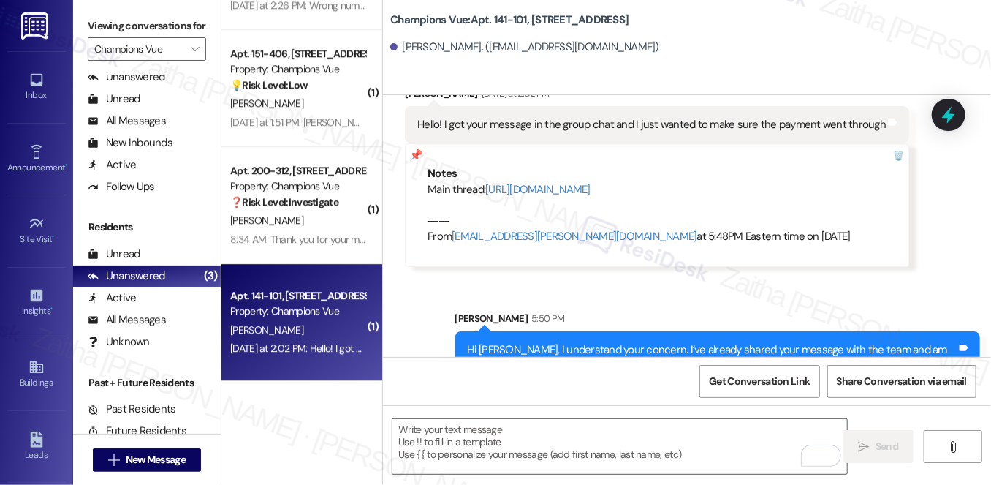
scroll to position [179, 0]
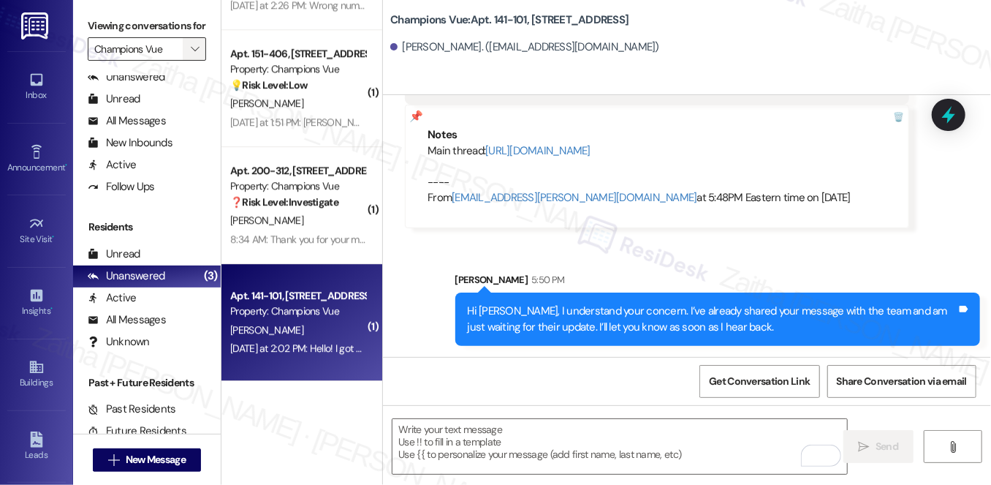
click at [183, 61] on button "" at bounding box center [194, 48] width 23 height 23
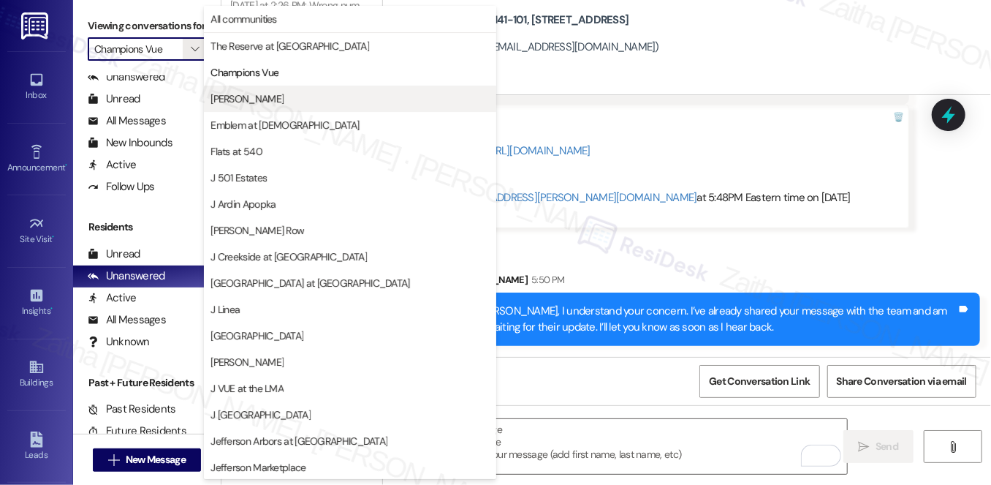
click at [235, 102] on span "[PERSON_NAME]" at bounding box center [350, 98] width 279 height 15
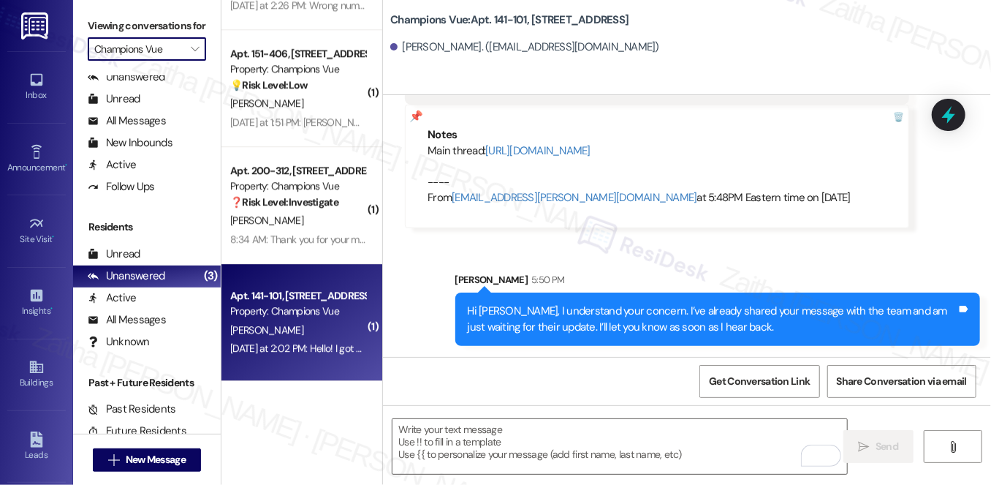
type input "[PERSON_NAME]"
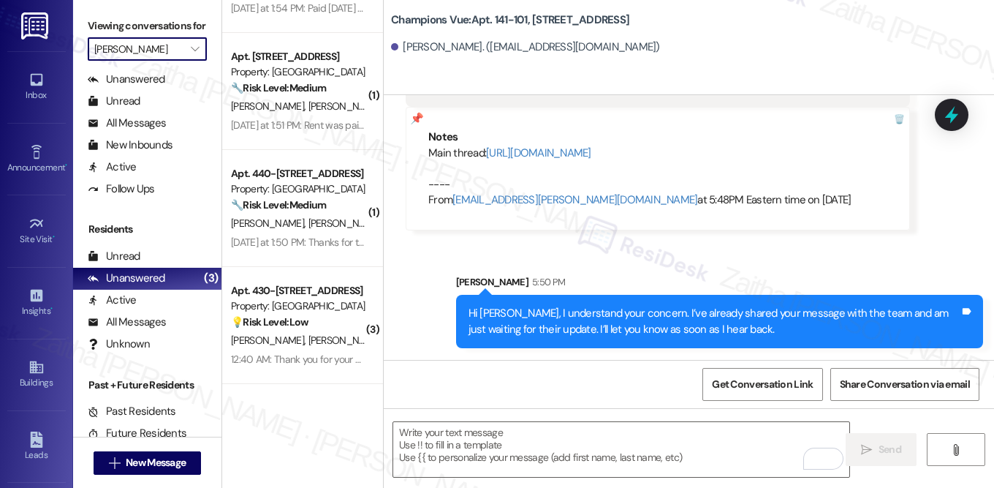
scroll to position [668, 0]
